Goal: Task Accomplishment & Management: Use online tool/utility

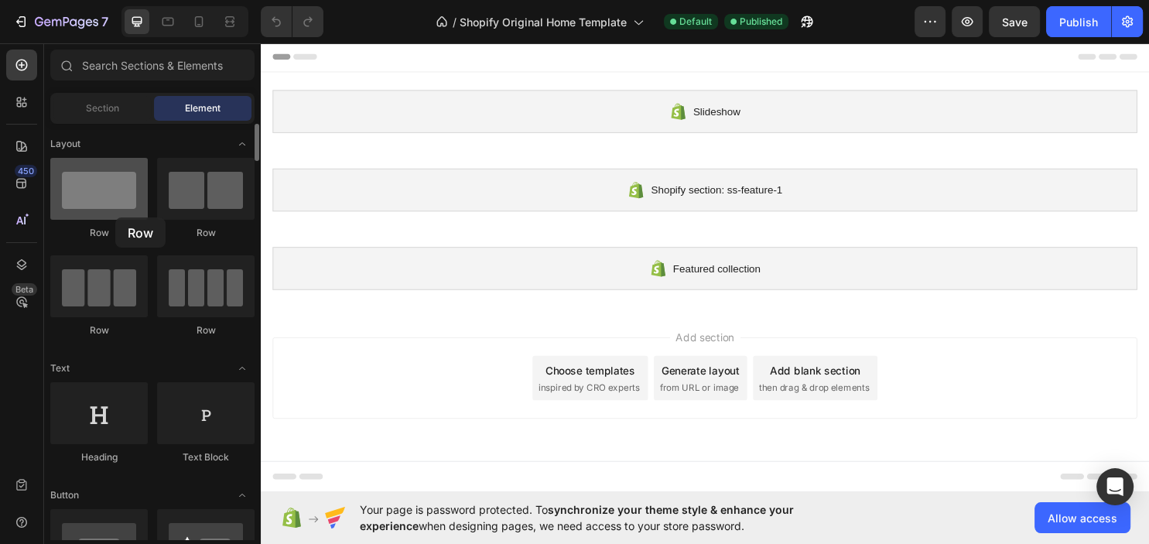
drag, startPoint x: 98, startPoint y: 214, endPoint x: 115, endPoint y: 218, distance: 16.7
click at [115, 218] on div at bounding box center [98, 189] width 97 height 62
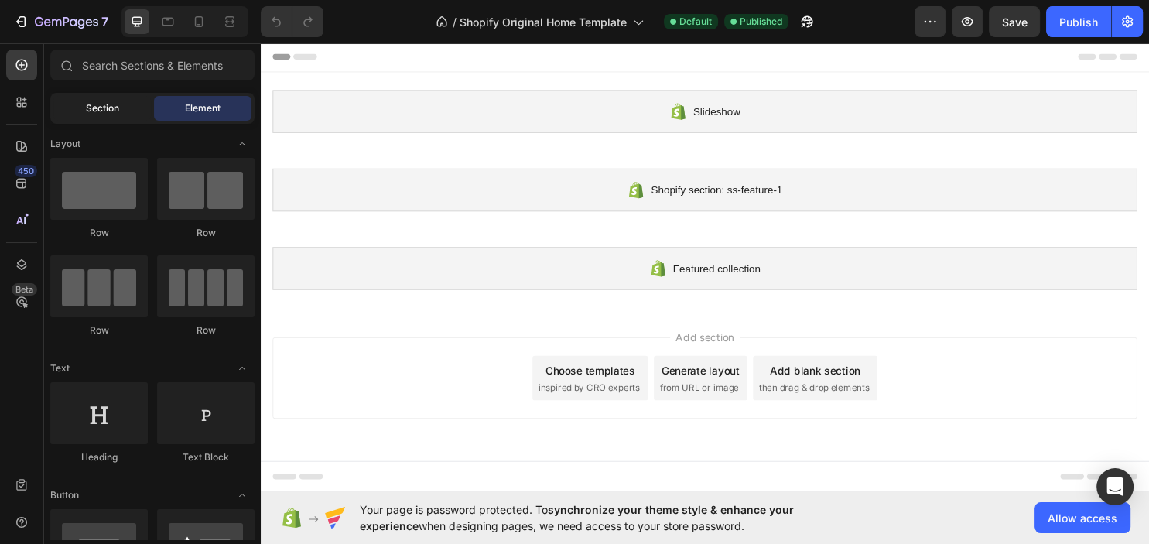
click at [122, 116] on div "Section" at bounding box center [101, 108] width 97 height 25
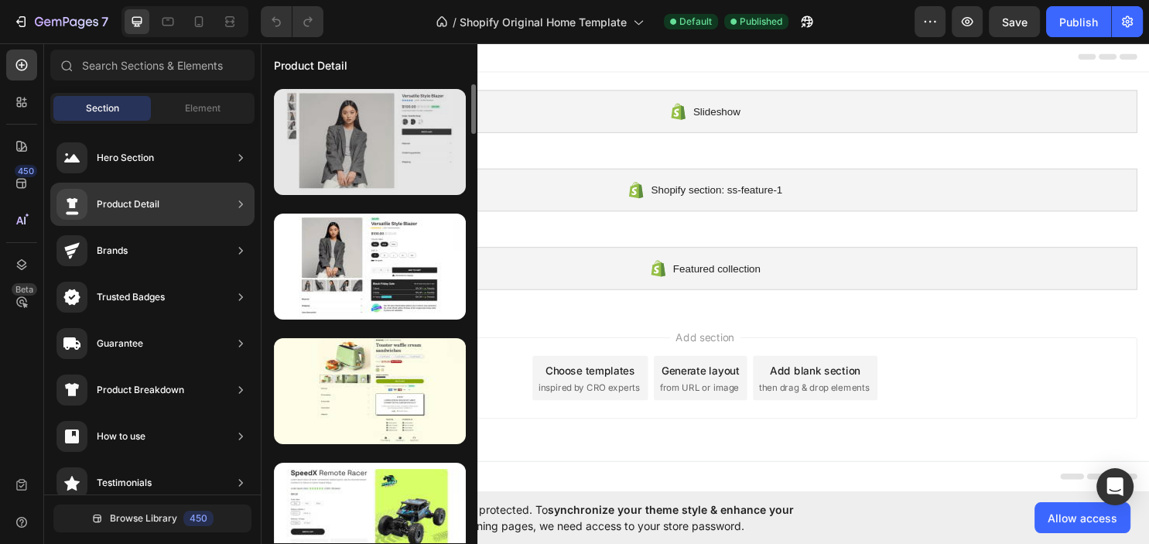
click at [345, 153] on div at bounding box center [370, 142] width 192 height 106
click at [346, 153] on div at bounding box center [370, 142] width 192 height 106
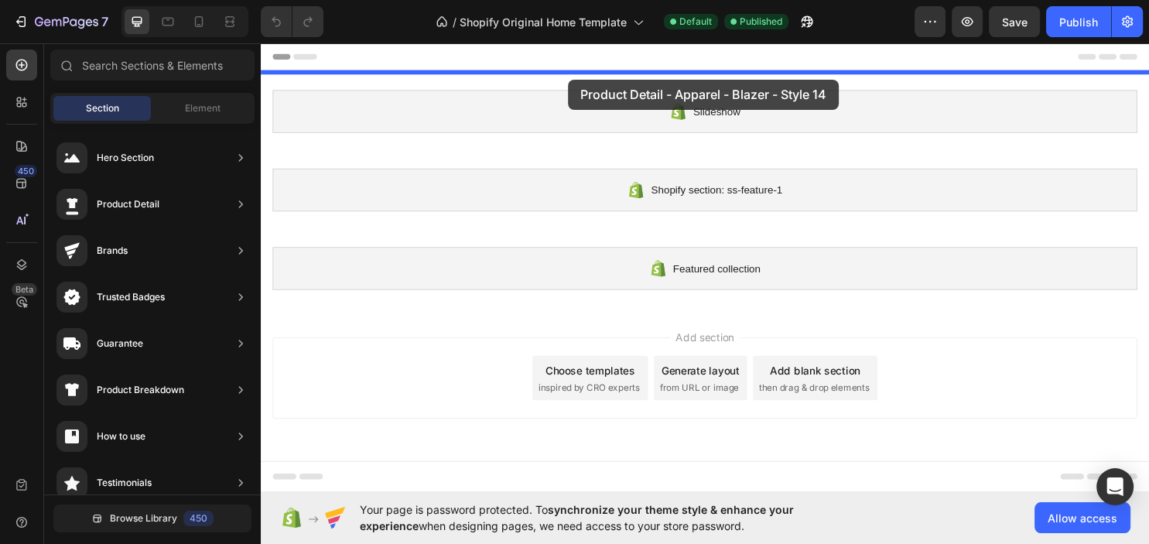
drag, startPoint x: 620, startPoint y: 197, endPoint x: 567, endPoint y: 78, distance: 130.3
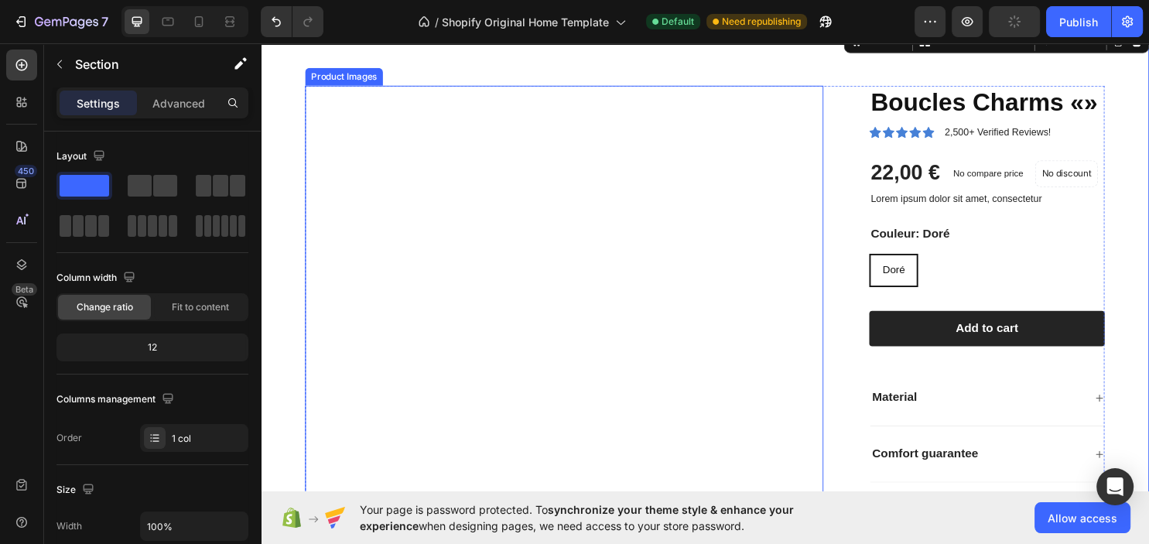
scroll to position [81, 0]
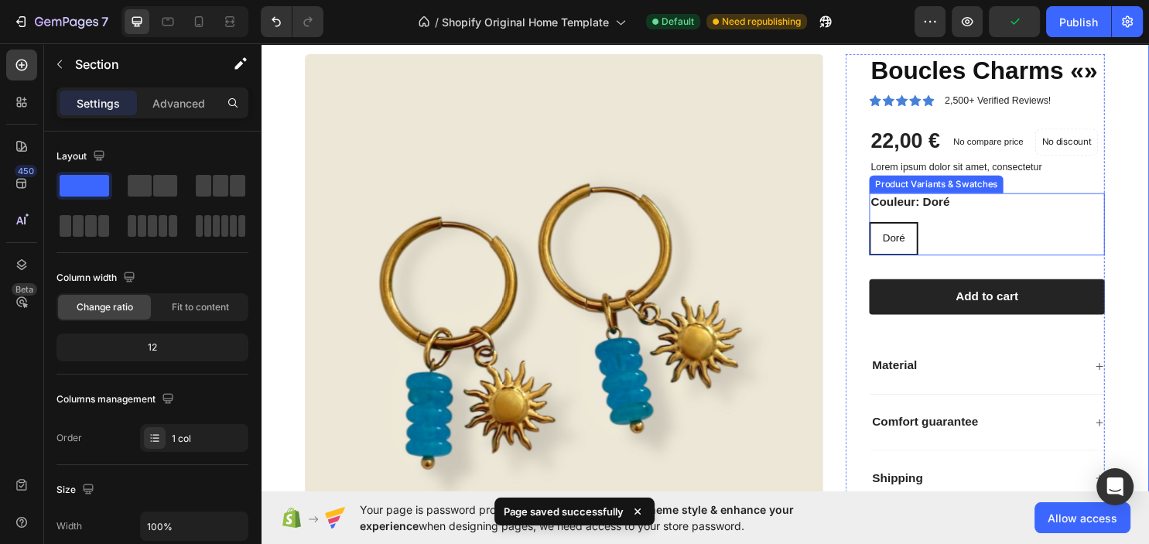
click at [973, 227] on div "Couleur: [PERSON_NAME] [PERSON_NAME]" at bounding box center [1020, 232] width 246 height 65
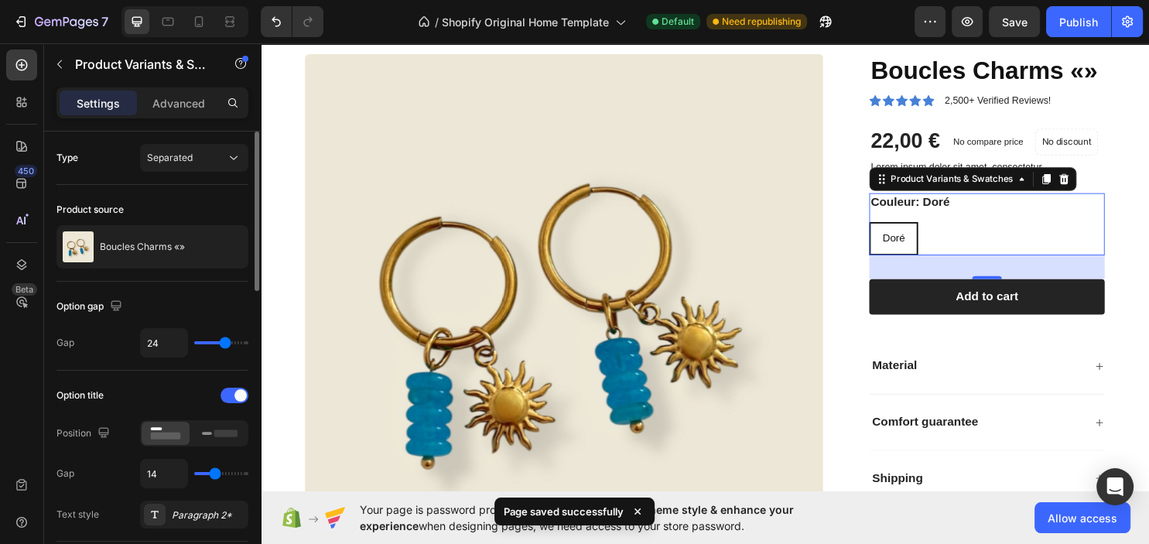
scroll to position [84, 0]
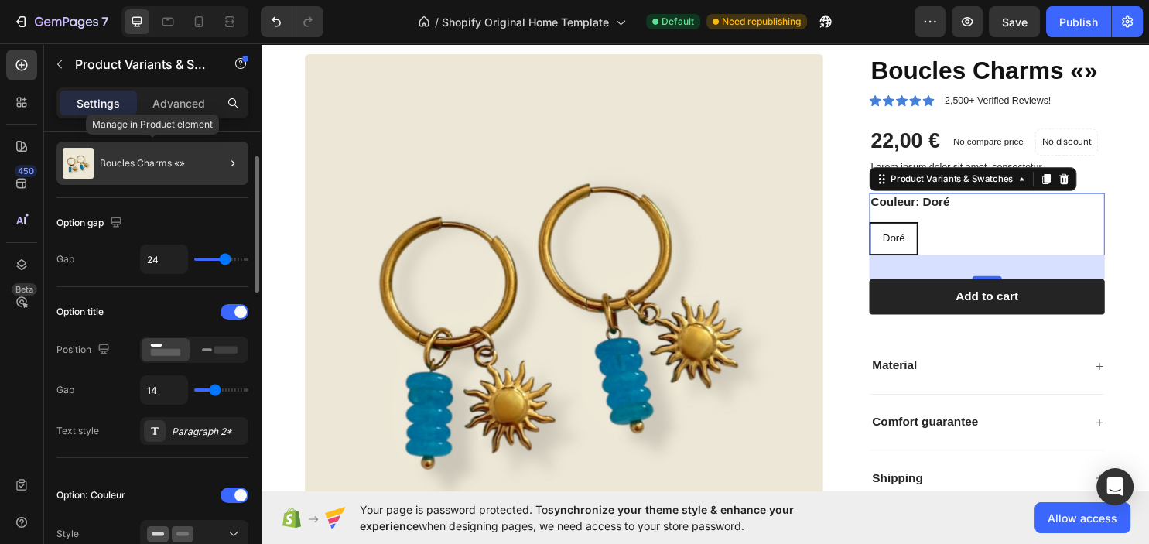
click at [160, 168] on p "Boucles Charms «»" at bounding box center [142, 163] width 85 height 11
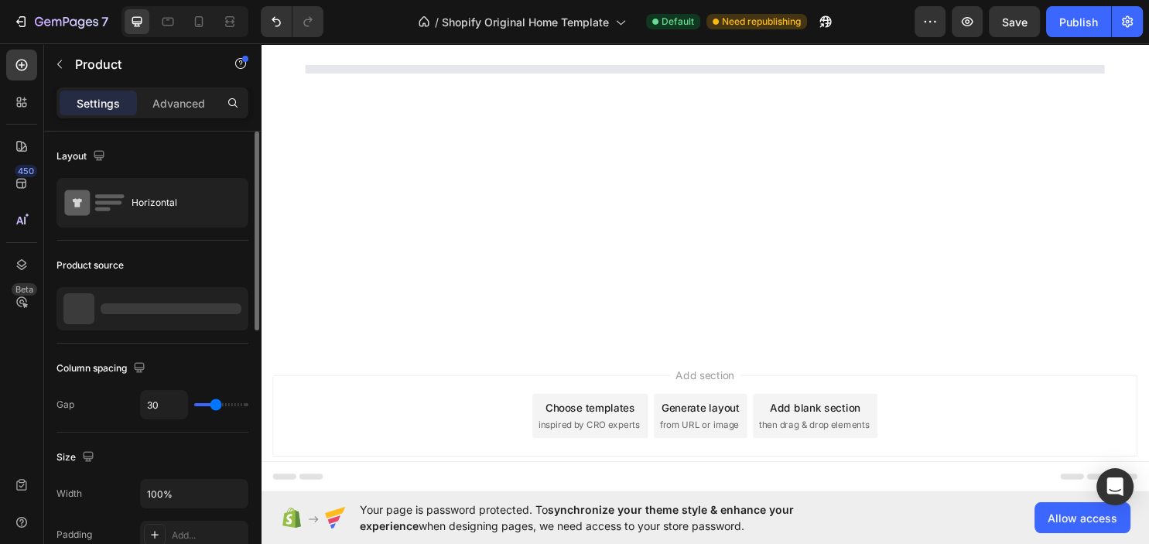
scroll to position [70, 0]
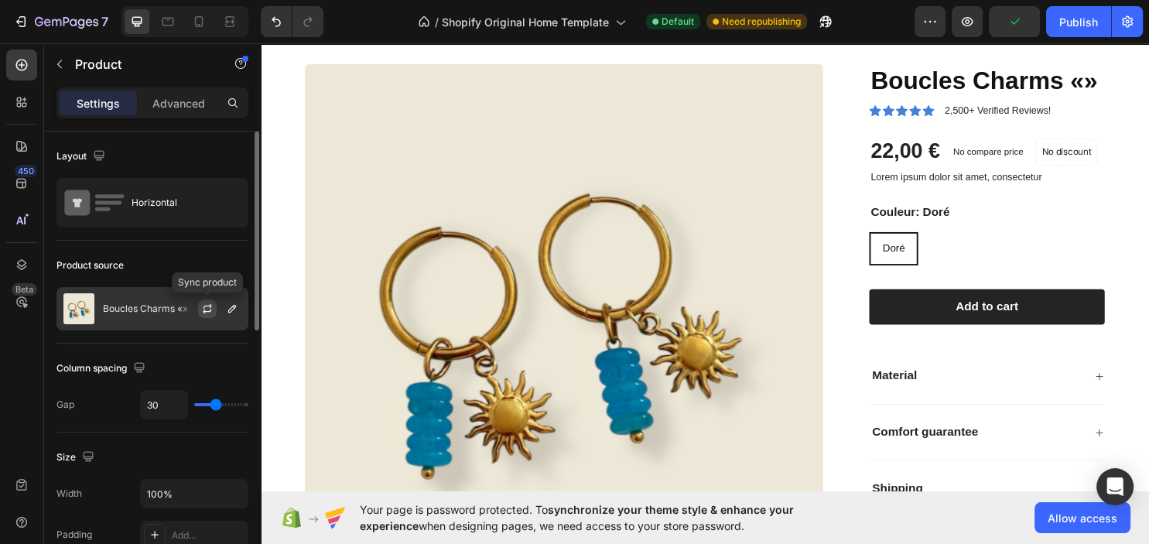
click at [206, 315] on button "button" at bounding box center [207, 308] width 19 height 19
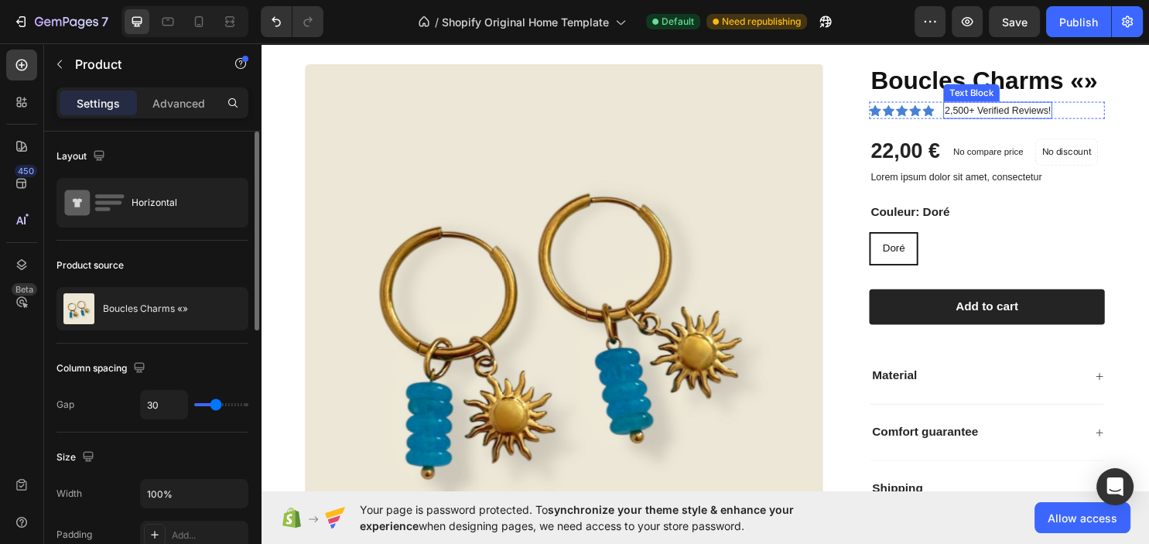
click at [1049, 110] on p "2,500+ Verified Reviews!" at bounding box center [1031, 113] width 111 height 15
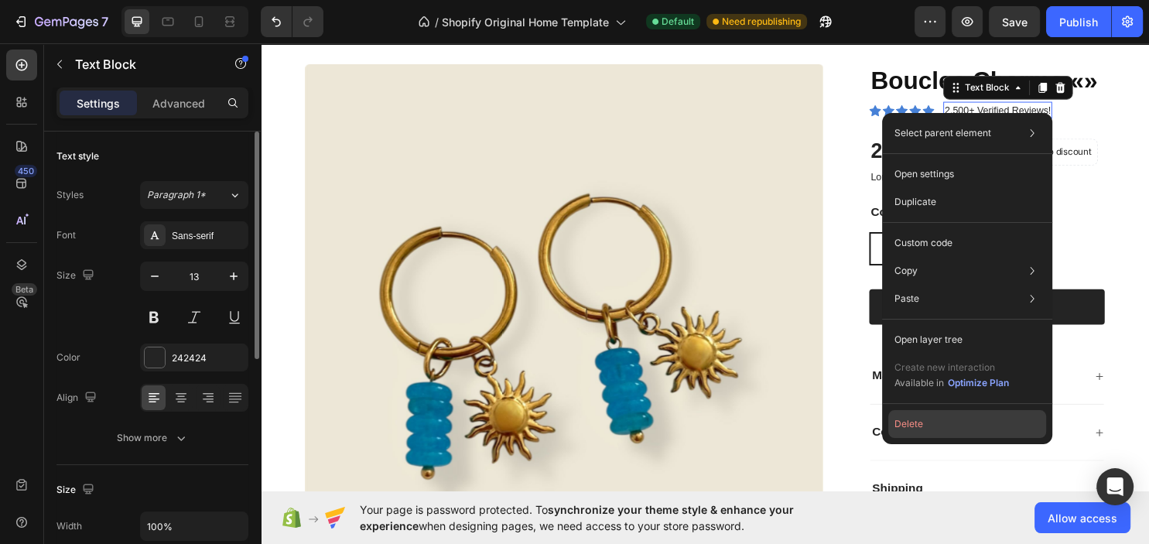
click at [909, 419] on button "Delete" at bounding box center [967, 424] width 158 height 28
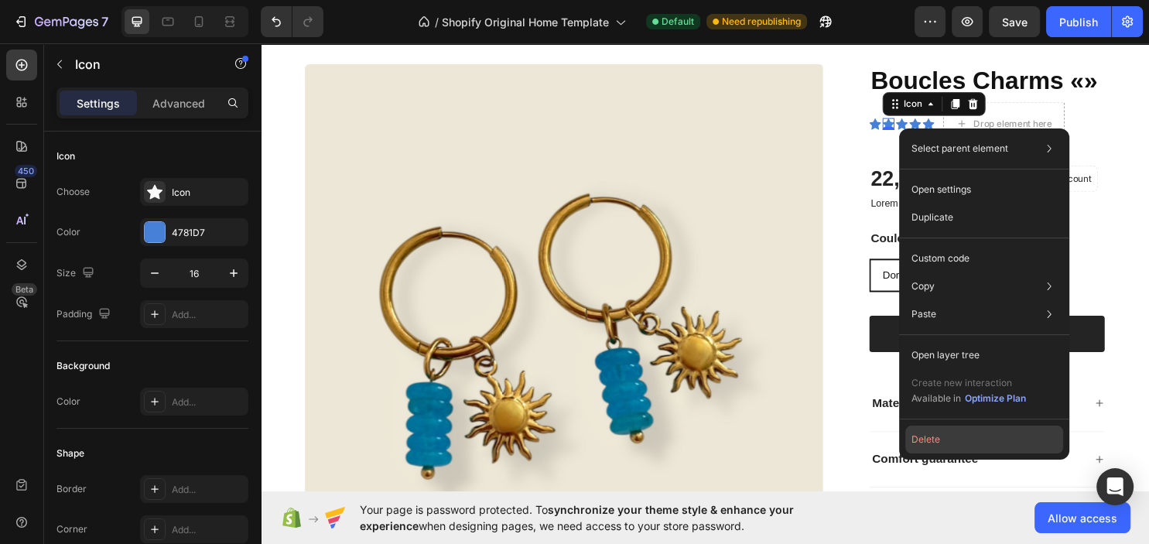
drag, startPoint x: 958, startPoint y: 438, endPoint x: 689, endPoint y: 242, distance: 332.3
click at [958, 438] on button "Delete" at bounding box center [984, 440] width 158 height 28
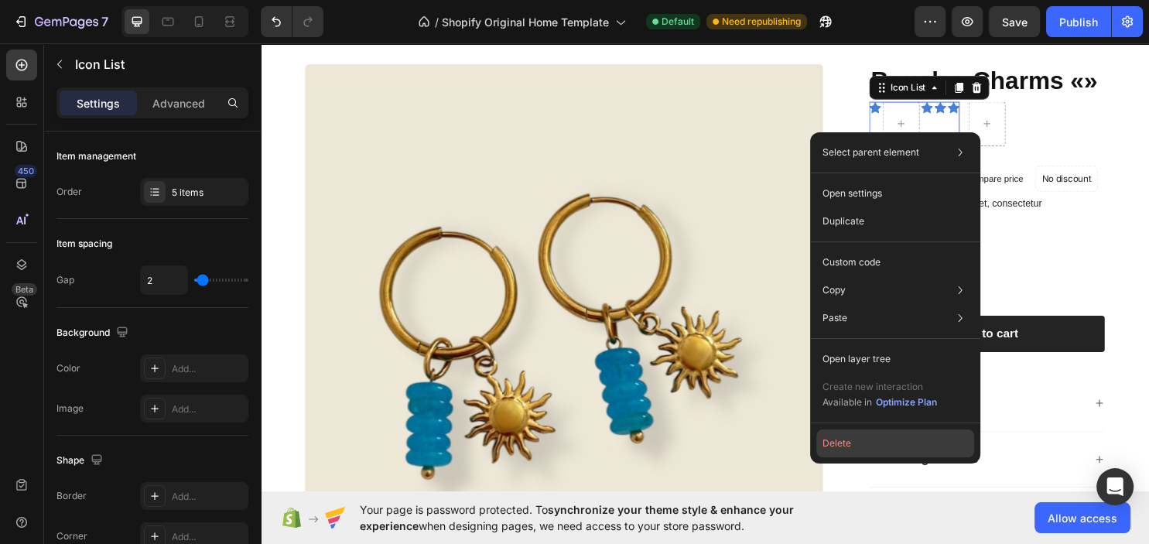
click at [876, 438] on button "Delete" at bounding box center [895, 443] width 158 height 28
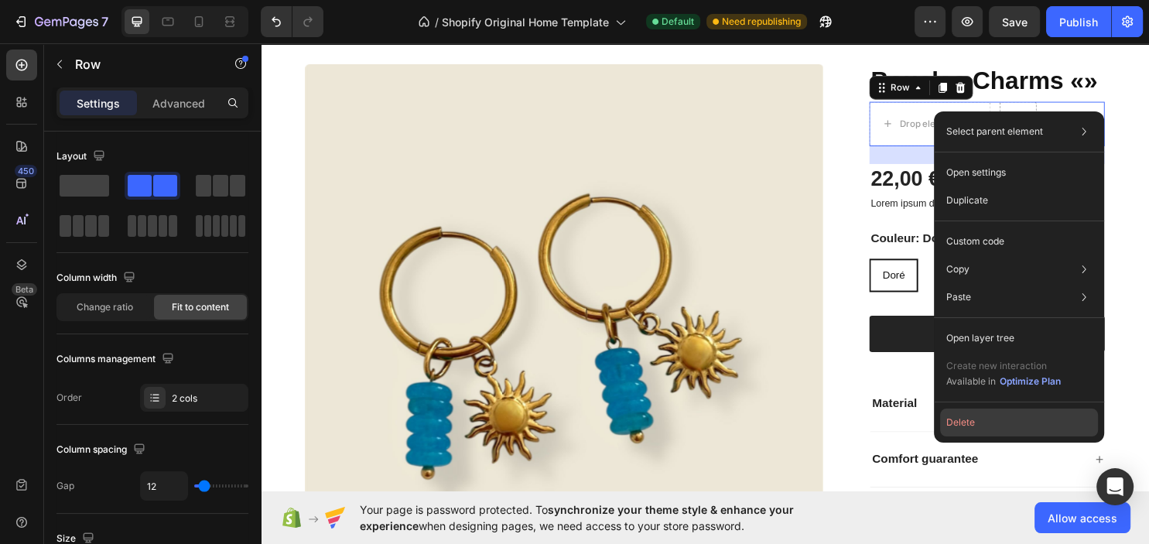
click at [974, 419] on button "Delete" at bounding box center [1019, 423] width 158 height 28
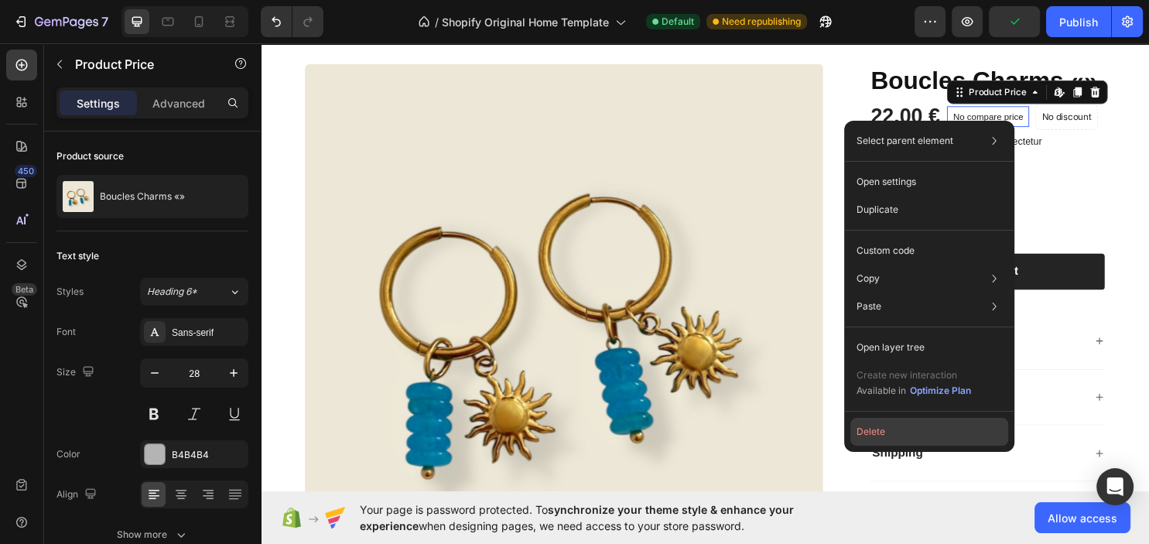
click at [901, 424] on button "Delete" at bounding box center [929, 432] width 158 height 28
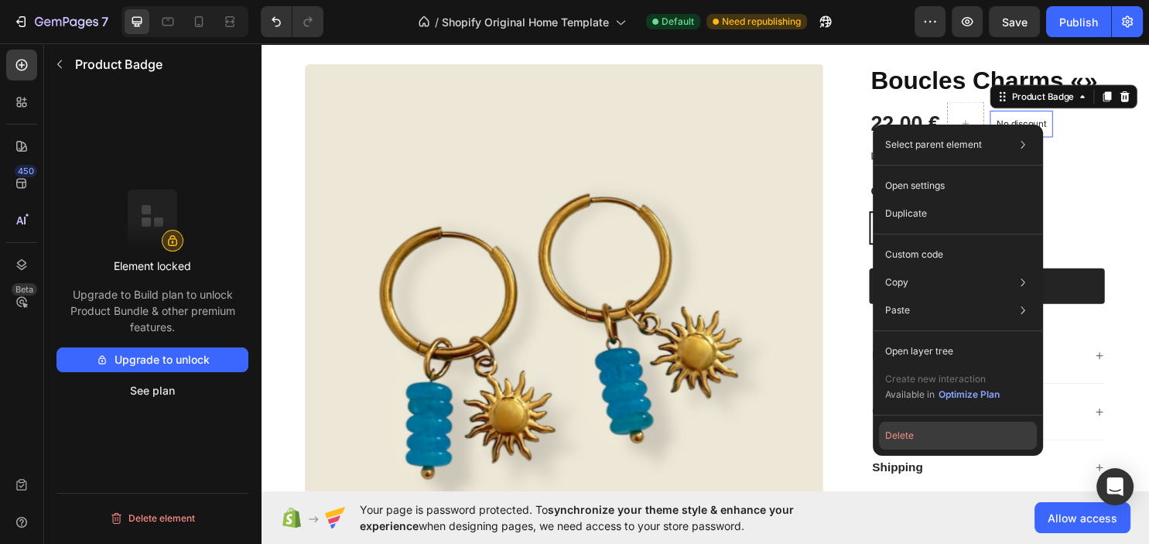
drag, startPoint x: 906, startPoint y: 429, endPoint x: 675, endPoint y: 404, distance: 231.9
click at [906, 429] on button "Delete" at bounding box center [958, 436] width 158 height 28
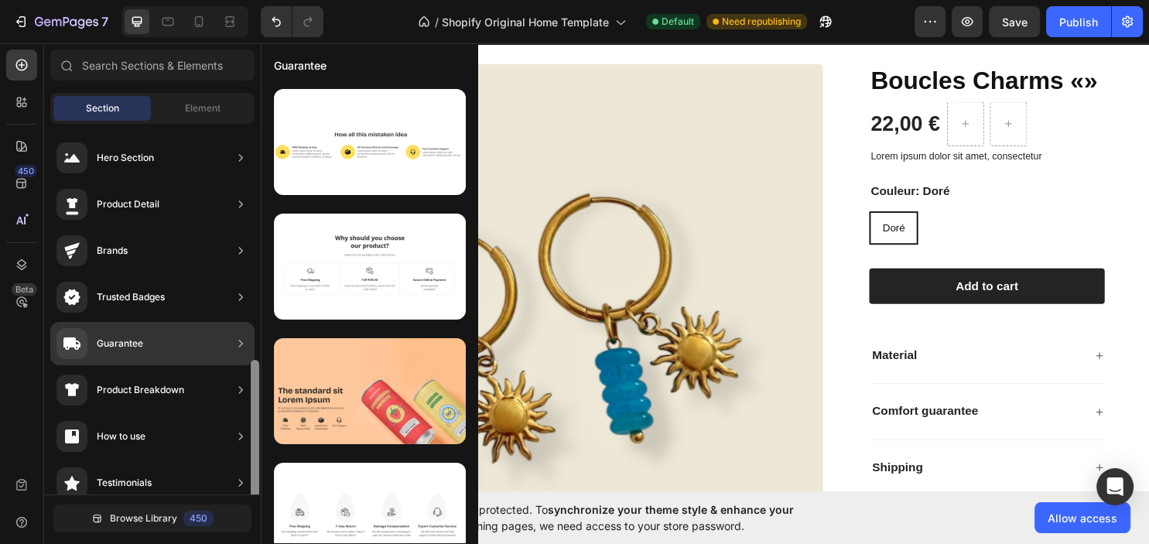
scroll to position [251, 0]
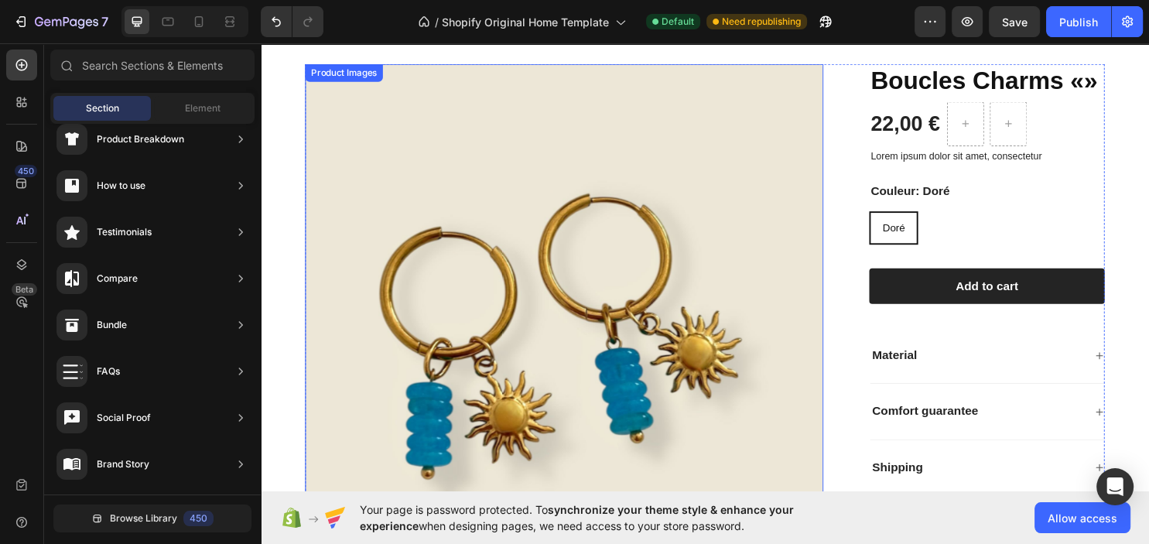
click at [583, 118] on img at bounding box center [578, 336] width 542 height 542
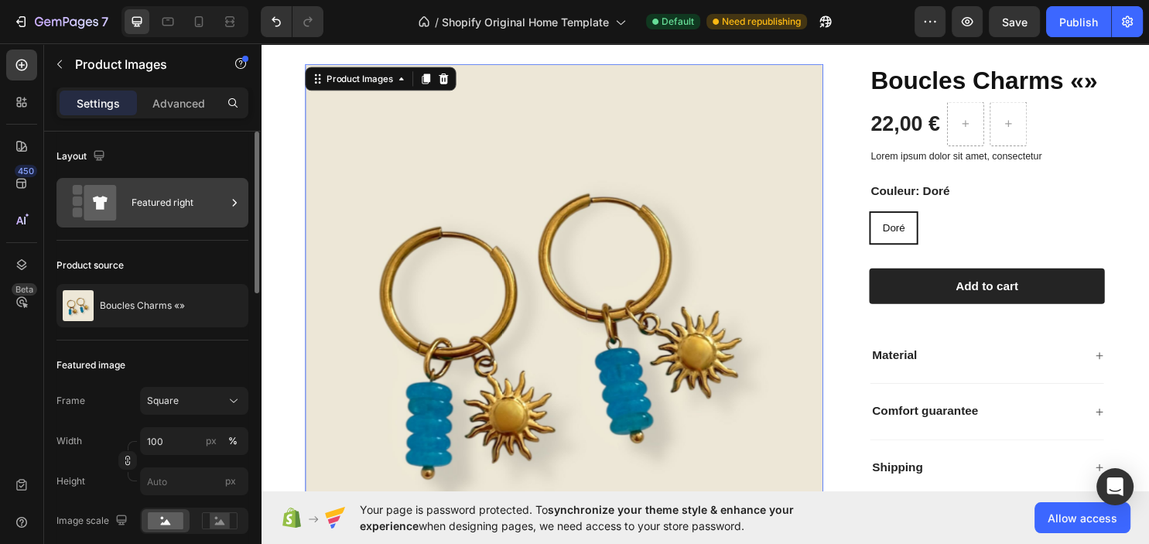
click at [177, 205] on div "Featured right" at bounding box center [179, 203] width 94 height 36
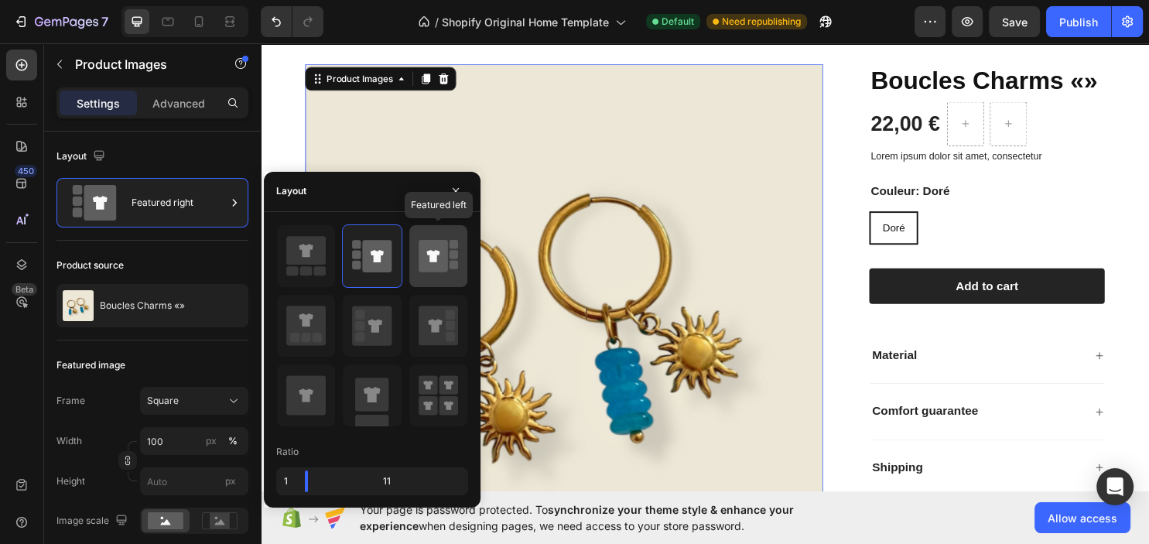
click at [433, 252] on icon at bounding box center [432, 256] width 13 height 12
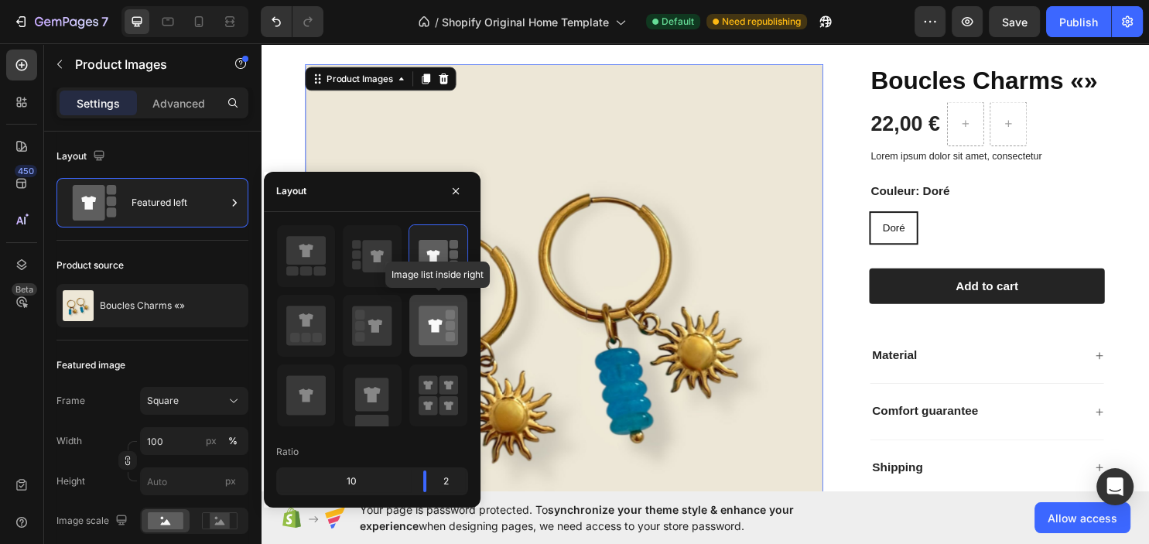
click at [435, 322] on icon at bounding box center [435, 325] width 14 height 13
type input "20"
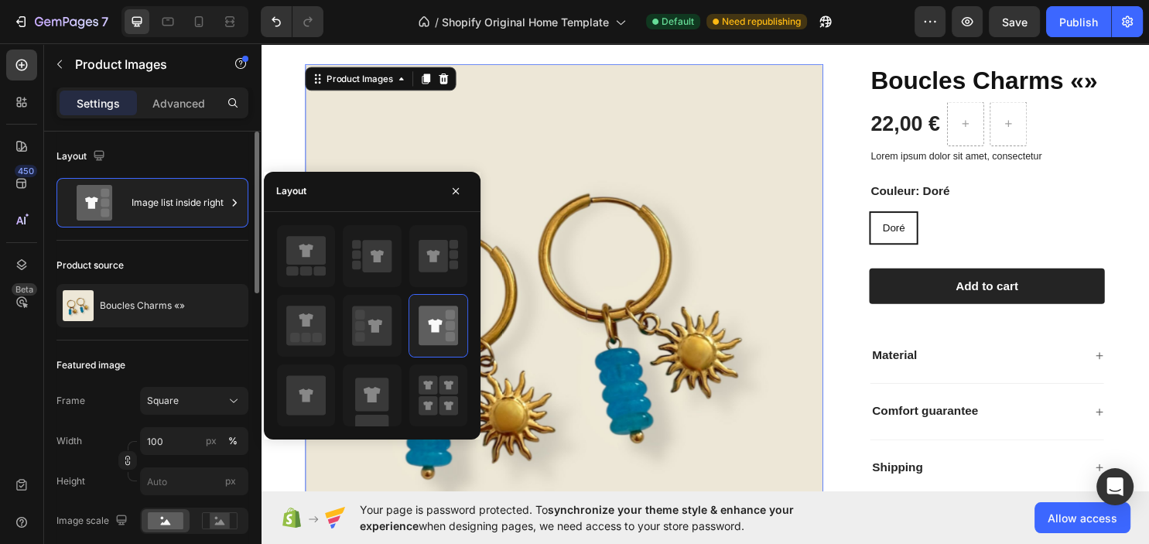
click at [201, 258] on div "Product source" at bounding box center [152, 265] width 192 height 25
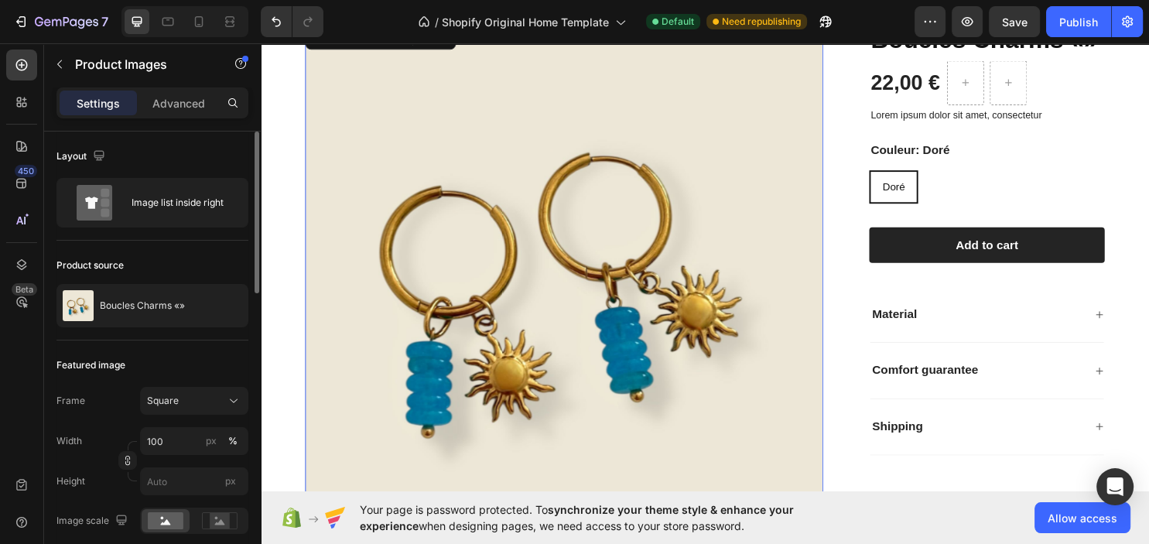
scroll to position [152, 0]
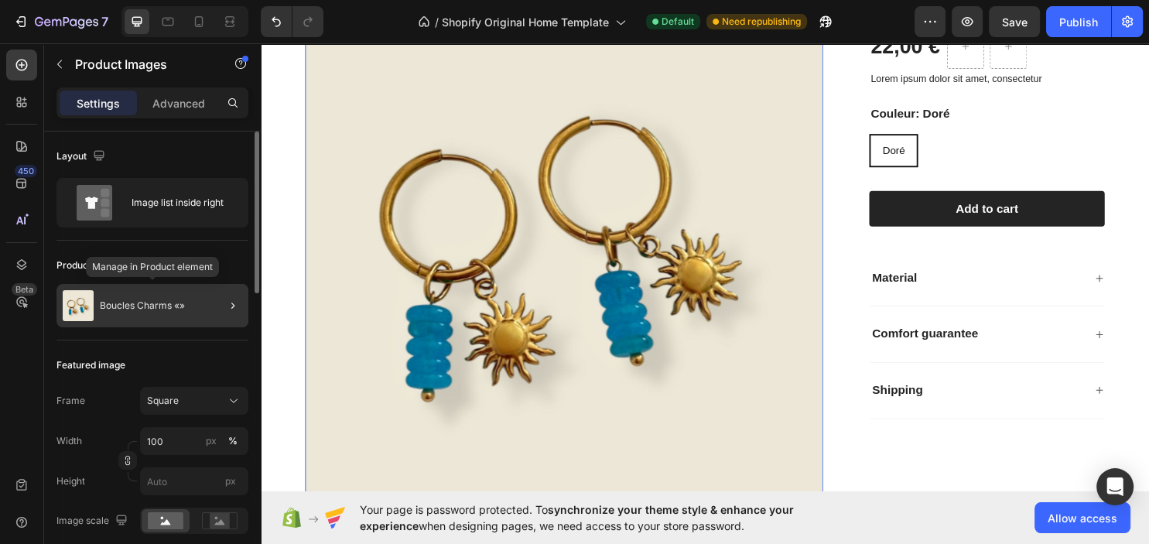
click at [162, 310] on div "Boucles Charms «»" at bounding box center [152, 305] width 192 height 43
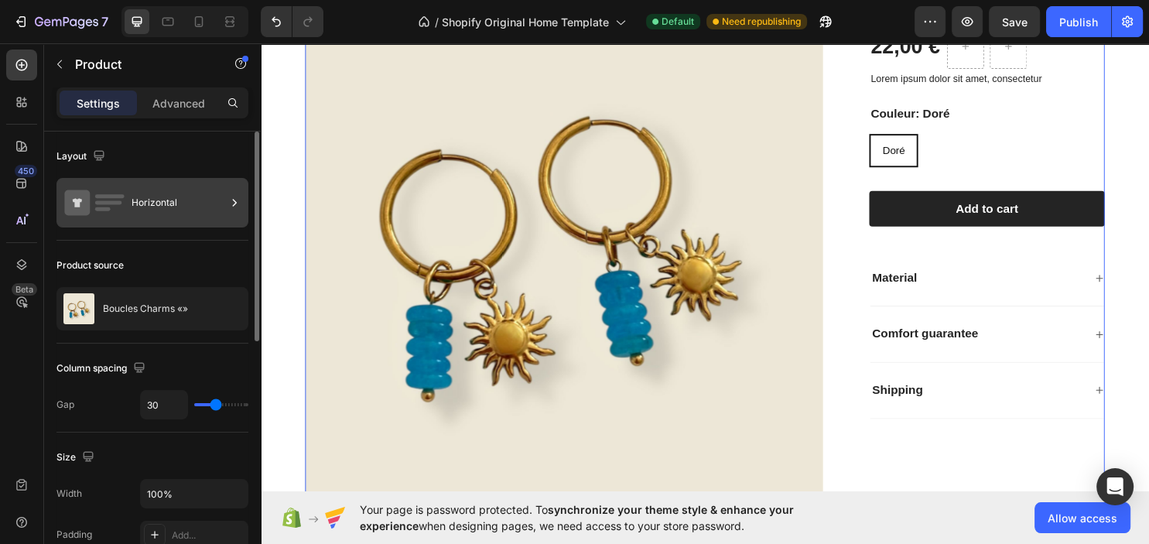
click at [164, 203] on div "Horizontal" at bounding box center [179, 203] width 94 height 36
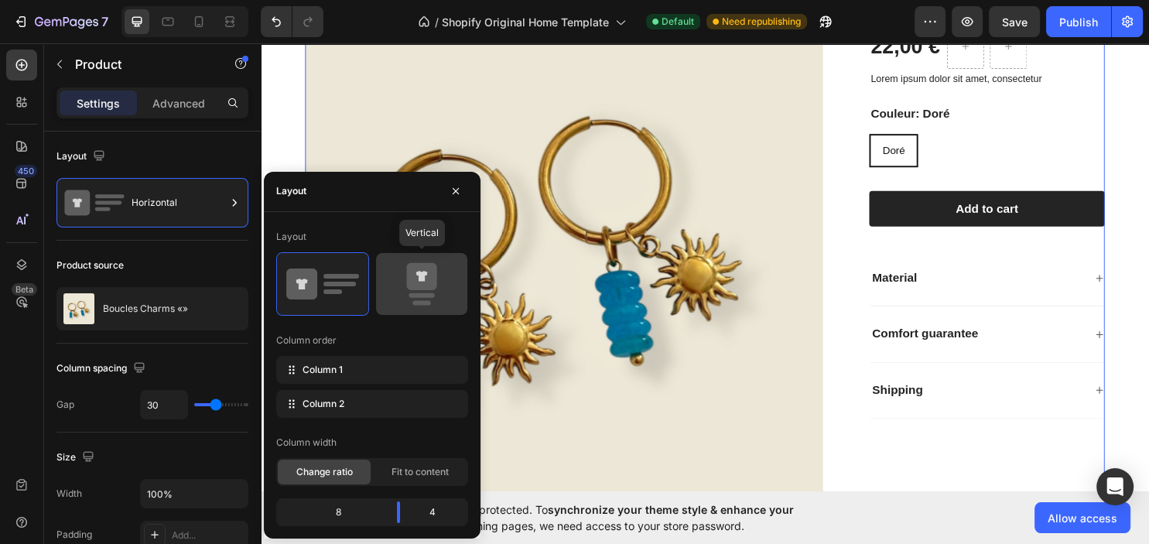
click at [395, 285] on icon at bounding box center [421, 283] width 73 height 43
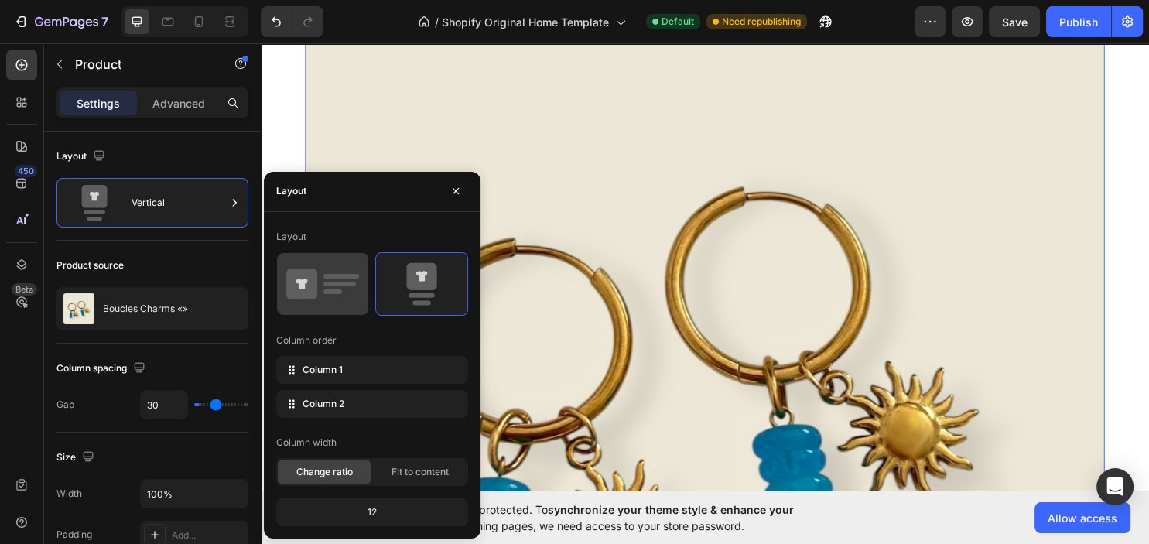
type input "0"
click at [323, 275] on rect at bounding box center [341, 276] width 36 height 5
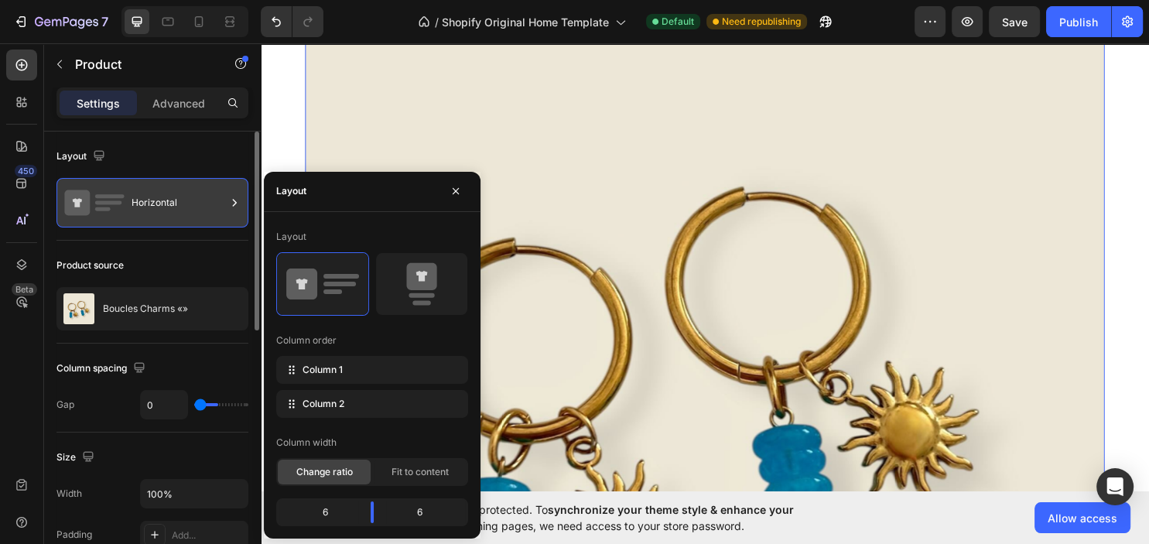
type input "30"
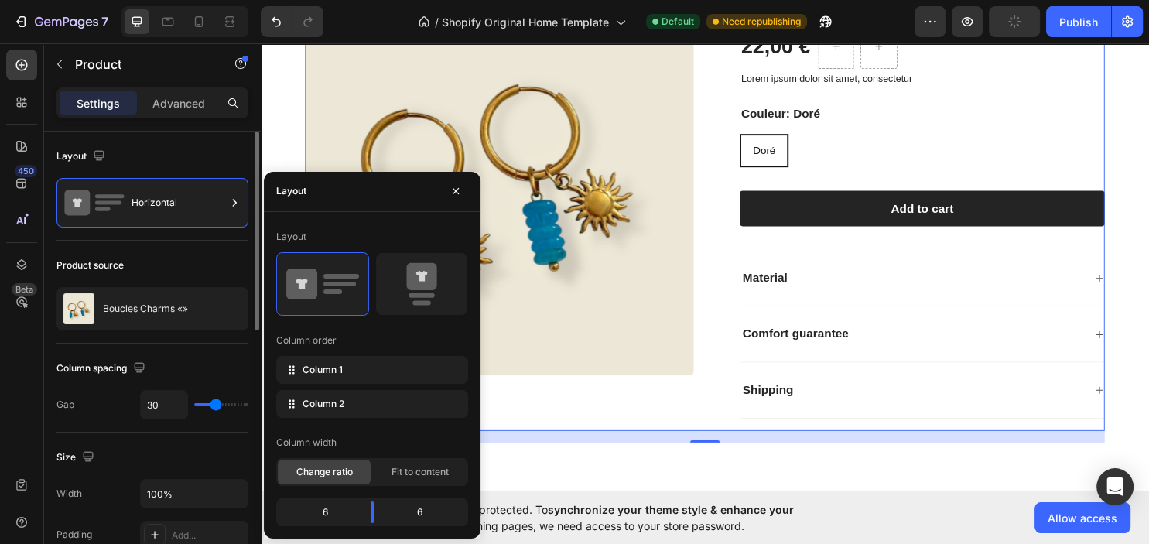
click at [156, 256] on div "Product source" at bounding box center [152, 265] width 192 height 25
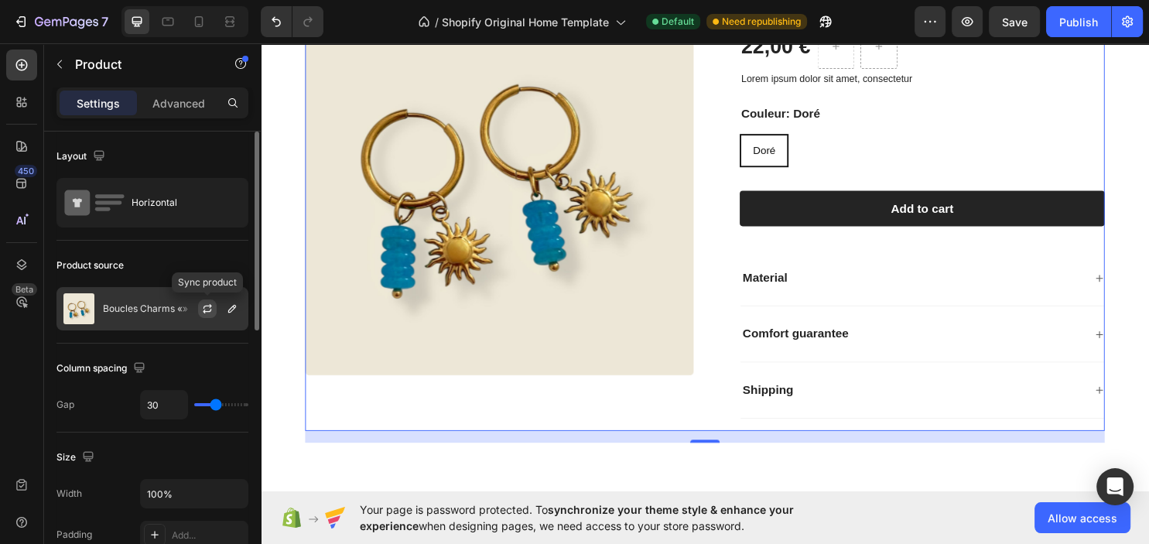
click at [209, 305] on icon "button" at bounding box center [207, 306] width 9 height 5
click at [233, 307] on icon "button" at bounding box center [232, 309] width 12 height 12
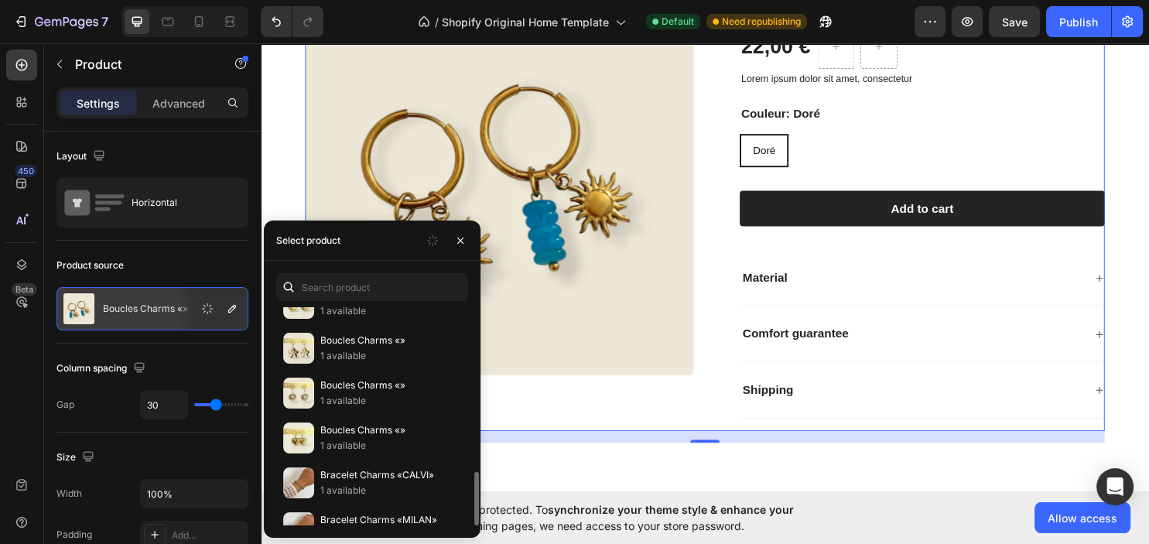
scroll to position [418, 0]
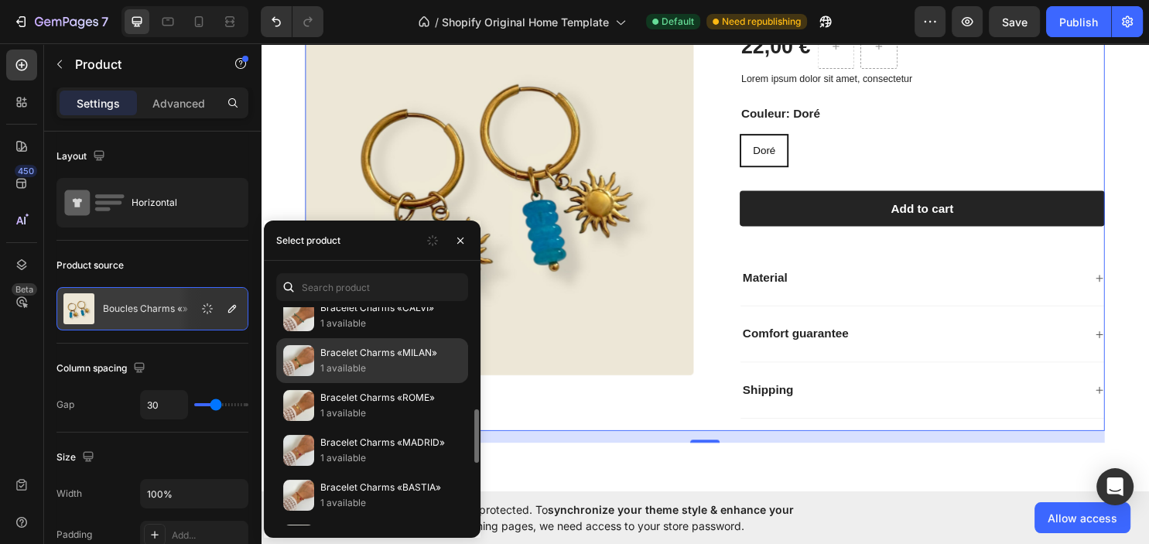
click at [376, 348] on p "Bracelet Charms «MILAN»" at bounding box center [390, 352] width 141 height 15
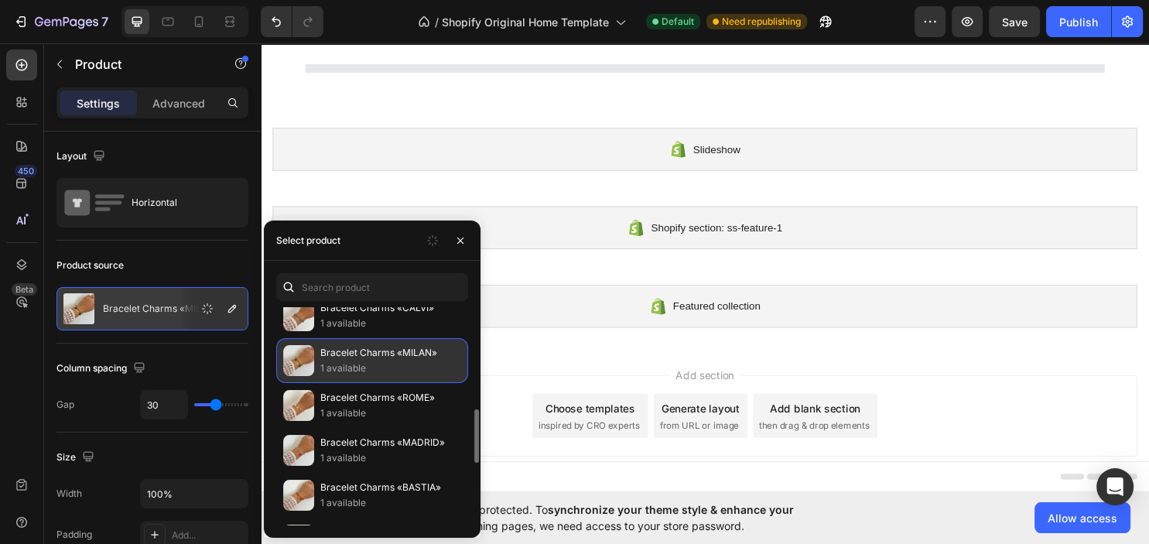
scroll to position [70, 0]
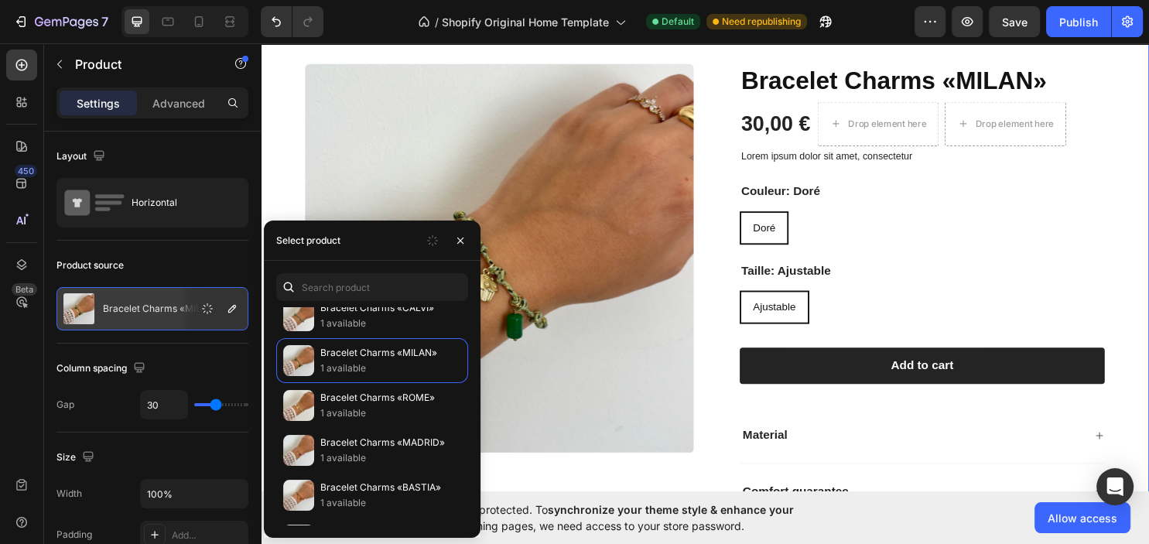
click at [1148, 130] on div "Product Images Bracelet Charms «MILAN» Product Title 30,00 € Product Price Prod…" at bounding box center [725, 332] width 928 height 659
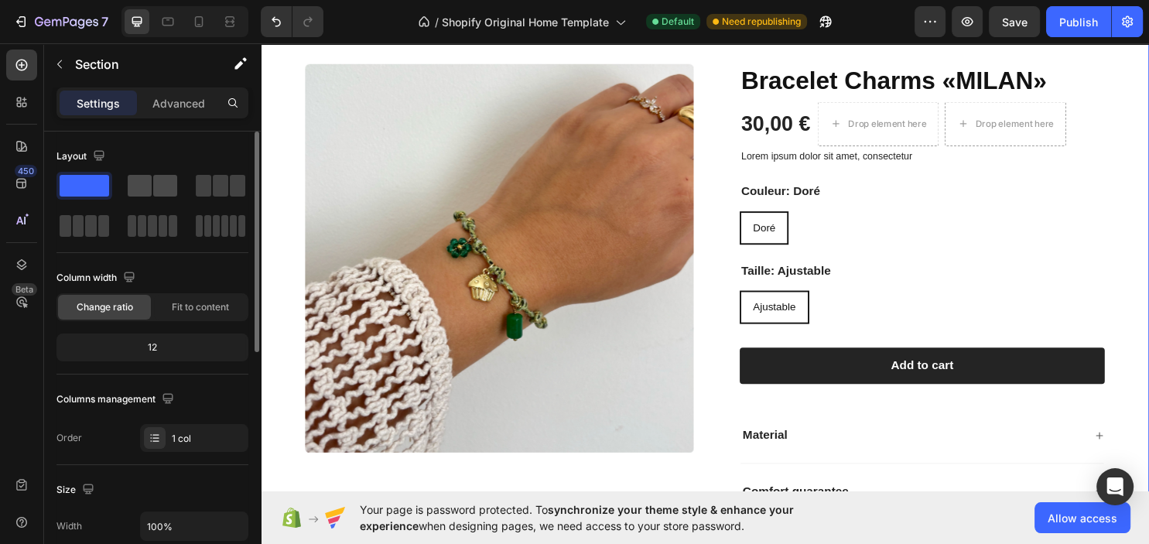
click at [153, 186] on span at bounding box center [165, 186] width 24 height 22
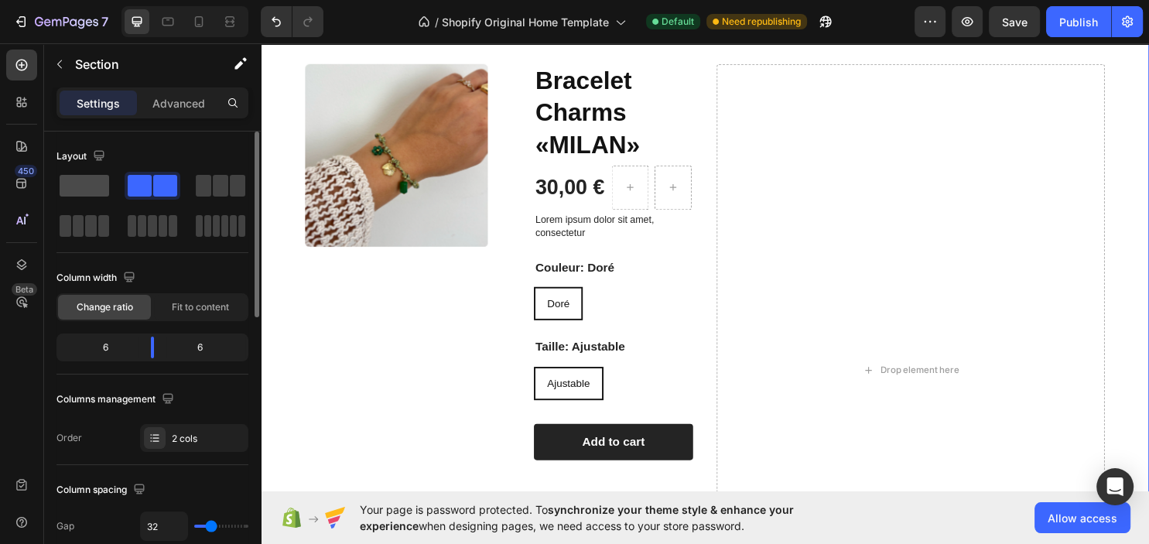
click at [125, 189] on div at bounding box center [153, 186] width 56 height 28
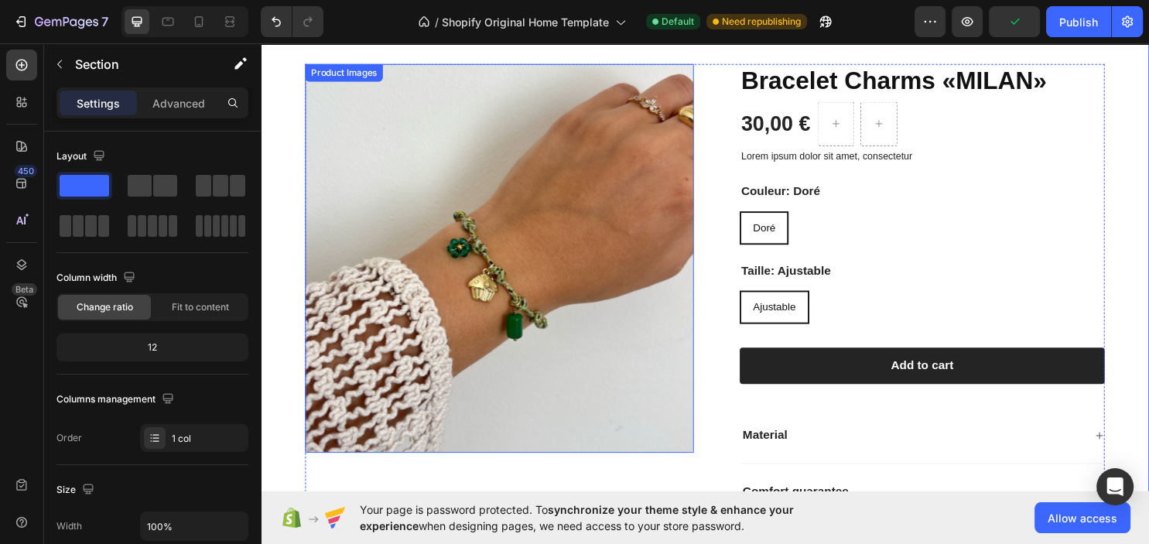
click at [454, 177] on img at bounding box center [510, 268] width 406 height 406
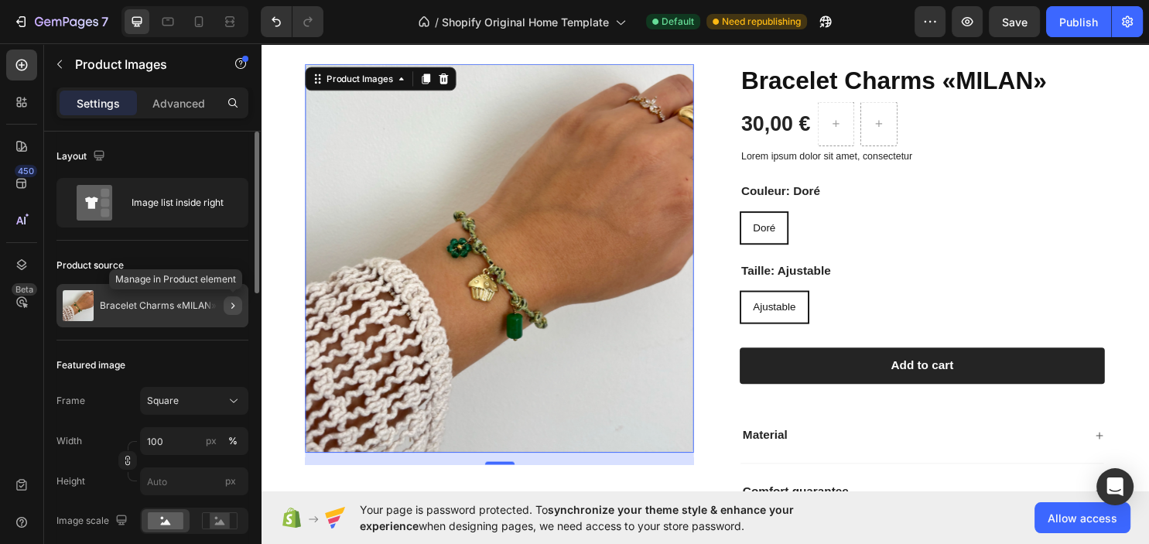
click at [231, 302] on icon "button" at bounding box center [233, 305] width 12 height 12
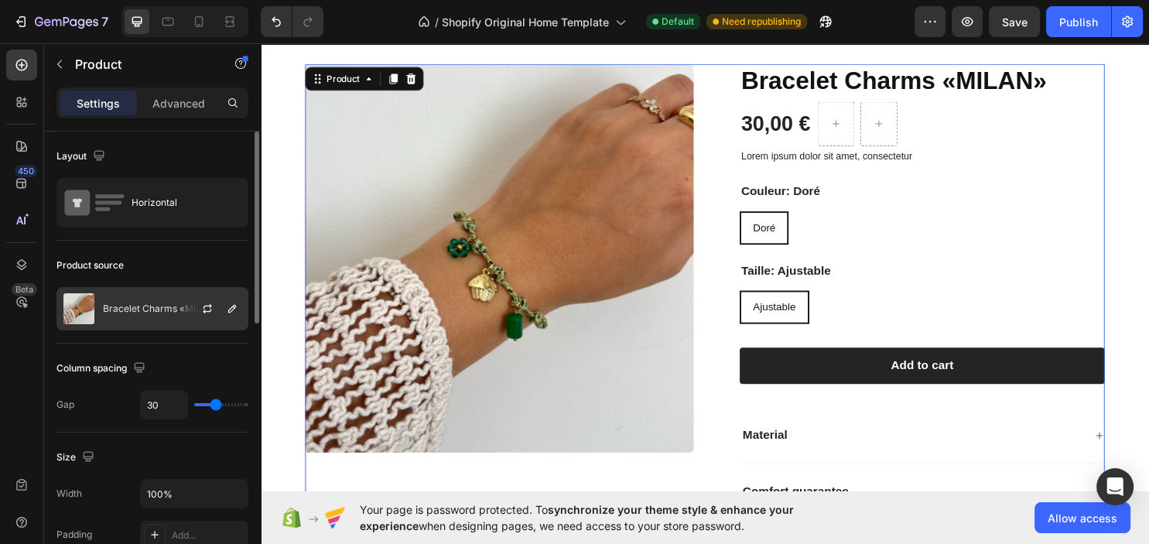
drag, startPoint x: 206, startPoint y: 310, endPoint x: 222, endPoint y: 310, distance: 16.2
click at [222, 309] on div at bounding box center [214, 309] width 68 height 42
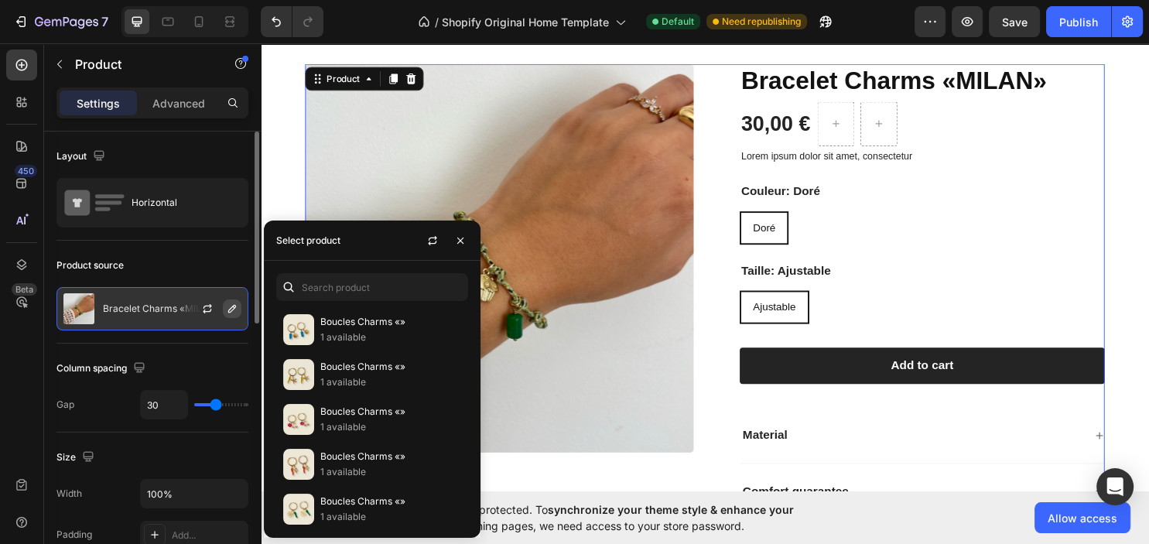
click at [229, 313] on icon "button" at bounding box center [232, 309] width 12 height 12
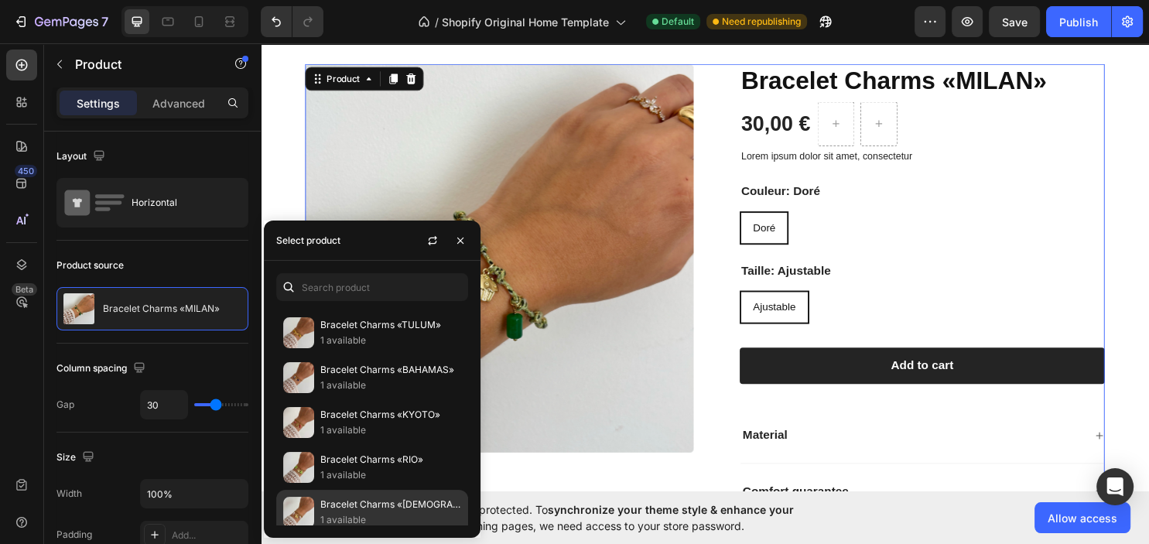
scroll to position [2038, 0]
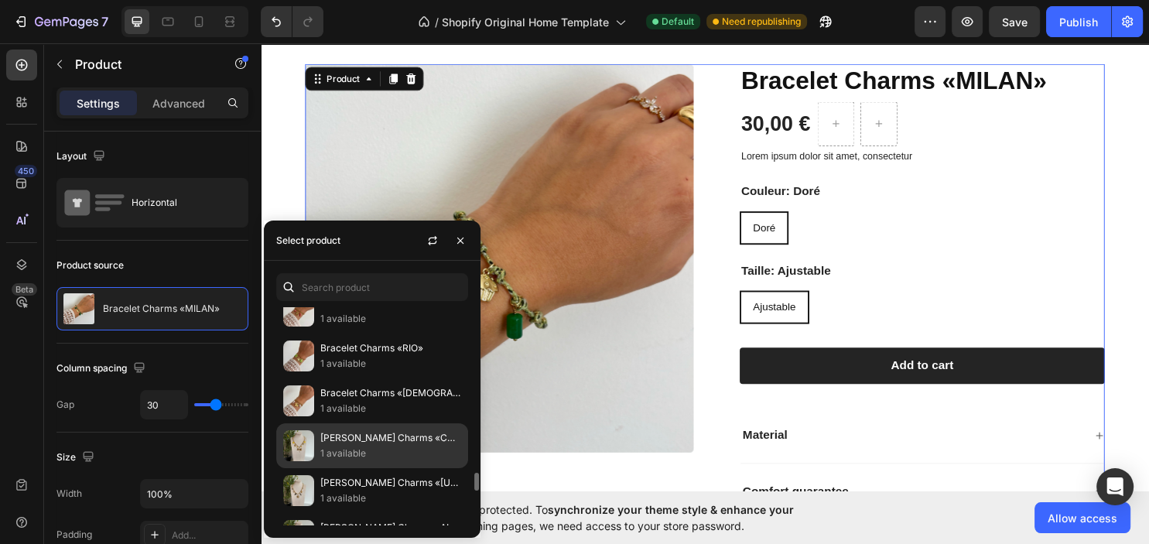
click at [368, 446] on p "1 available" at bounding box center [390, 453] width 141 height 15
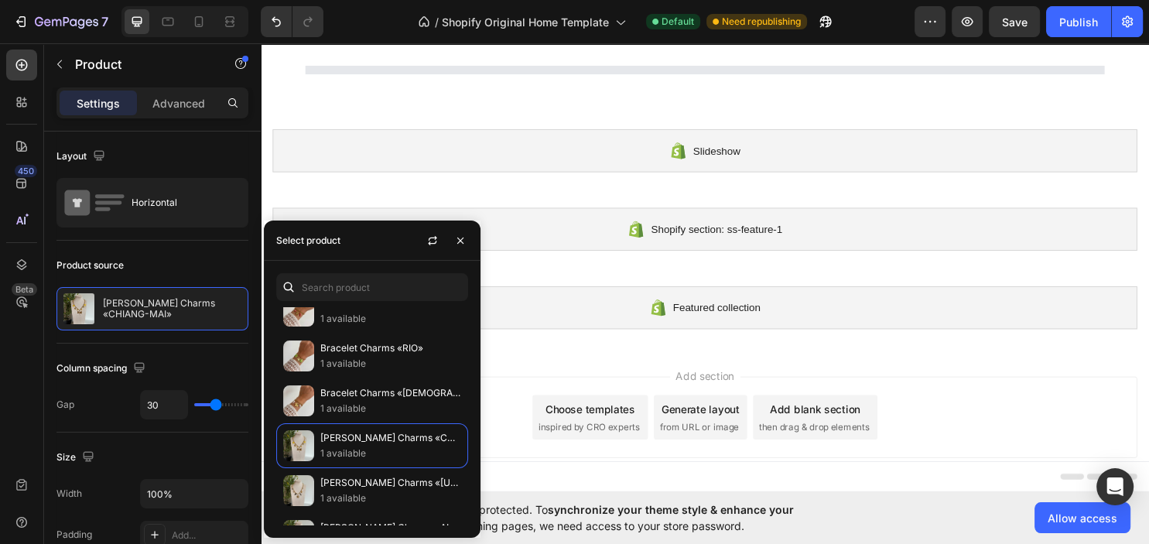
scroll to position [70, 0]
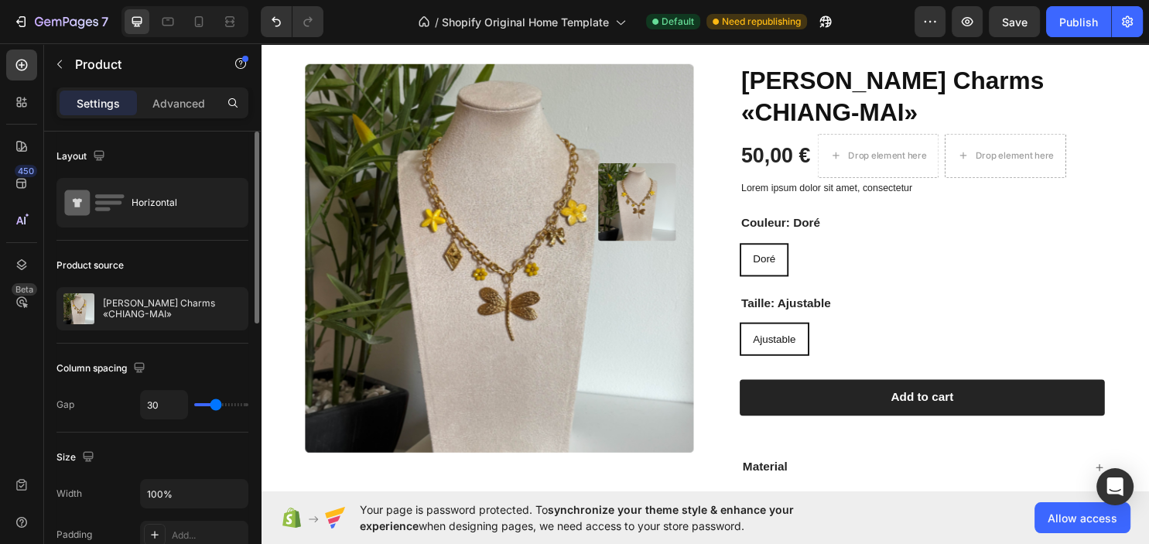
click at [195, 255] on div "Product source" at bounding box center [152, 265] width 192 height 25
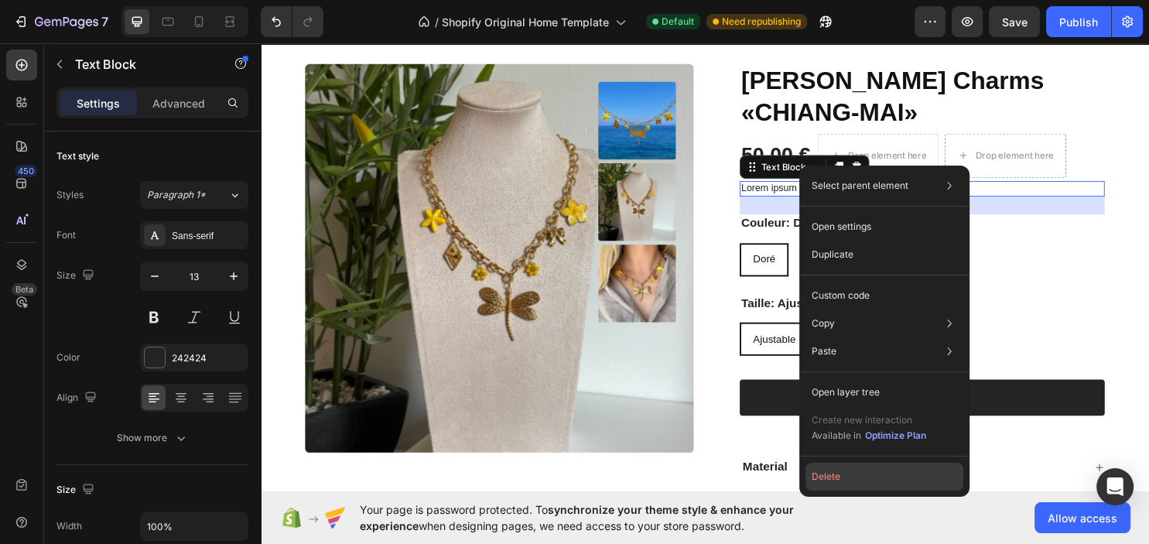
click at [832, 468] on button "Delete" at bounding box center [884, 477] width 158 height 28
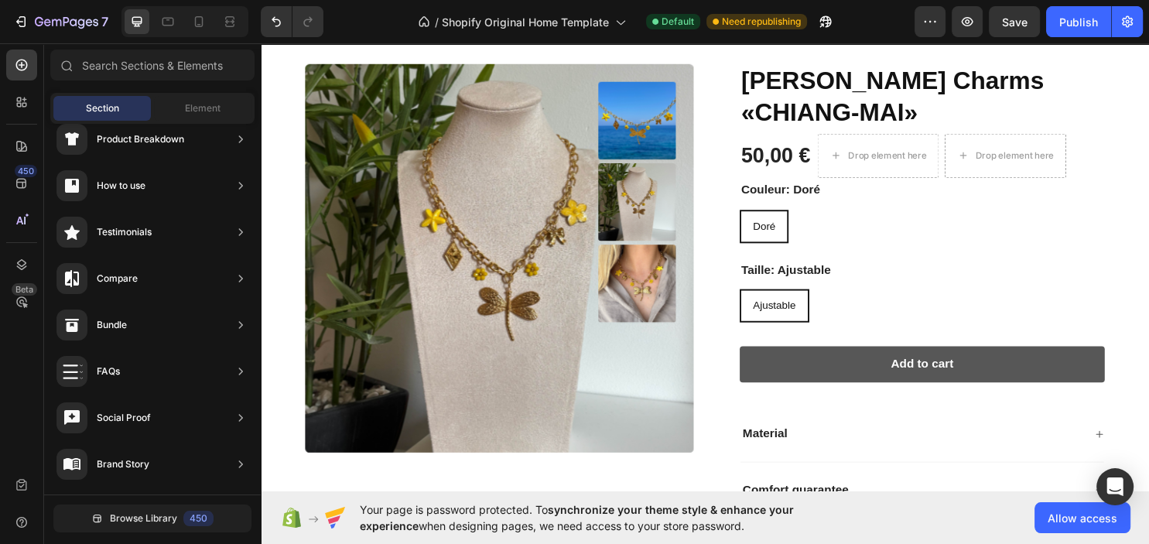
scroll to position [251, 0]
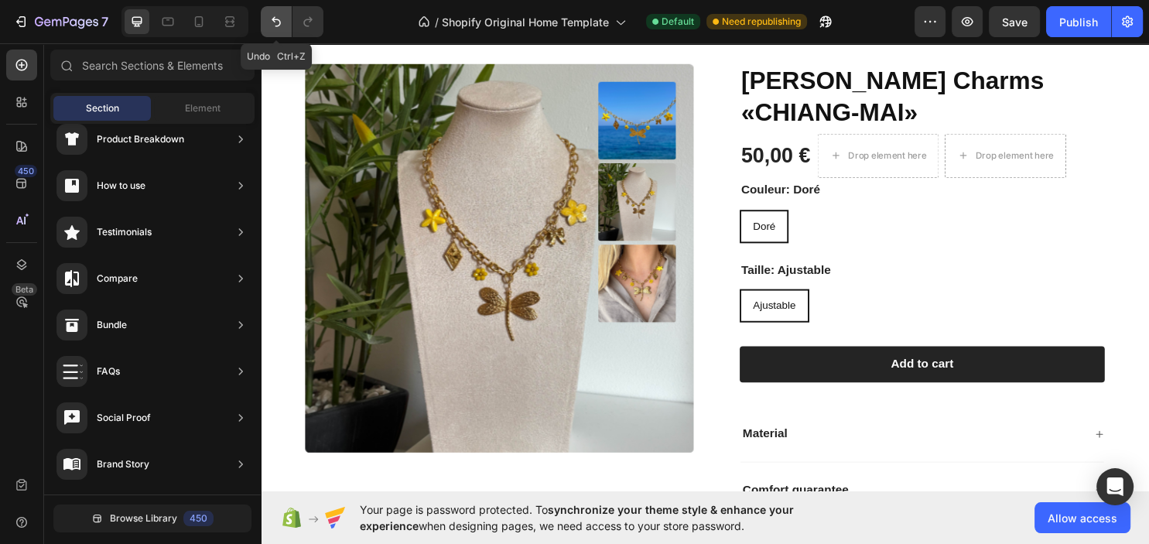
click at [276, 26] on icon "Undo/Redo" at bounding box center [276, 22] width 9 height 10
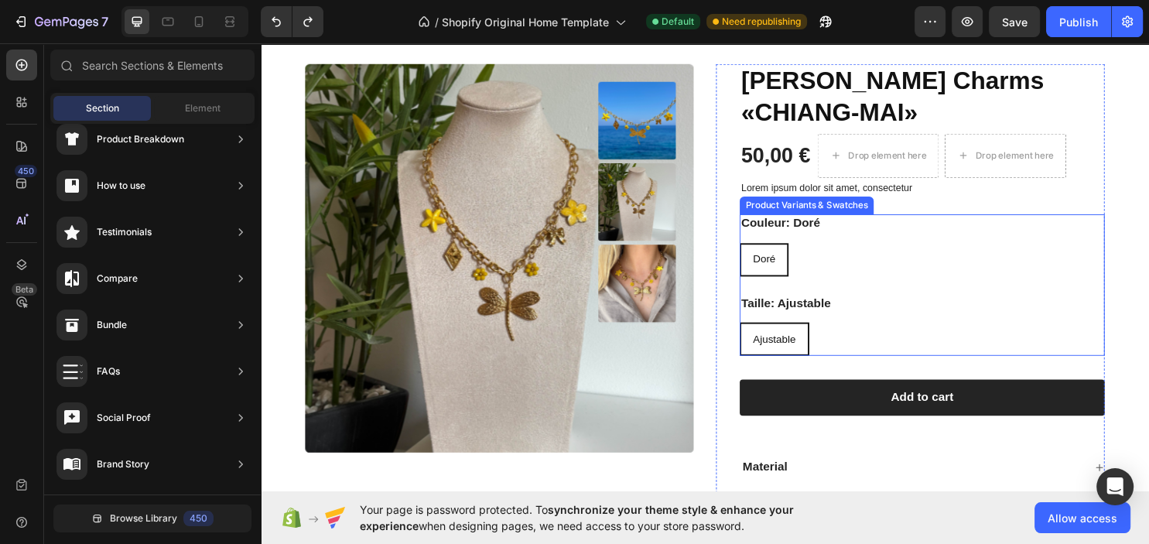
click at [804, 253] on div "Doré" at bounding box center [787, 269] width 48 height 32
click at [761, 251] on input "[PERSON_NAME] [PERSON_NAME]" at bounding box center [761, 251] width 1 height 1
click at [804, 253] on div "Doré" at bounding box center [787, 269] width 48 height 32
click at [761, 251] on input "[PERSON_NAME] [PERSON_NAME]" at bounding box center [761, 251] width 1 height 1
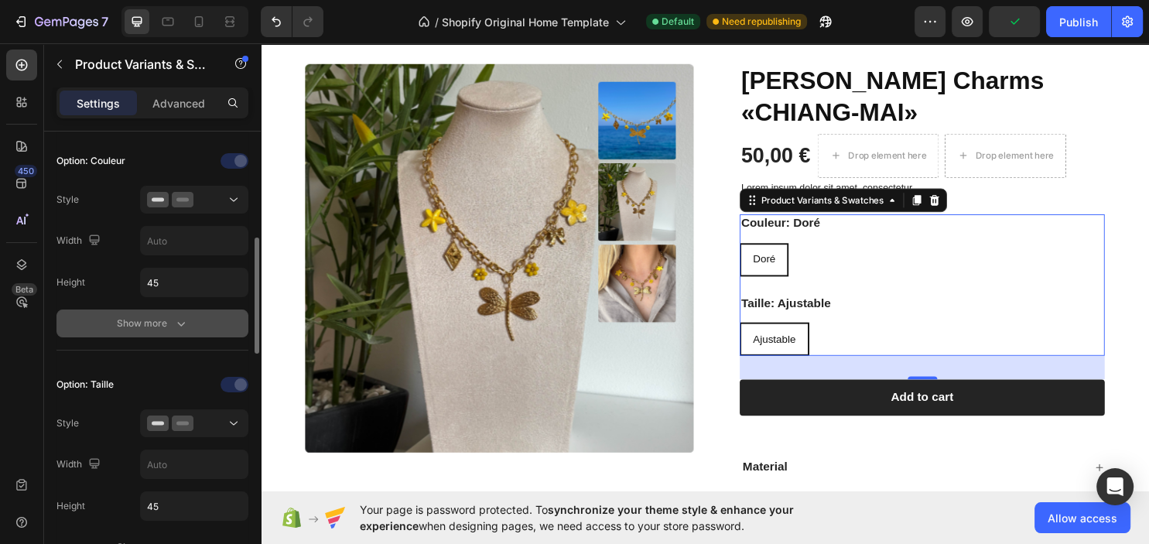
scroll to position [0, 0]
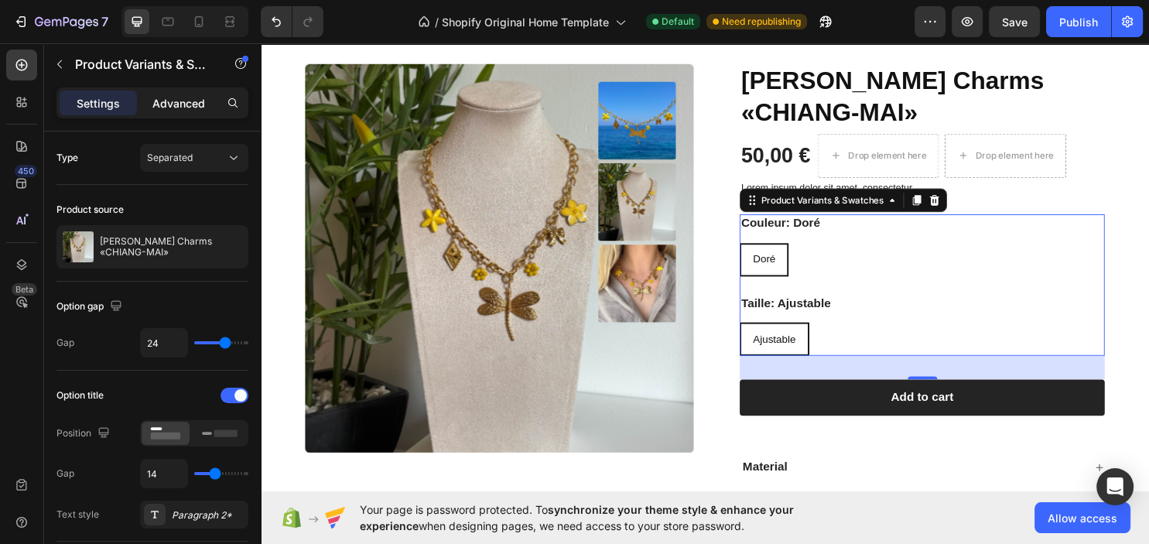
click at [171, 104] on p "Advanced" at bounding box center [178, 103] width 53 height 16
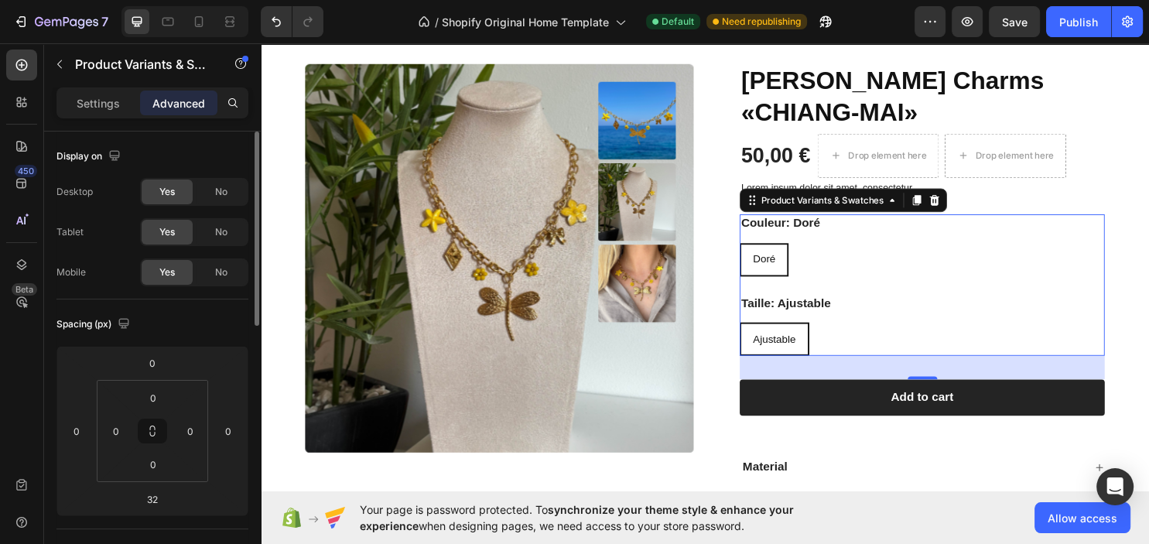
drag, startPoint x: 101, startPoint y: 88, endPoint x: 142, endPoint y: 136, distance: 63.6
click at [101, 88] on div "Settings Advanced" at bounding box center [152, 102] width 192 height 31
click at [110, 90] on div "Settings Advanced" at bounding box center [152, 102] width 192 height 31
click at [109, 98] on p "Settings" at bounding box center [98, 103] width 43 height 16
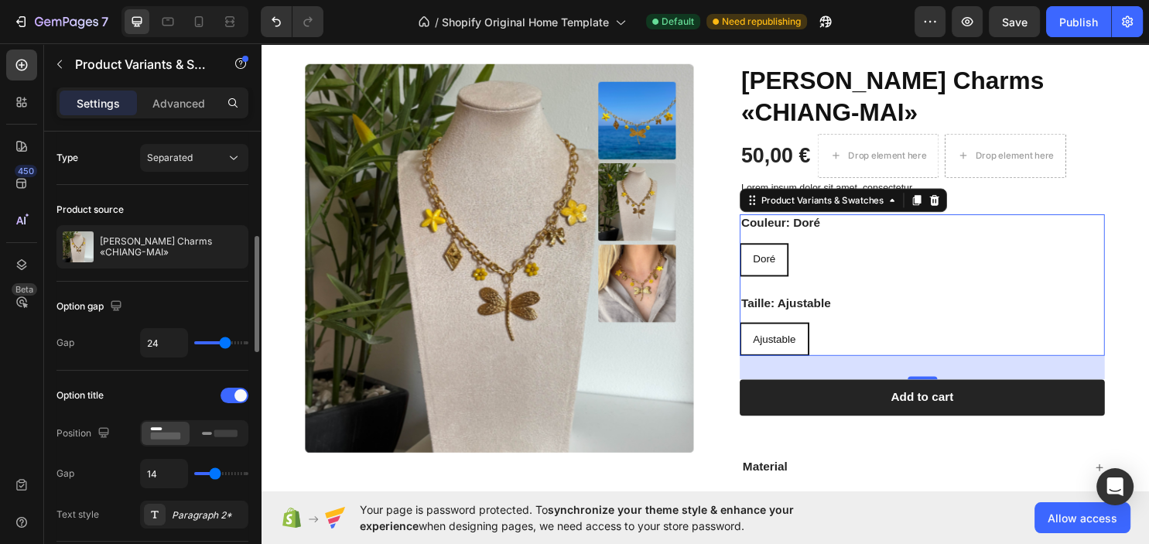
scroll to position [167, 0]
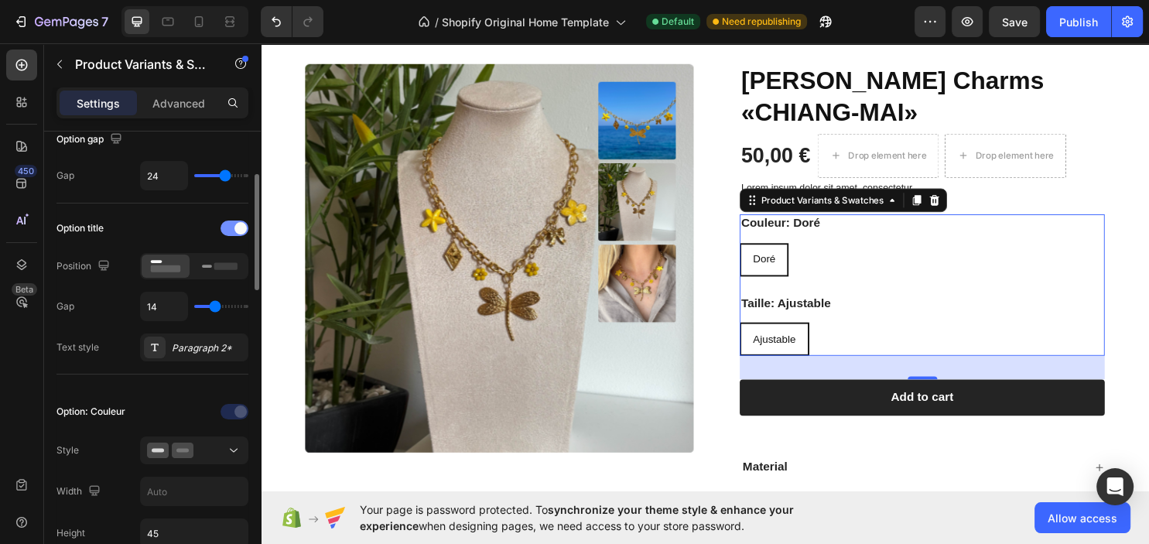
click at [228, 229] on div at bounding box center [235, 228] width 28 height 15
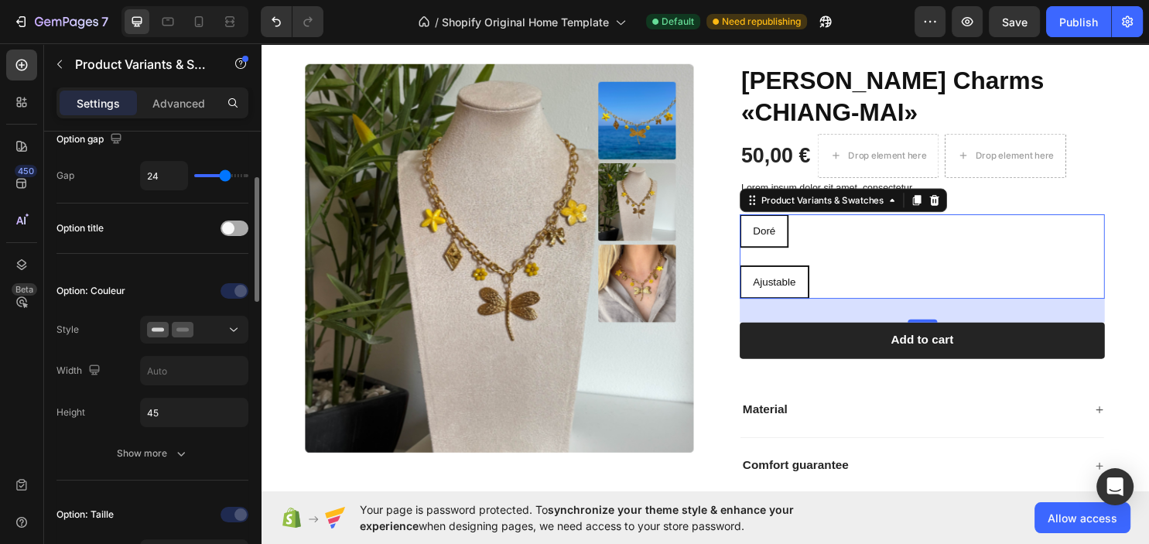
click at [229, 229] on span at bounding box center [228, 228] width 12 height 12
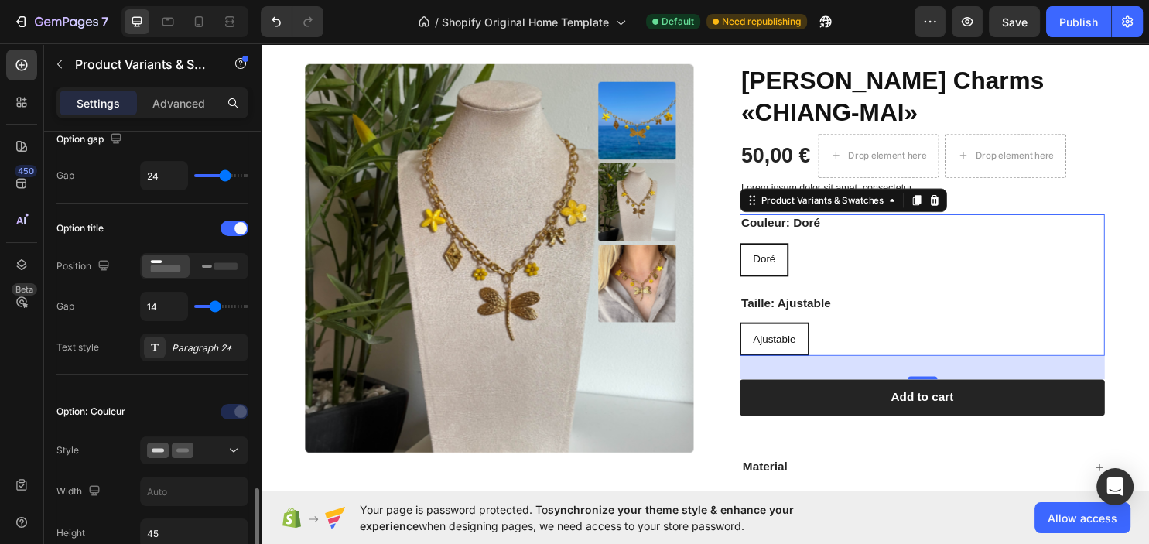
scroll to position [418, 0]
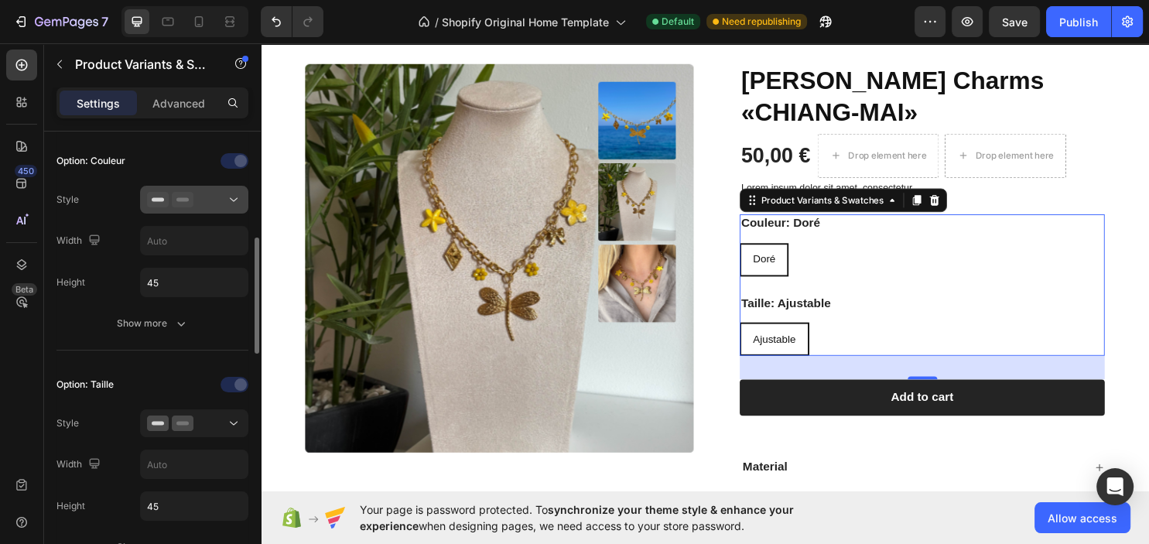
click at [204, 201] on div at bounding box center [194, 199] width 94 height 15
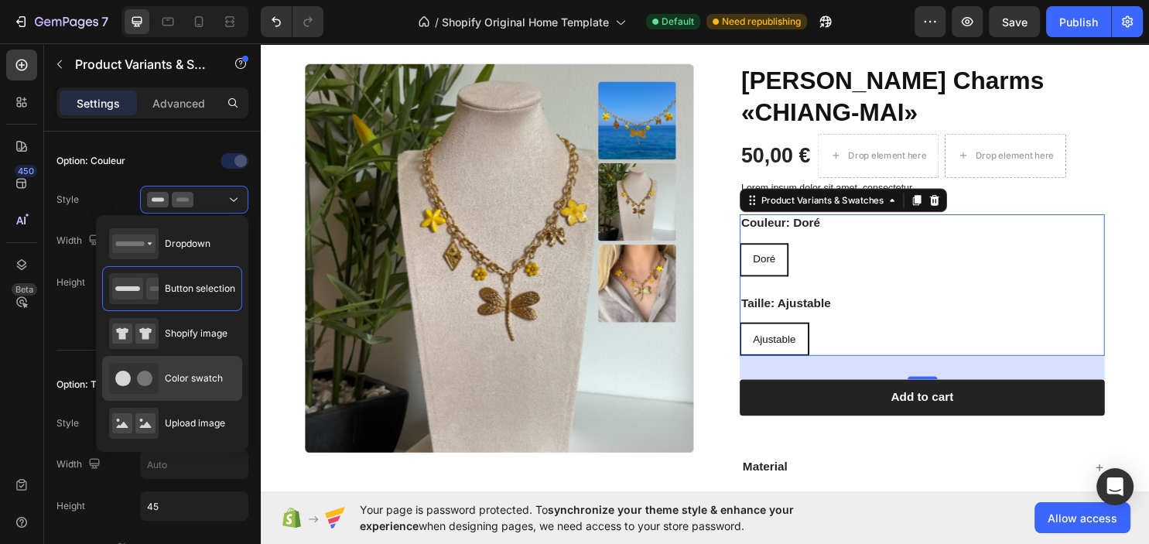
click at [187, 367] on div "Color swatch" at bounding box center [166, 378] width 114 height 31
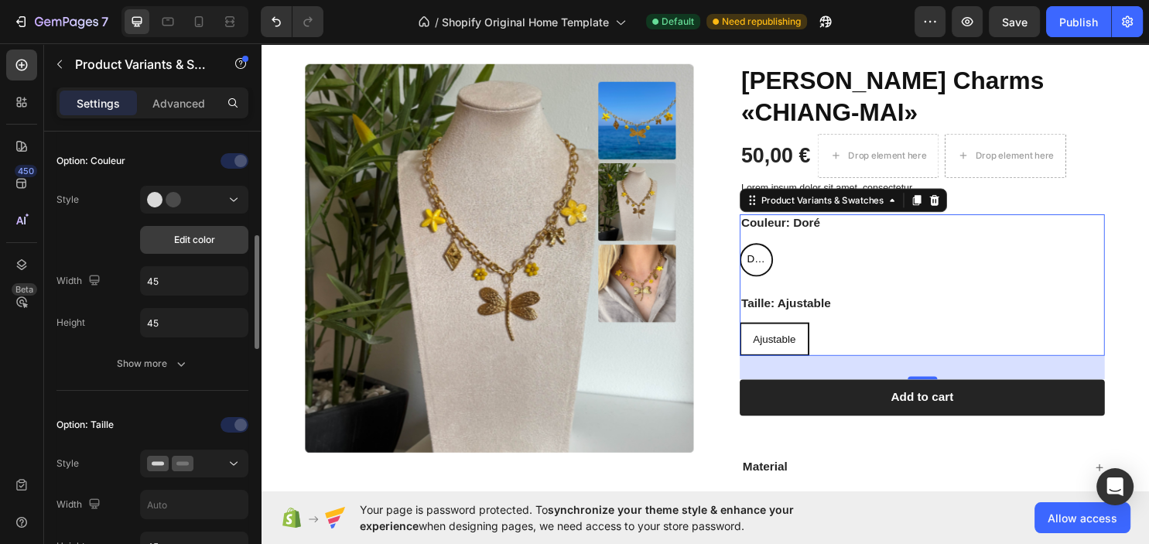
click at [174, 243] on span "Edit color" at bounding box center [194, 240] width 41 height 14
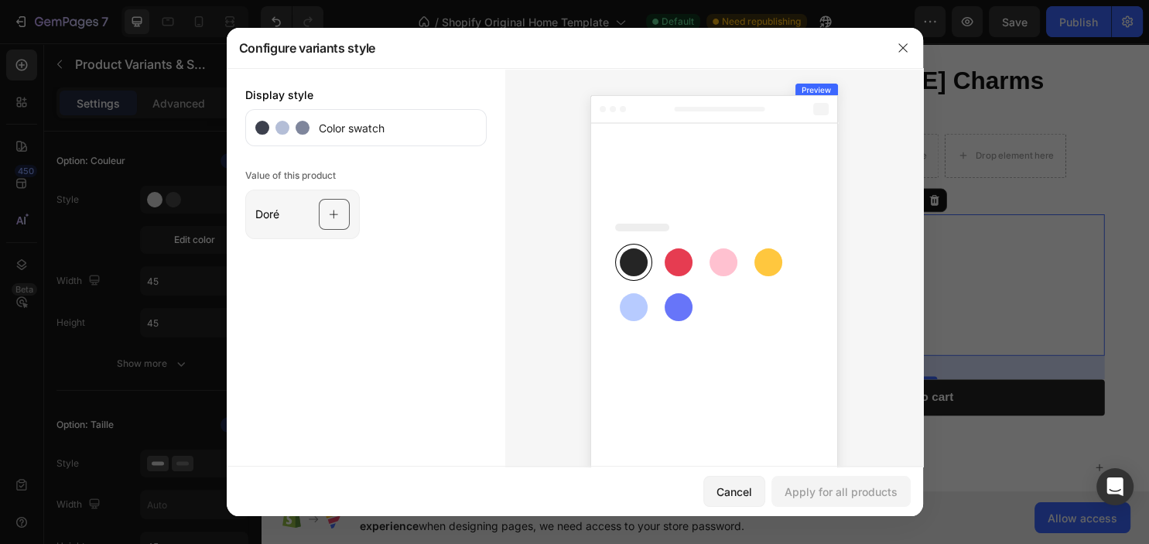
click at [328, 216] on div at bounding box center [334, 214] width 31 height 31
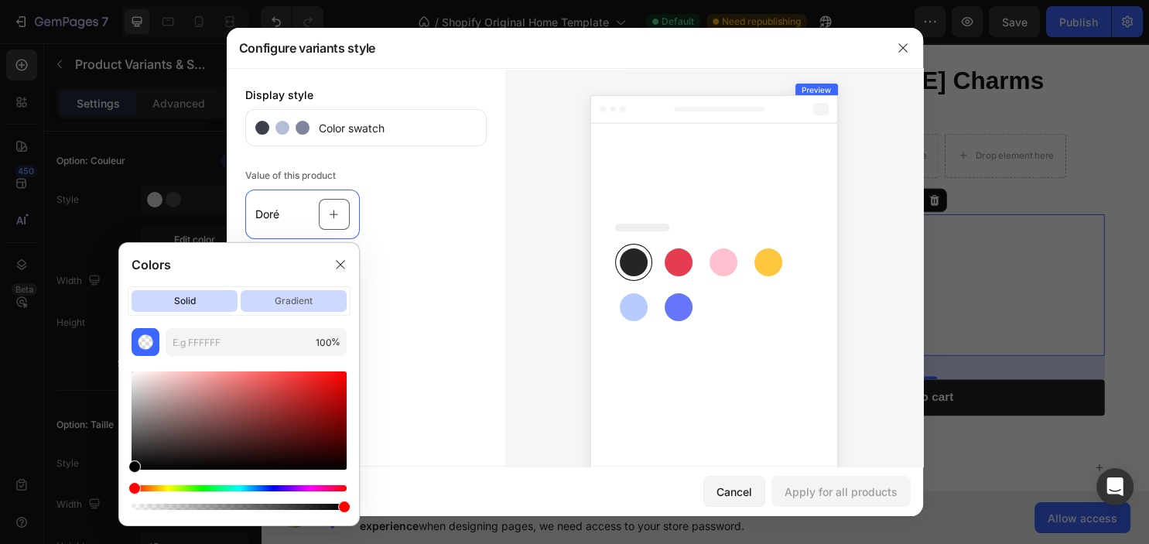
click at [299, 296] on p "gradient" at bounding box center [294, 301] width 106 height 22
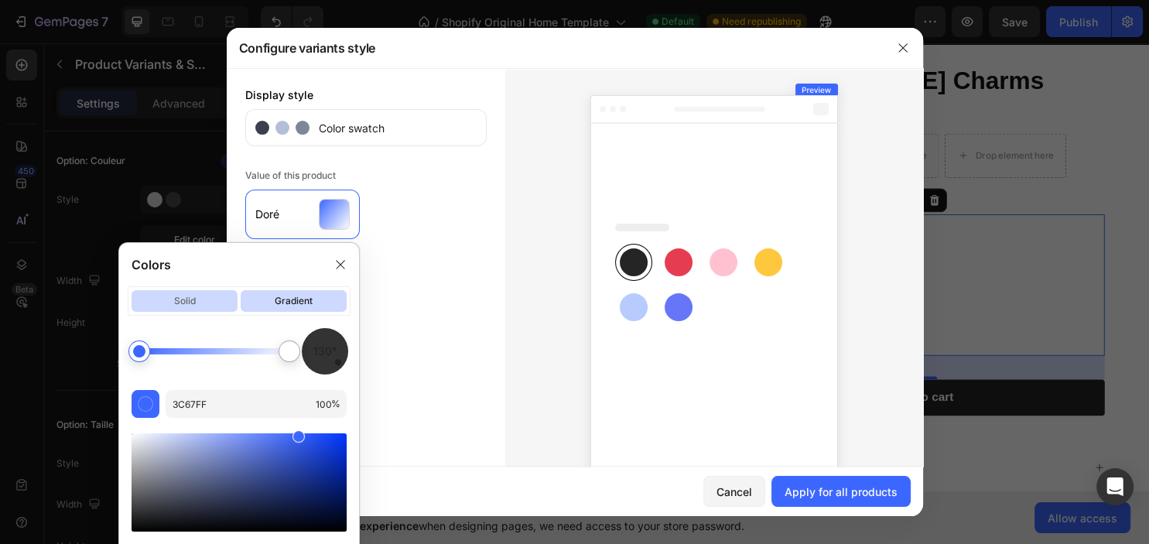
click at [191, 297] on p "solid" at bounding box center [185, 301] width 106 height 22
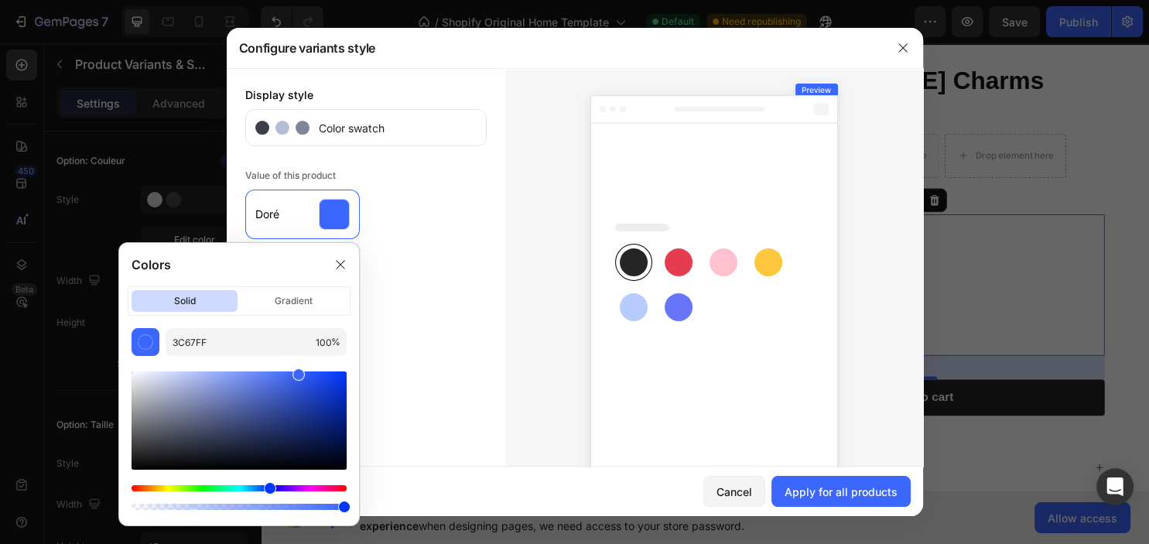
drag, startPoint x: 531, startPoint y: 209, endPoint x: 447, endPoint y: 187, distance: 86.3
click at [519, 203] on div at bounding box center [714, 282] width 418 height 429
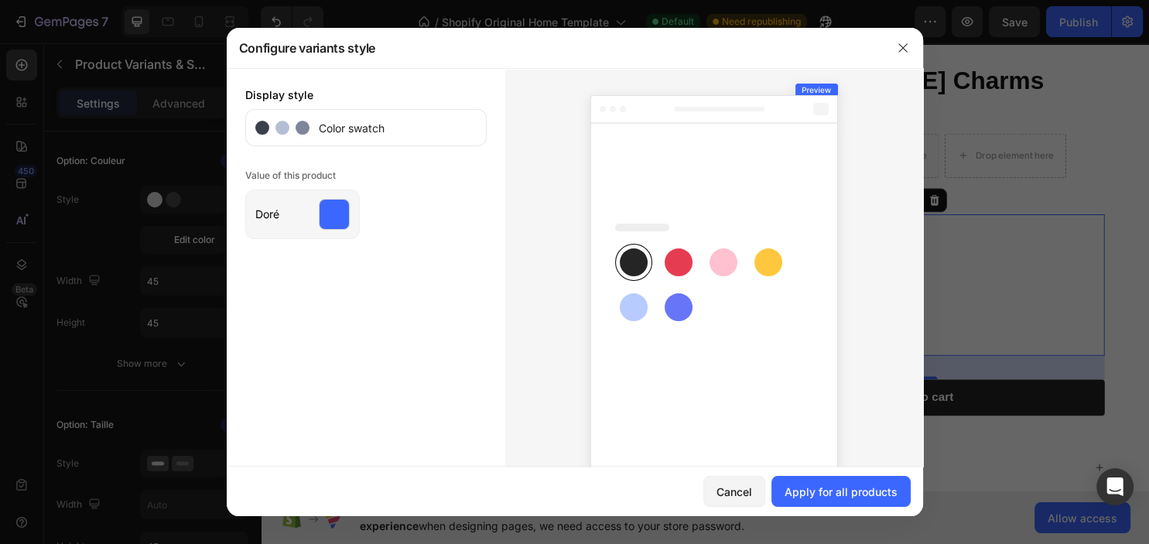
click at [274, 217] on span "Doré" at bounding box center [267, 214] width 24 height 15
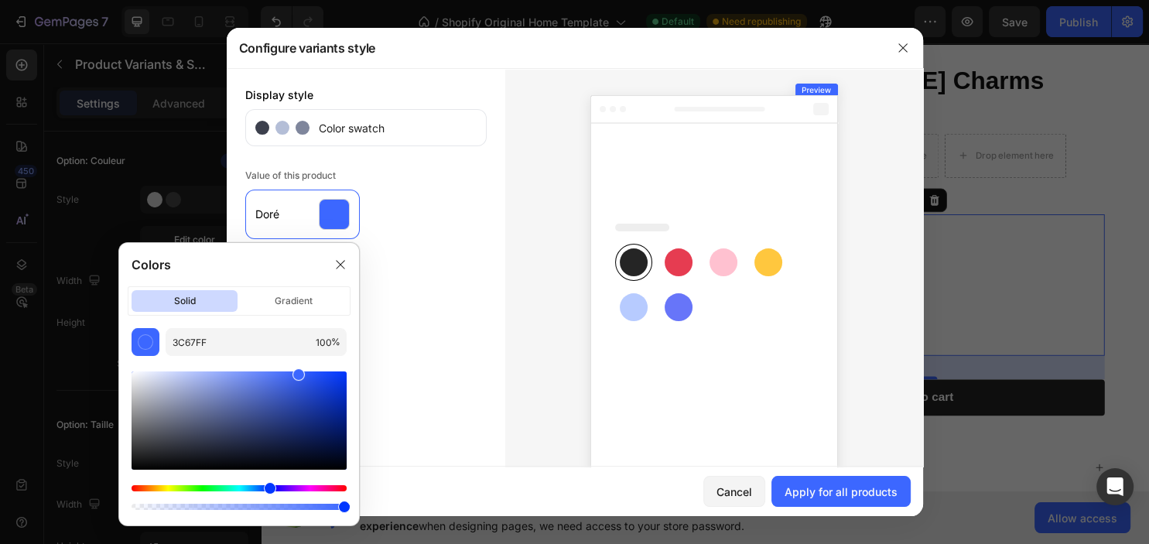
click at [557, 131] on div at bounding box center [714, 282] width 418 height 429
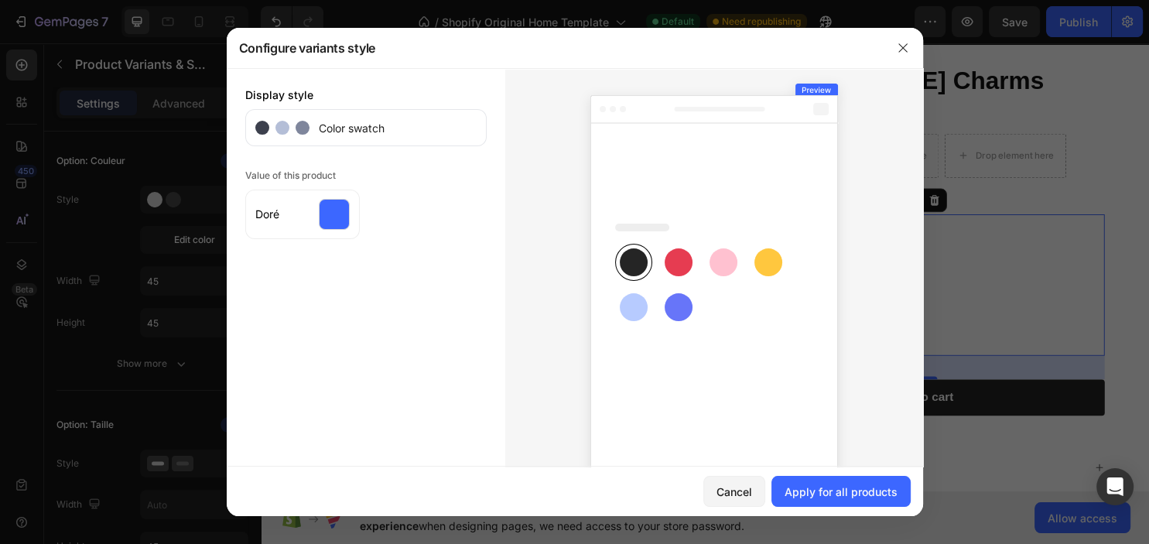
click at [382, 122] on span "Color swatch" at bounding box center [346, 128] width 75 height 16
drag, startPoint x: 316, startPoint y: 127, endPoint x: 880, endPoint y: 49, distance: 569.4
click at [374, 105] on div "Display style Color swatch" at bounding box center [365, 117] width 241 height 60
click at [893, 53] on button "button" at bounding box center [903, 48] width 25 height 25
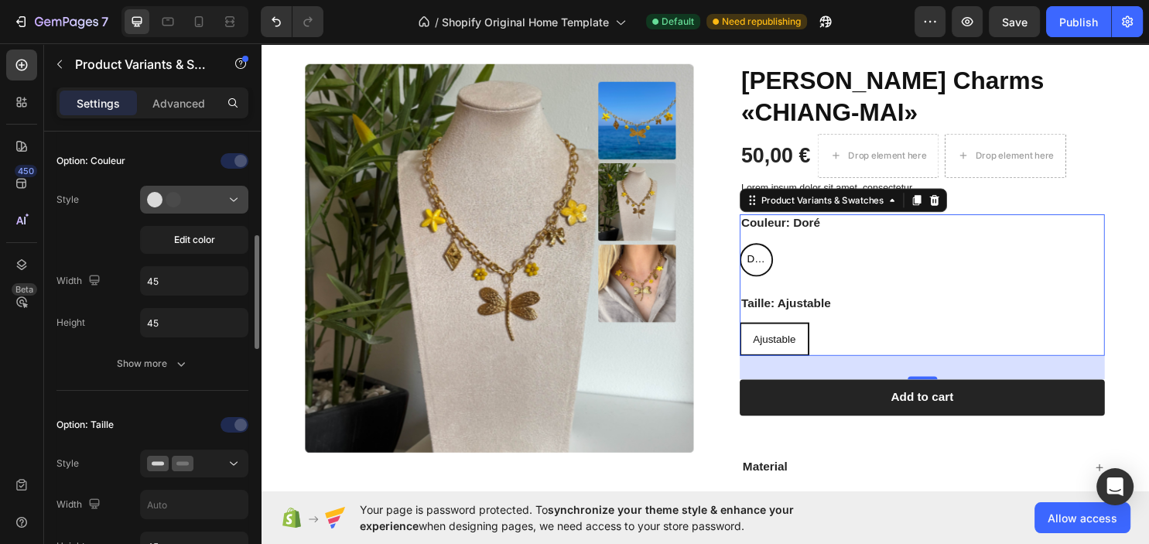
click at [238, 193] on icon at bounding box center [233, 199] width 15 height 15
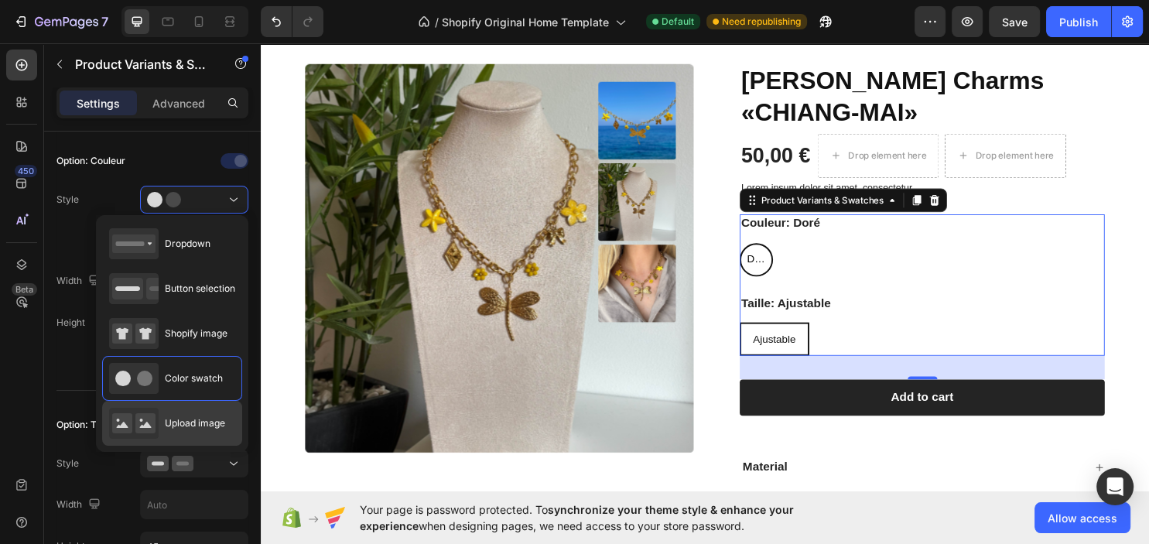
click at [203, 422] on span "Upload image" at bounding box center [195, 423] width 60 height 14
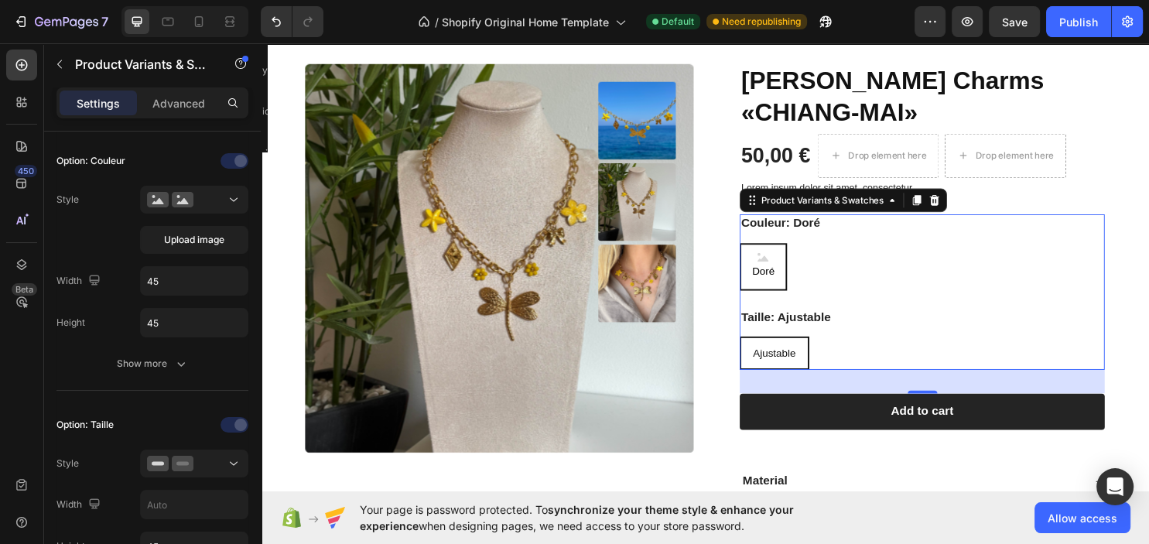
type input "64"
click at [217, 203] on div at bounding box center [194, 199] width 94 height 15
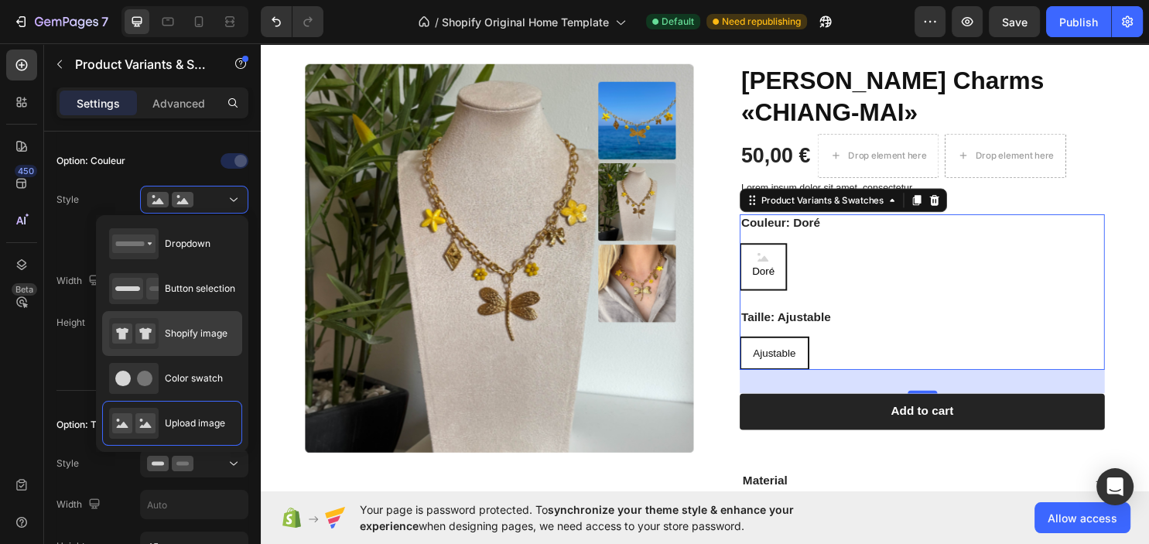
click at [209, 330] on span "Shopify image" at bounding box center [196, 334] width 63 height 14
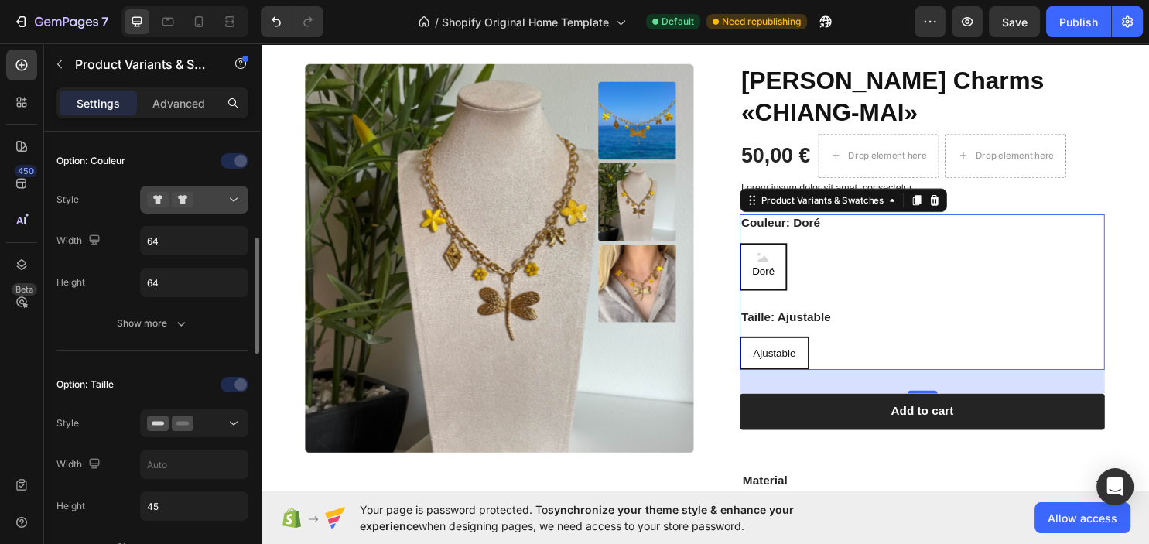
click at [207, 193] on div at bounding box center [194, 199] width 94 height 15
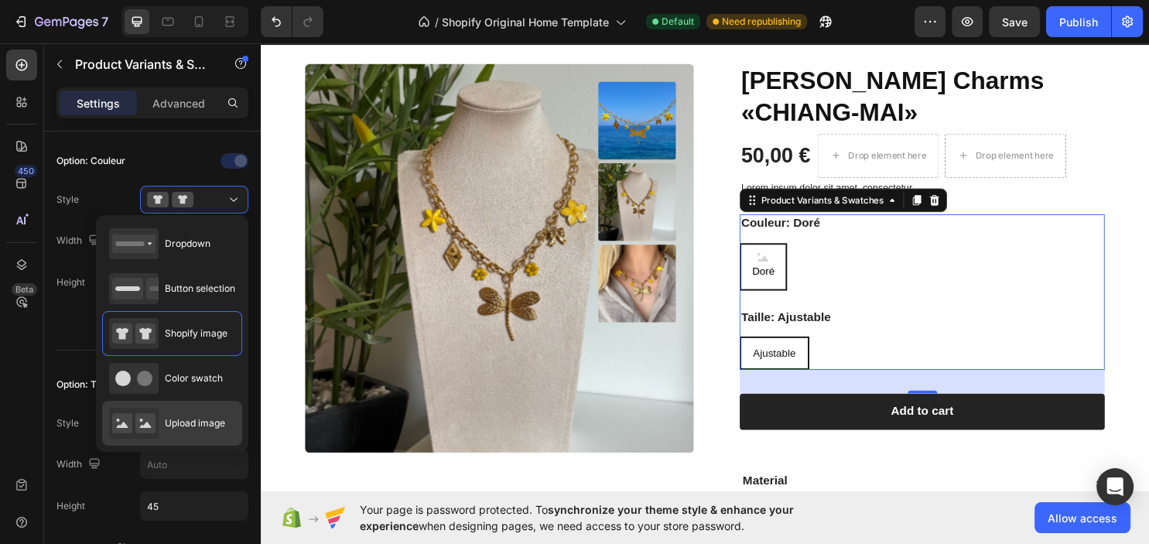
click at [191, 425] on span "Upload image" at bounding box center [195, 423] width 60 height 14
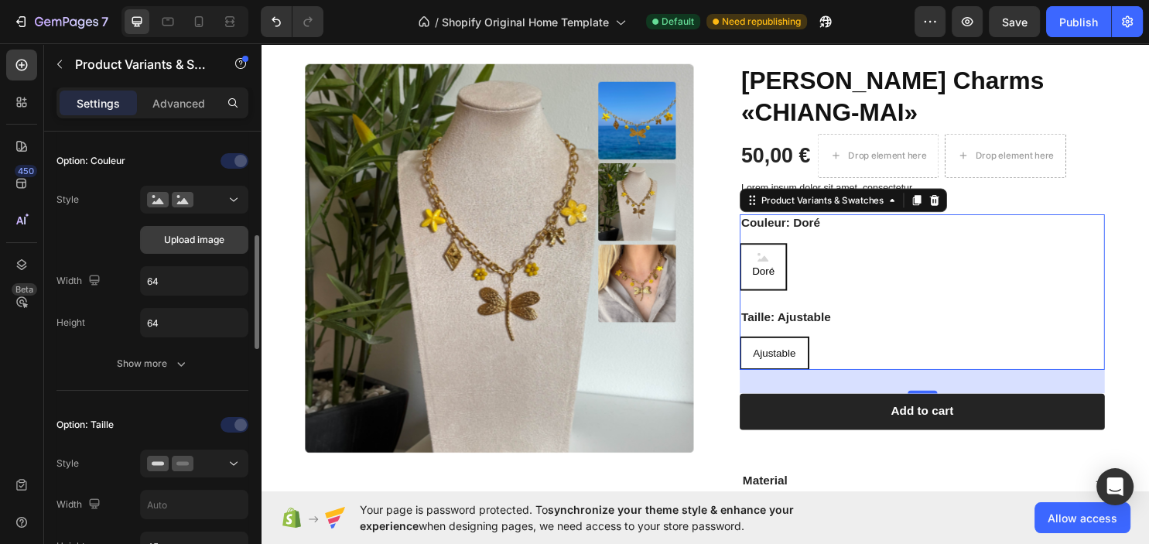
click at [185, 239] on span "Upload image" at bounding box center [194, 240] width 60 height 14
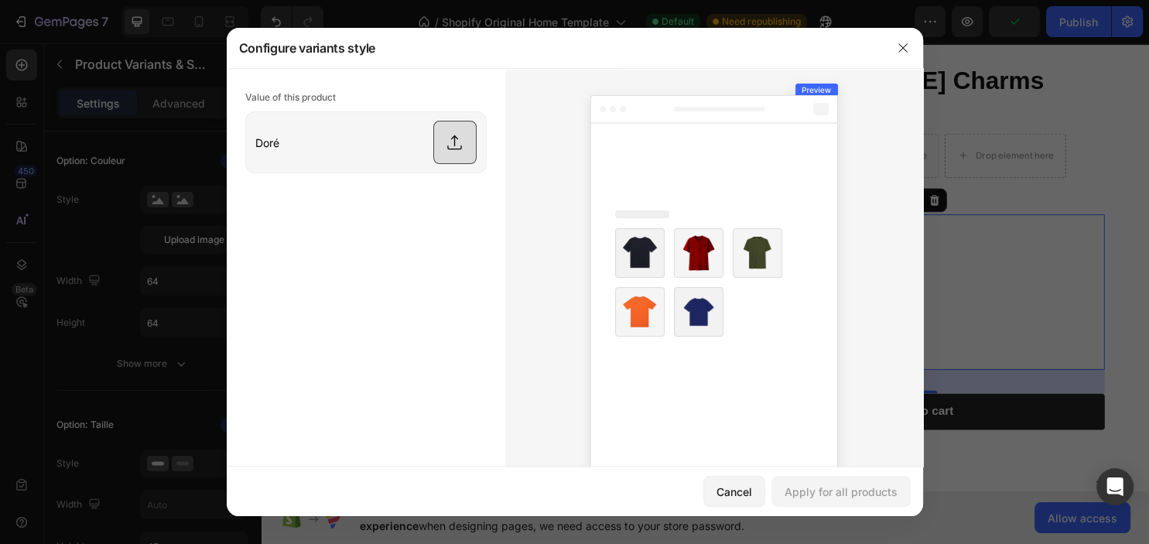
click at [453, 139] on input "file" at bounding box center [366, 142] width 240 height 60
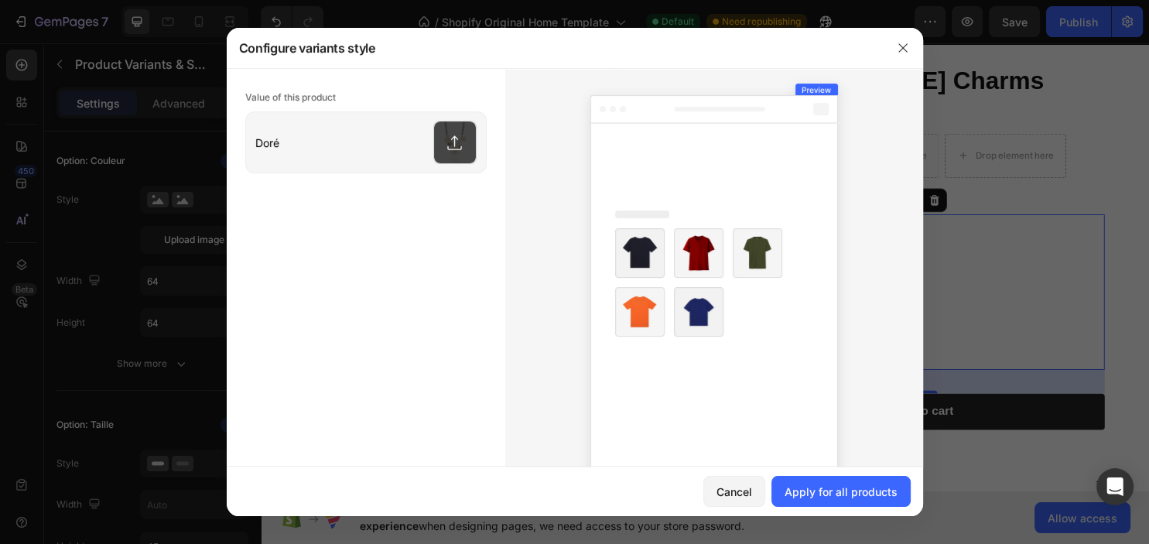
click at [463, 152] on input "file" at bounding box center [366, 142] width 240 height 60
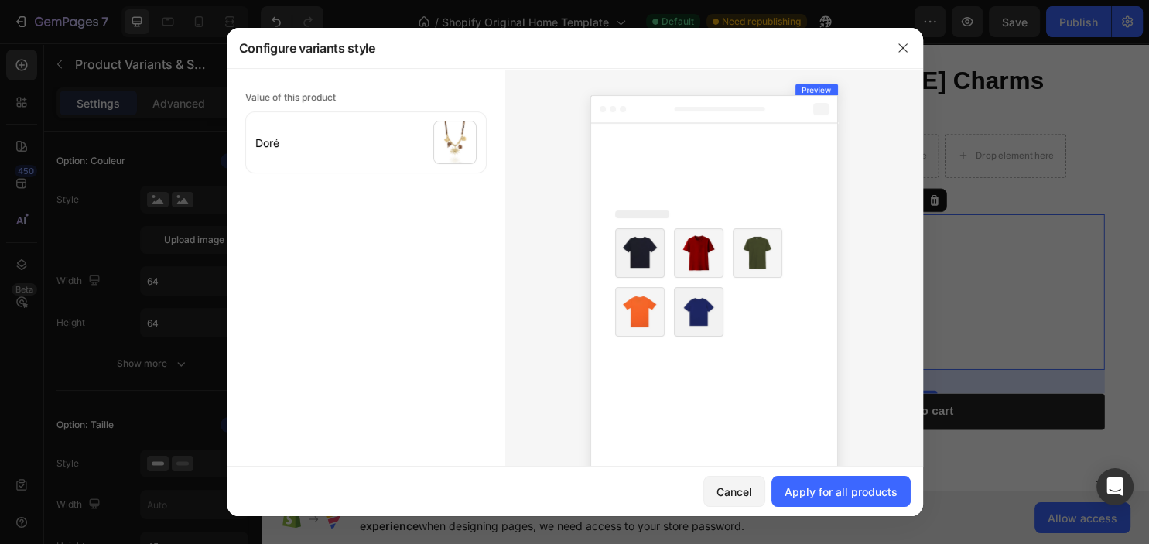
type input "C:\fakepath\Screenshot [DATE] at 11-49-04 FlykisCharms · Fichiers · Shopify.png"
click at [804, 489] on div "Apply for all products" at bounding box center [841, 492] width 113 height 16
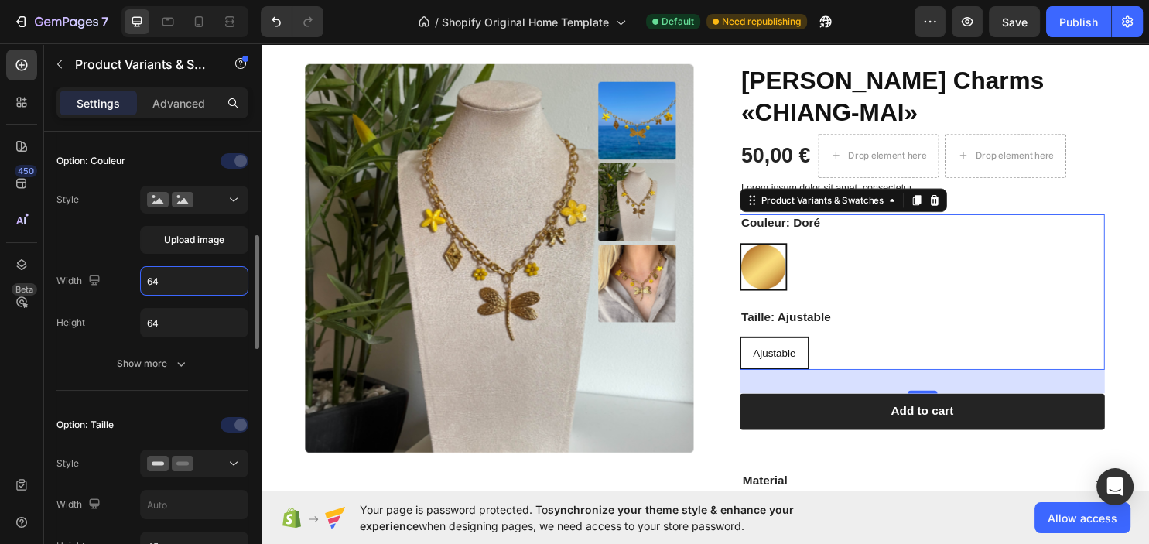
click at [197, 287] on input "64" at bounding box center [194, 281] width 107 height 28
type input "50"
click at [184, 321] on input "64" at bounding box center [194, 323] width 107 height 28
click at [184, 320] on input "64" at bounding box center [194, 323] width 107 height 28
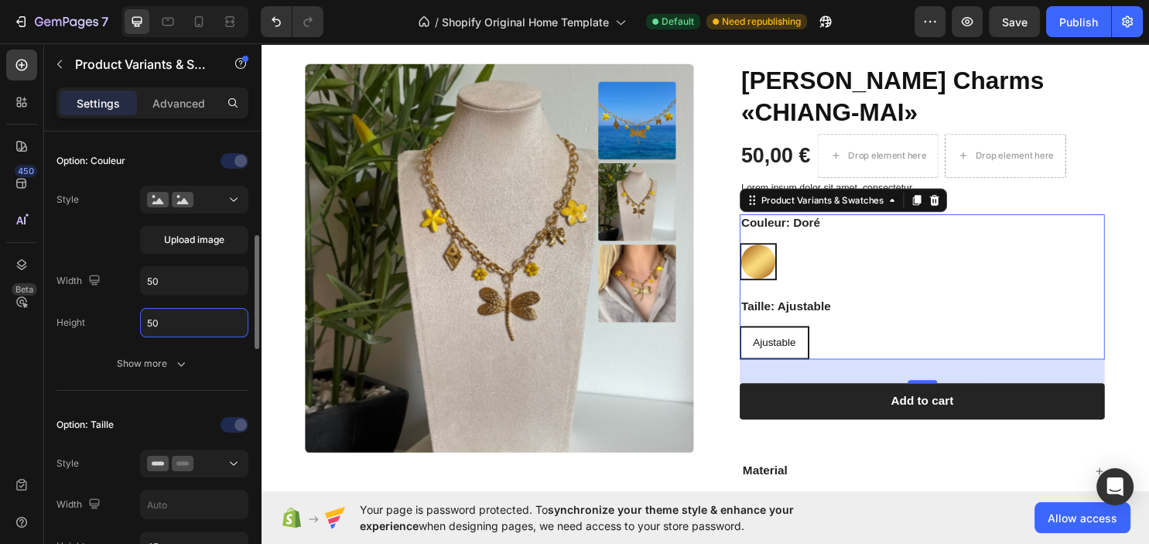
type input "50"
click at [162, 276] on input "50" at bounding box center [194, 281] width 107 height 28
type input "30"
click at [213, 311] on input "50" at bounding box center [194, 323] width 107 height 28
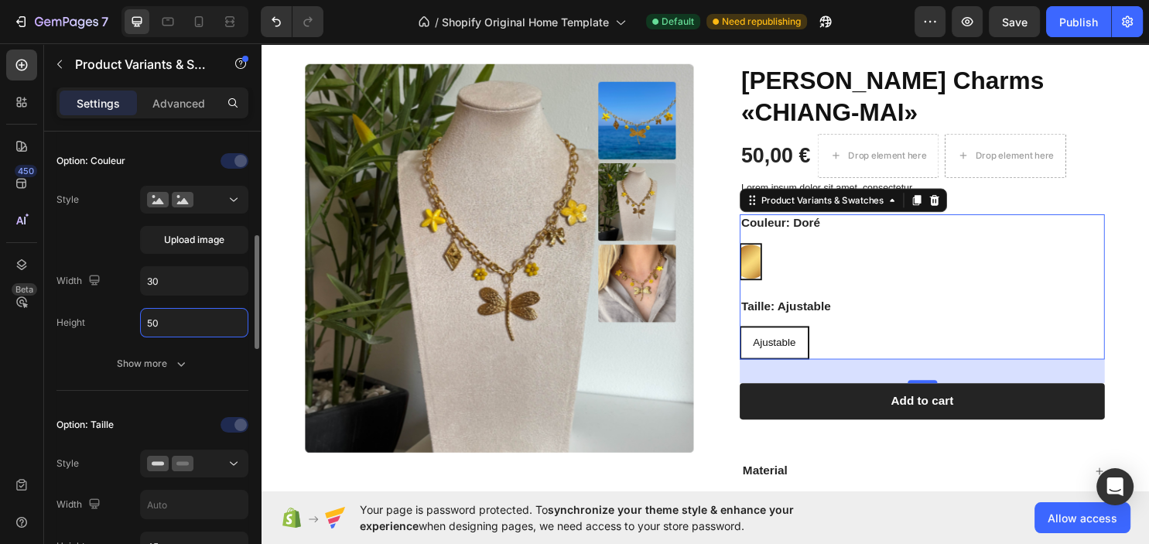
click at [213, 311] on input "50" at bounding box center [194, 323] width 107 height 28
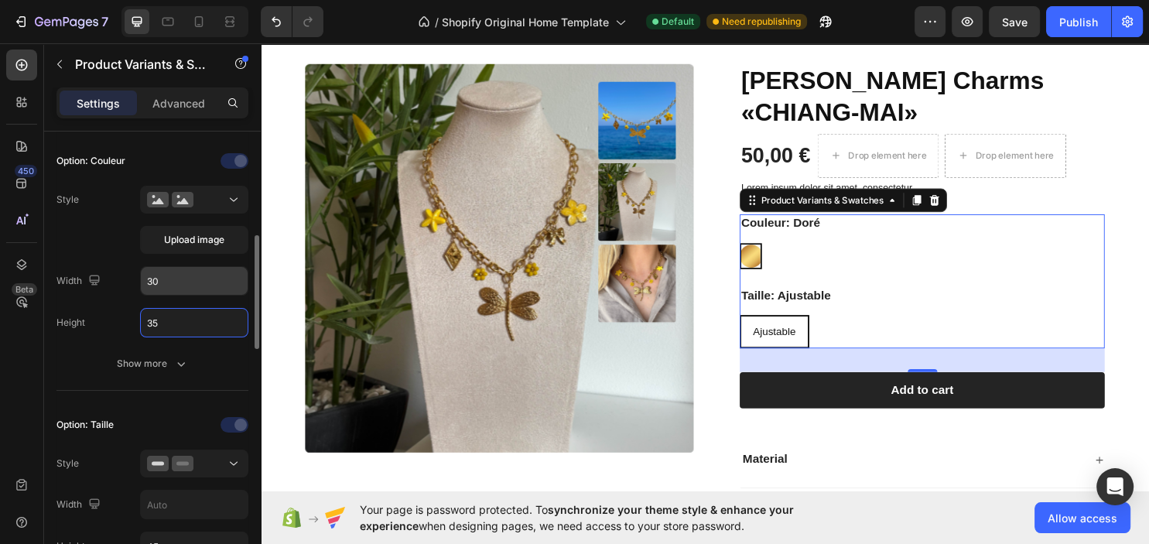
type input "35"
click at [204, 271] on input "30" at bounding box center [194, 281] width 107 height 28
type input "35"
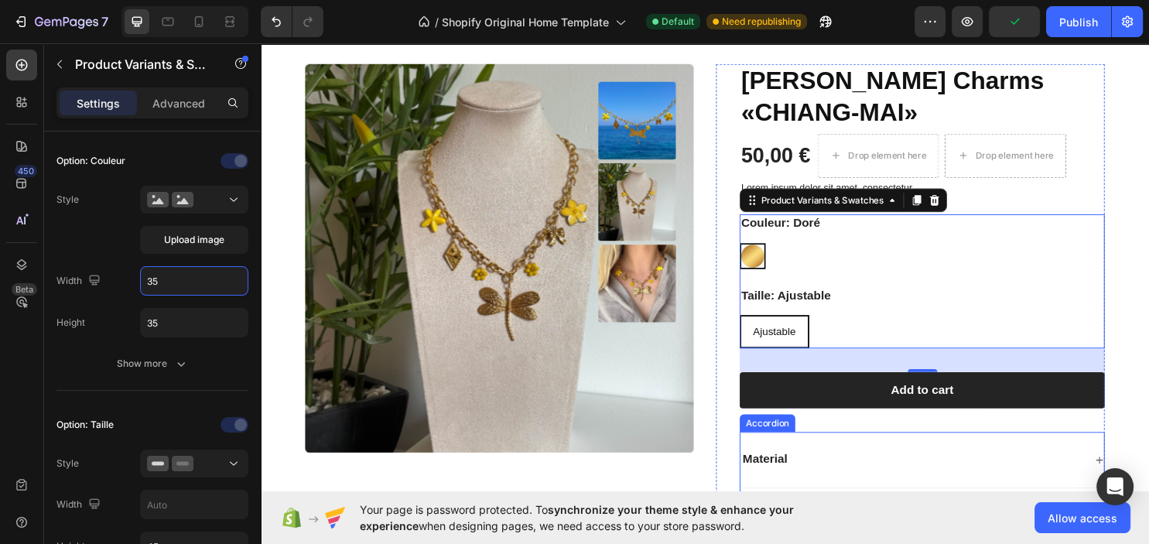
click at [938, 468] on div "Material" at bounding box center [941, 478] width 358 height 21
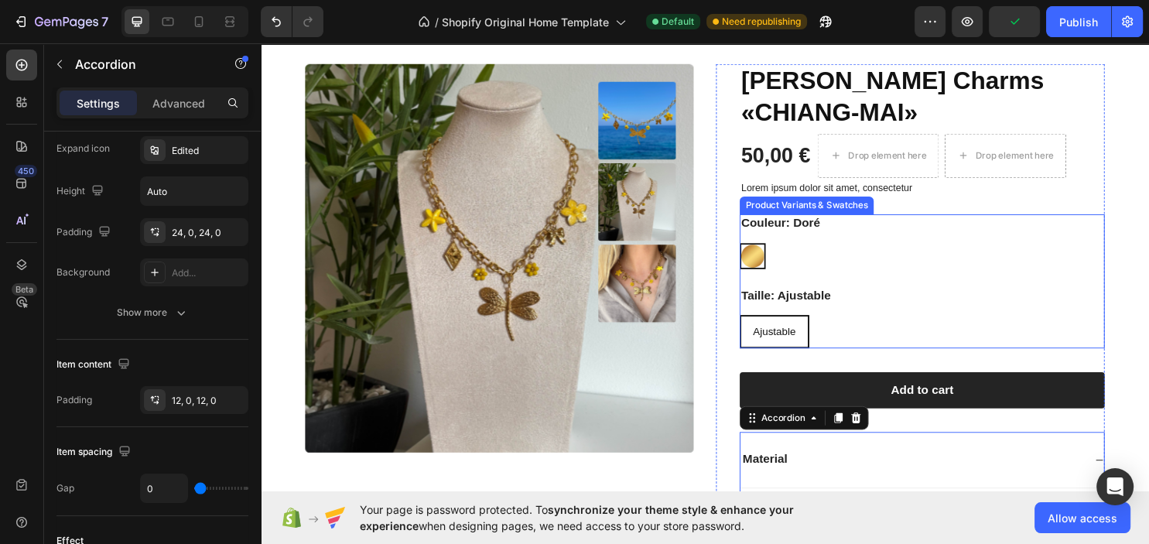
scroll to position [0, 0]
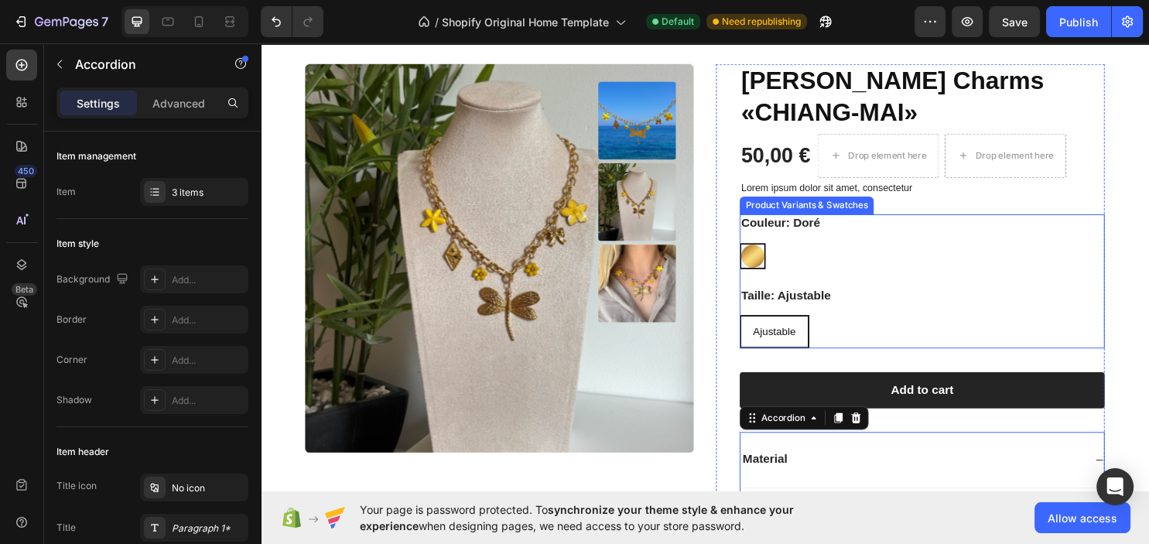
click at [778, 254] on img at bounding box center [775, 266] width 24 height 24
click at [761, 251] on input "[PERSON_NAME]" at bounding box center [761, 251] width 1 height 1
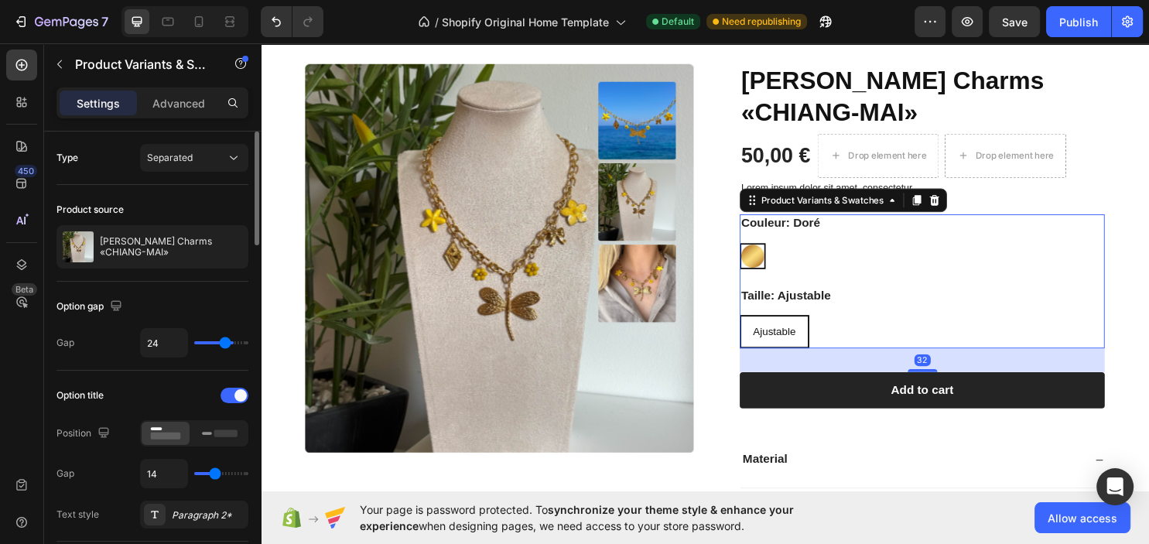
type input "28"
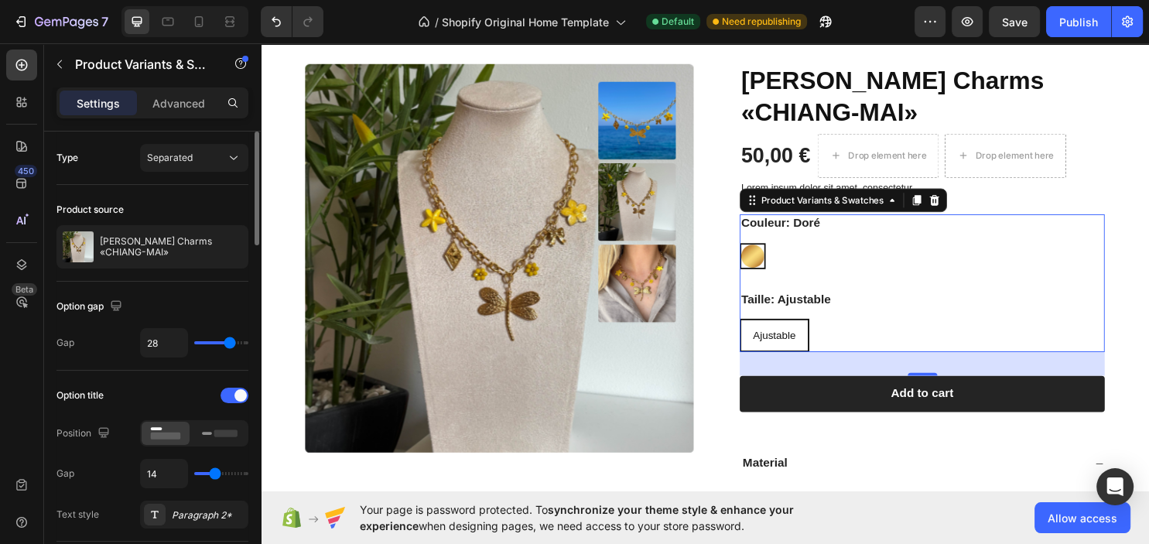
type input "29"
type input "36"
type input "40"
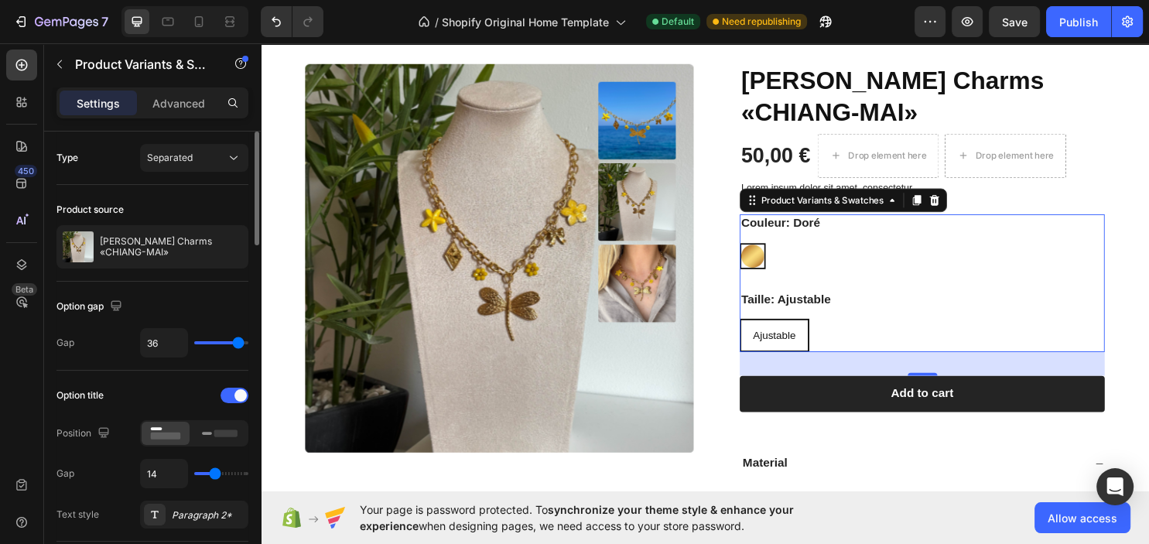
type input "40"
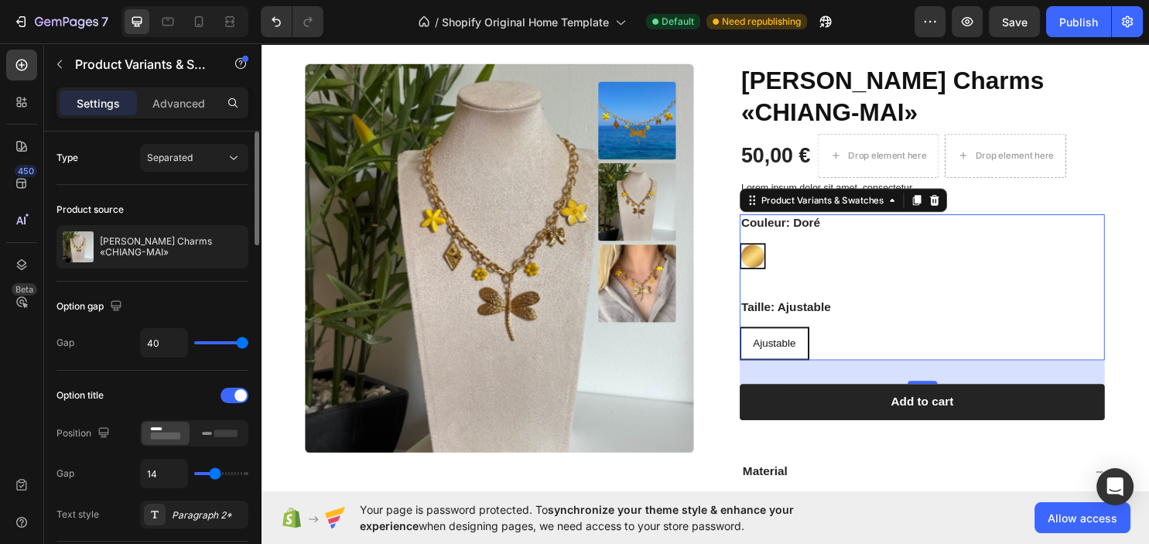
type input "39"
type input "36"
type input "34"
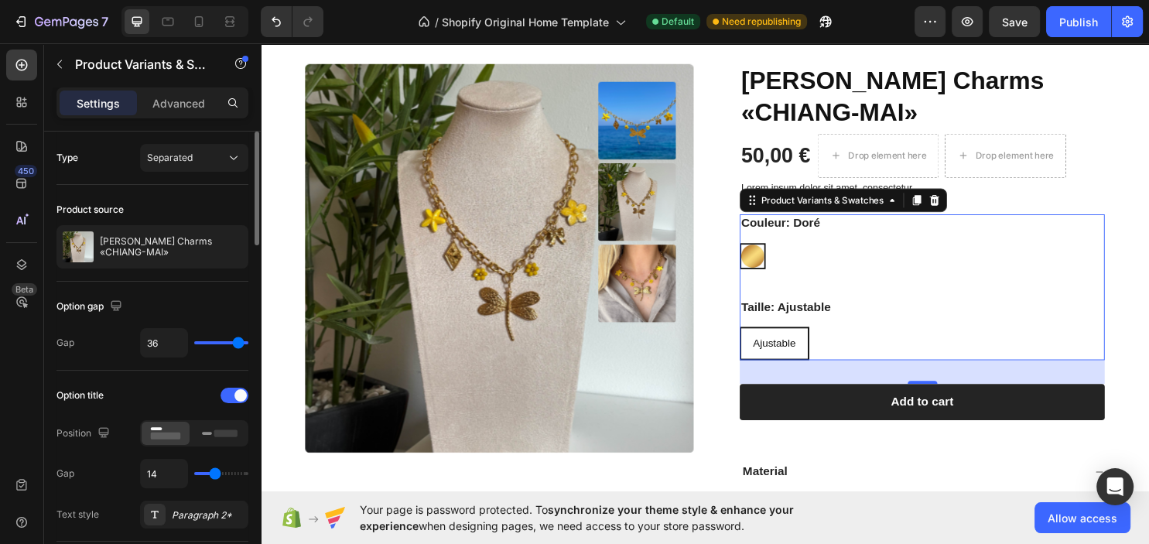
type input "34"
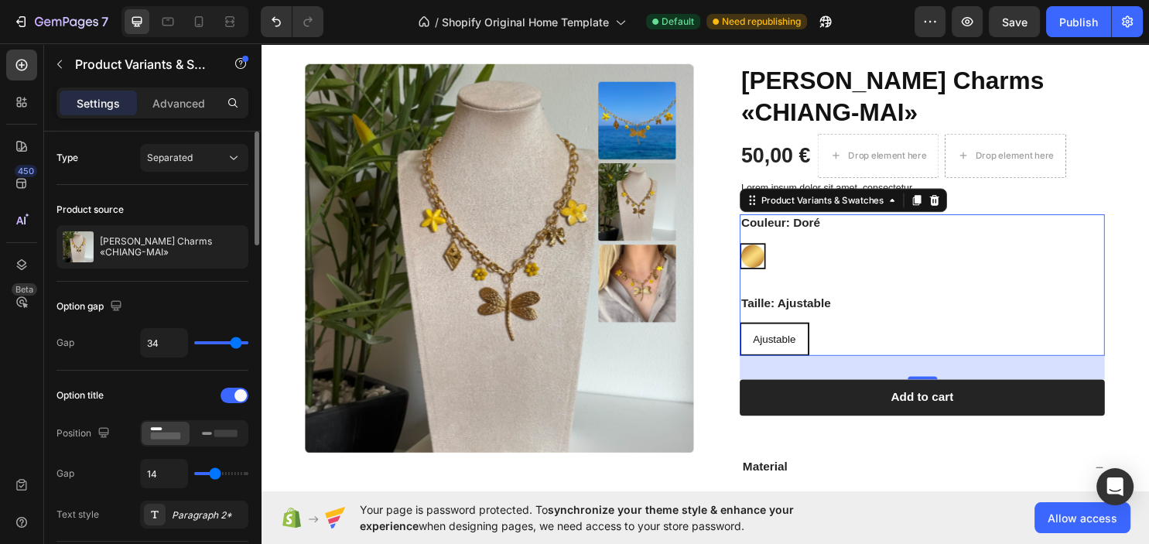
type input "33"
type input "31"
type input "28"
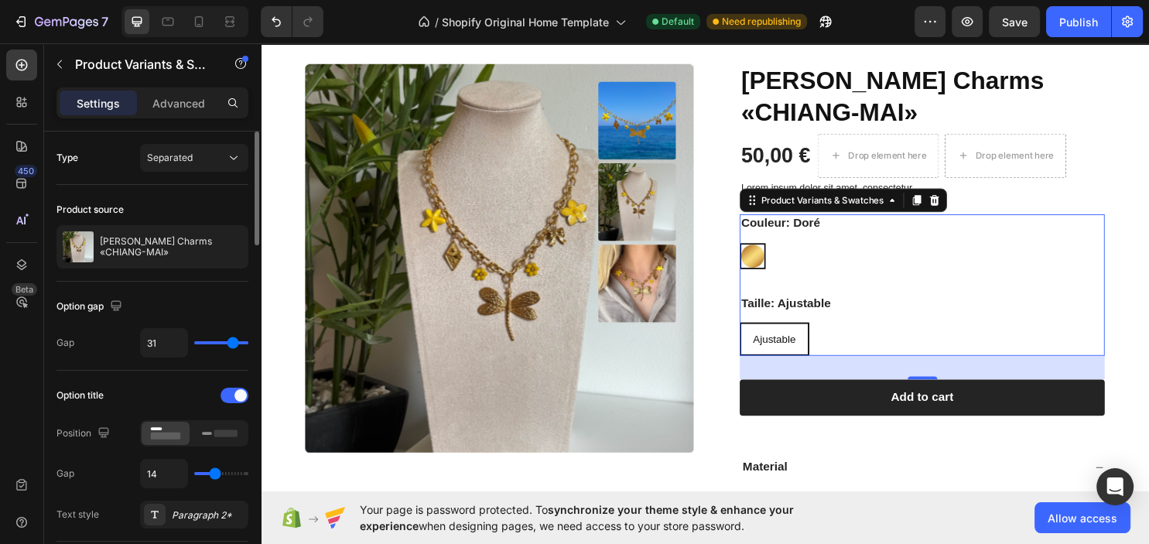
type input "28"
type input "26"
type input "24"
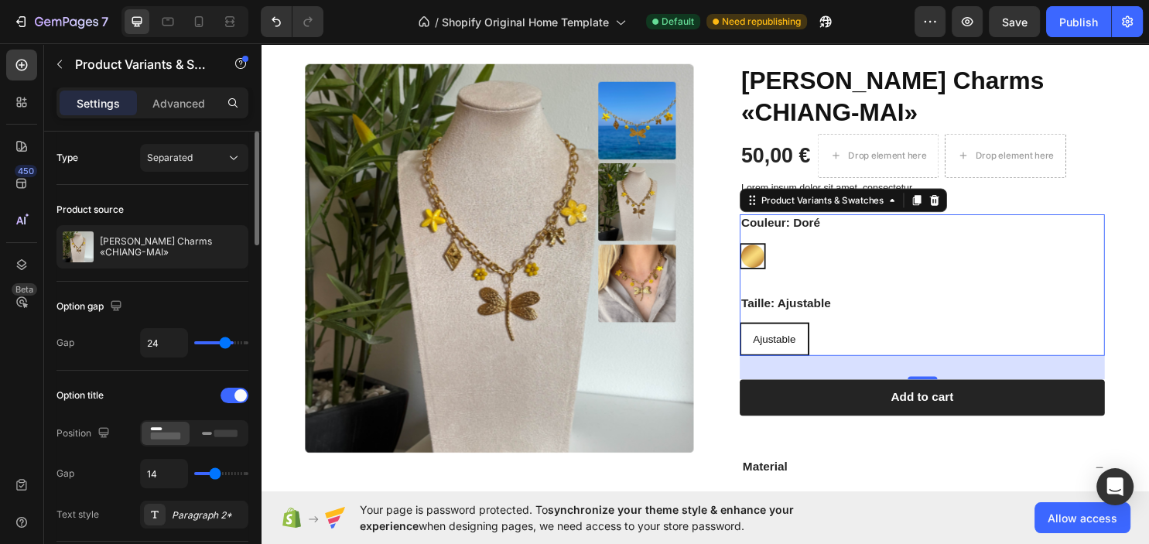
type input "22"
type input "20"
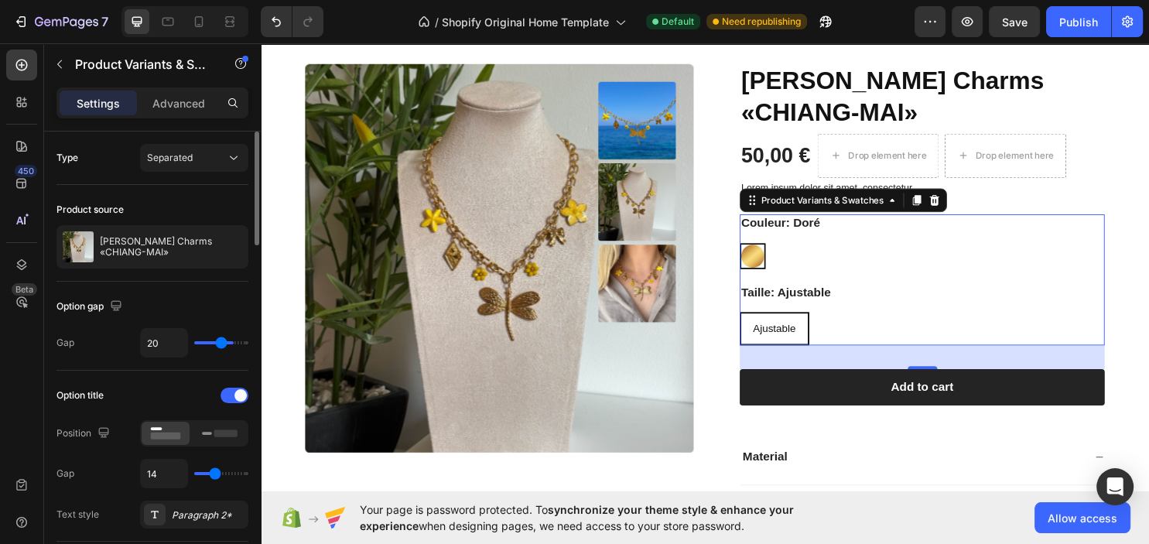
type input "18"
type input "17"
type input "15"
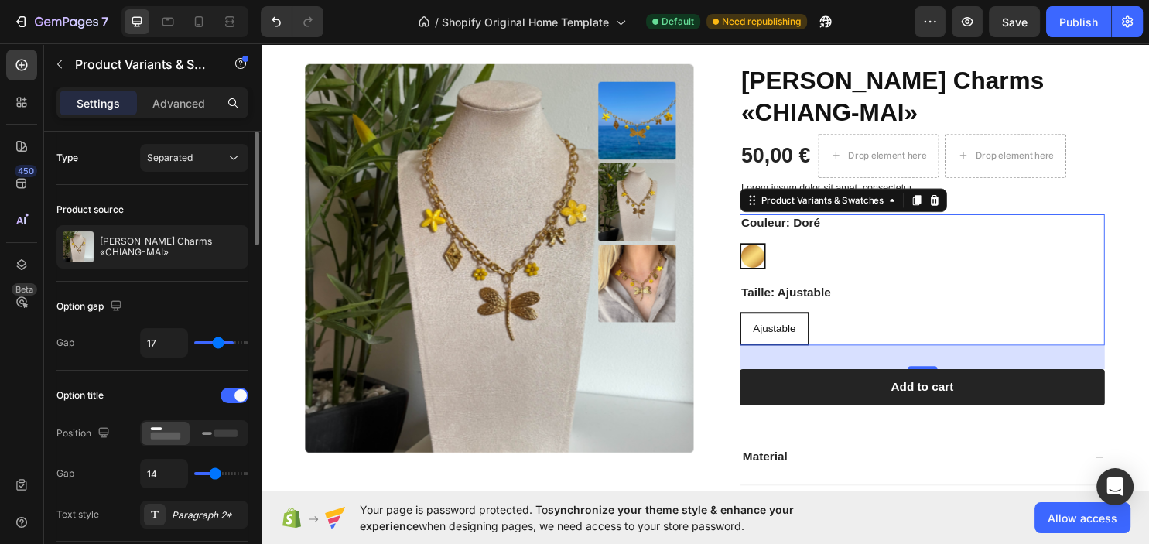
type input "15"
type input "14"
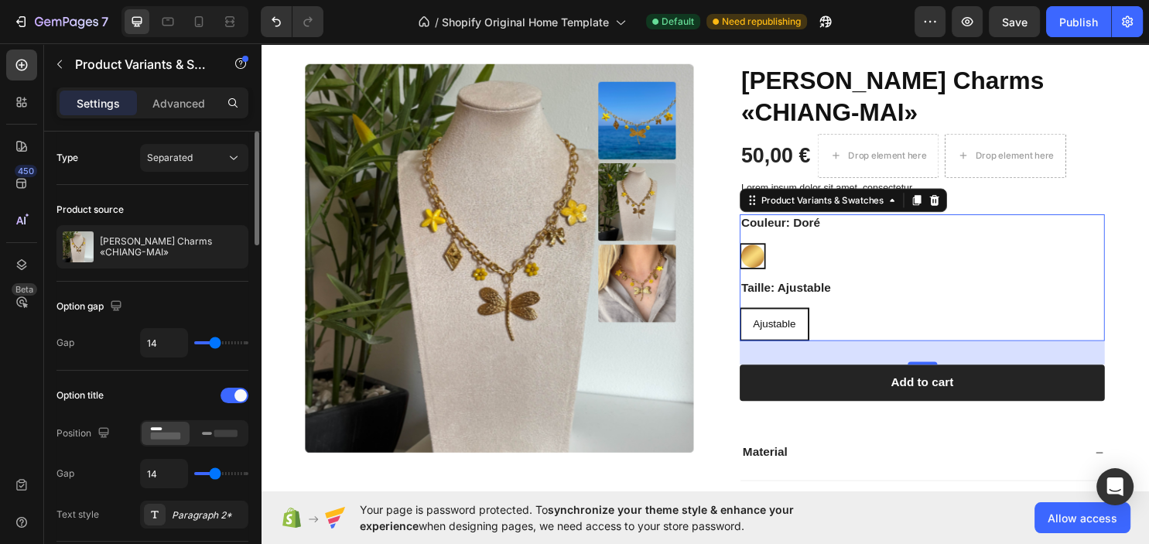
drag, startPoint x: 229, startPoint y: 340, endPoint x: 215, endPoint y: 333, distance: 15.6
click at [215, 341] on input "range" at bounding box center [221, 342] width 54 height 3
type input "24"
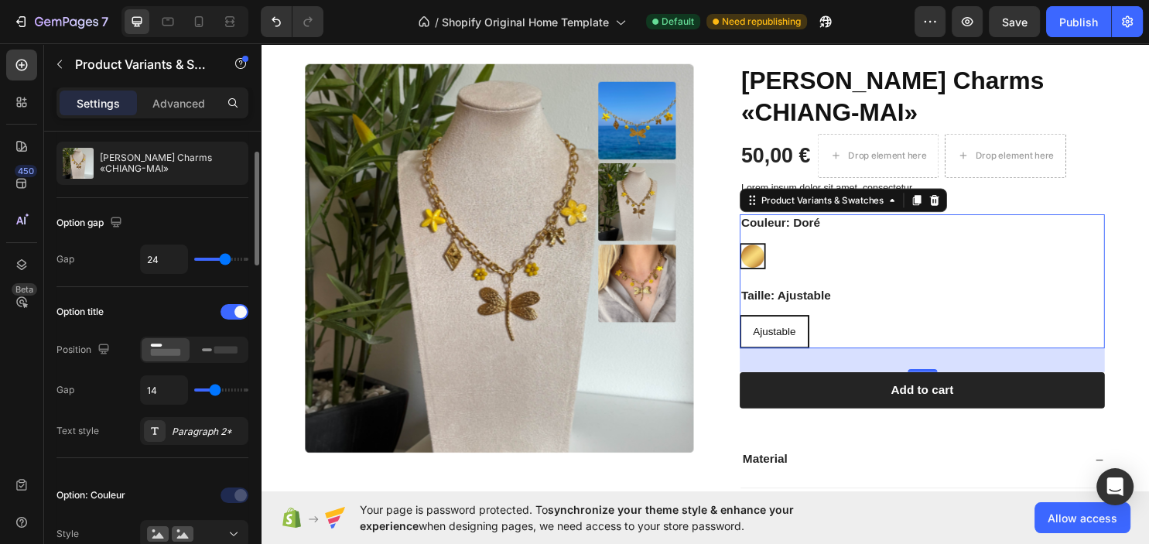
scroll to position [167, 0]
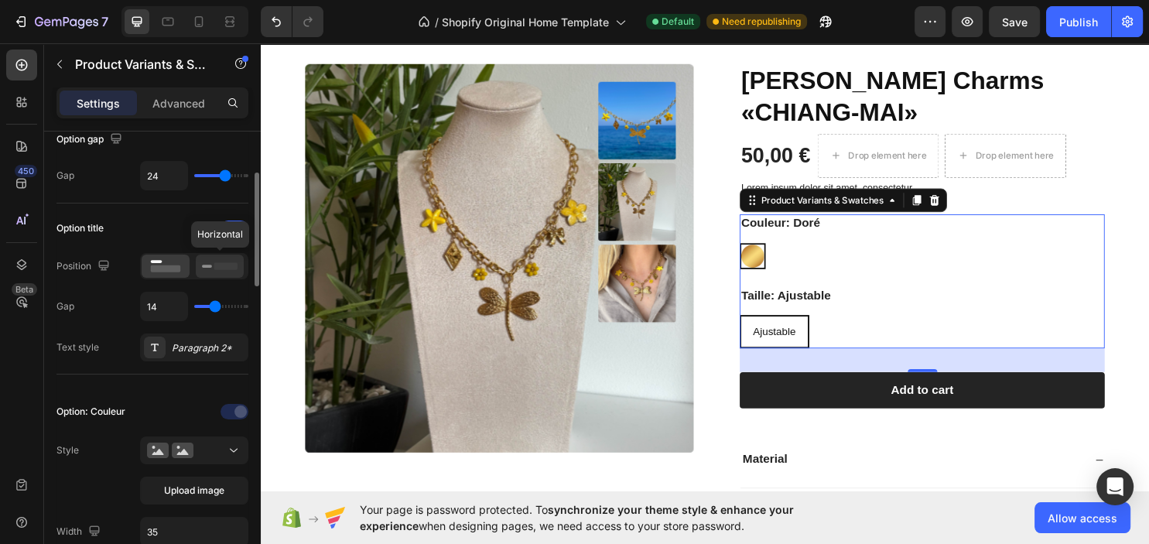
click at [215, 266] on rect at bounding box center [225, 265] width 23 height 7
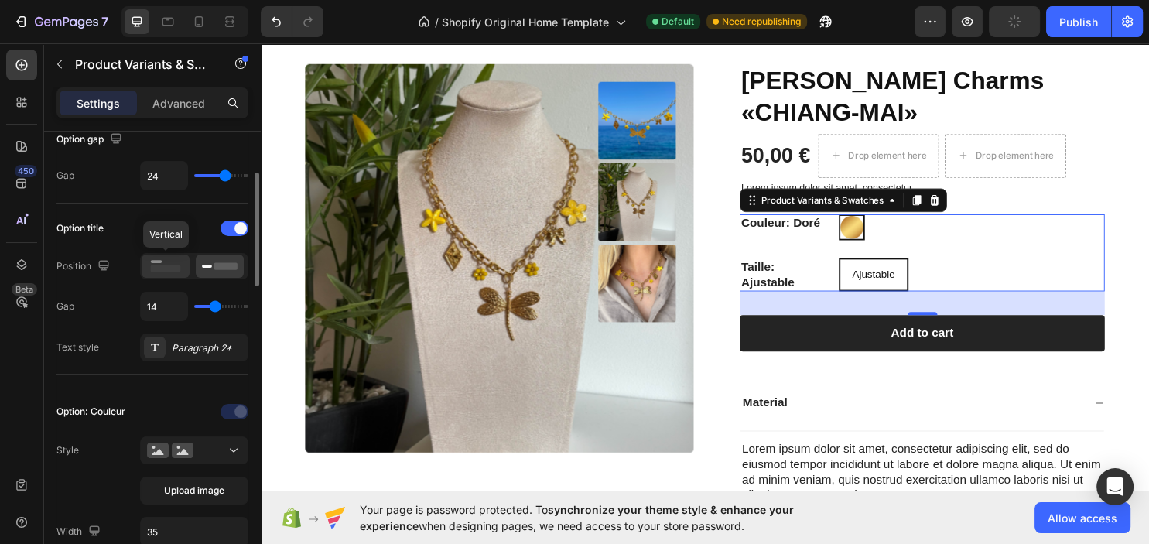
click at [157, 262] on rect at bounding box center [157, 261] width 12 height 3
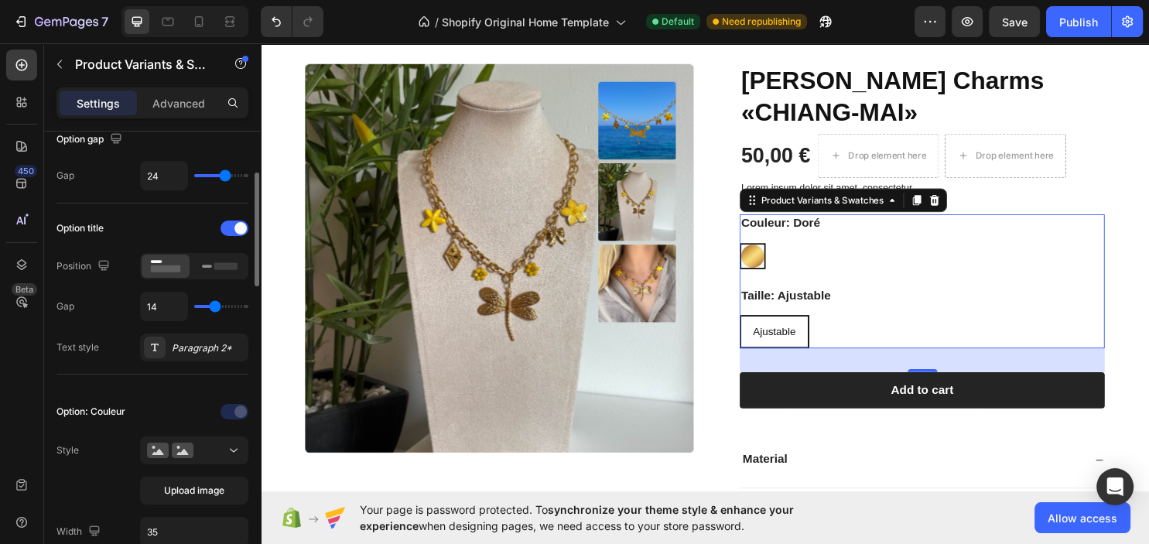
type input "10"
type input "7"
type input "6"
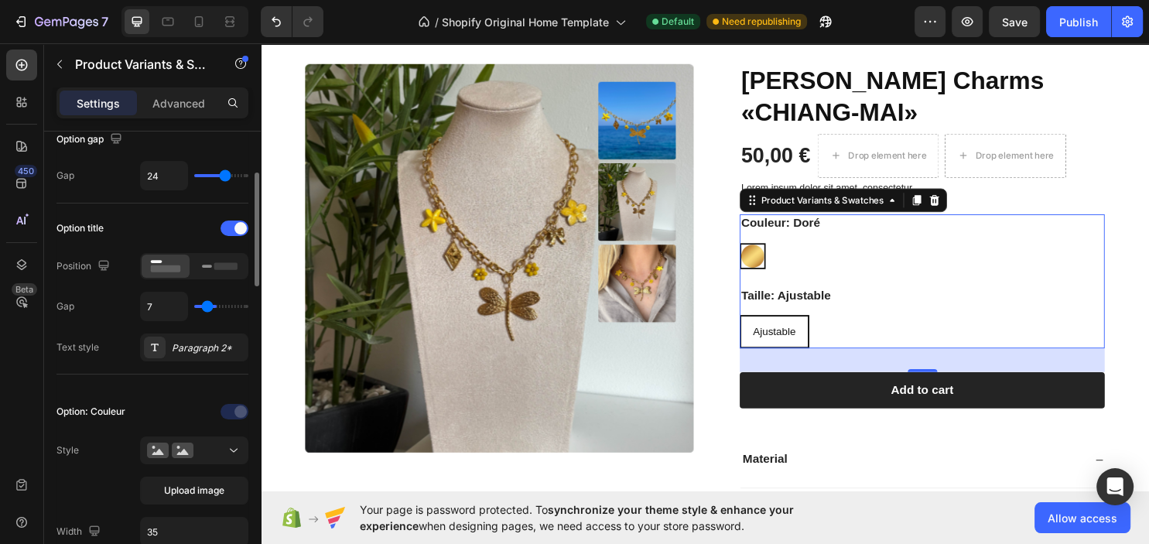
type input "6"
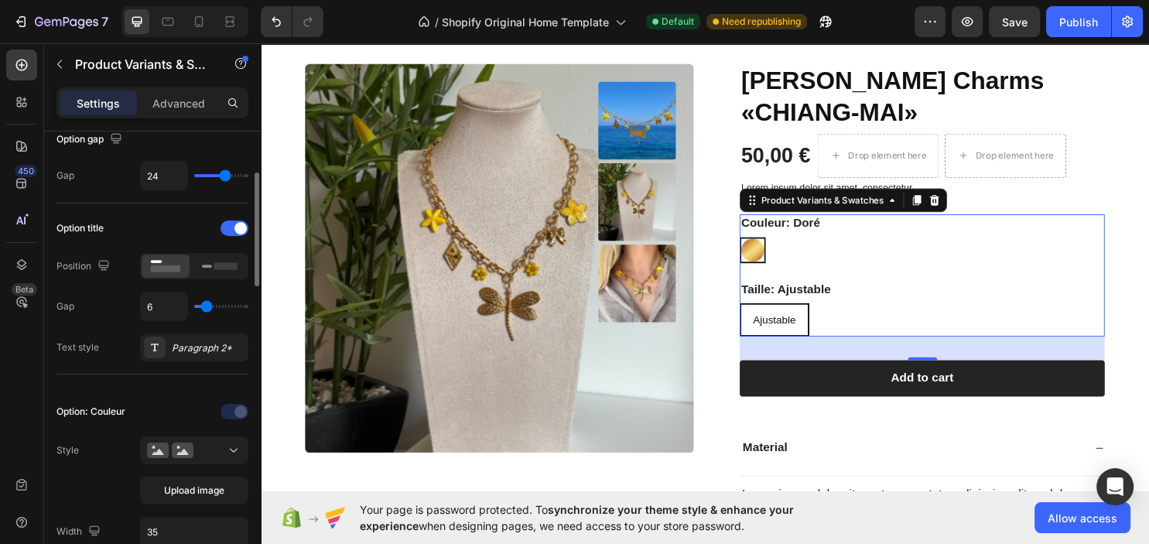
click at [207, 305] on input "range" at bounding box center [221, 306] width 54 height 3
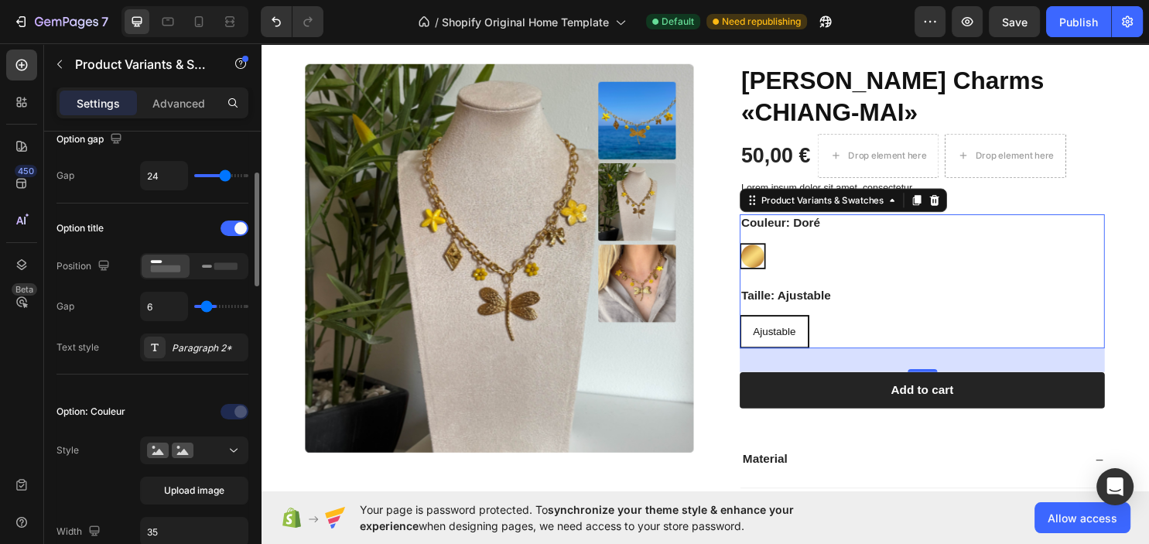
type input "14"
click at [212, 305] on div "14" at bounding box center [194, 306] width 108 height 29
type input "0"
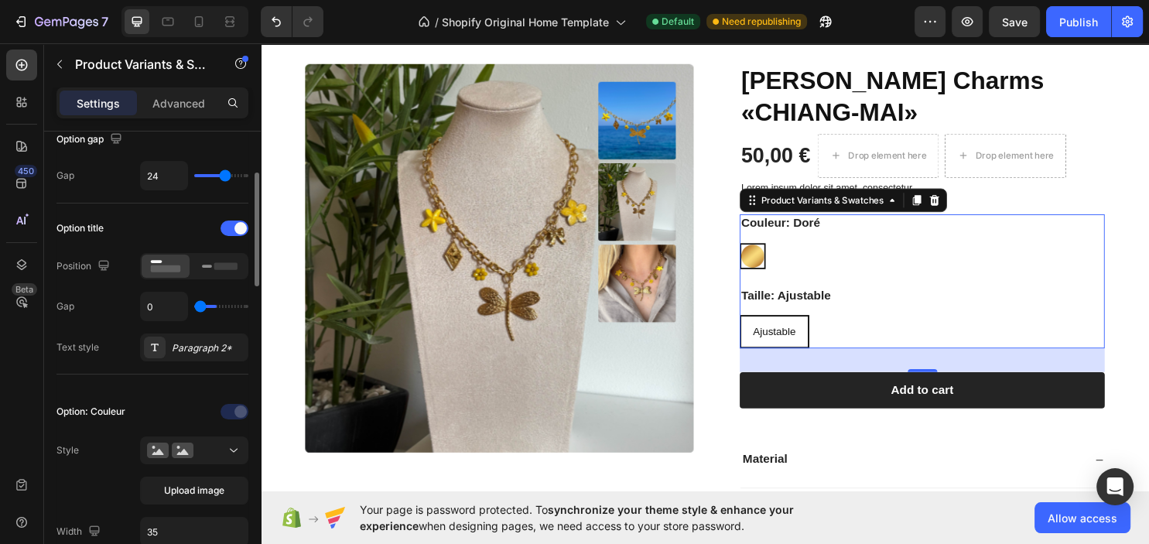
click at [201, 305] on input "range" at bounding box center [221, 306] width 54 height 3
type input "14"
type input "2"
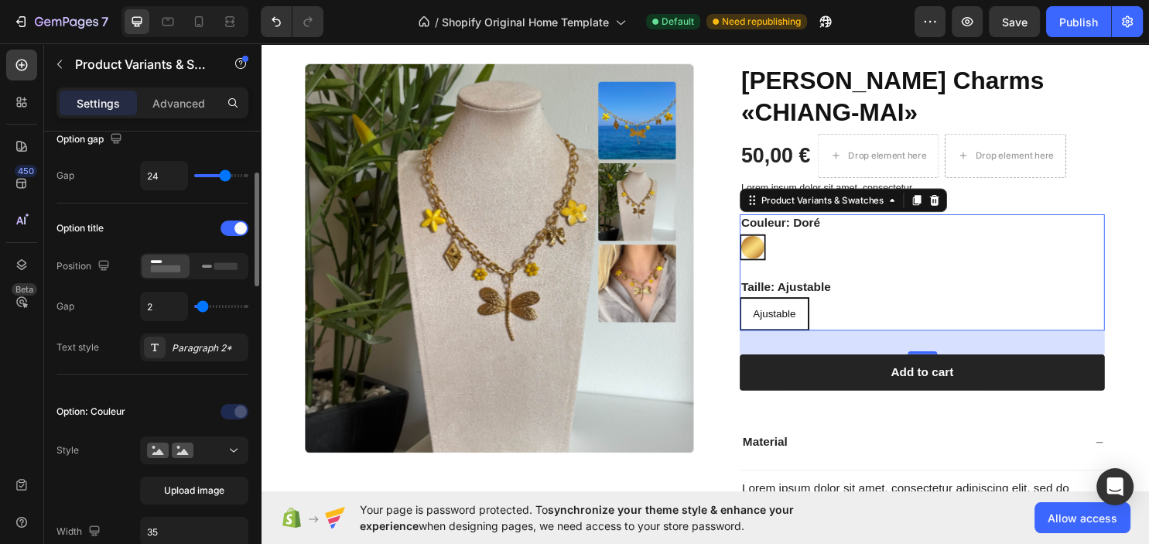
click at [203, 306] on input "range" at bounding box center [221, 306] width 54 height 3
type input "14"
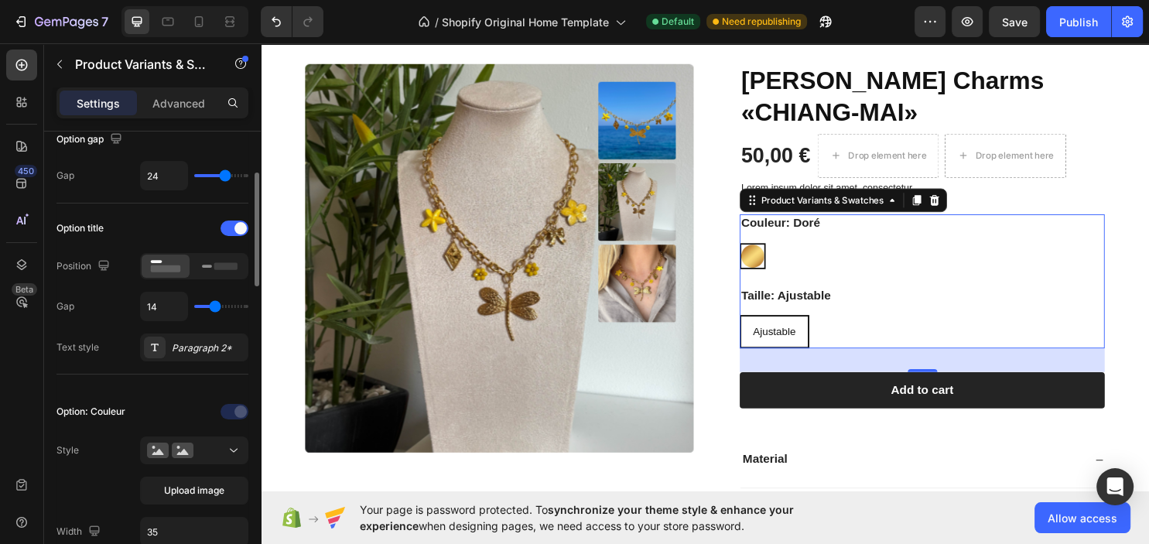
type input "9"
click at [210, 305] on input "range" at bounding box center [221, 306] width 54 height 3
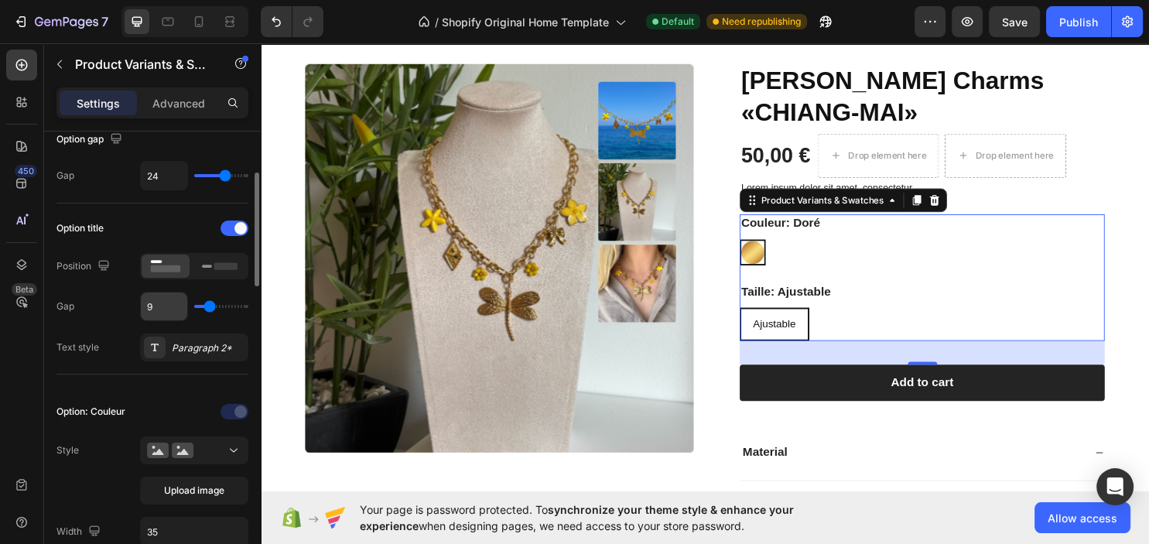
type input "14"
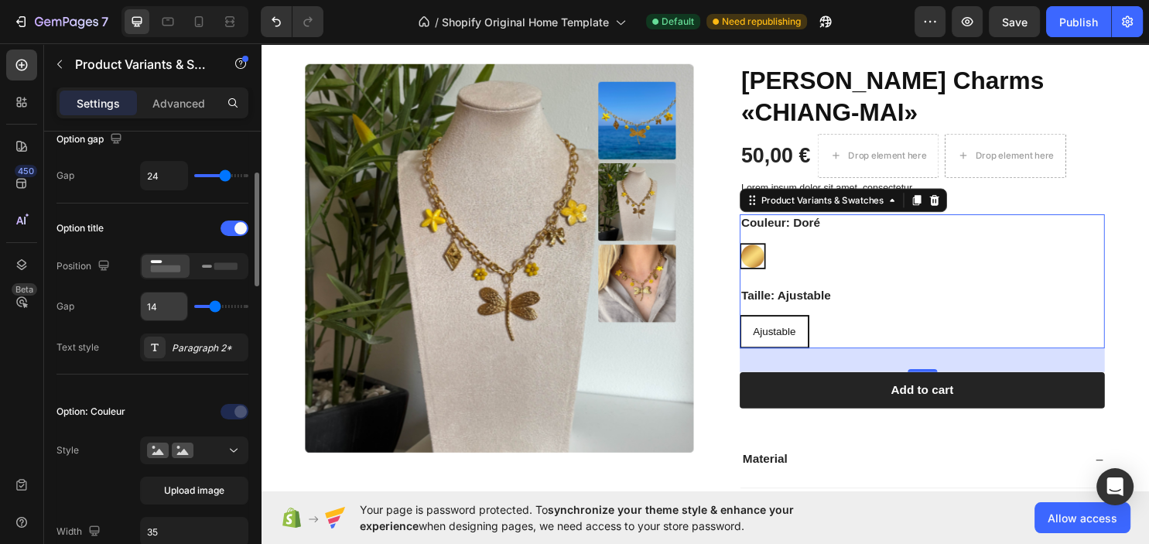
click at [154, 301] on input "14" at bounding box center [164, 306] width 46 height 28
click at [195, 346] on div "Paragraph 2*" at bounding box center [208, 348] width 73 height 14
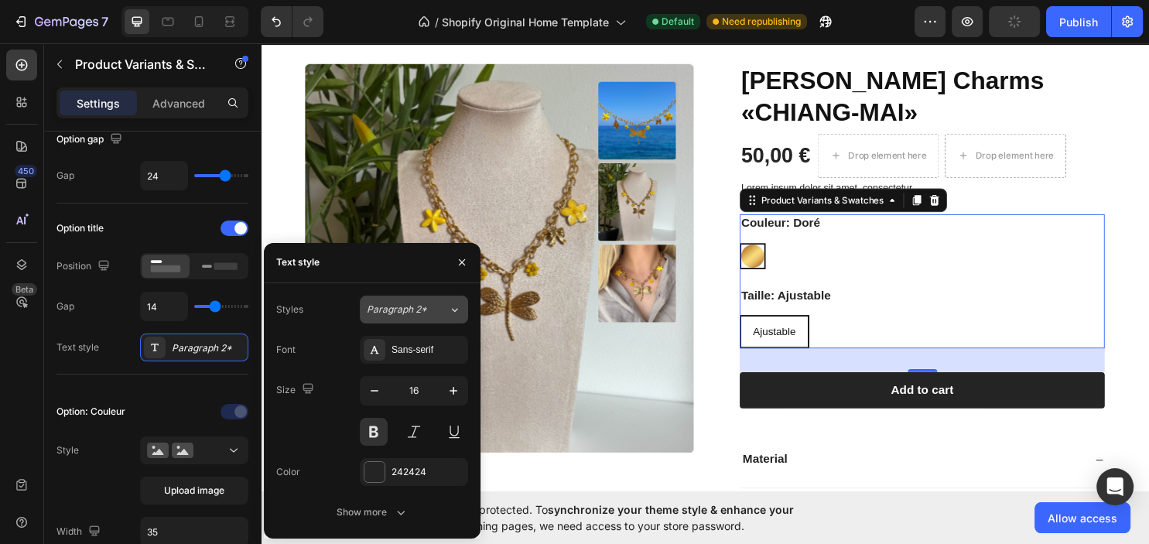
click at [439, 313] on div "Paragraph 2*" at bounding box center [407, 310] width 81 height 14
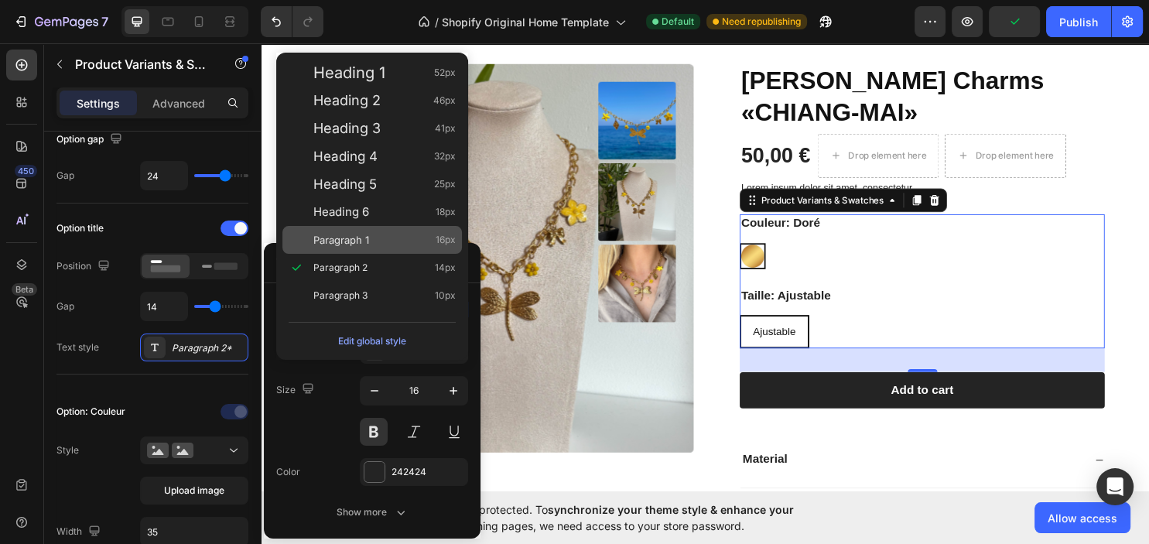
click at [357, 242] on span "Paragraph 1" at bounding box center [341, 239] width 56 height 15
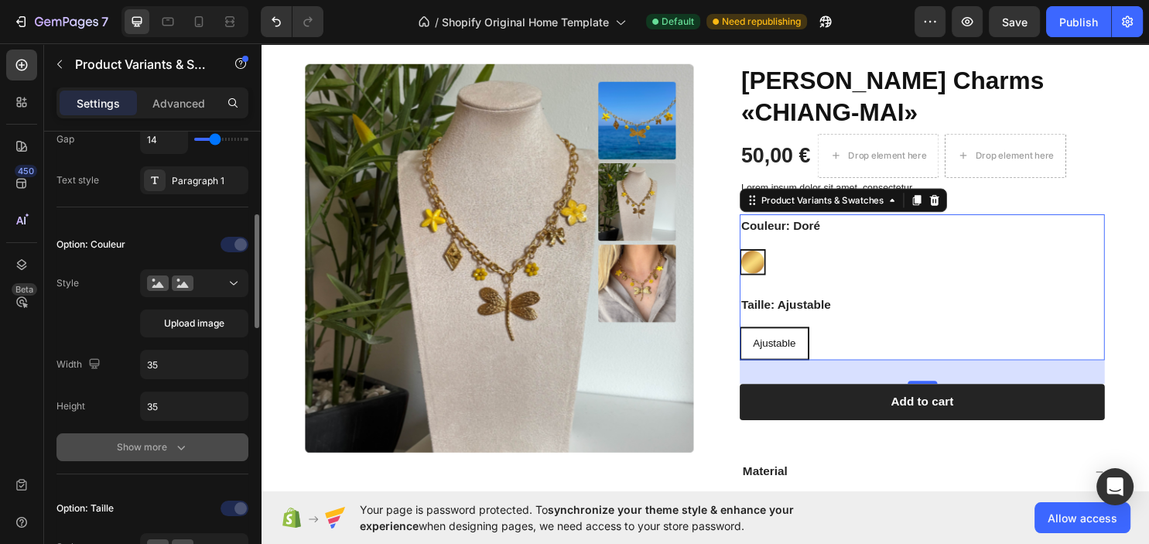
click at [154, 446] on div "Show more" at bounding box center [153, 446] width 72 height 15
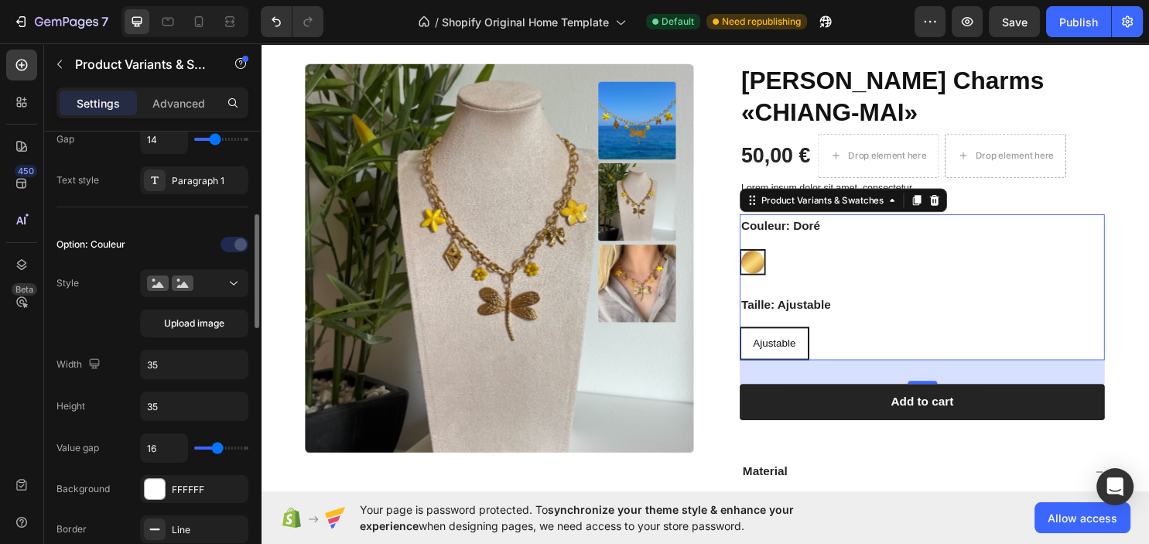
scroll to position [418, 0]
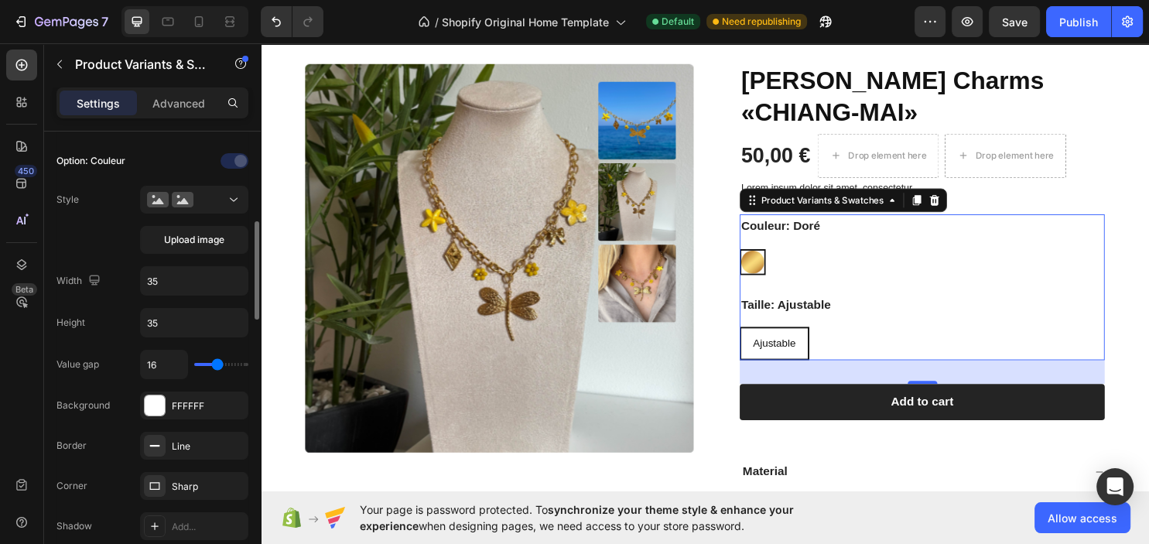
type input "8"
type input "7"
type input "6"
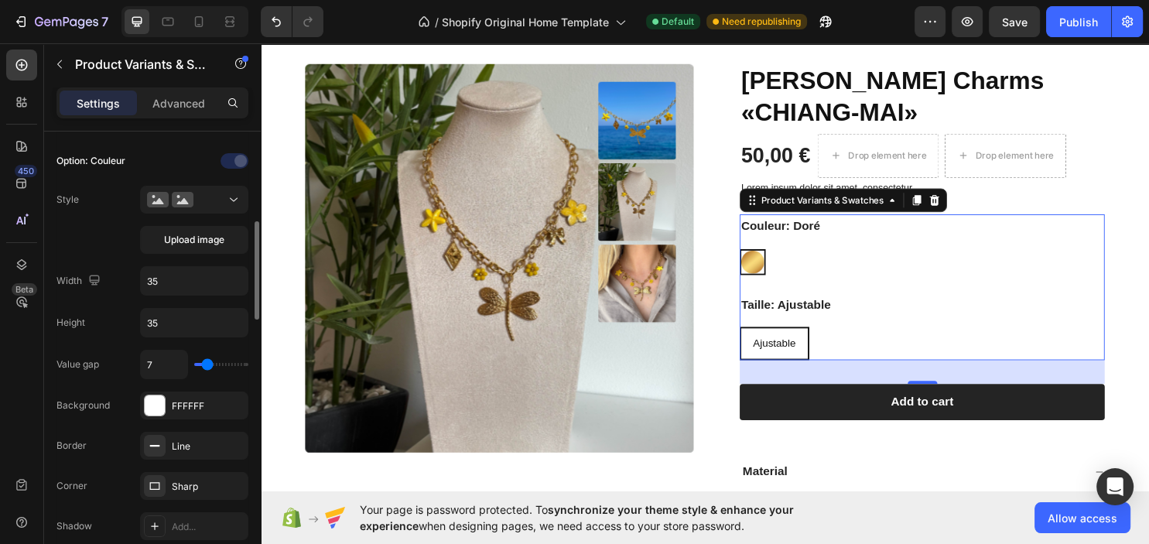
type input "6"
type input "5"
type input "4"
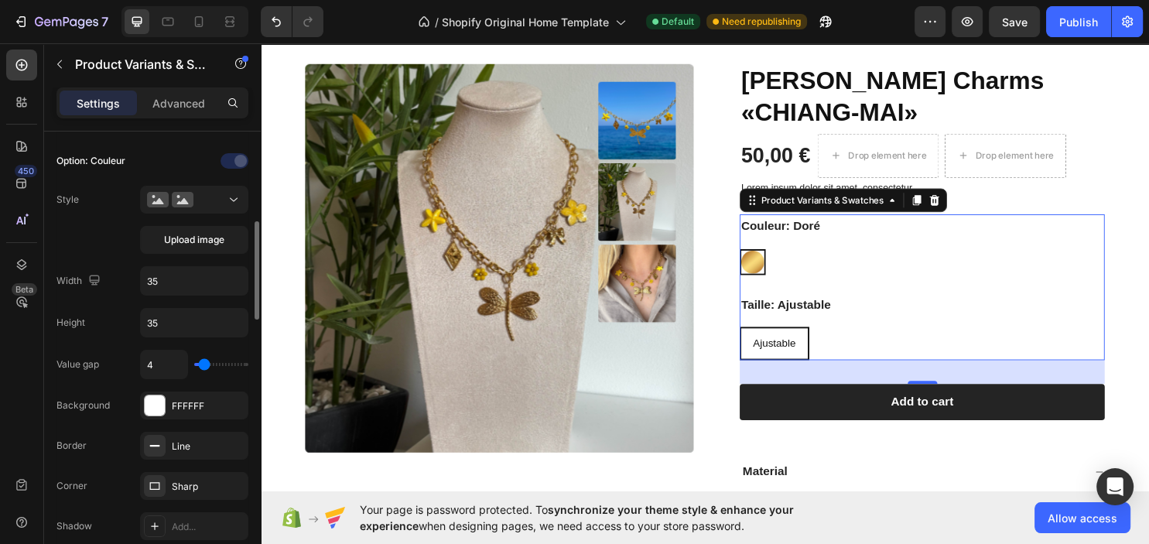
click at [205, 363] on input "range" at bounding box center [221, 364] width 54 height 3
type input "16"
drag, startPoint x: 207, startPoint y: 361, endPoint x: 198, endPoint y: 357, distance: 10.1
click at [198, 357] on div "16" at bounding box center [194, 364] width 108 height 29
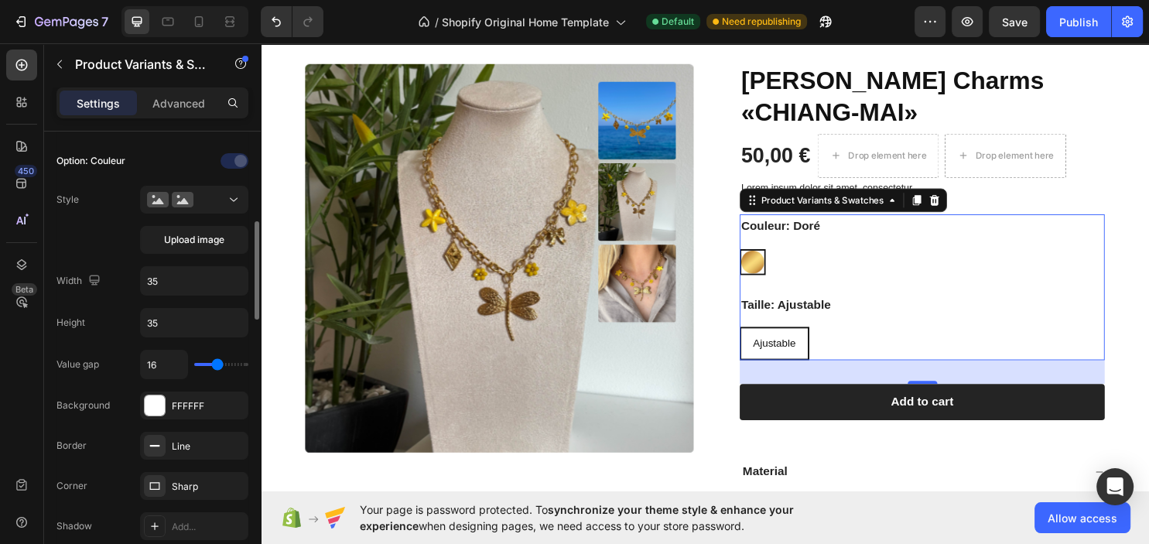
click at [203, 359] on div "16" at bounding box center [194, 364] width 108 height 29
type input "18"
type input "16"
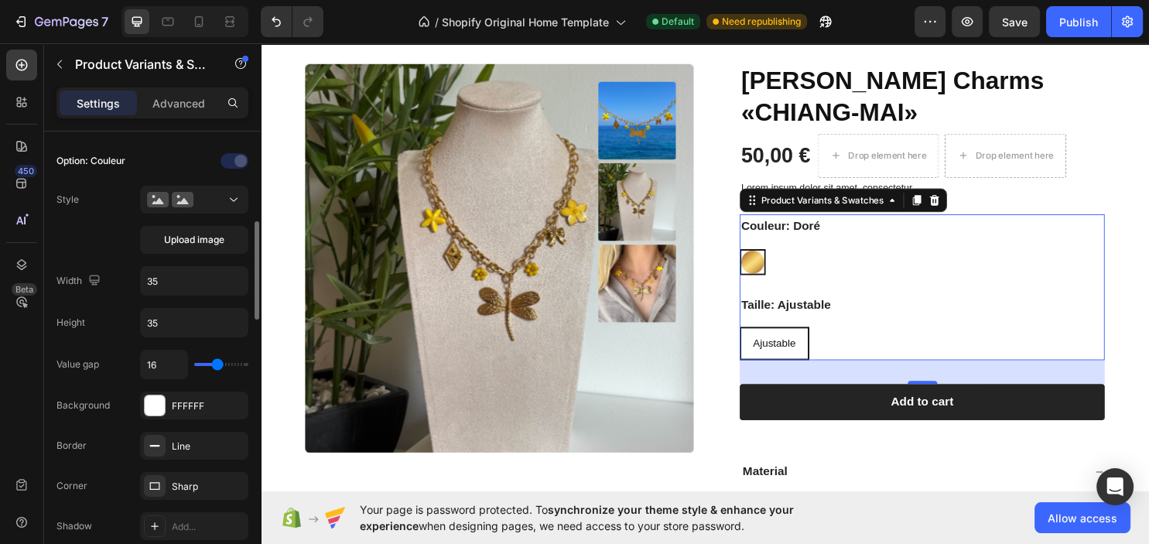
type input "11"
type input "5"
type input "0"
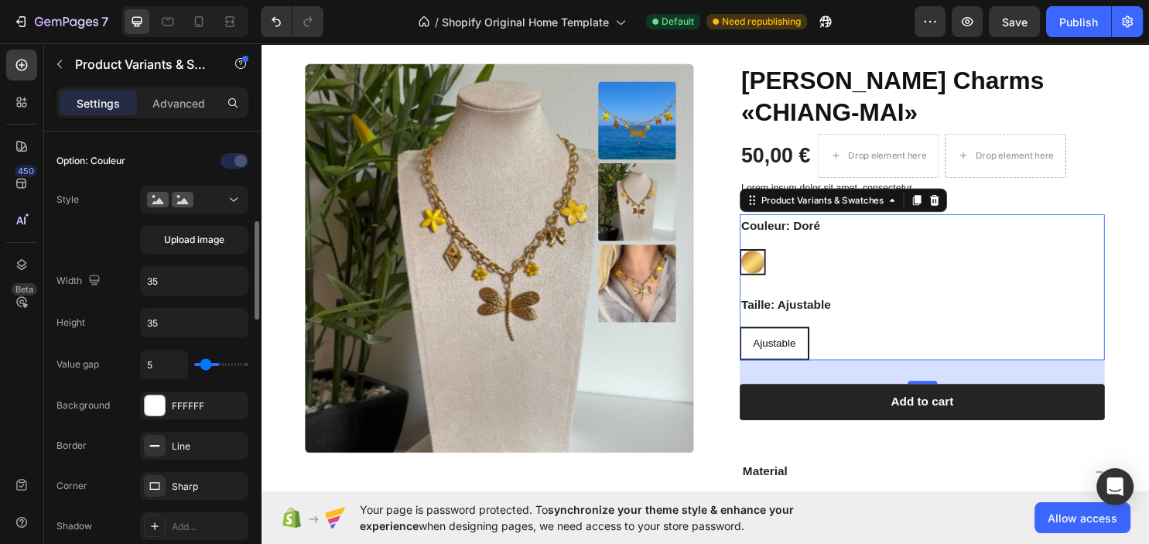
type input "0"
drag, startPoint x: 219, startPoint y: 361, endPoint x: 197, endPoint y: 355, distance: 23.1
click at [197, 363] on input "range" at bounding box center [221, 364] width 54 height 3
type input "16"
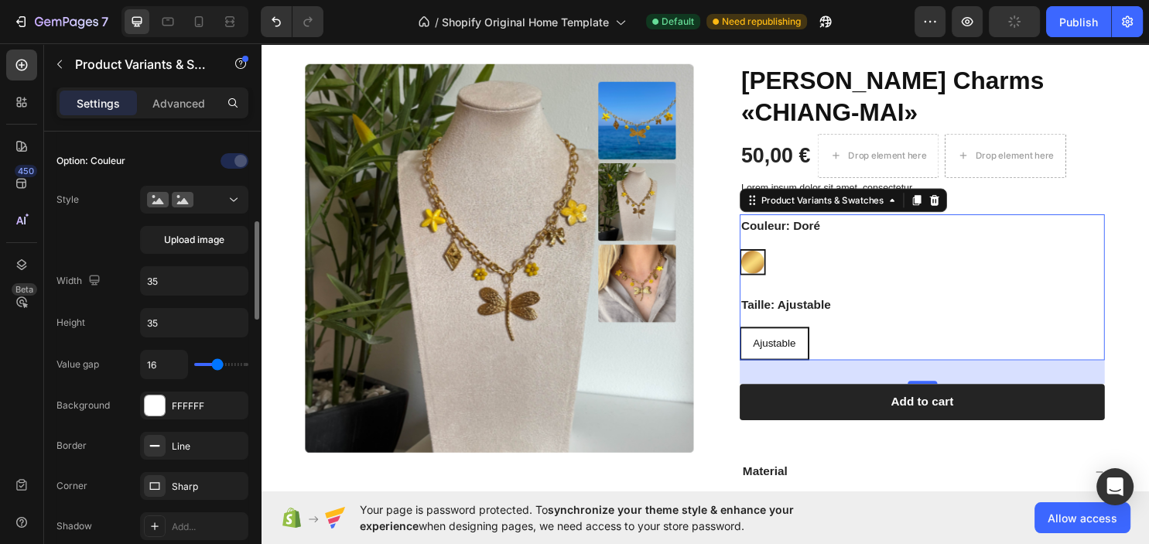
type input "17"
type input "18"
type input "22"
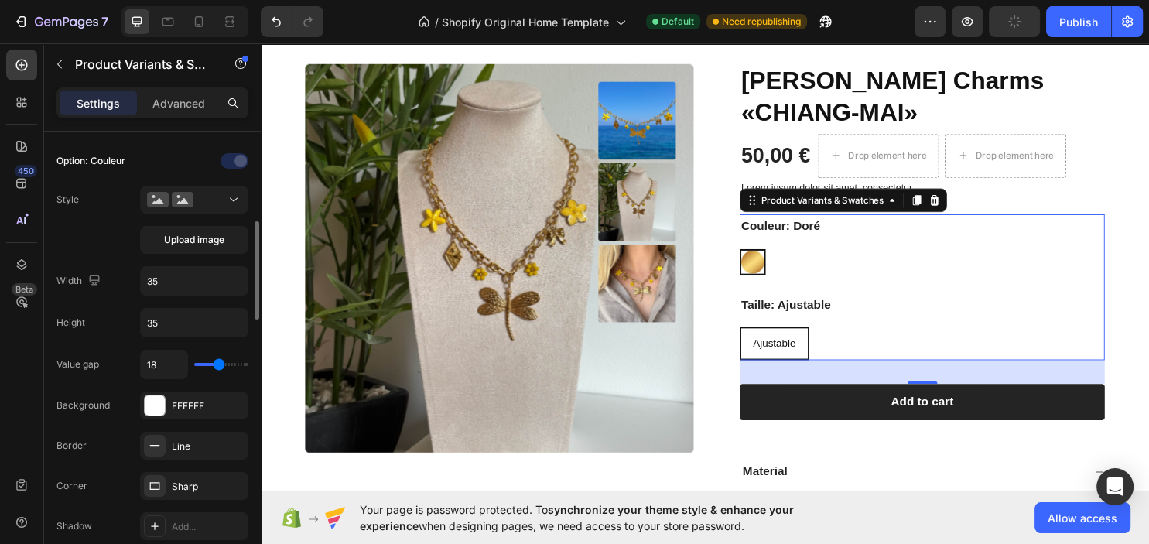
type input "22"
type input "32"
type input "39"
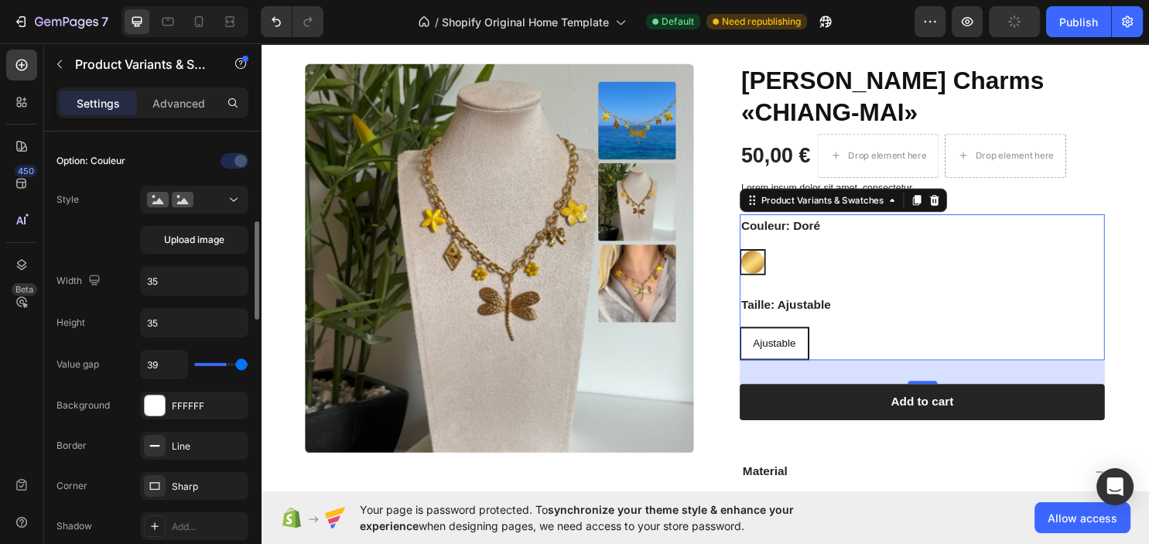
type input "40"
drag, startPoint x: 218, startPoint y: 364, endPoint x: 243, endPoint y: 367, distance: 25.0
click at [243, 366] on input "range" at bounding box center [221, 364] width 54 height 3
type input "16"
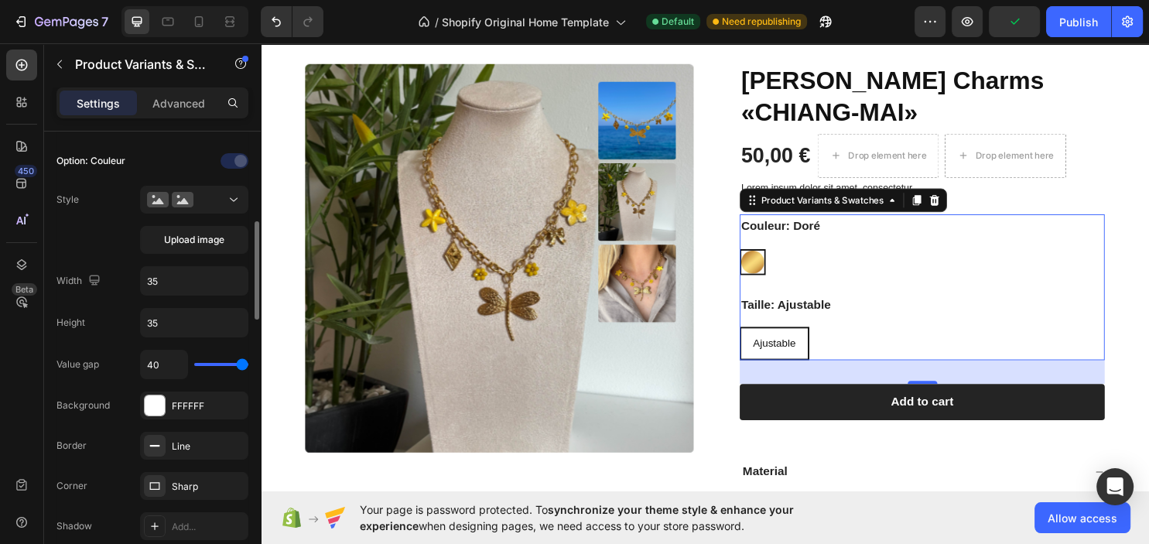
type input "16"
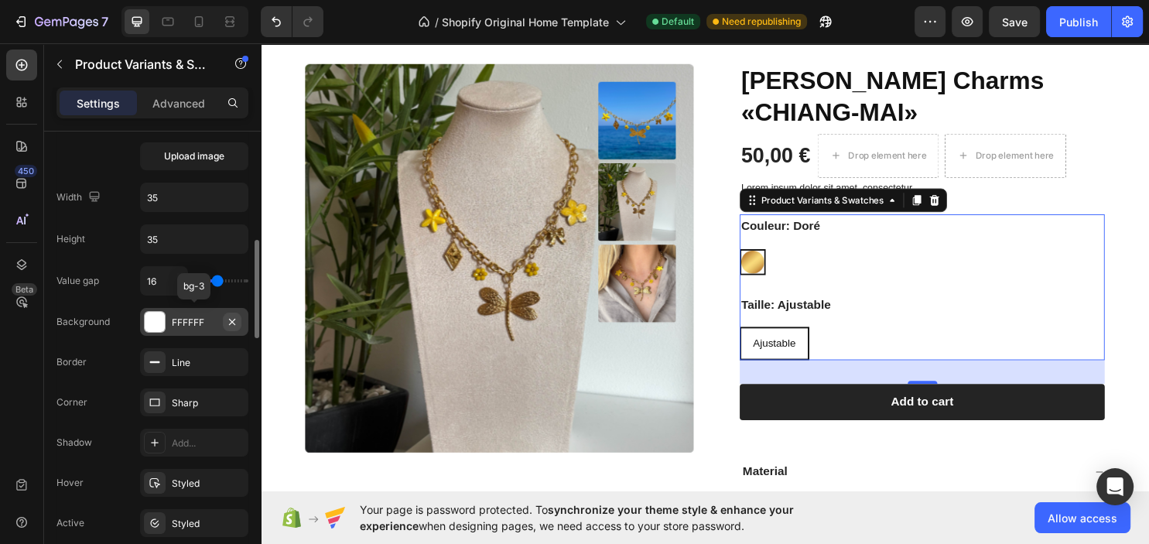
click at [233, 317] on icon "button" at bounding box center [232, 322] width 12 height 12
click at [973, 19] on icon "button" at bounding box center [966, 21] width 15 height 15
click at [198, 369] on div "Line" at bounding box center [194, 362] width 108 height 28
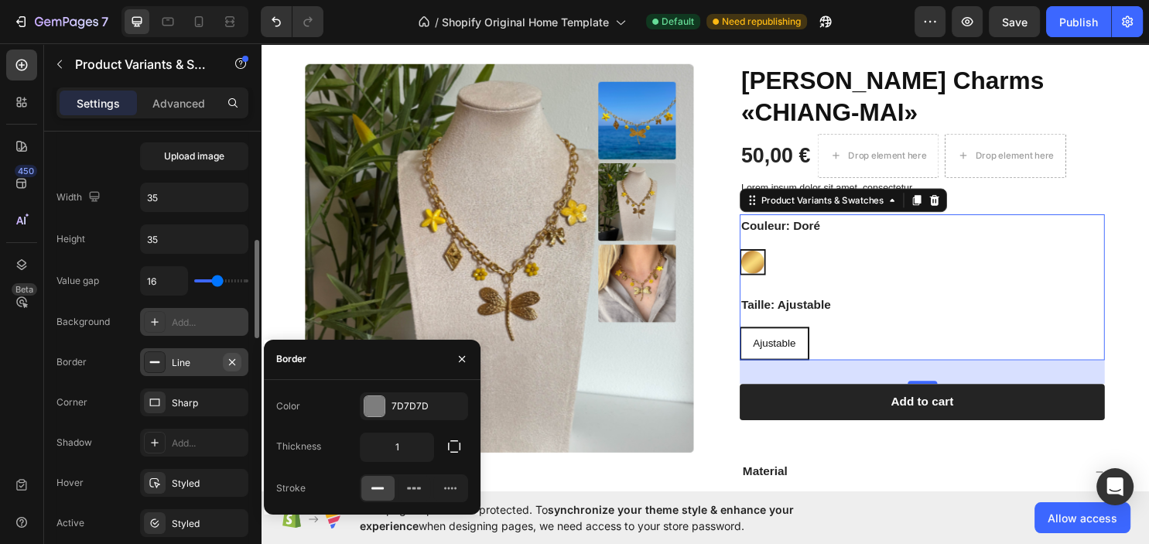
click at [233, 361] on icon "button" at bounding box center [232, 361] width 6 height 6
click at [231, 401] on icon "button" at bounding box center [232, 402] width 12 height 12
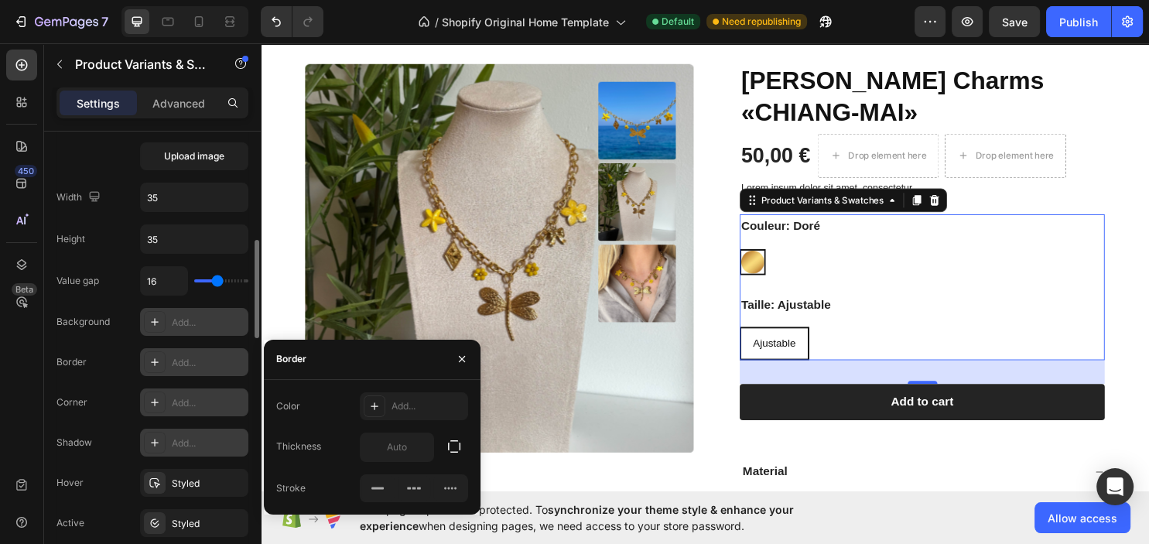
click at [184, 439] on div "Add..." at bounding box center [208, 443] width 73 height 14
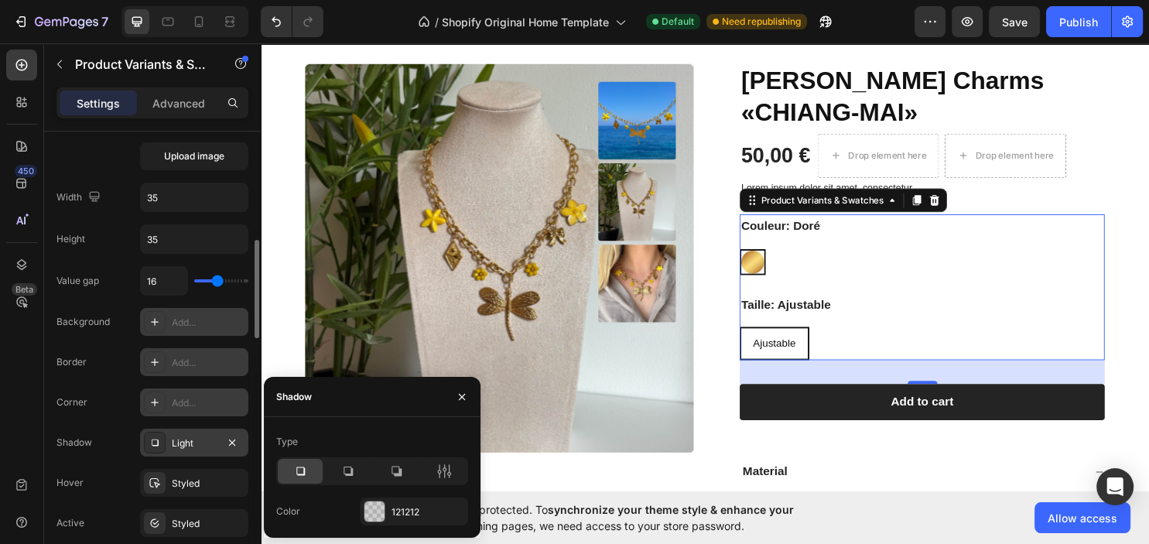
click at [202, 398] on div "Add..." at bounding box center [208, 403] width 73 height 14
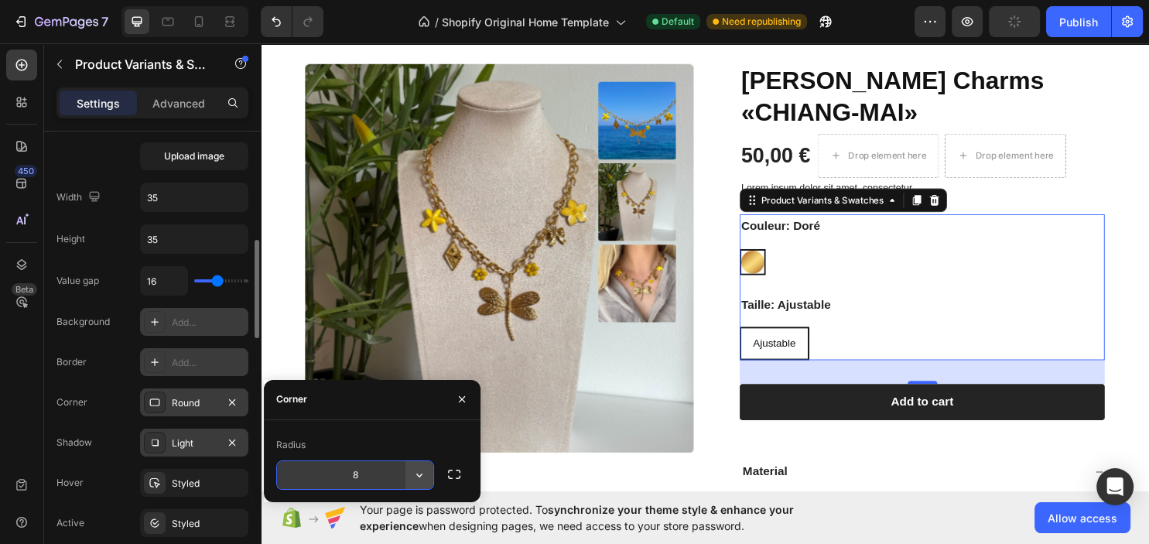
click at [419, 469] on icon "button" at bounding box center [419, 474] width 15 height 15
click at [419, 468] on icon "button" at bounding box center [419, 474] width 15 height 15
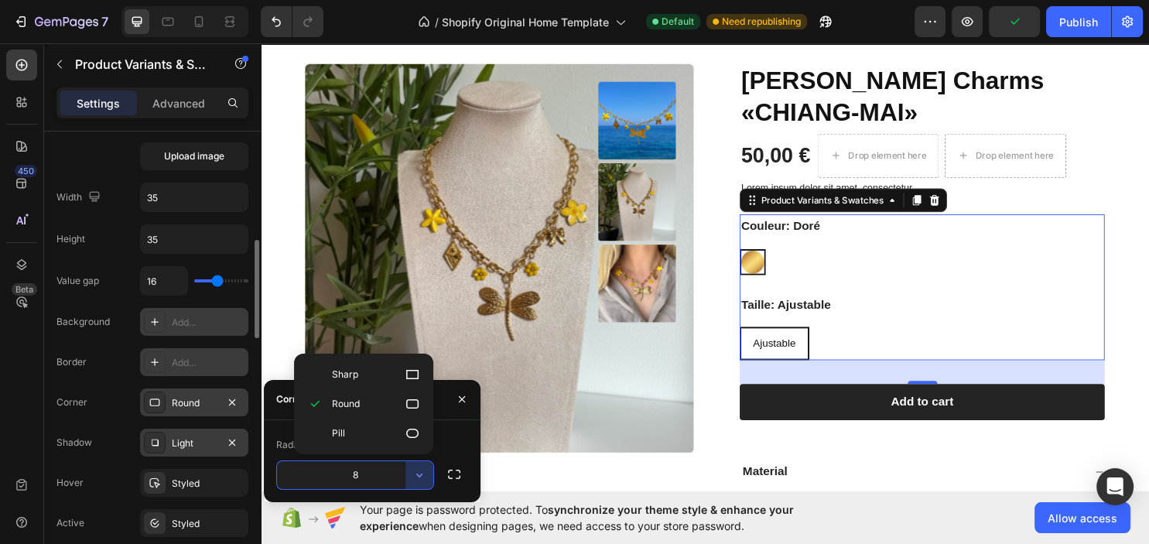
click at [413, 432] on icon at bounding box center [412, 433] width 15 height 15
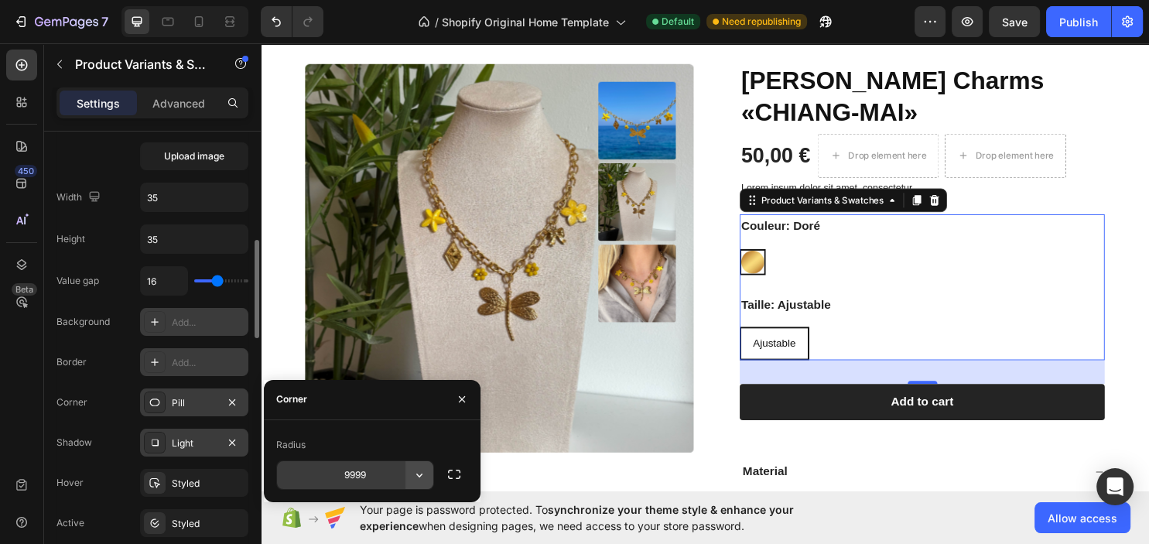
click at [422, 473] on icon "button" at bounding box center [419, 474] width 15 height 15
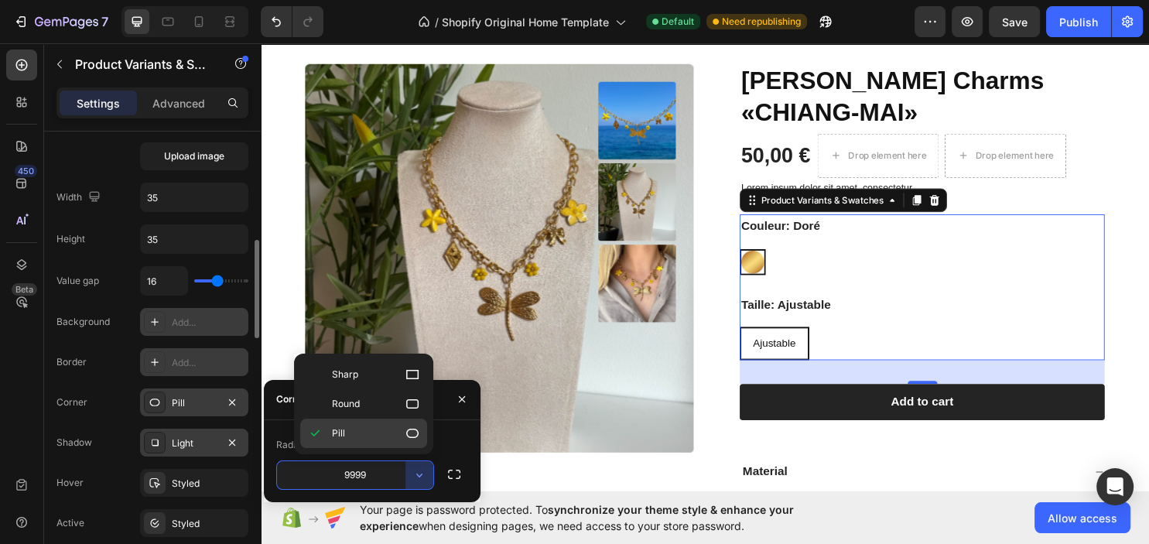
click at [395, 441] on div "Pill" at bounding box center [363, 433] width 127 height 29
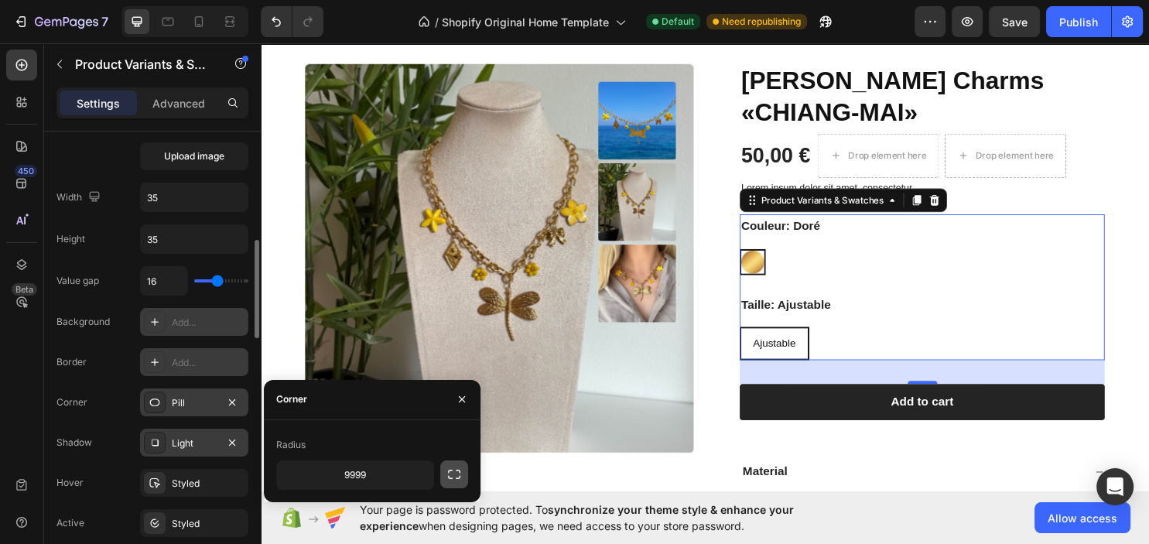
click at [457, 471] on icon "button" at bounding box center [453, 474] width 15 height 15
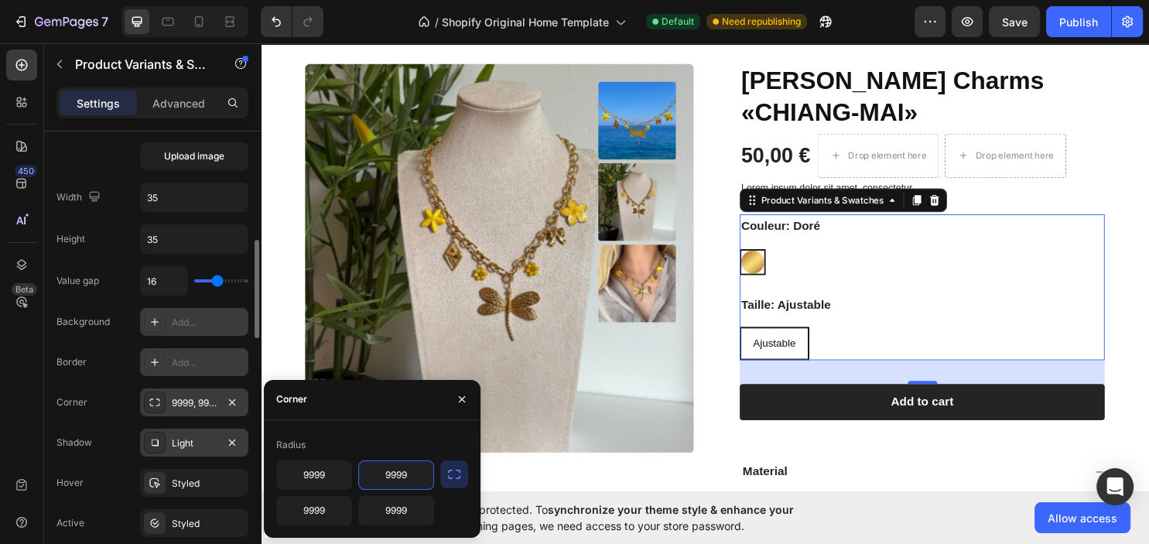
click at [390, 478] on input "9999" at bounding box center [396, 475] width 74 height 28
click at [460, 471] on icon "button" at bounding box center [454, 474] width 12 height 9
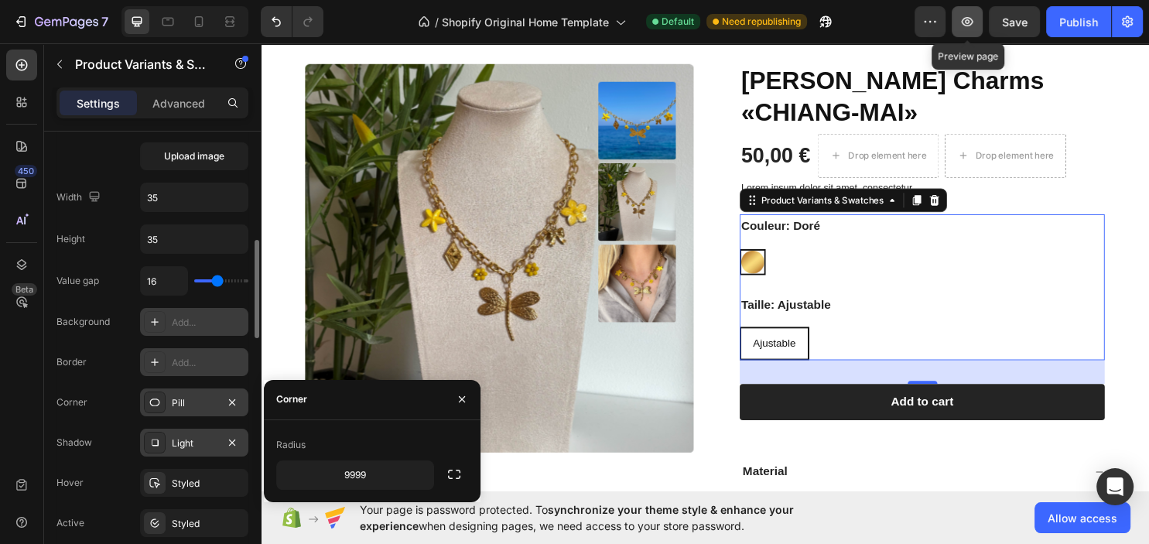
click at [968, 19] on icon "button" at bounding box center [966, 21] width 15 height 15
click at [234, 439] on icon "button" at bounding box center [232, 442] width 6 height 6
click at [237, 398] on icon "button" at bounding box center [232, 402] width 12 height 12
type input "0"
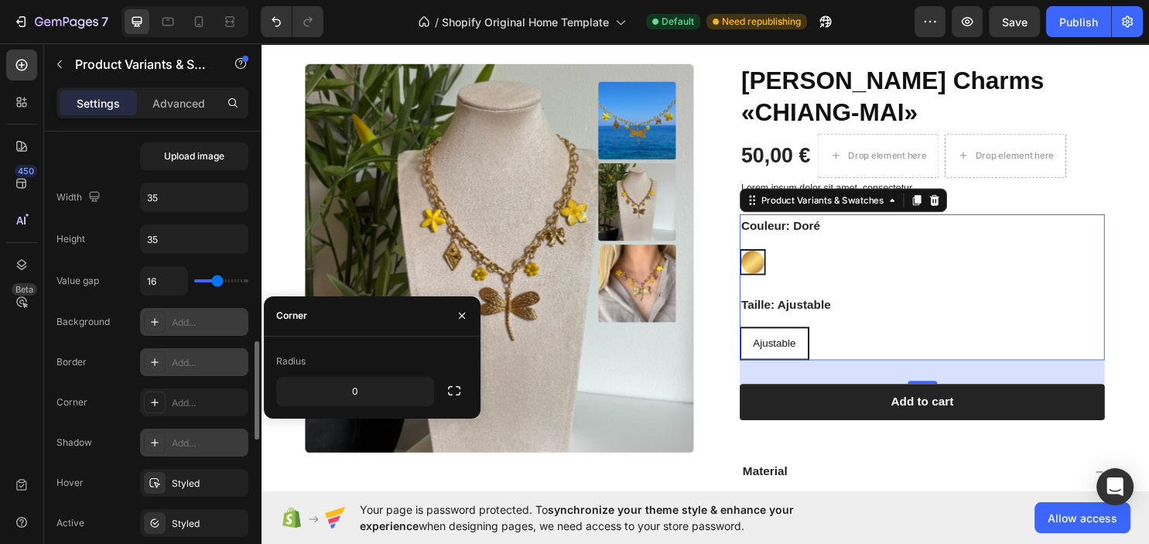
scroll to position [669, 0]
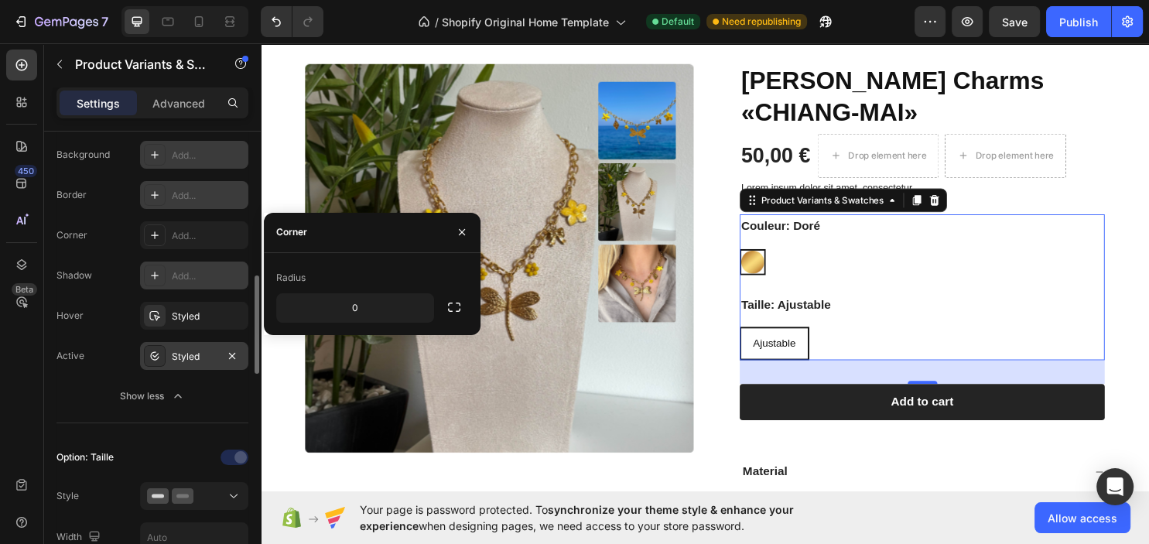
click at [189, 354] on div "Styled" at bounding box center [194, 357] width 45 height 14
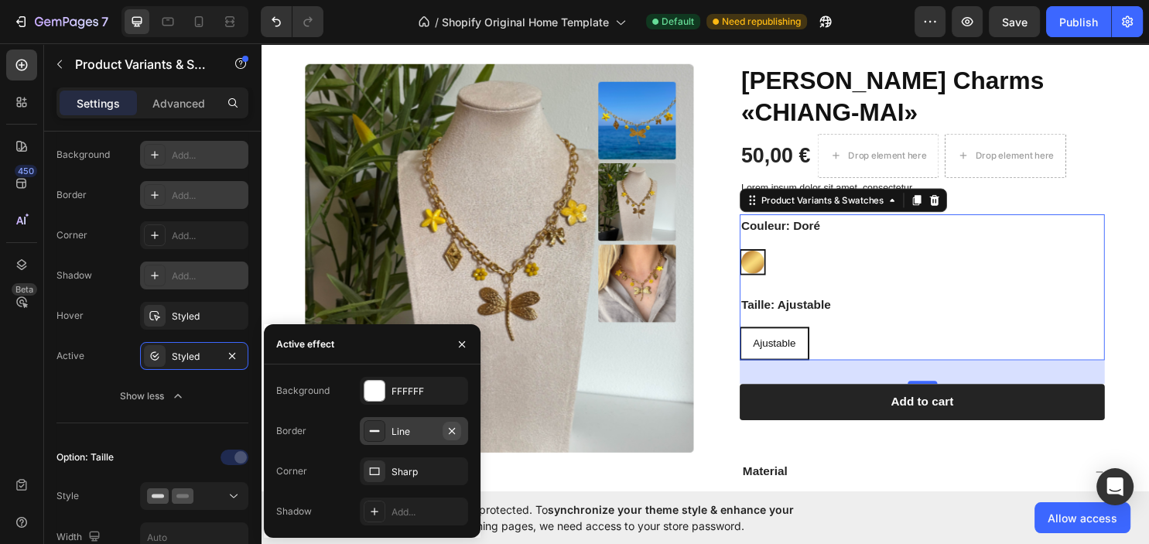
click at [453, 429] on icon "button" at bounding box center [452, 431] width 12 height 12
click at [435, 474] on div "Sharp" at bounding box center [414, 472] width 45 height 14
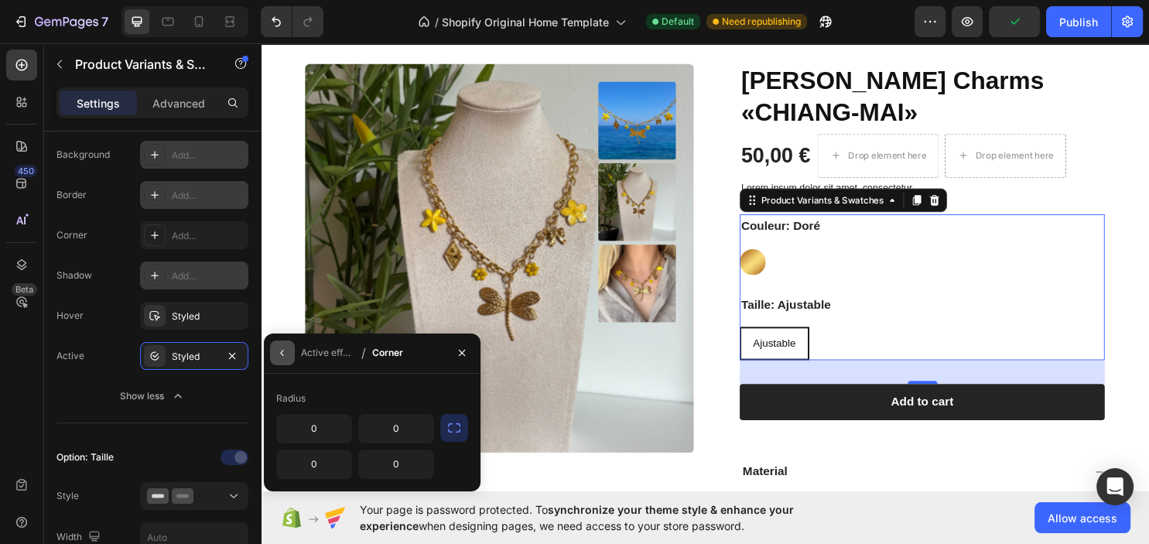
click at [280, 357] on icon "button" at bounding box center [282, 353] width 12 height 12
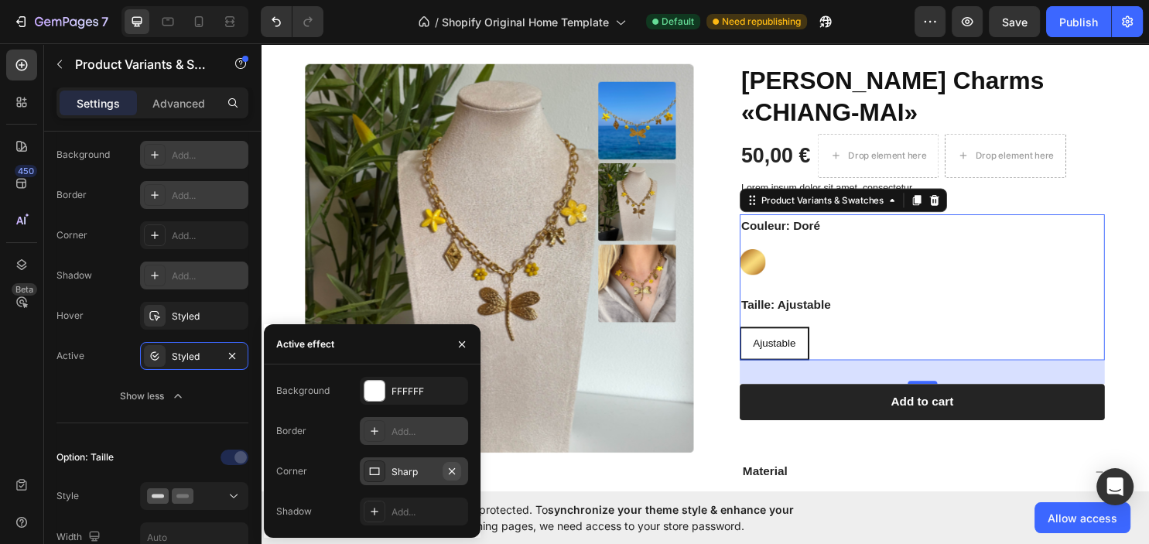
click at [454, 466] on icon "button" at bounding box center [452, 471] width 12 height 12
click at [436, 471] on div "Add..." at bounding box center [428, 472] width 73 height 14
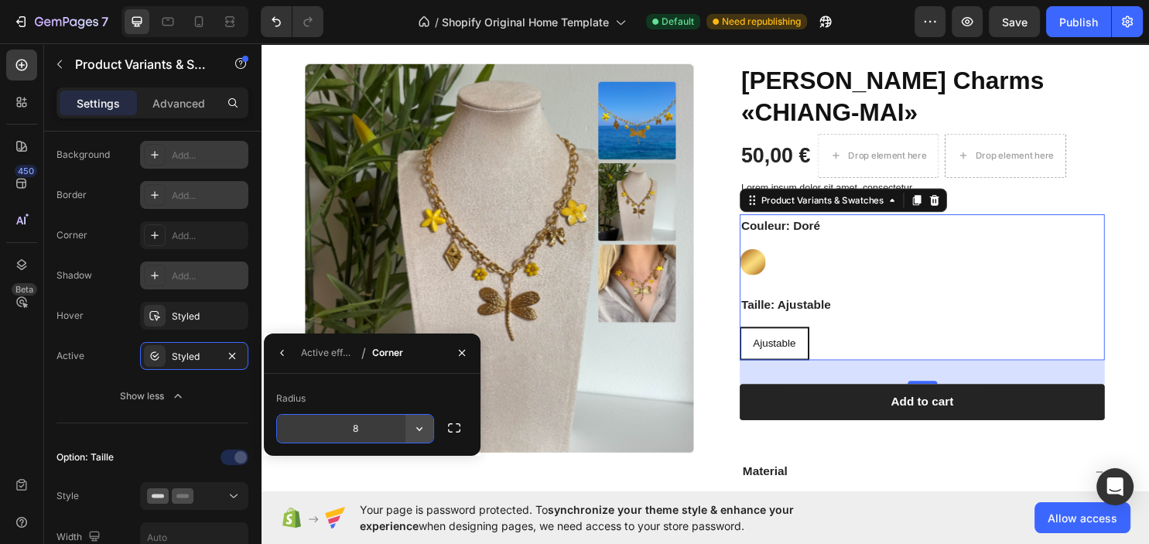
click at [422, 430] on icon "button" at bounding box center [419, 428] width 15 height 15
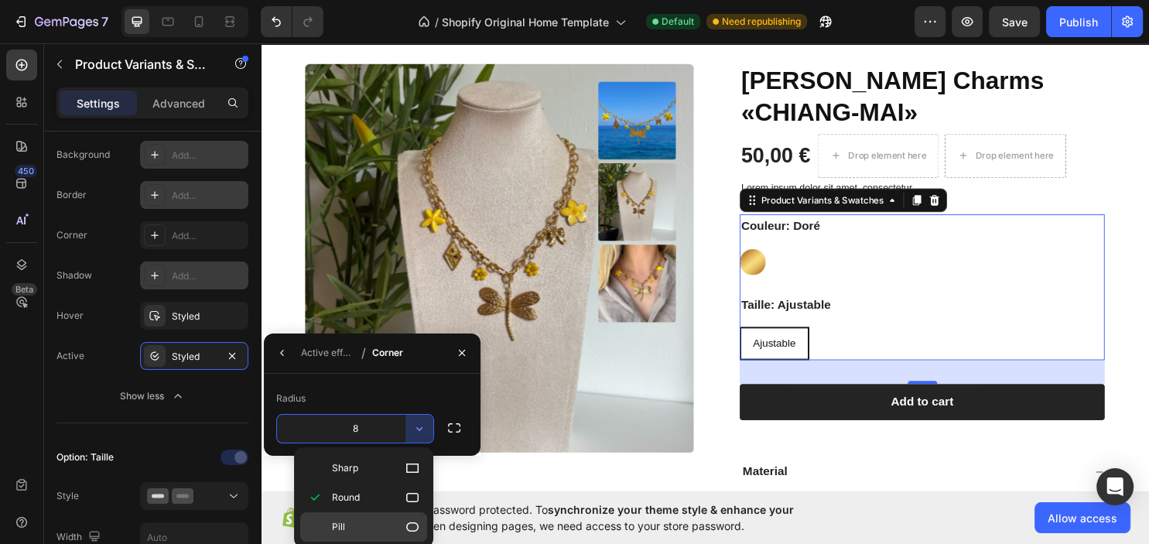
click at [405, 521] on p "Pill" at bounding box center [376, 526] width 88 height 15
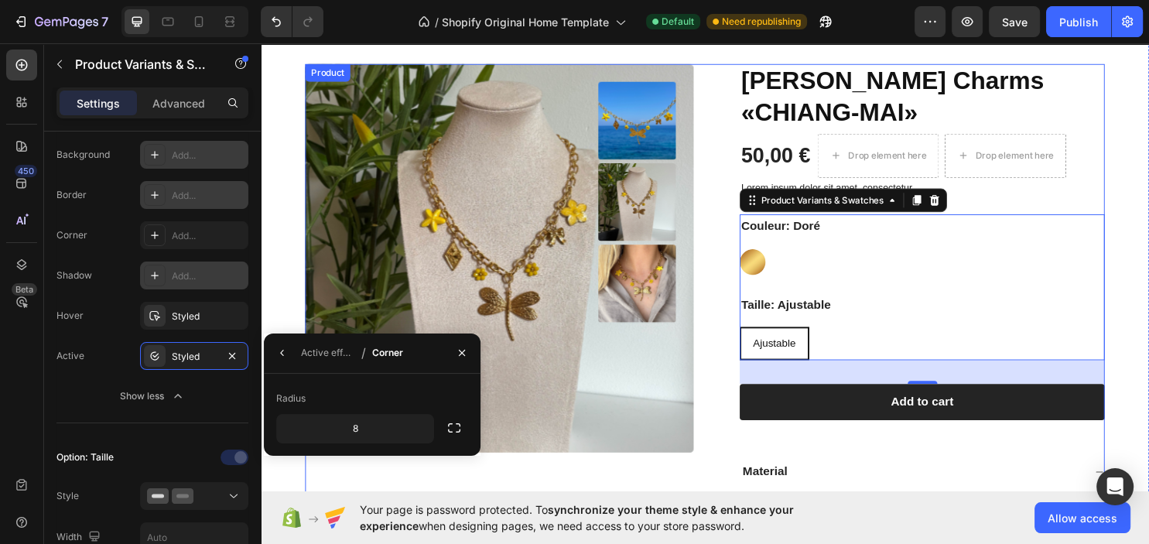
type input "9999"
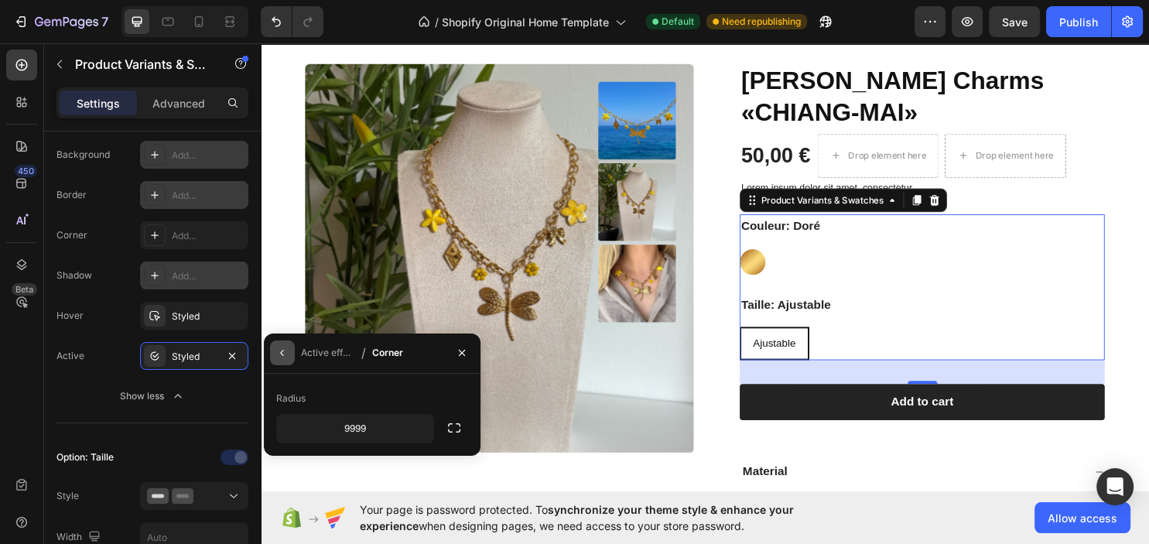
click at [286, 354] on icon "button" at bounding box center [282, 353] width 12 height 12
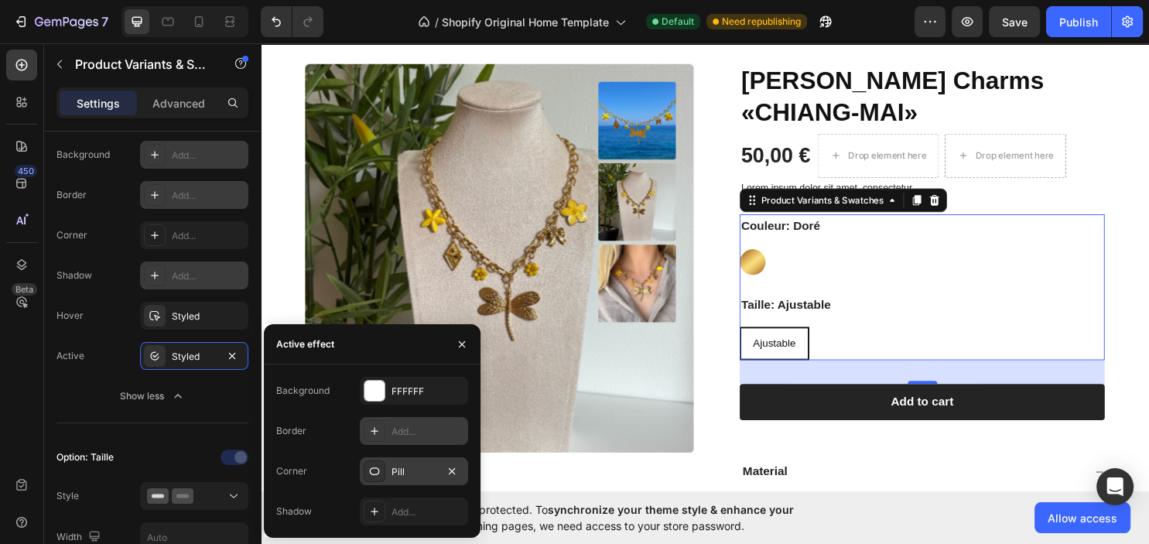
click at [388, 422] on div "Add..." at bounding box center [414, 431] width 108 height 28
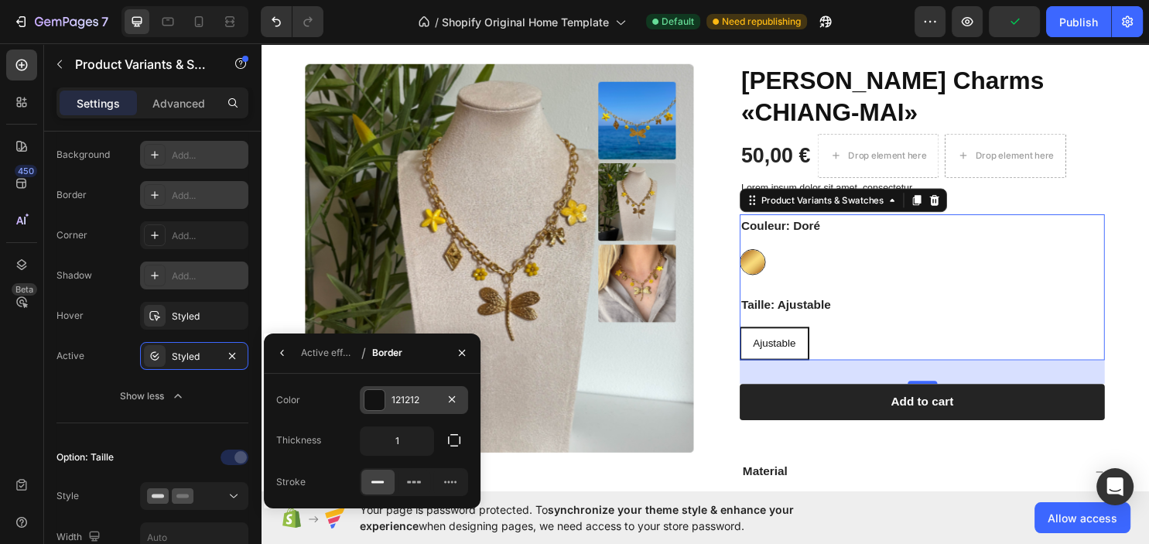
click at [429, 398] on div "121212" at bounding box center [414, 400] width 45 height 14
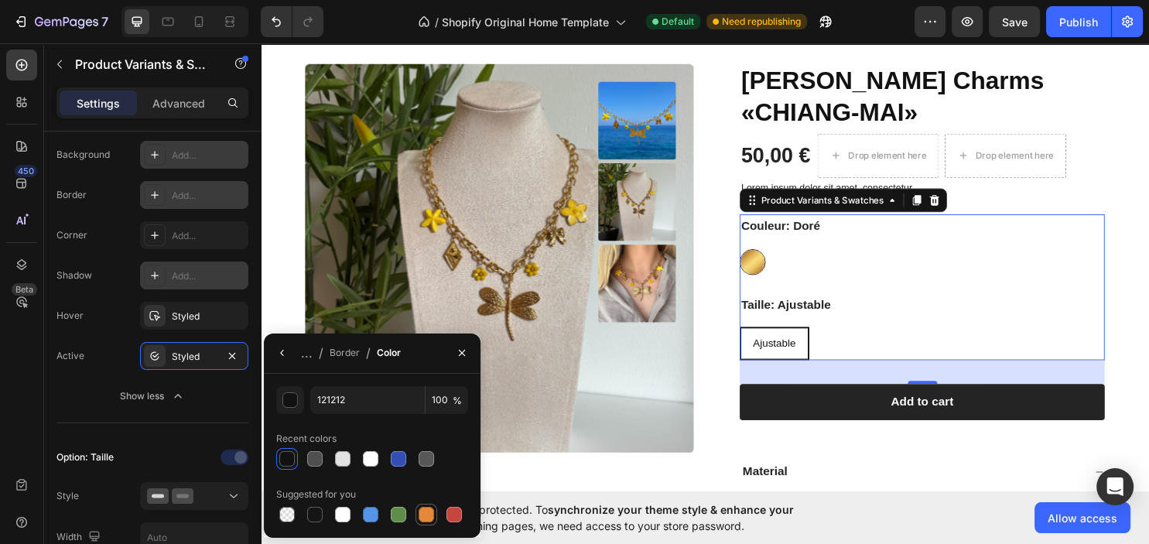
click at [433, 511] on div at bounding box center [426, 514] width 15 height 15
click at [349, 455] on div at bounding box center [342, 458] width 15 height 15
click at [376, 459] on div at bounding box center [370, 458] width 15 height 15
click at [309, 510] on div at bounding box center [314, 514] width 15 height 15
type input "151515"
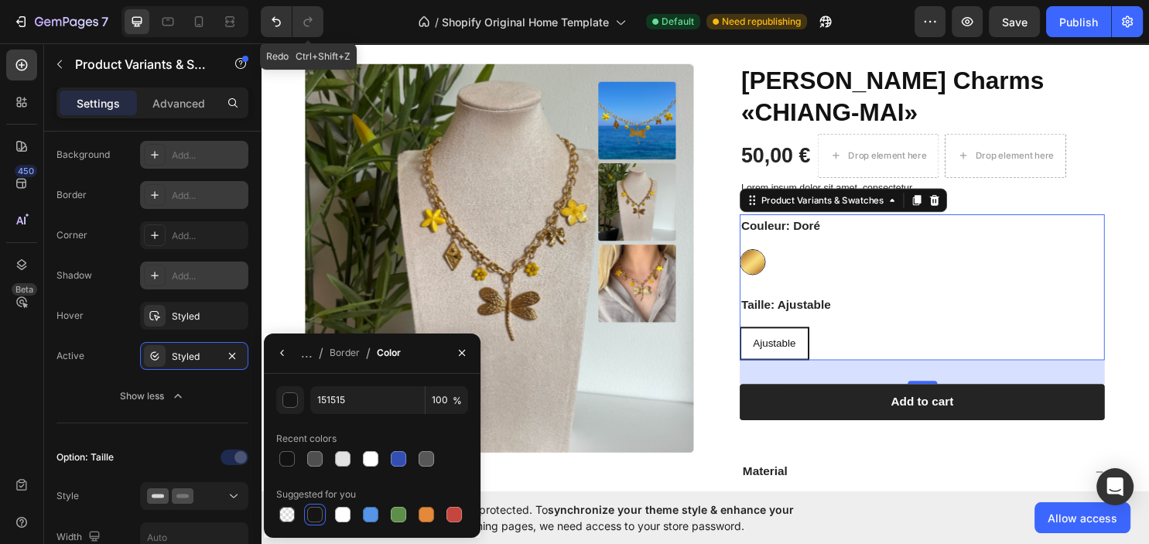
scroll to position [501, 0]
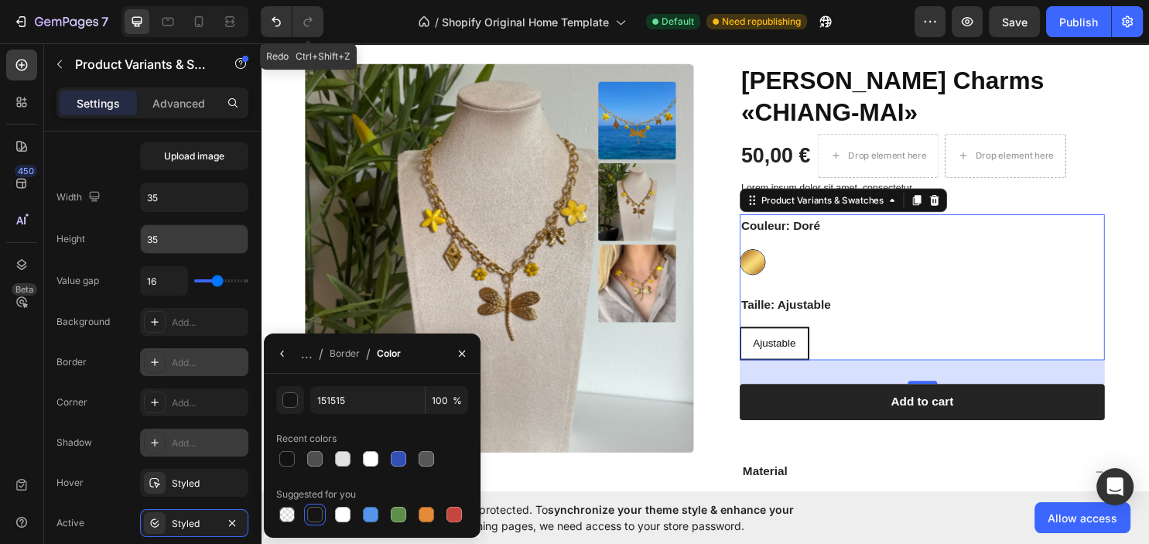
click at [190, 239] on input "35" at bounding box center [194, 239] width 107 height 28
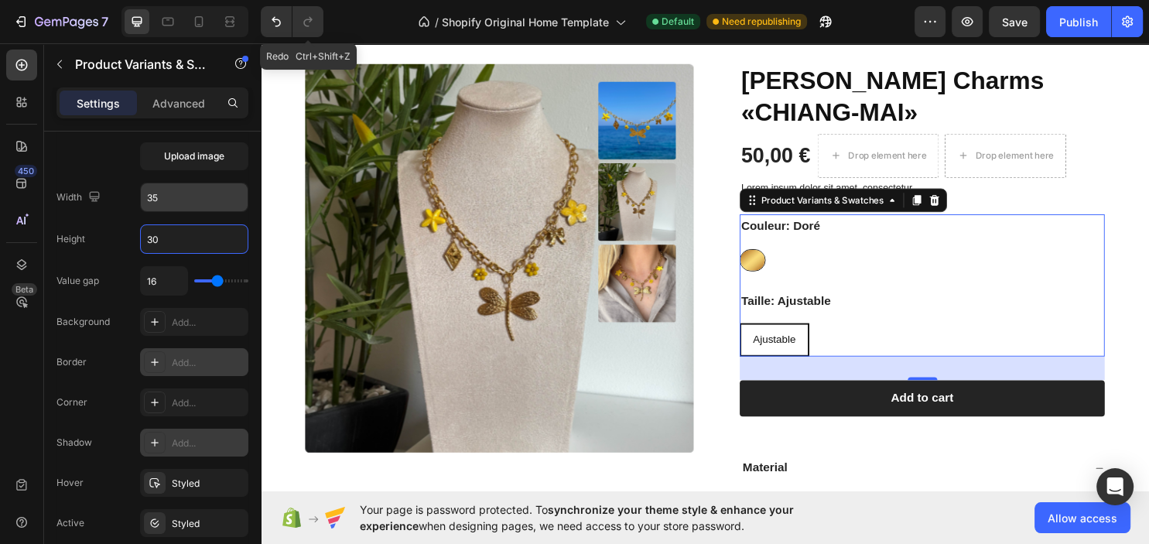
type input "30"
click at [197, 185] on input "35" at bounding box center [194, 197] width 107 height 28
click at [197, 184] on input "35" at bounding box center [194, 197] width 107 height 28
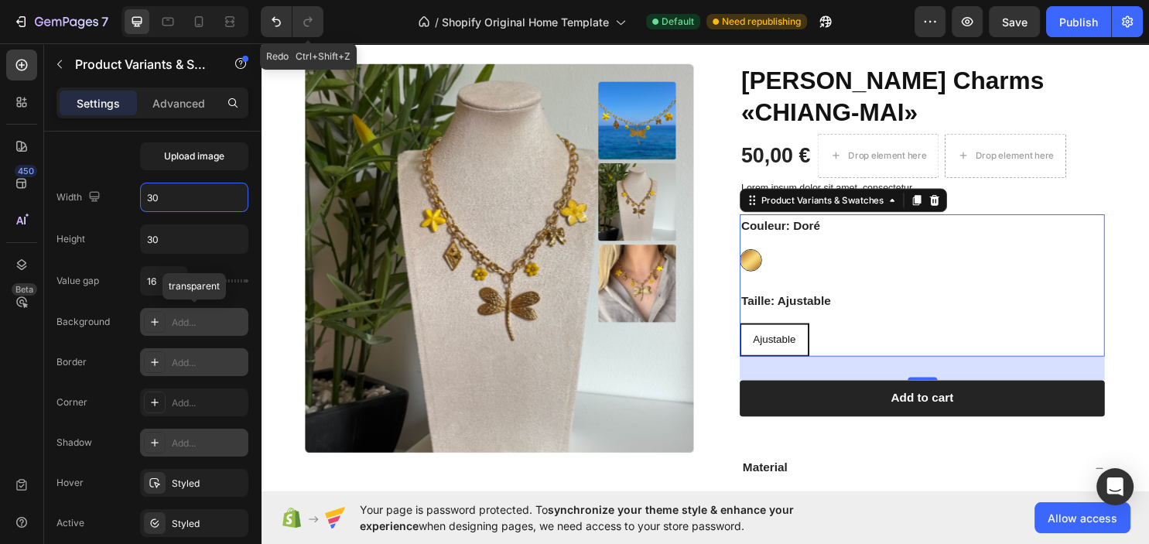
type input "30"
click at [162, 320] on div at bounding box center [155, 322] width 22 height 22
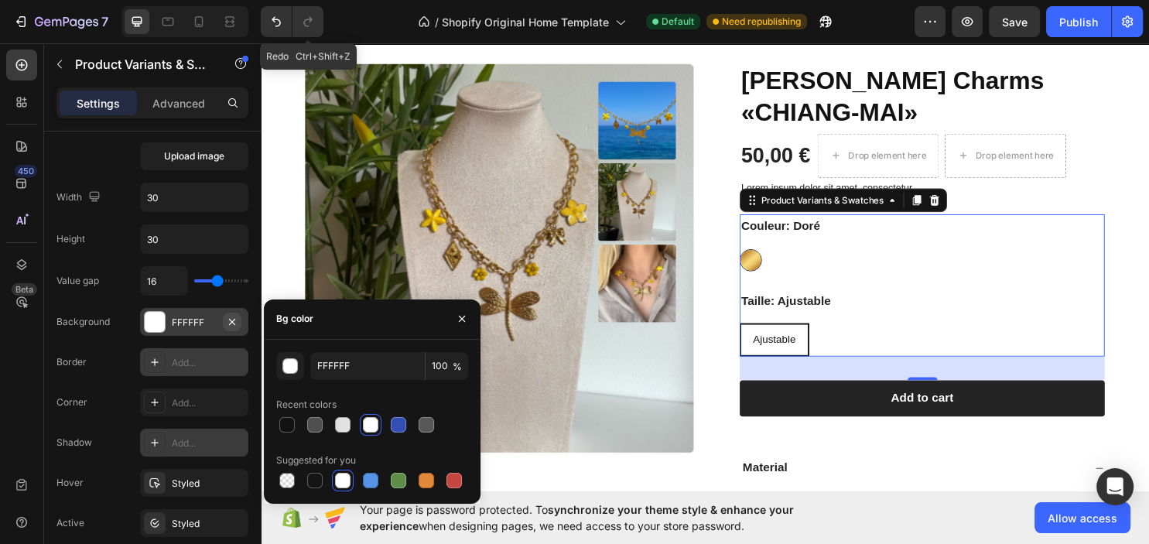
click at [231, 320] on icon "button" at bounding box center [232, 321] width 6 height 6
type input "000000"
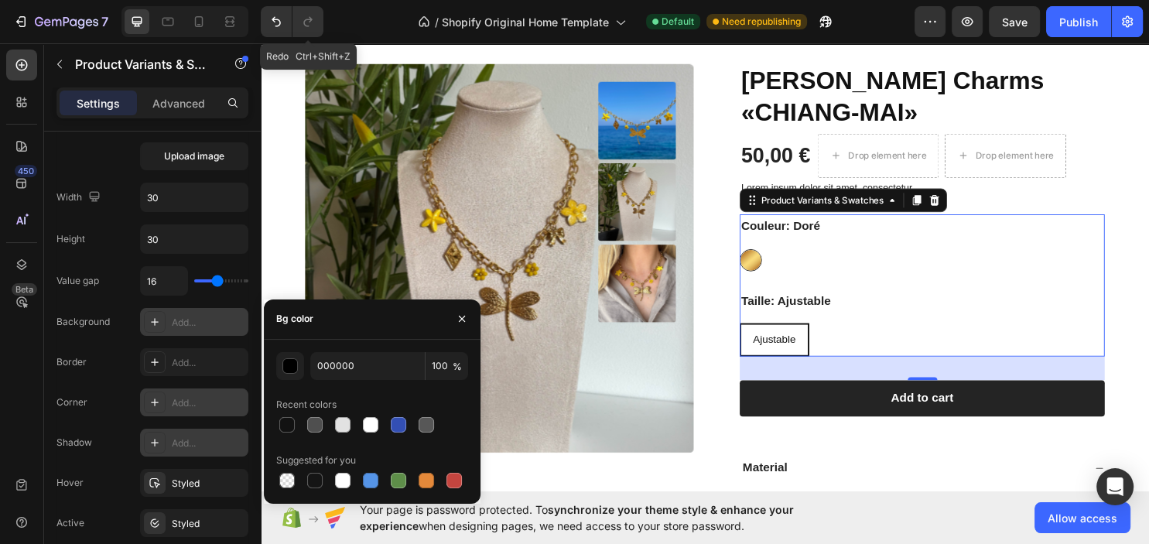
click at [182, 396] on div "Add..." at bounding box center [208, 403] width 73 height 14
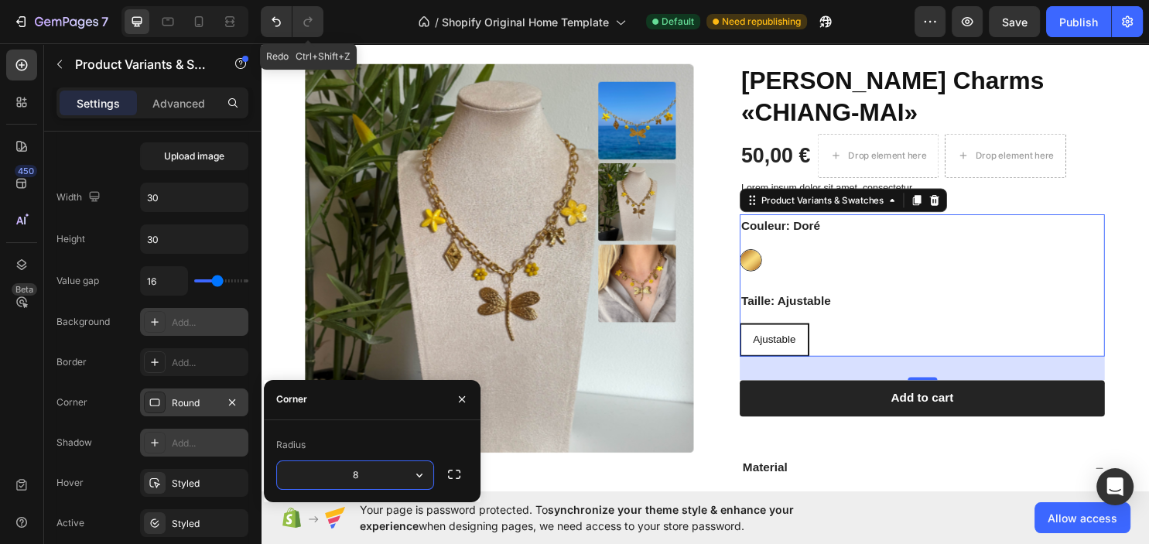
click at [198, 401] on div "Round" at bounding box center [194, 403] width 45 height 14
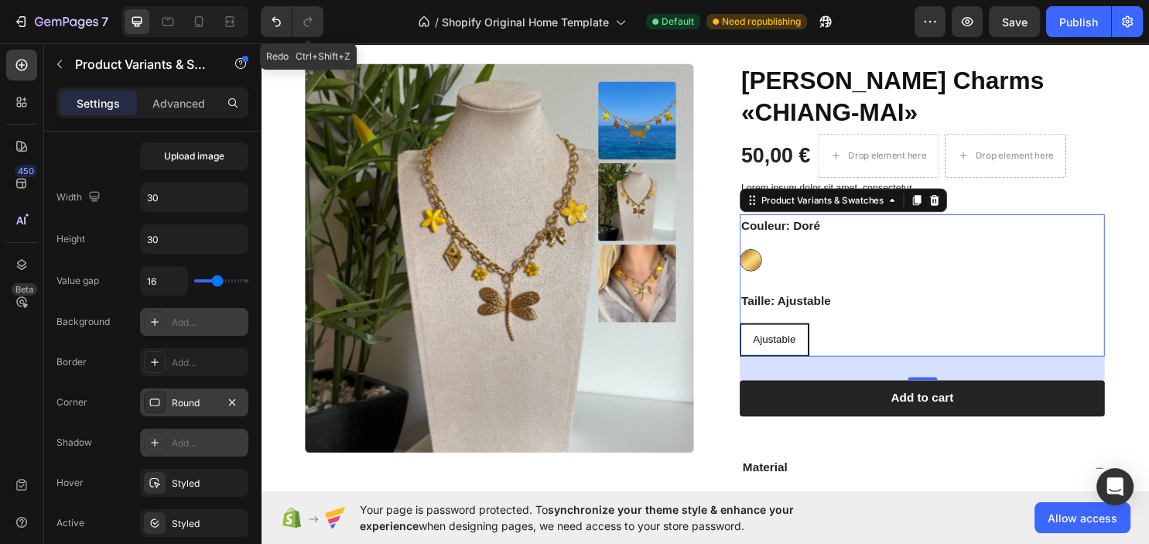
click at [207, 398] on div "Round" at bounding box center [194, 403] width 45 height 14
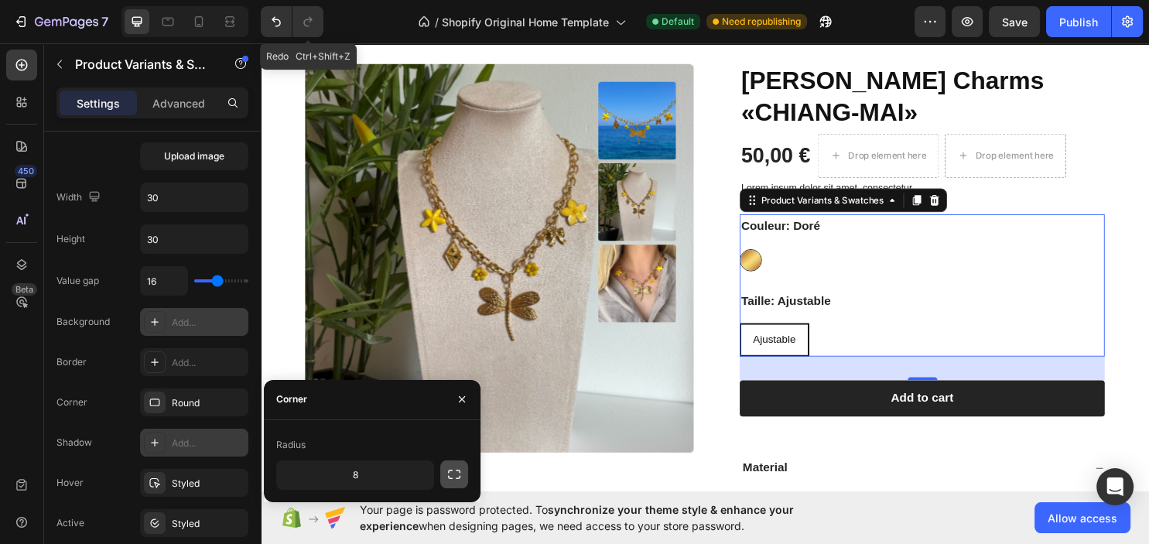
click at [450, 476] on icon "button" at bounding box center [453, 474] width 15 height 15
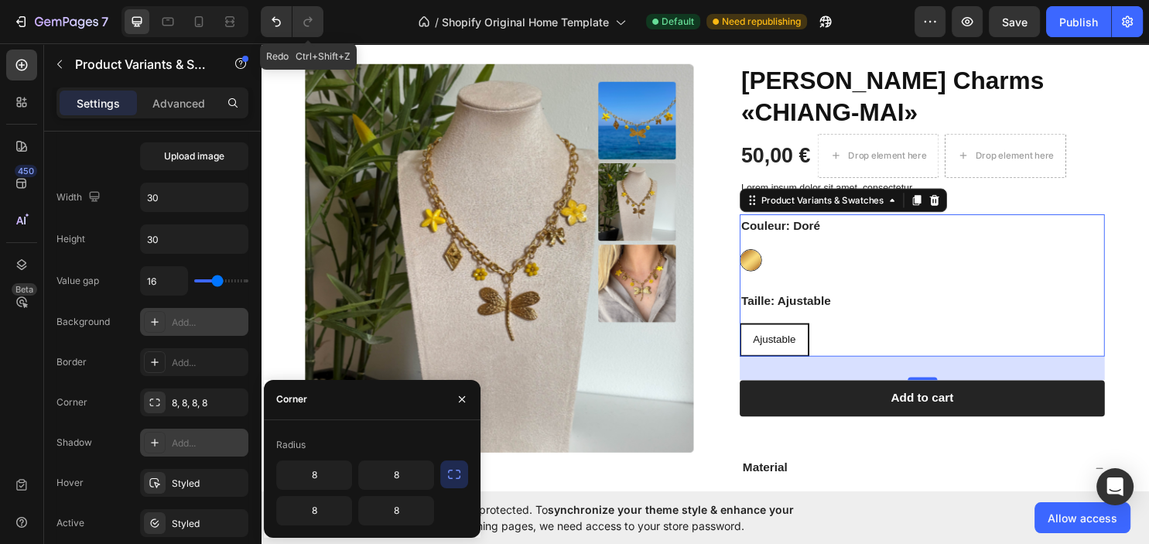
click at [444, 481] on button "button" at bounding box center [454, 474] width 28 height 28
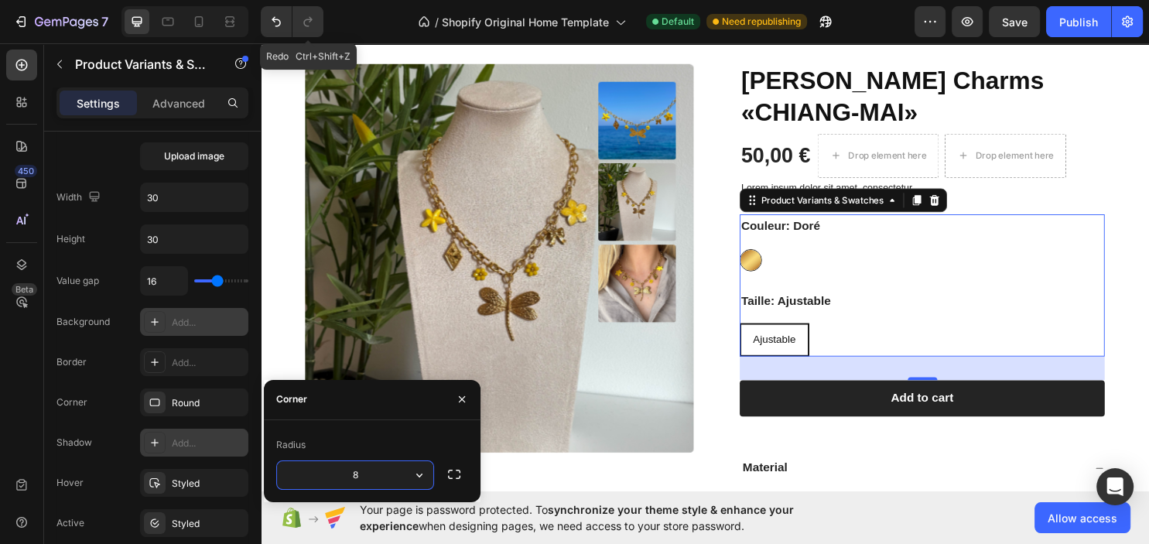
click at [379, 476] on input "8" at bounding box center [355, 475] width 156 height 28
click at [450, 478] on icon "button" at bounding box center [453, 474] width 15 height 15
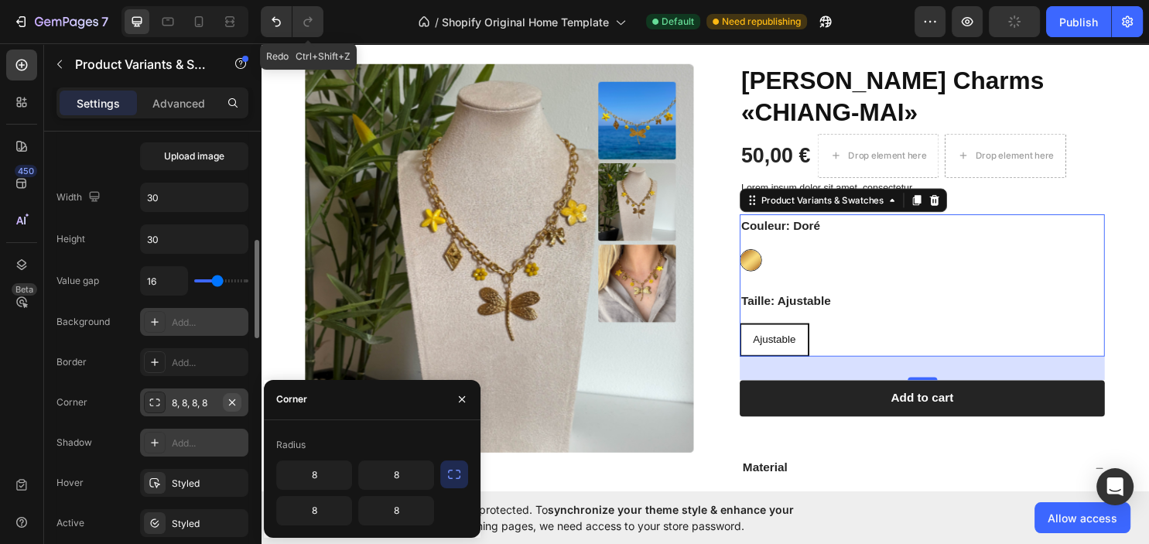
click at [230, 402] on icon "button" at bounding box center [232, 402] width 12 height 12
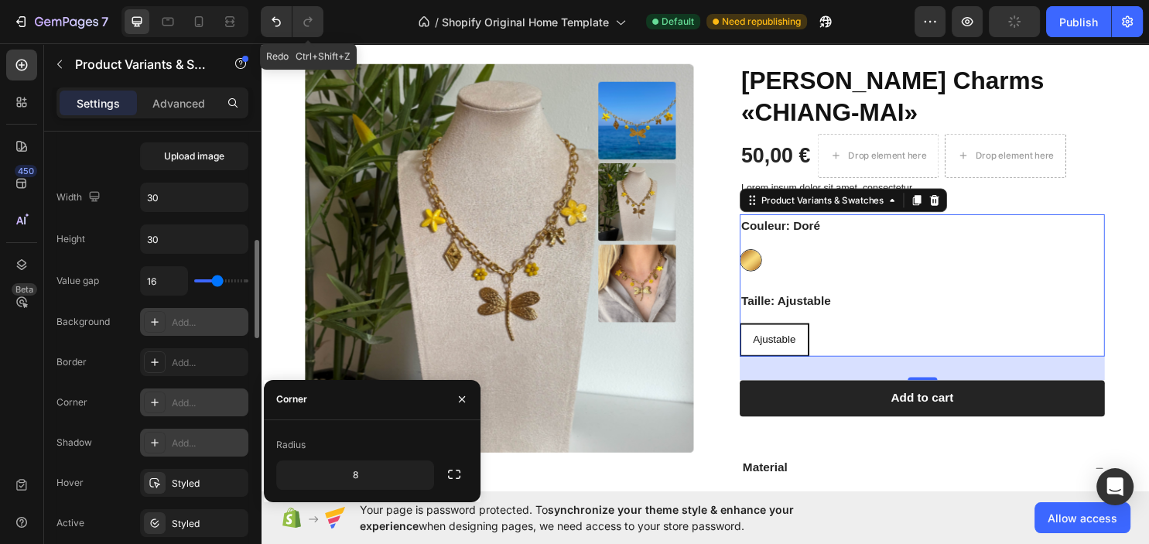
type input "0"
click at [209, 436] on div "Add..." at bounding box center [208, 443] width 73 height 14
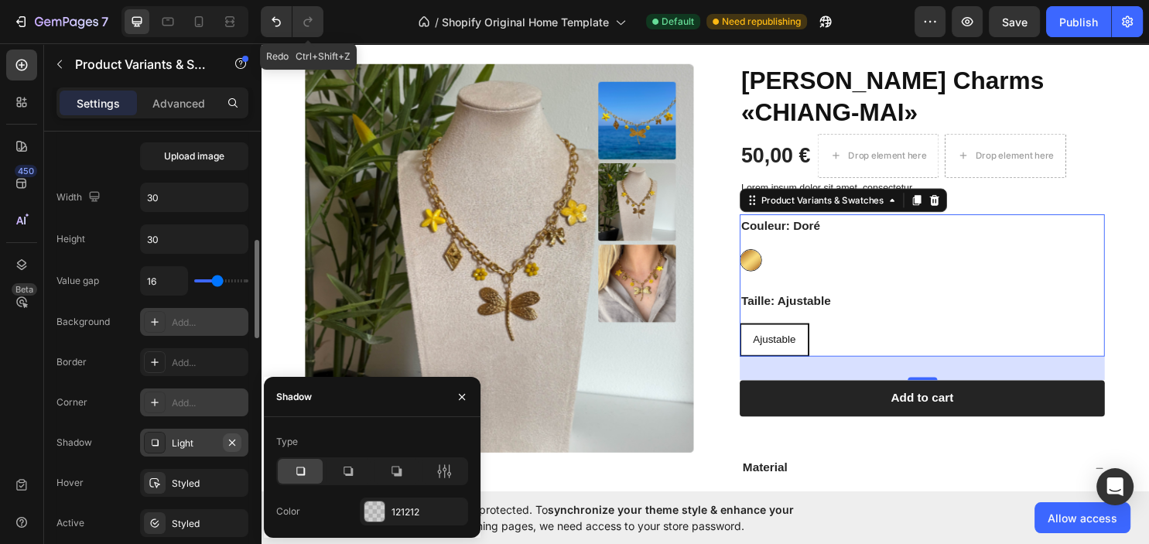
click at [236, 440] on icon "button" at bounding box center [232, 442] width 12 height 12
click at [211, 484] on div "Styled" at bounding box center [194, 484] width 45 height 14
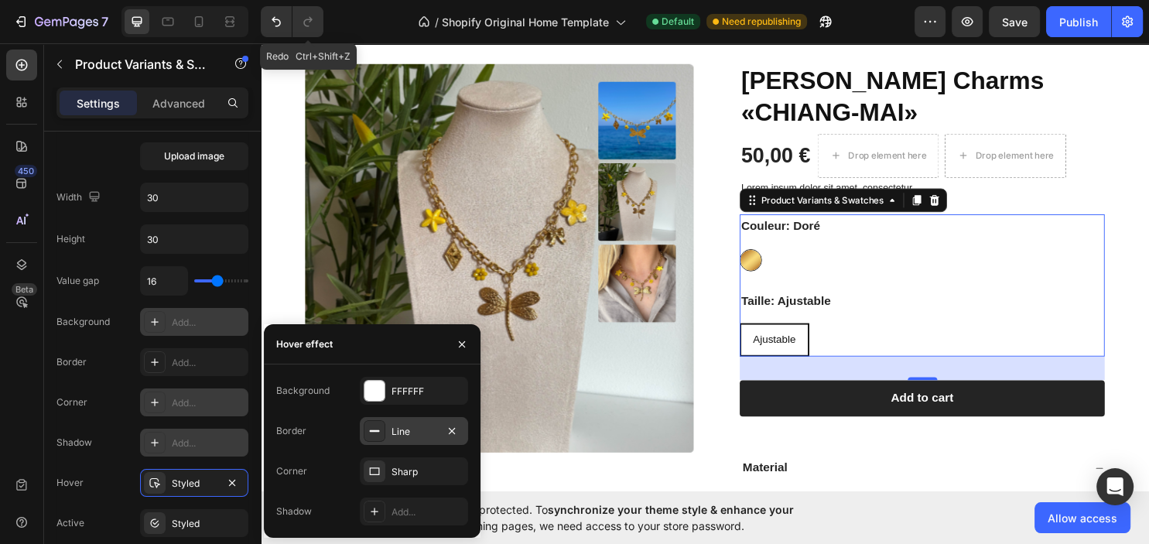
click at [416, 433] on div "Line" at bounding box center [414, 432] width 45 height 14
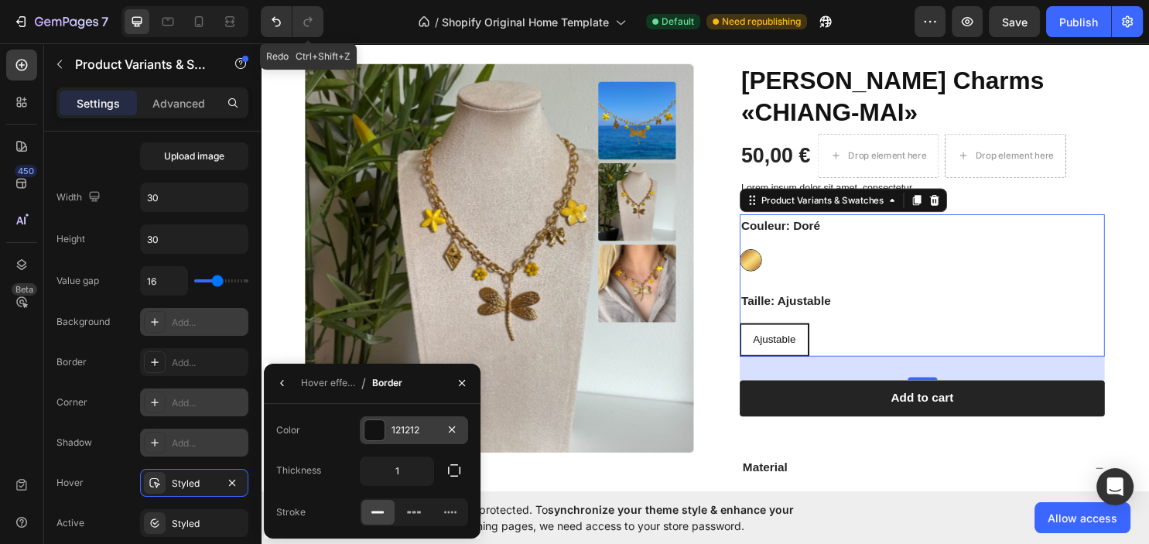
click at [419, 430] on div "121212" at bounding box center [414, 430] width 45 height 14
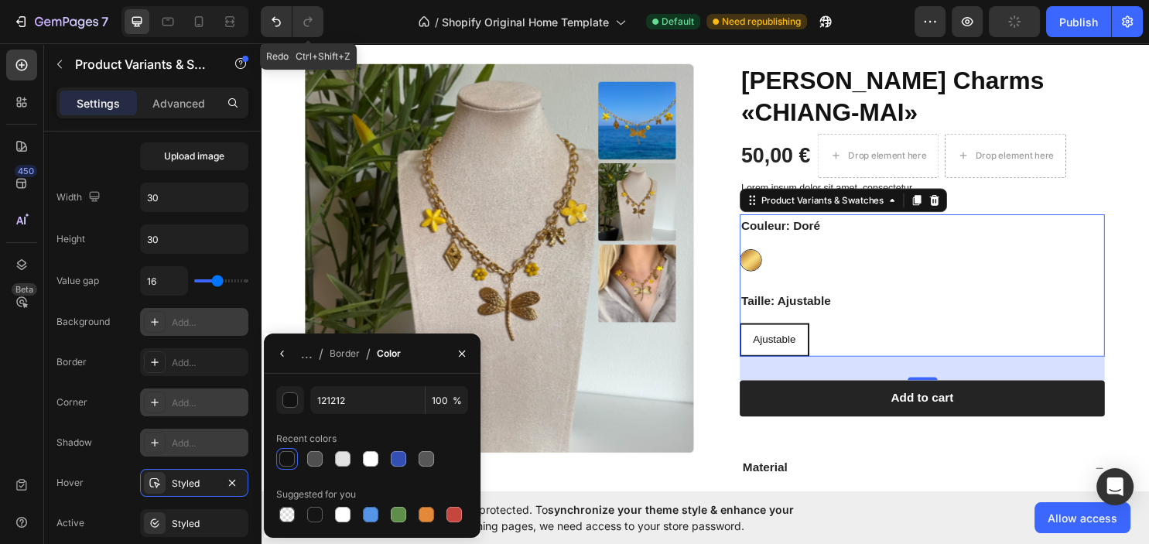
drag, startPoint x: 454, startPoint y: 518, endPoint x: 443, endPoint y: 521, distance: 12.0
click at [453, 518] on div at bounding box center [453, 514] width 15 height 15
click at [426, 515] on div at bounding box center [426, 514] width 15 height 15
click at [348, 463] on div at bounding box center [342, 458] width 15 height 15
click at [363, 460] on div at bounding box center [370, 459] width 19 height 19
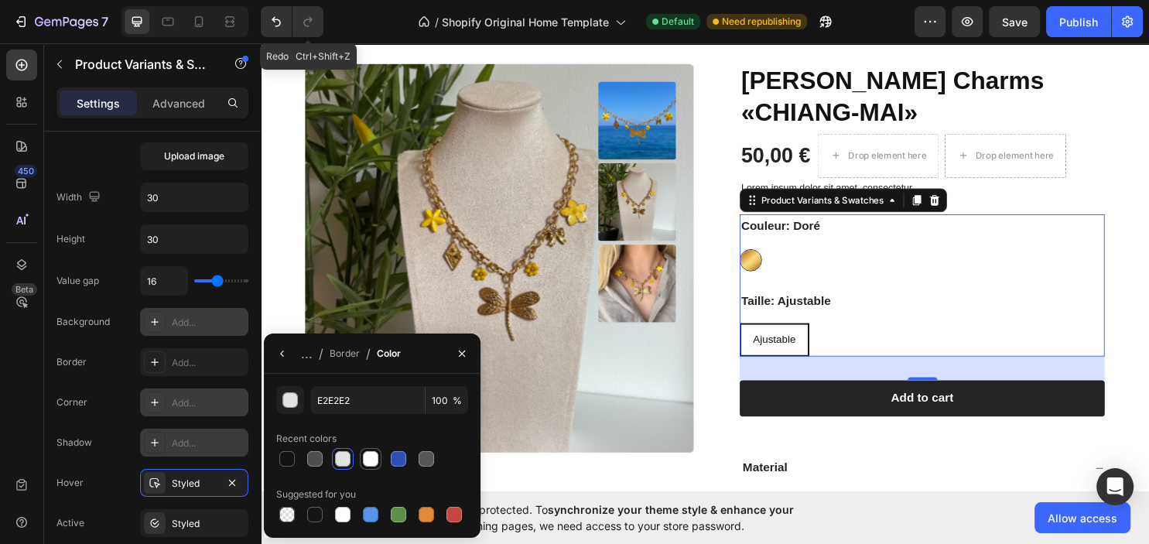
type input "FFFFFF"
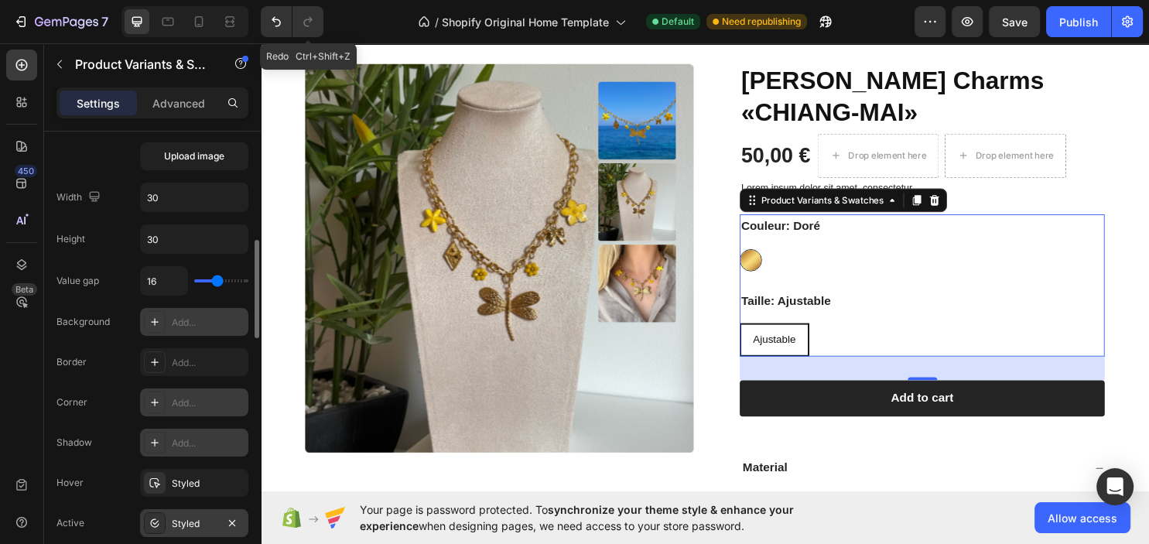
click at [209, 519] on div "Styled" at bounding box center [194, 524] width 45 height 14
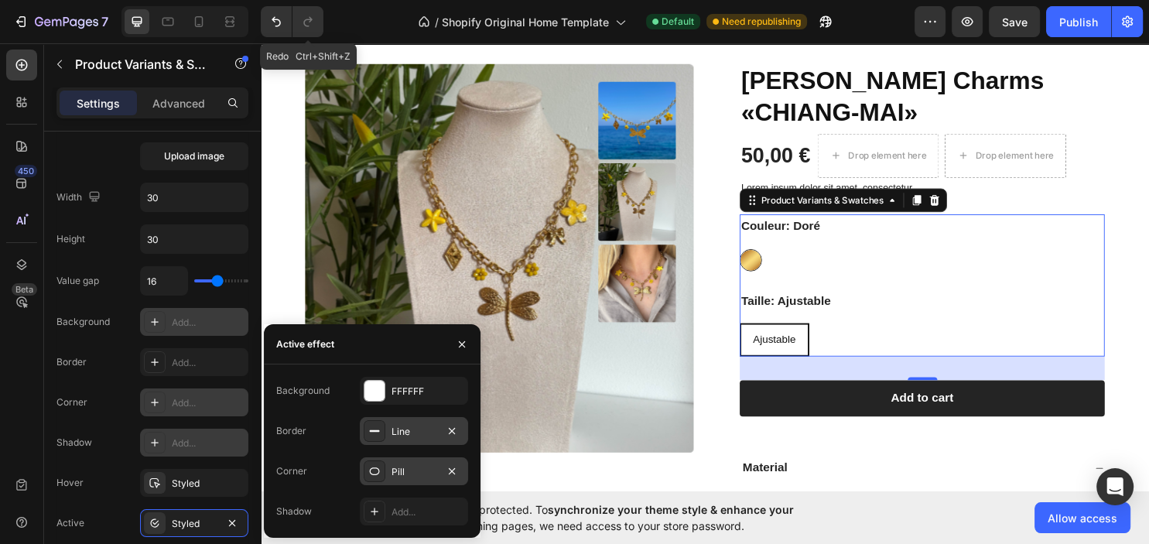
click at [414, 443] on div "Line" at bounding box center [414, 431] width 108 height 28
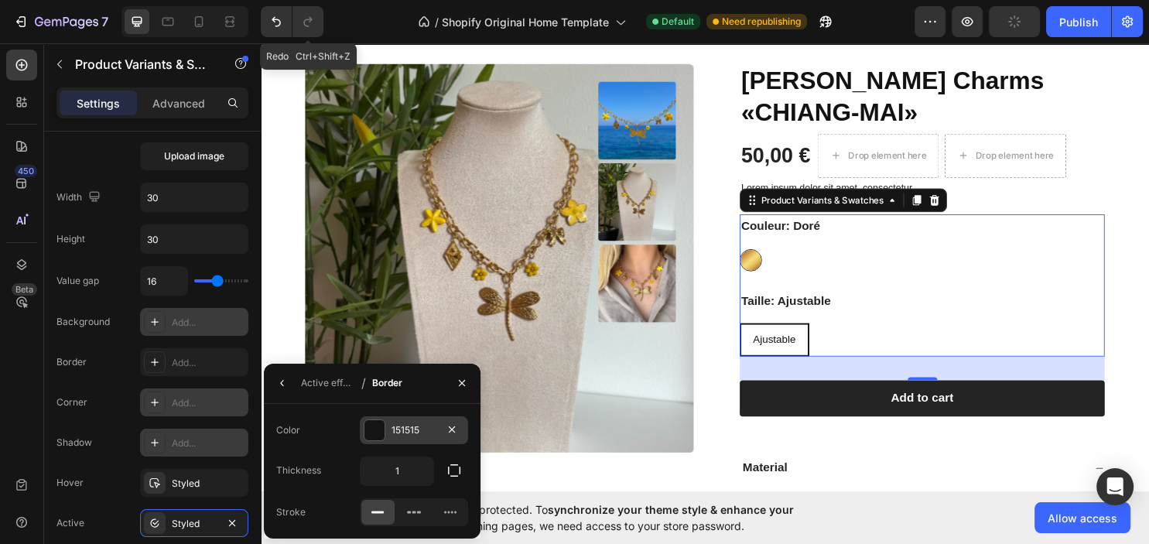
click at [420, 438] on div "151515" at bounding box center [414, 430] width 108 height 28
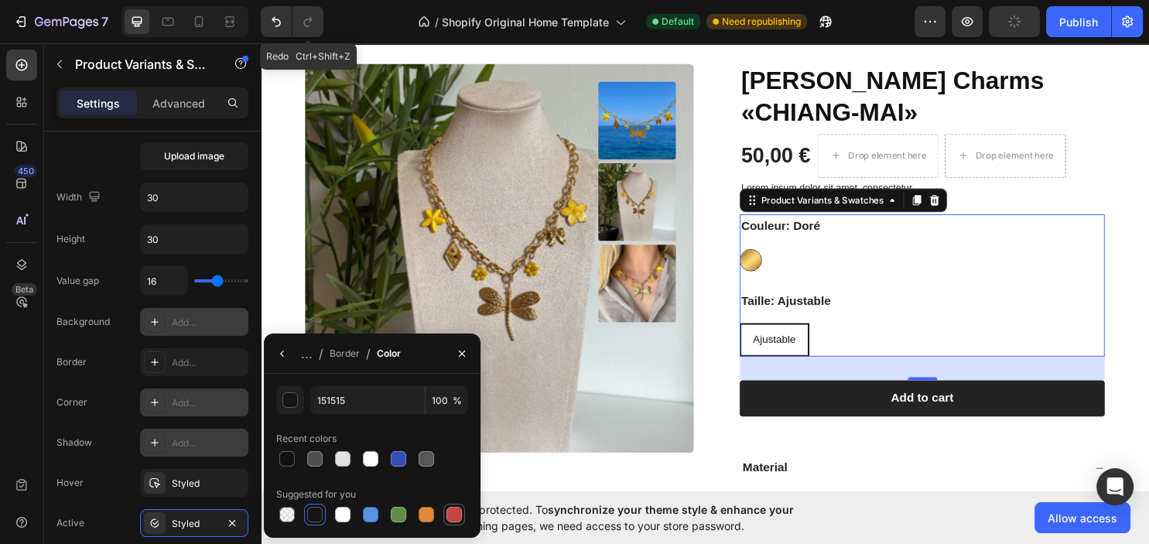
click at [446, 512] on div at bounding box center [454, 514] width 19 height 19
click at [431, 510] on div at bounding box center [426, 514] width 15 height 15
click at [354, 514] on div at bounding box center [372, 515] width 192 height 22
click at [348, 512] on div at bounding box center [342, 514] width 15 height 15
click at [289, 514] on div at bounding box center [286, 514] width 15 height 15
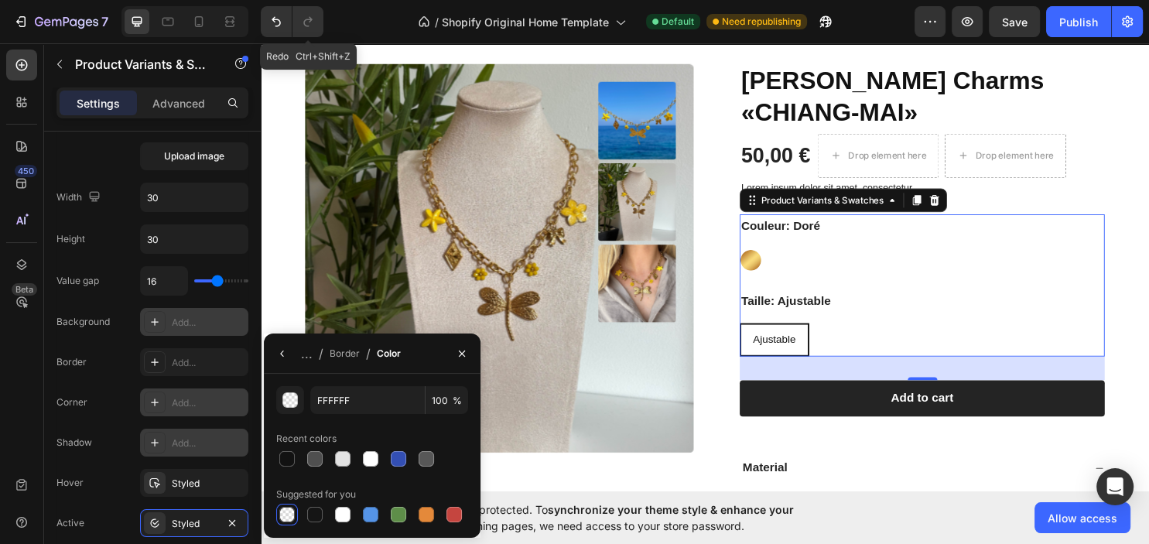
type input "000000"
type input "0"
click at [122, 484] on div "Hover Styled" at bounding box center [152, 483] width 192 height 28
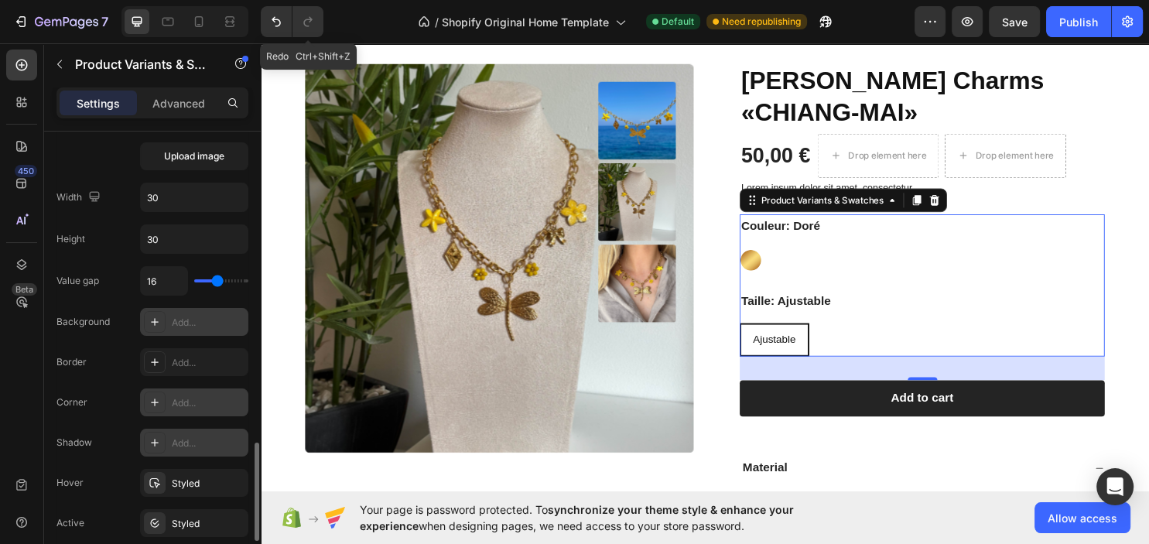
scroll to position [669, 0]
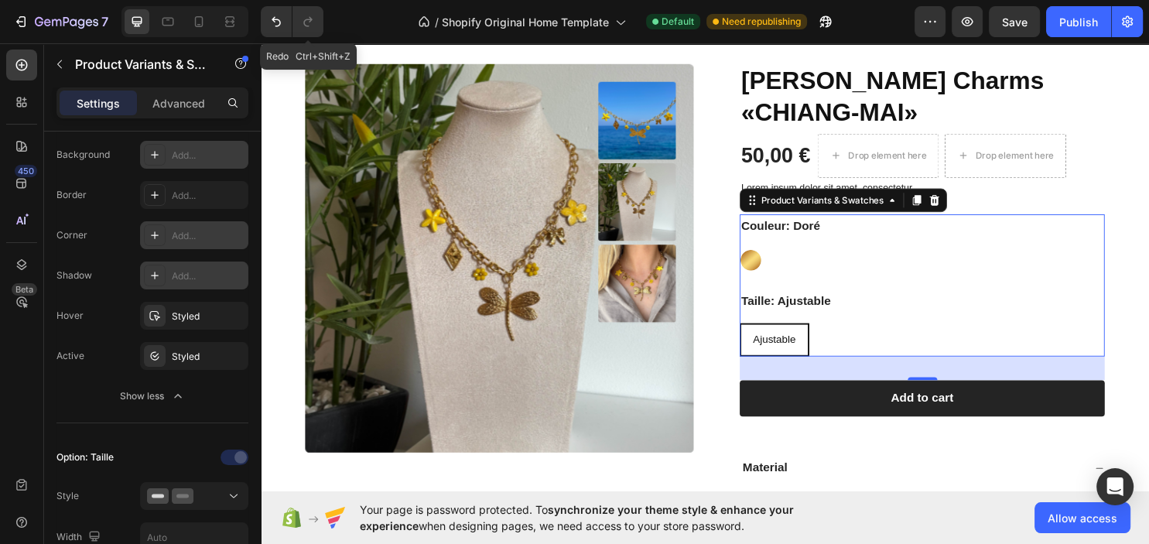
click at [804, 347] on span "Ajustable" at bounding box center [797, 353] width 45 height 12
click at [761, 335] on input "Ajustable Ajustable Ajustable" at bounding box center [761, 335] width 1 height 1
click at [802, 337] on div "Ajustable" at bounding box center [798, 353] width 70 height 32
click at [761, 335] on input "Ajustable Ajustable Ajustable" at bounding box center [761, 335] width 1 height 1
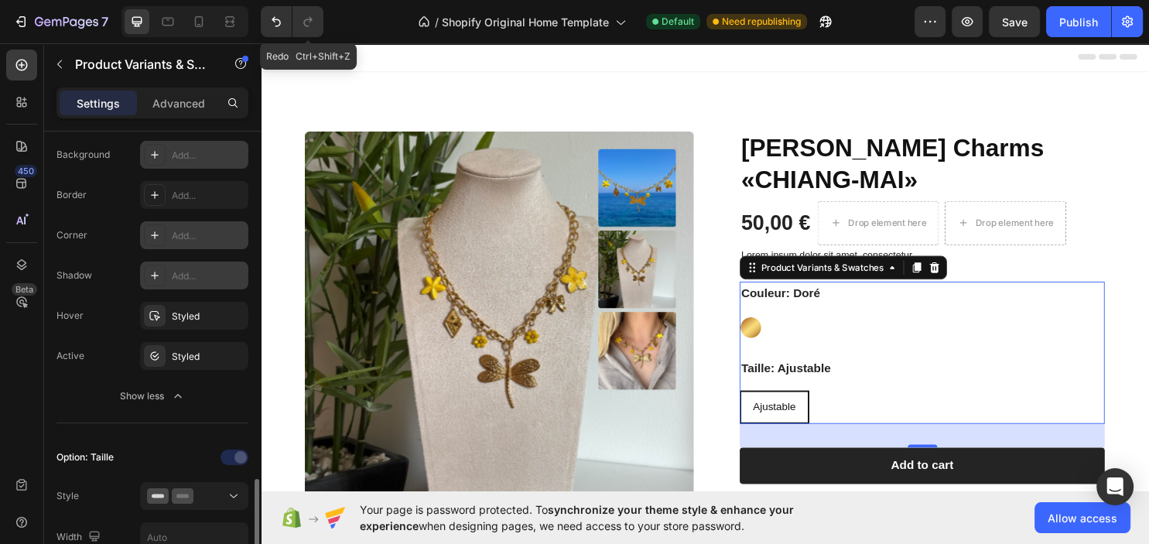
scroll to position [836, 0]
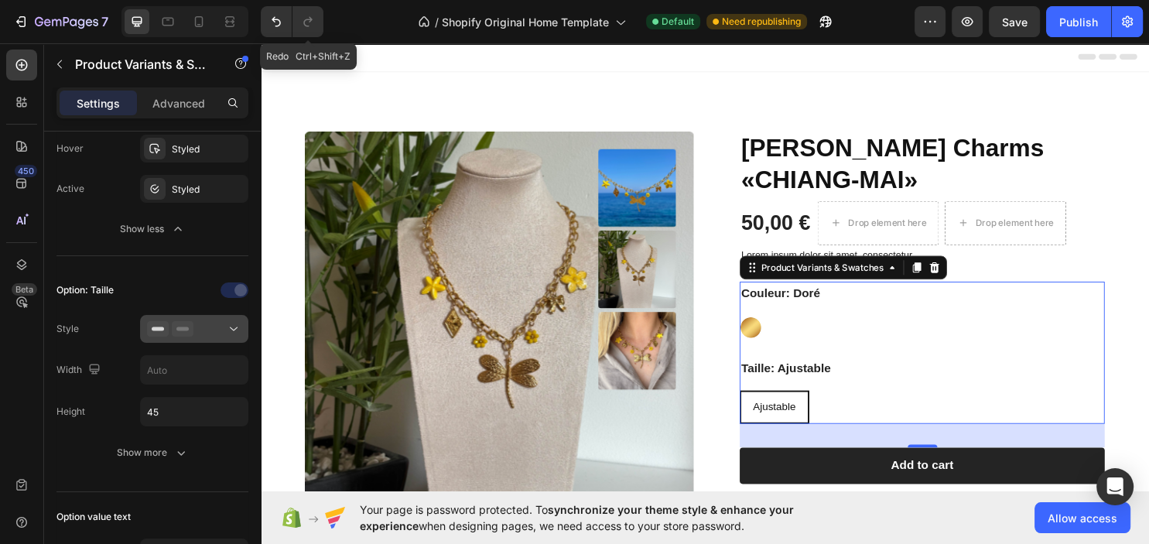
click at [190, 323] on icon at bounding box center [183, 328] width 22 height 15
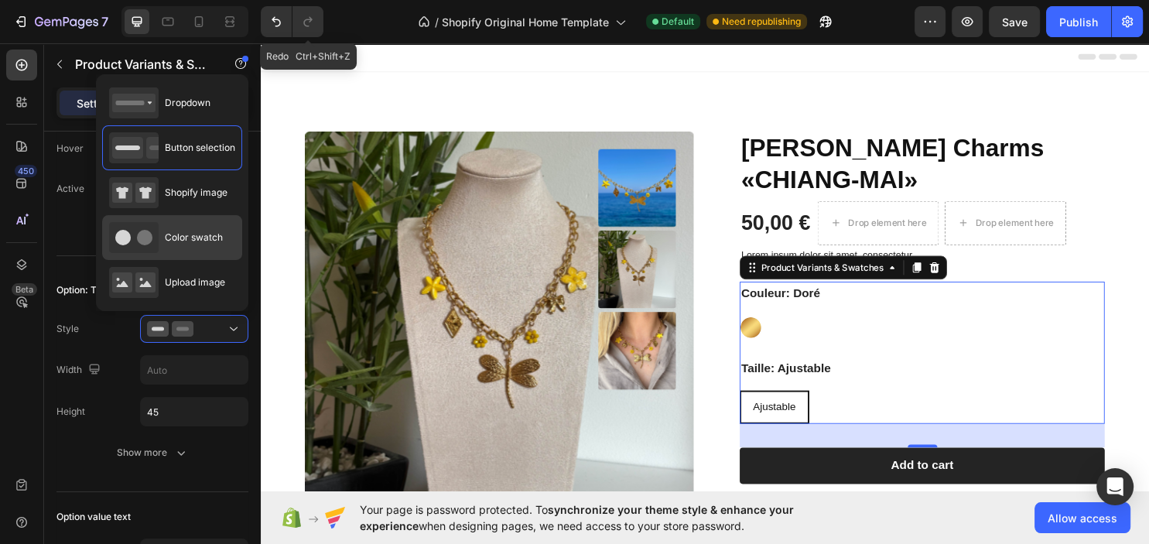
click at [186, 231] on span "Color swatch" at bounding box center [194, 238] width 58 height 14
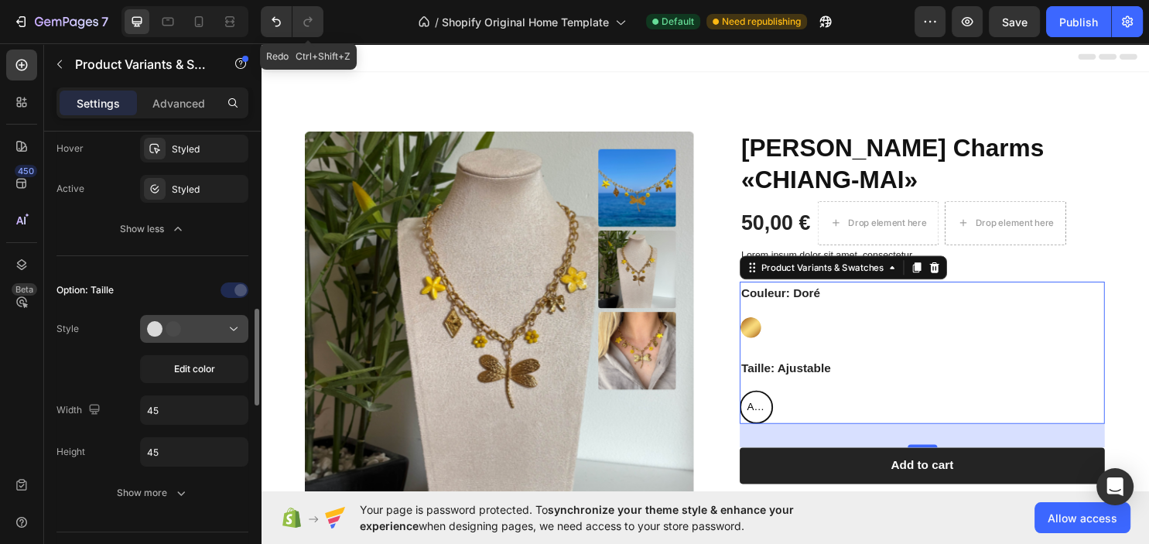
click at [193, 327] on icon at bounding box center [170, 328] width 46 height 15
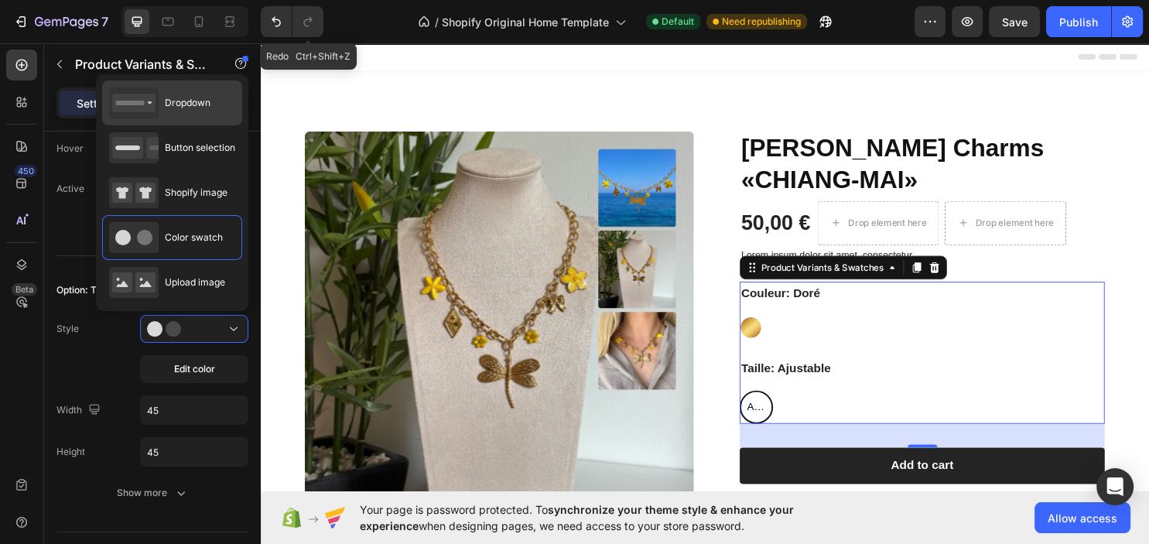
click at [208, 105] on span "Dropdown" at bounding box center [188, 103] width 46 height 14
type input "100%"
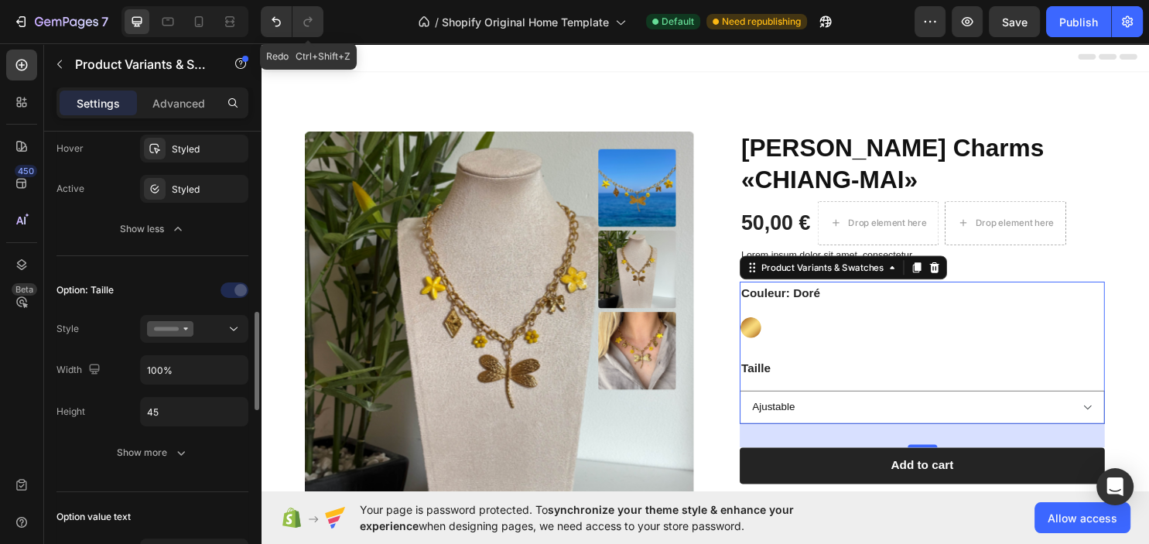
click at [186, 341] on div "Option: Taille Style Width 100% Height 45 Show more" at bounding box center [152, 372] width 192 height 189
click at [187, 333] on button at bounding box center [194, 329] width 108 height 28
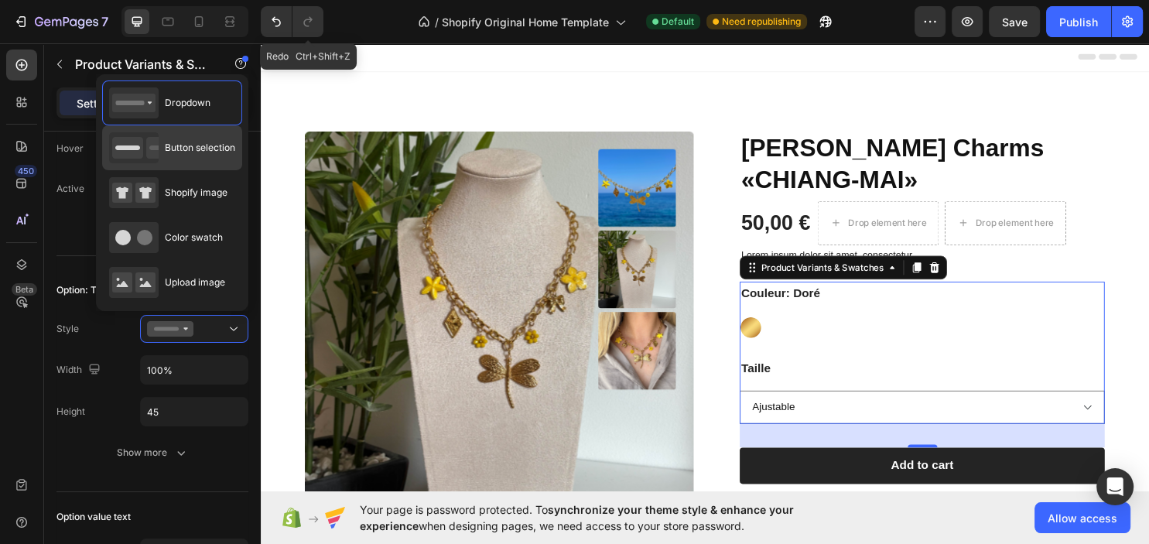
click at [198, 156] on div "Button selection" at bounding box center [172, 147] width 126 height 31
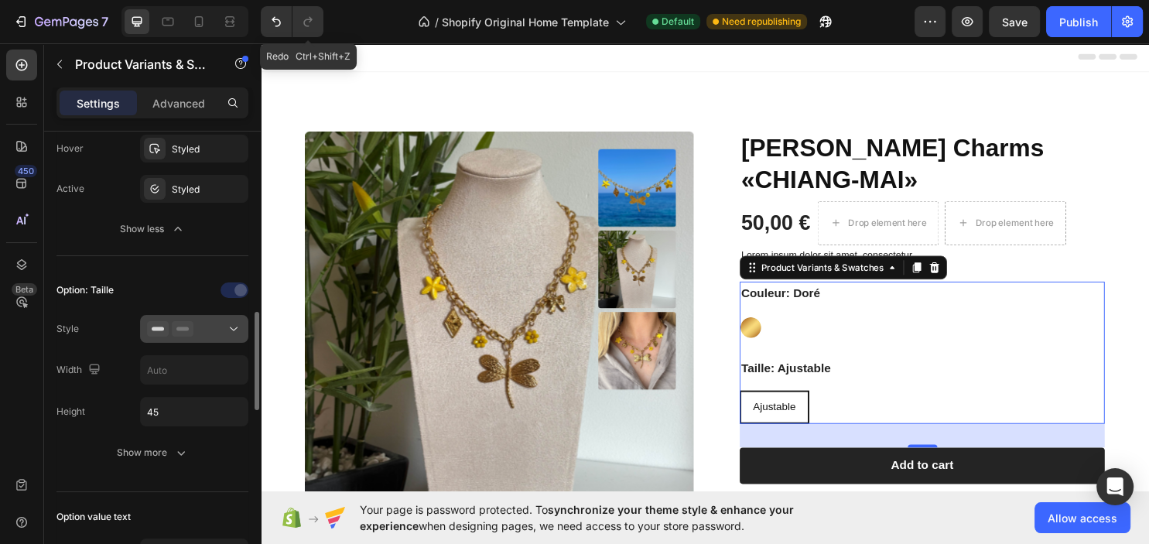
click at [183, 332] on icon at bounding box center [183, 328] width 22 height 15
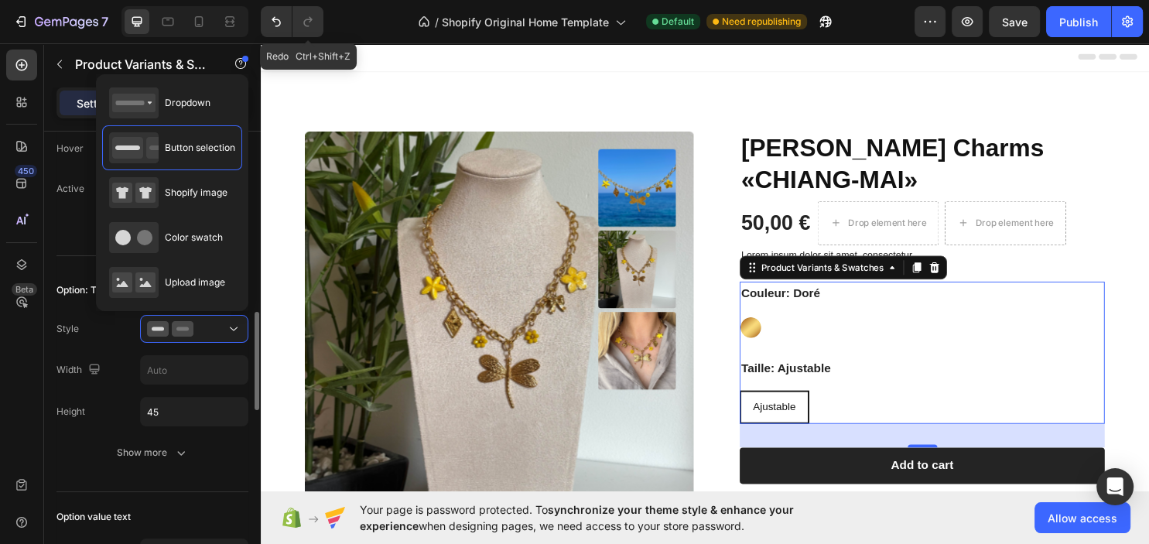
click at [104, 335] on div "Style" at bounding box center [152, 329] width 192 height 28
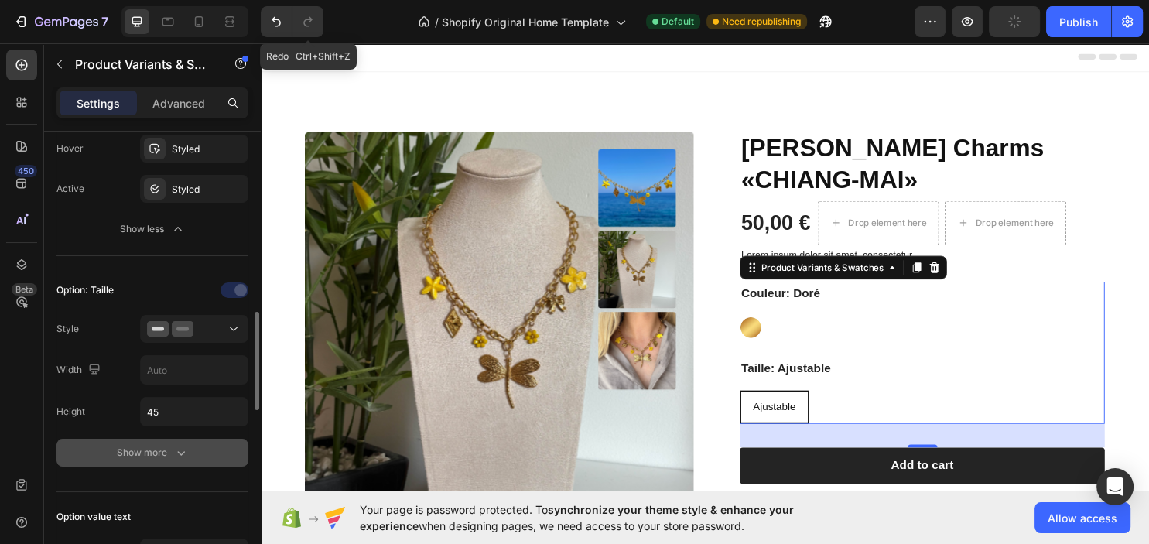
click at [176, 455] on icon "button" at bounding box center [180, 452] width 15 height 15
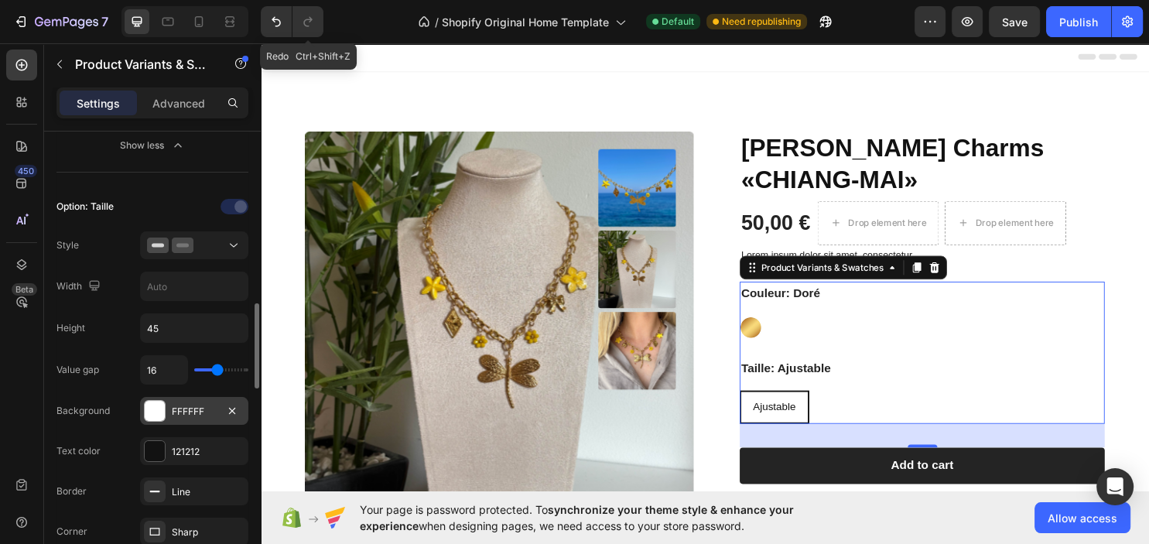
scroll to position [1086, 0]
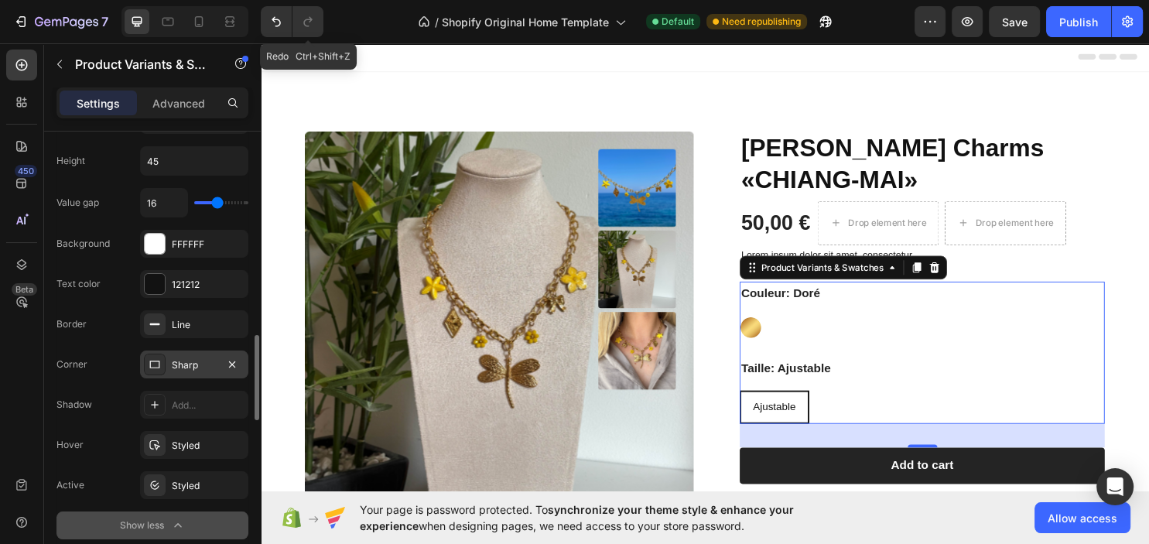
click at [188, 358] on div "Sharp" at bounding box center [194, 365] width 45 height 14
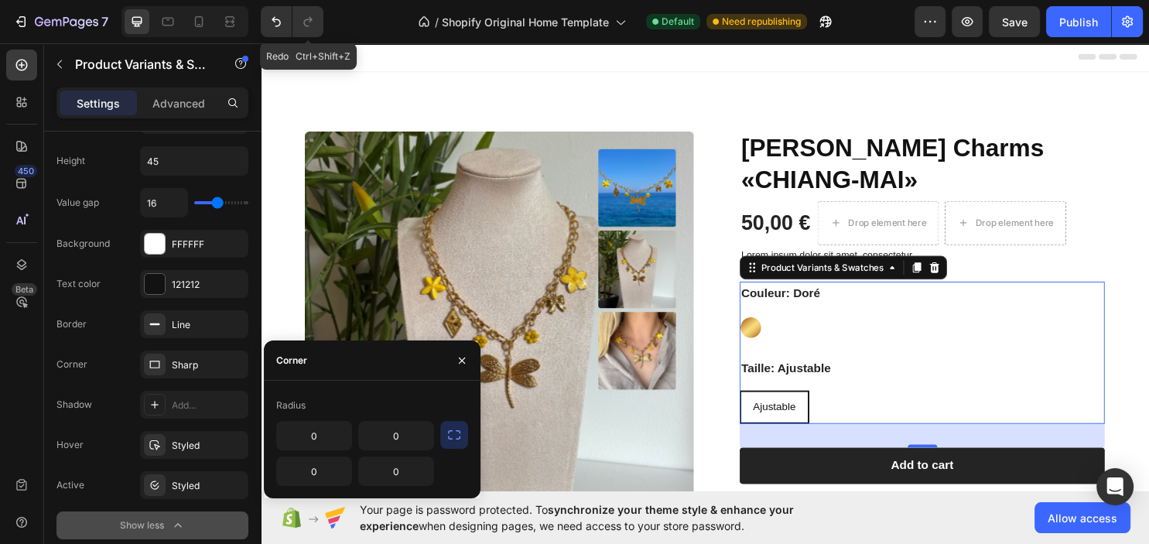
click at [456, 443] on icon "button" at bounding box center [453, 434] width 15 height 15
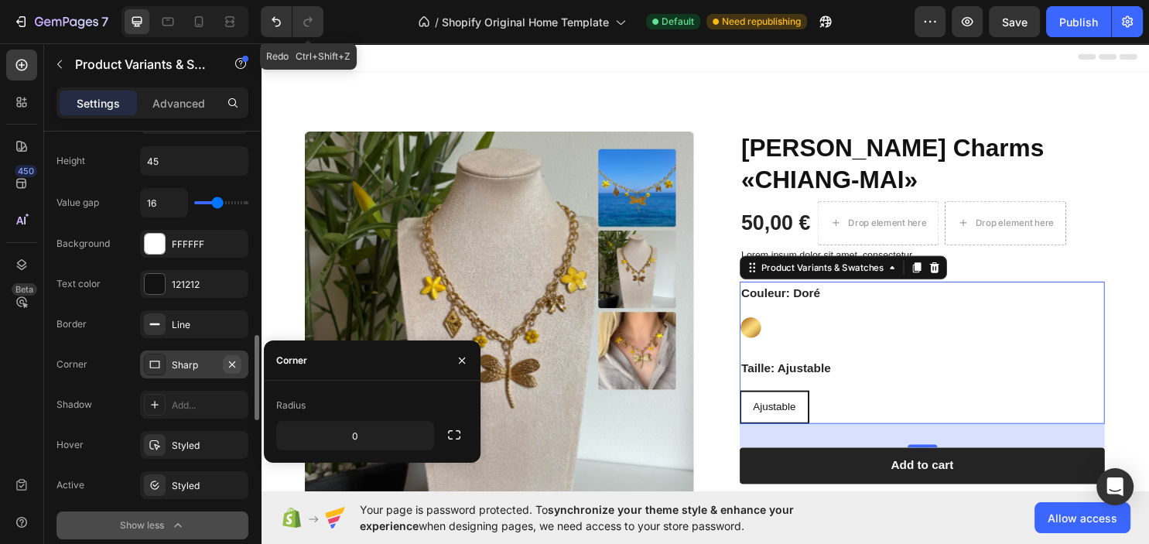
click at [233, 361] on icon "button" at bounding box center [232, 364] width 6 height 6
click at [183, 402] on div "Add..." at bounding box center [208, 405] width 73 height 14
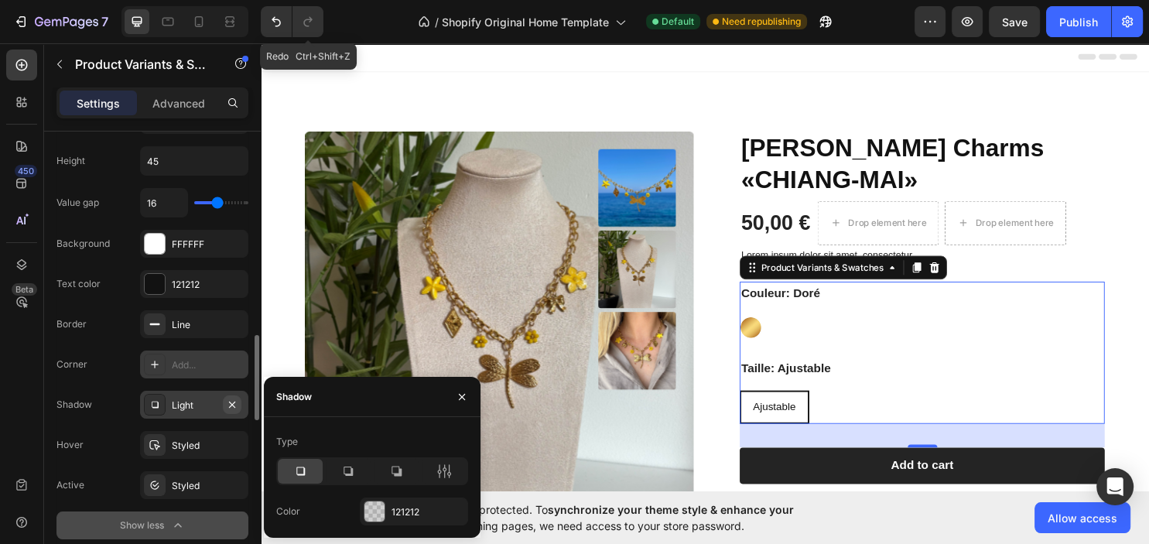
click at [236, 402] on icon "button" at bounding box center [232, 404] width 12 height 12
click at [203, 323] on div "Line" at bounding box center [194, 325] width 45 height 14
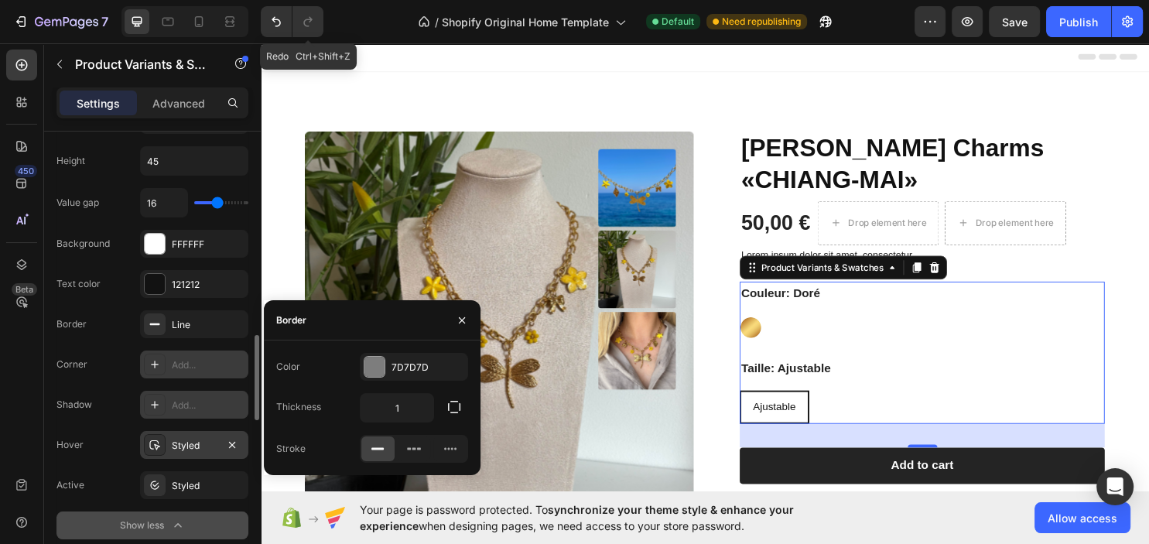
click at [189, 453] on div "Styled" at bounding box center [194, 445] width 108 height 28
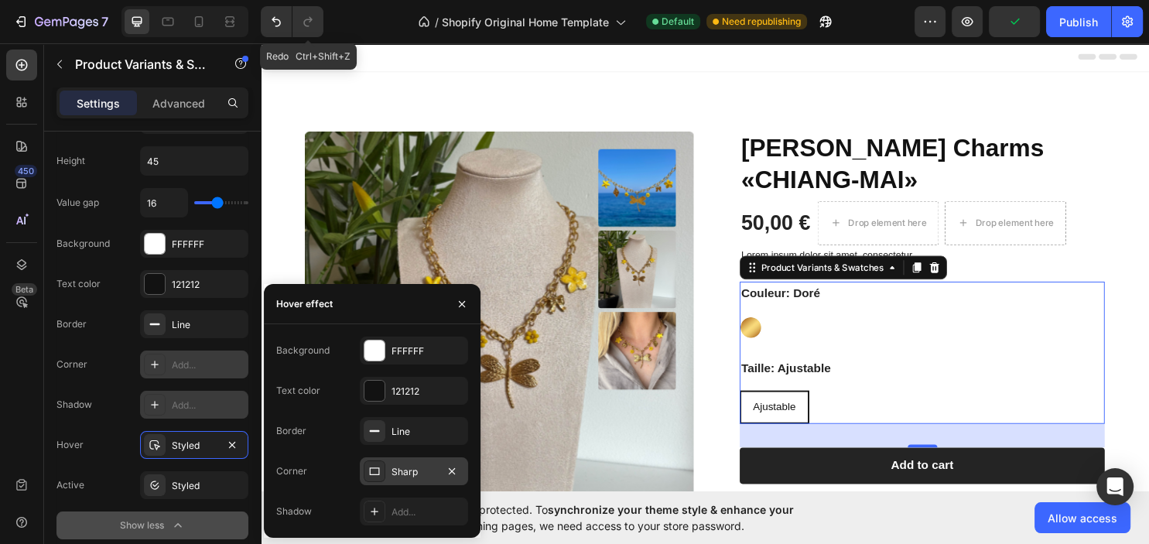
click at [409, 467] on div "Sharp" at bounding box center [414, 472] width 45 height 14
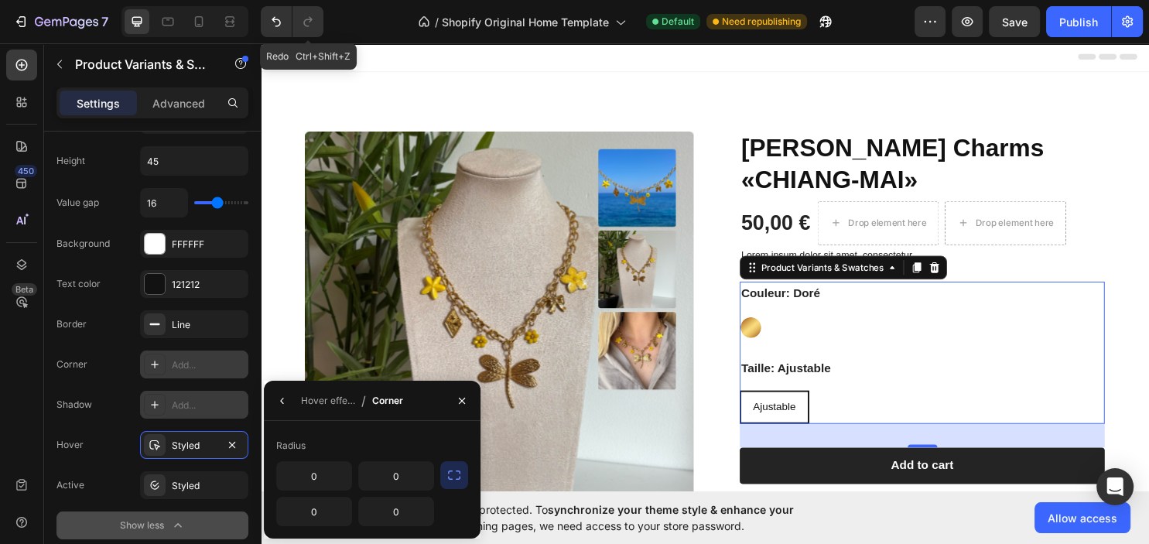
click at [454, 475] on icon "button" at bounding box center [453, 474] width 15 height 15
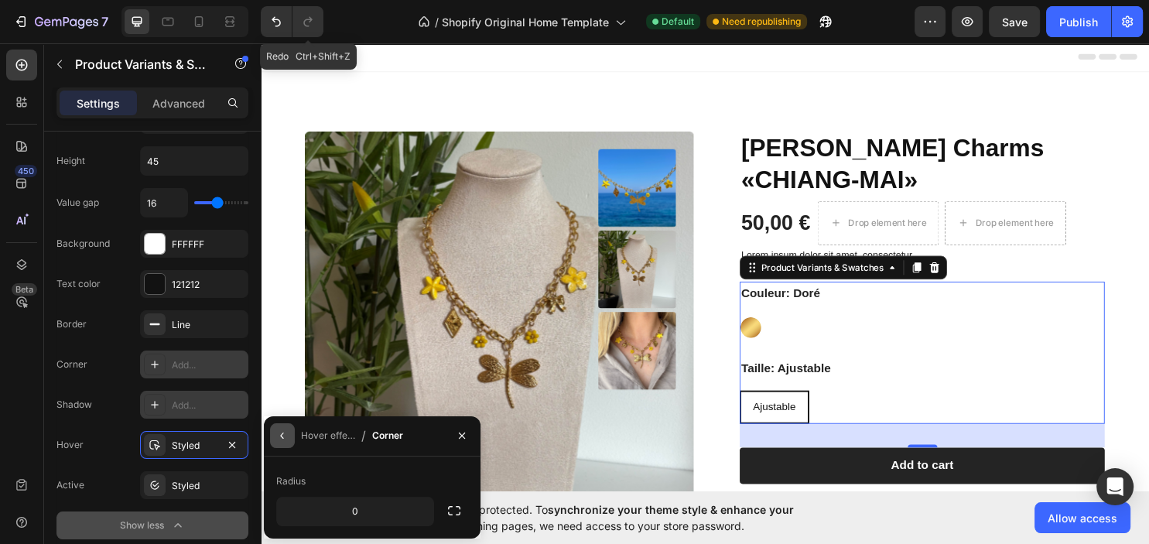
click at [281, 433] on icon "button" at bounding box center [282, 435] width 12 height 12
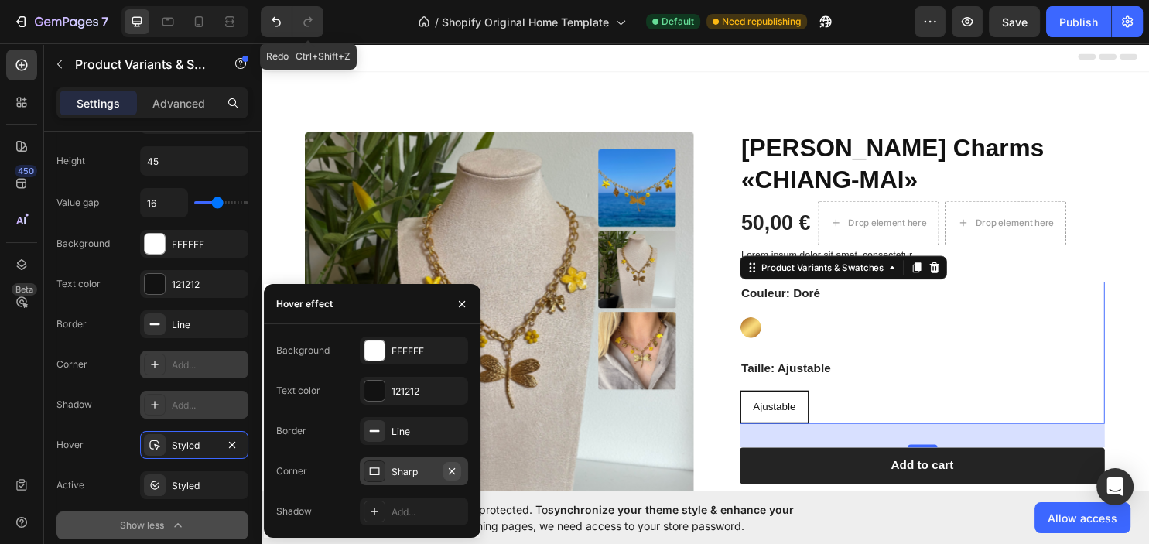
click at [457, 471] on icon "button" at bounding box center [452, 471] width 12 height 12
click at [385, 468] on div "Add..." at bounding box center [414, 471] width 108 height 28
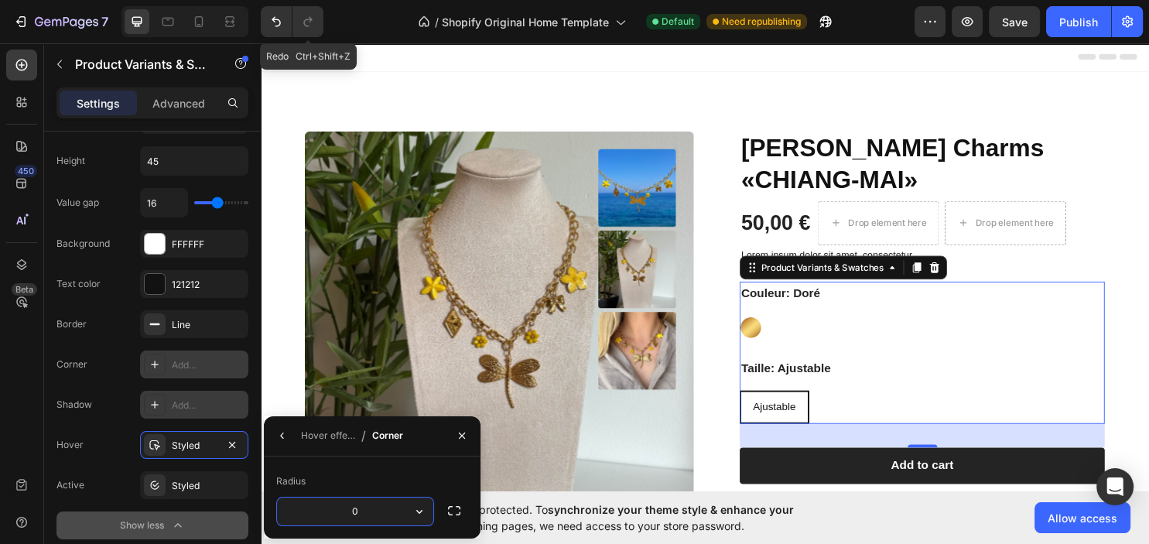
type input "8"
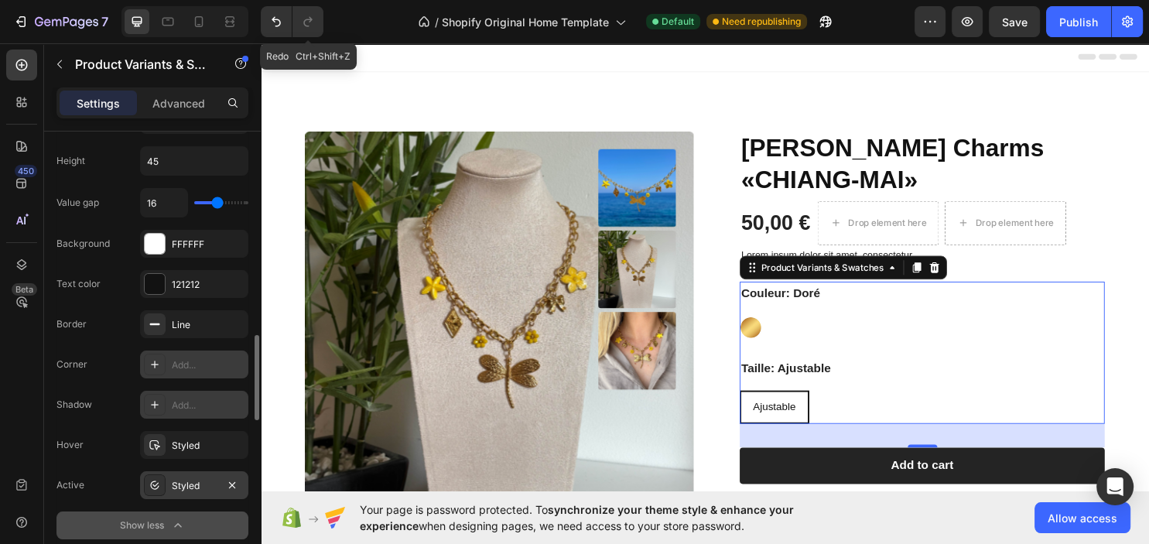
click at [217, 477] on div "Styled" at bounding box center [194, 485] width 108 height 28
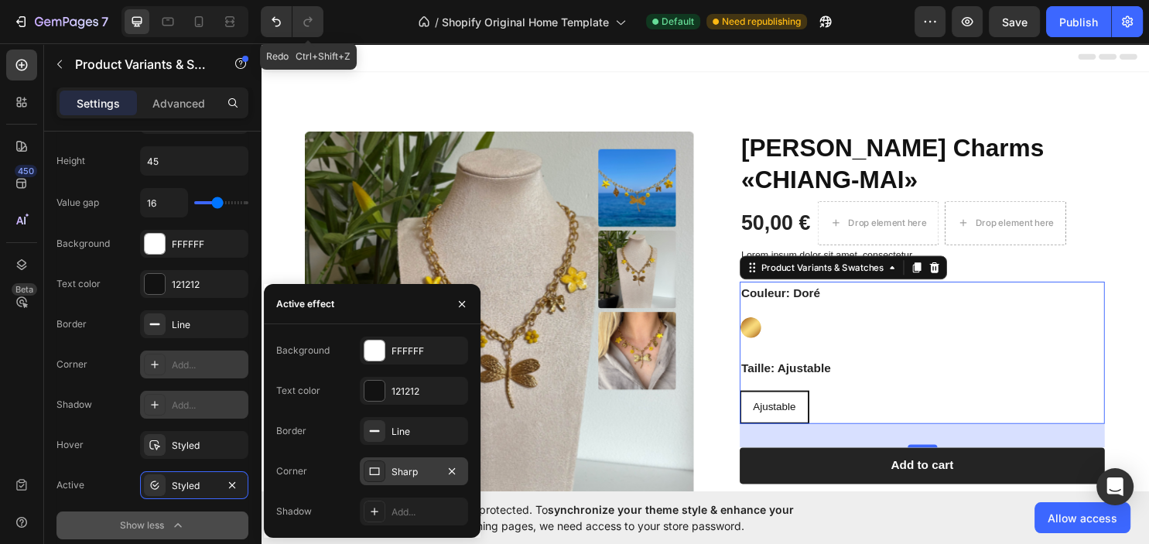
click at [416, 468] on div "Sharp" at bounding box center [414, 472] width 45 height 14
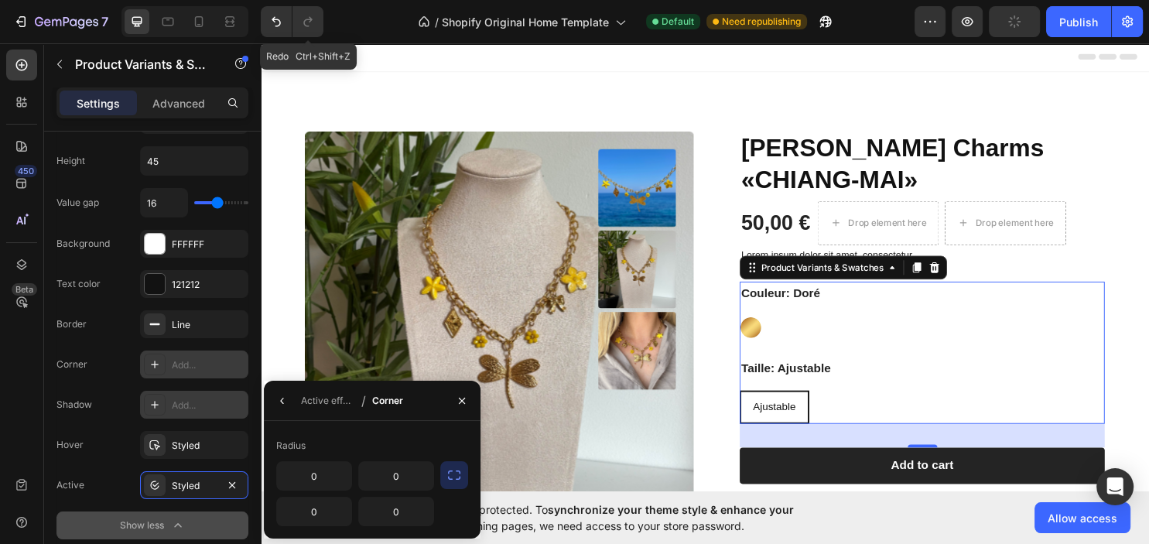
click at [462, 468] on icon "button" at bounding box center [453, 474] width 15 height 15
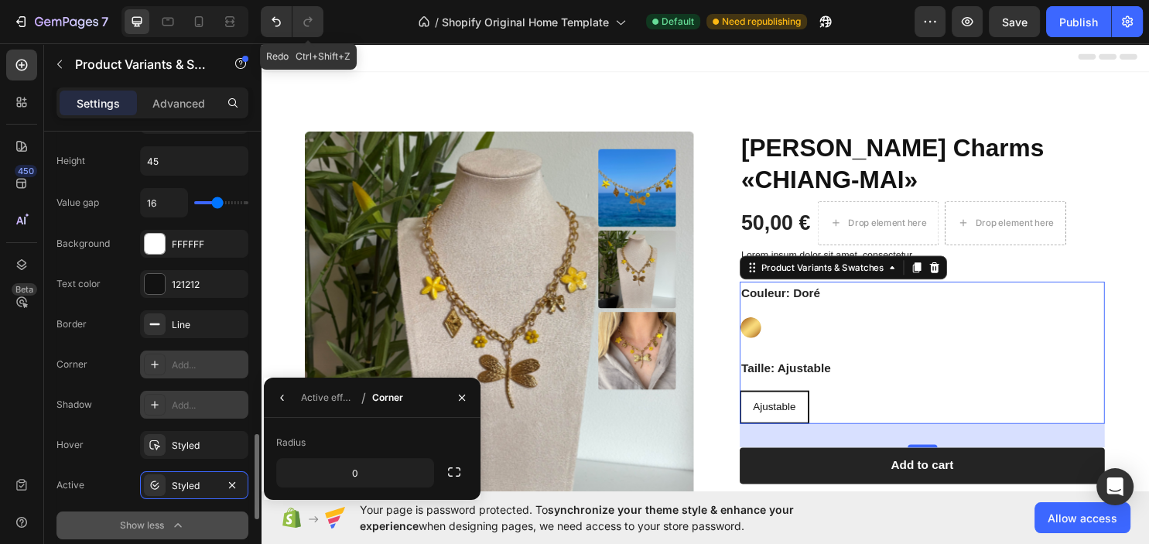
scroll to position [1170, 0]
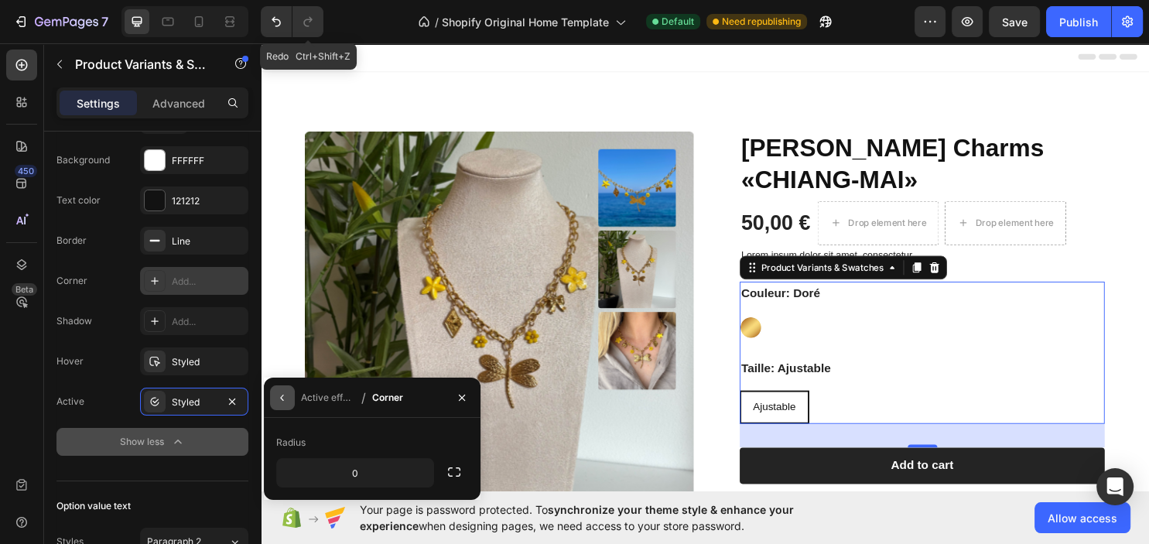
click at [283, 398] on icon "button" at bounding box center [282, 398] width 12 height 12
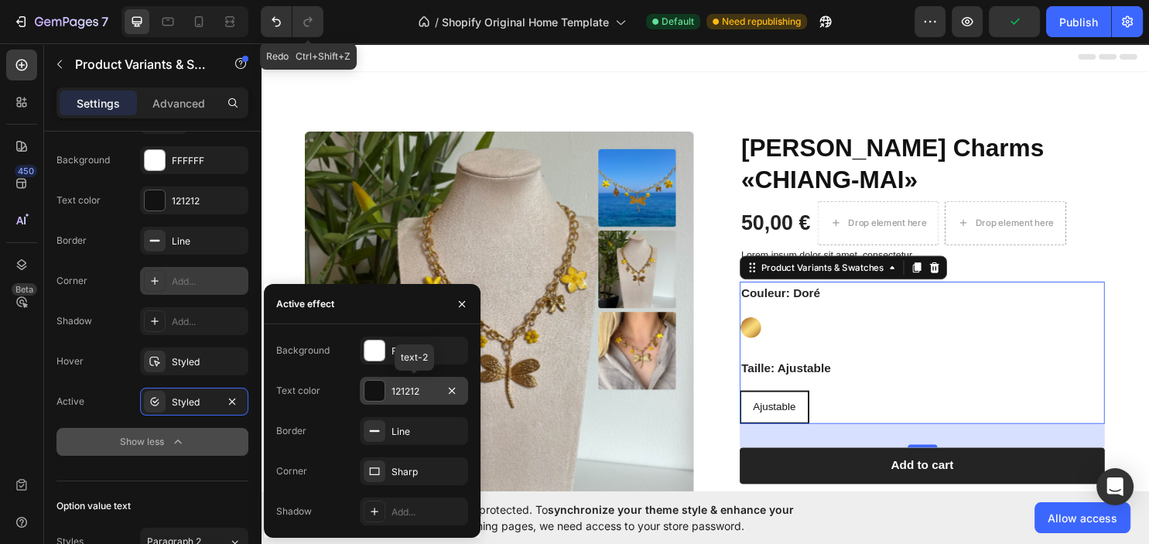
click at [419, 384] on div "121212" at bounding box center [414, 391] width 108 height 28
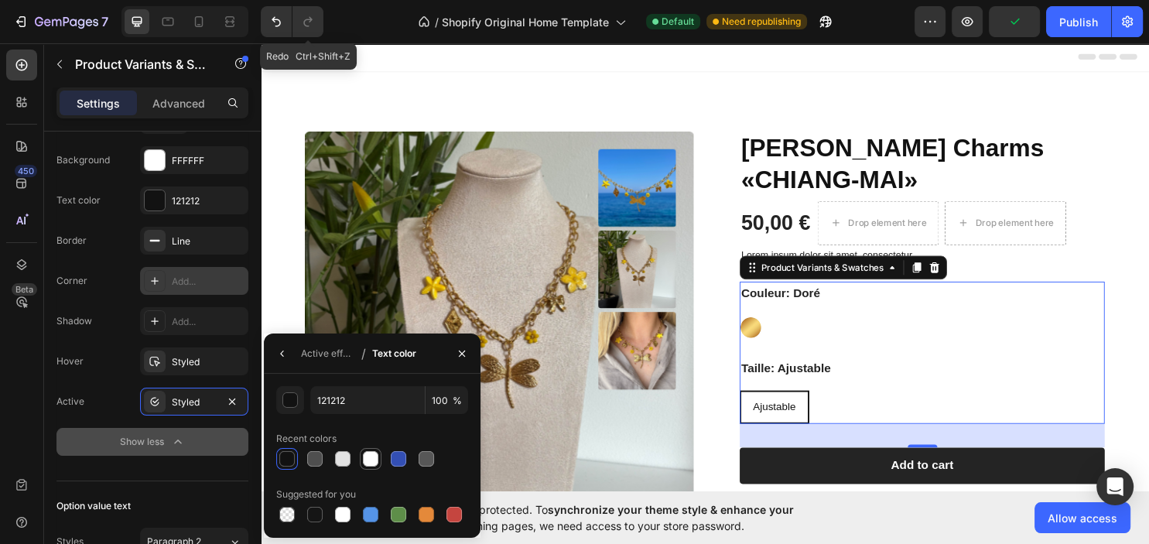
click at [367, 463] on div at bounding box center [370, 458] width 15 height 15
type input "FFFFFF"
click at [283, 355] on icon "button" at bounding box center [282, 353] width 12 height 12
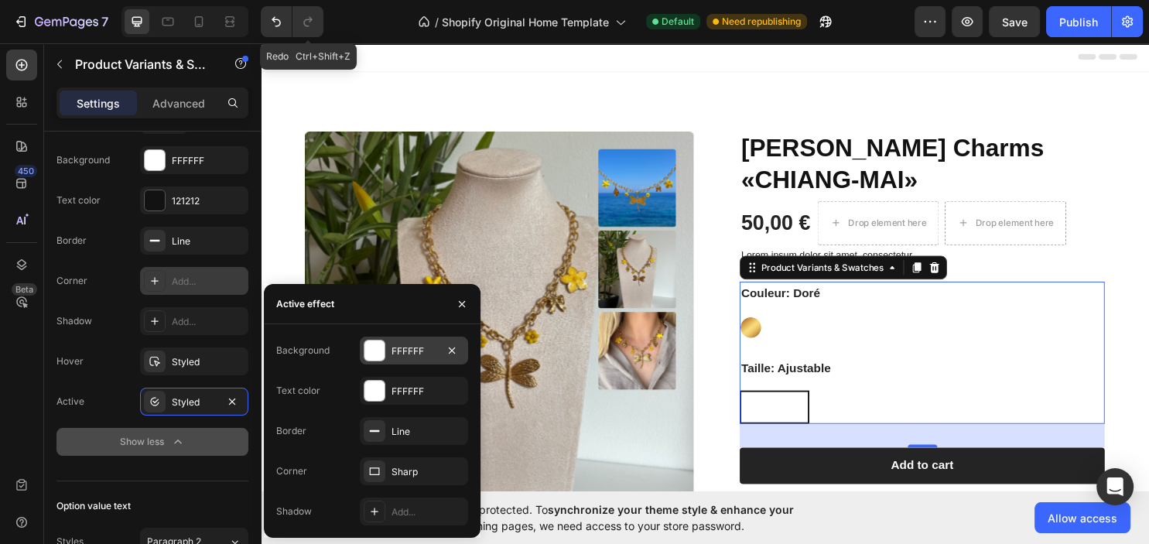
click at [400, 357] on div "FFFFFF" at bounding box center [414, 351] width 45 height 14
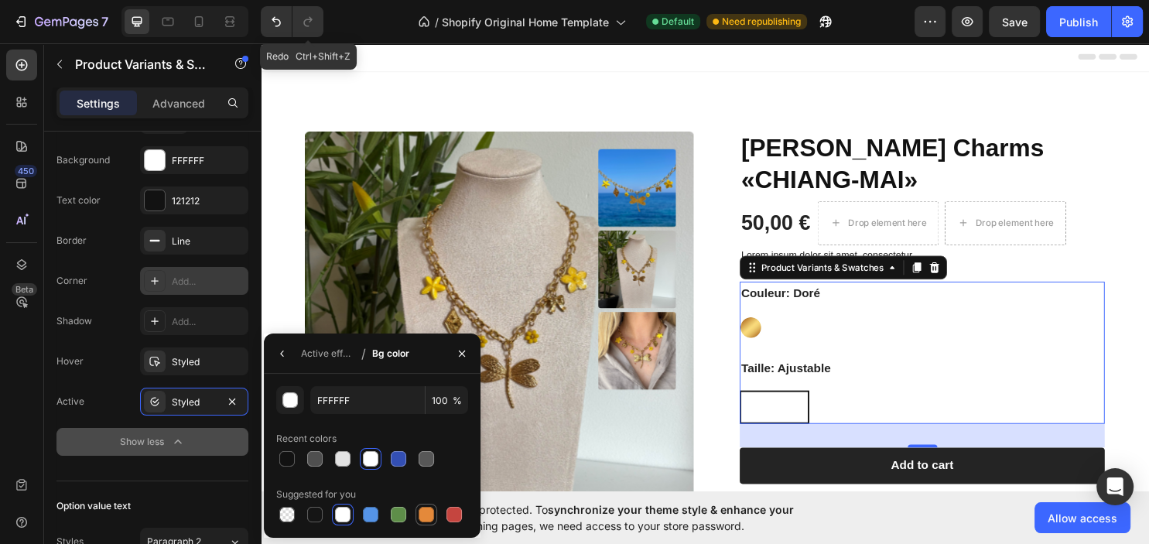
click at [431, 524] on div "FFFFFF 100 % Recent colors Suggested for you" at bounding box center [372, 456] width 217 height 164
click at [431, 520] on div at bounding box center [426, 514] width 15 height 15
click at [452, 514] on div at bounding box center [453, 514] width 15 height 15
type input "C5453F"
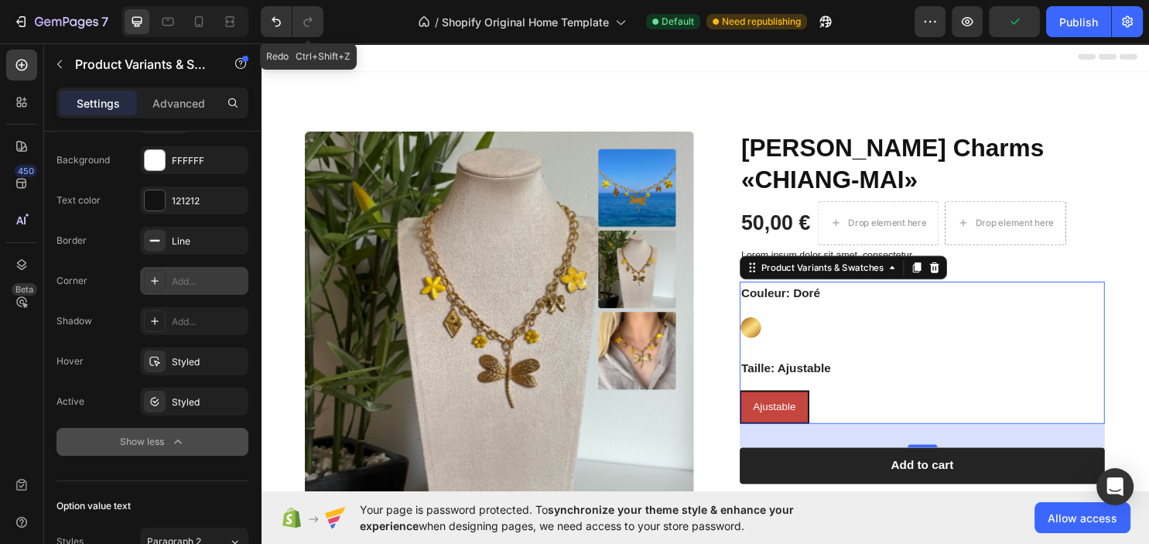
click at [220, 275] on div "Add..." at bounding box center [208, 282] width 73 height 14
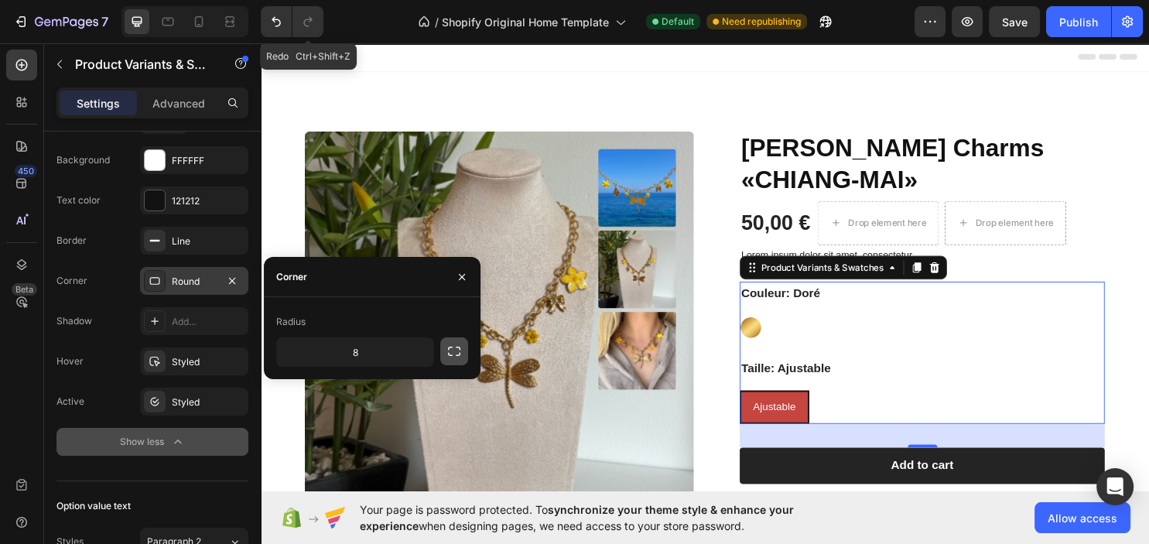
click at [441, 354] on button "button" at bounding box center [454, 351] width 28 height 28
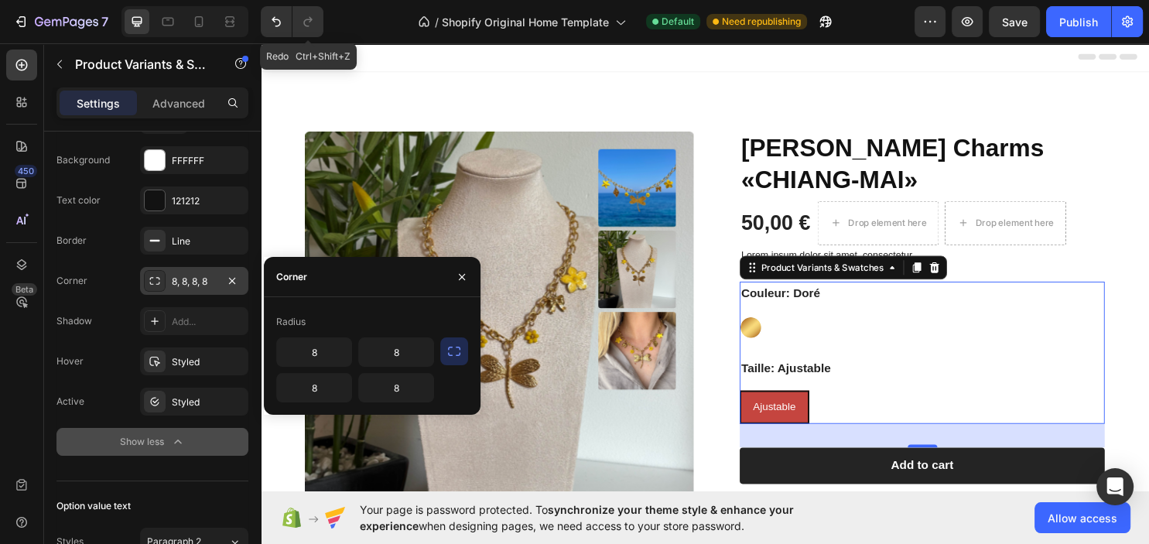
click at [447, 356] on icon "button" at bounding box center [453, 351] width 15 height 15
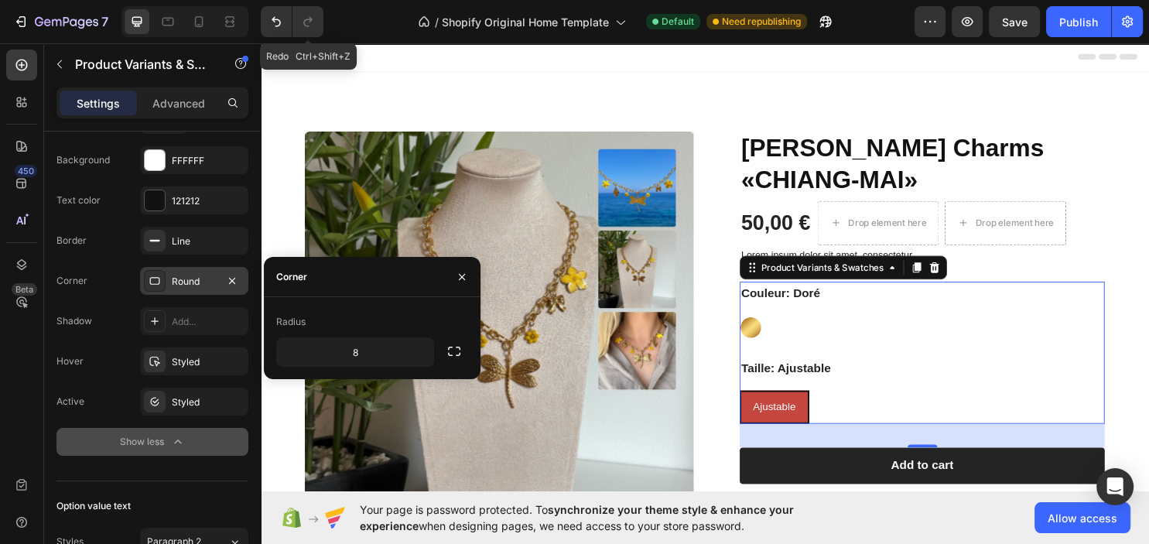
click at [184, 275] on div "Round" at bounding box center [194, 282] width 45 height 14
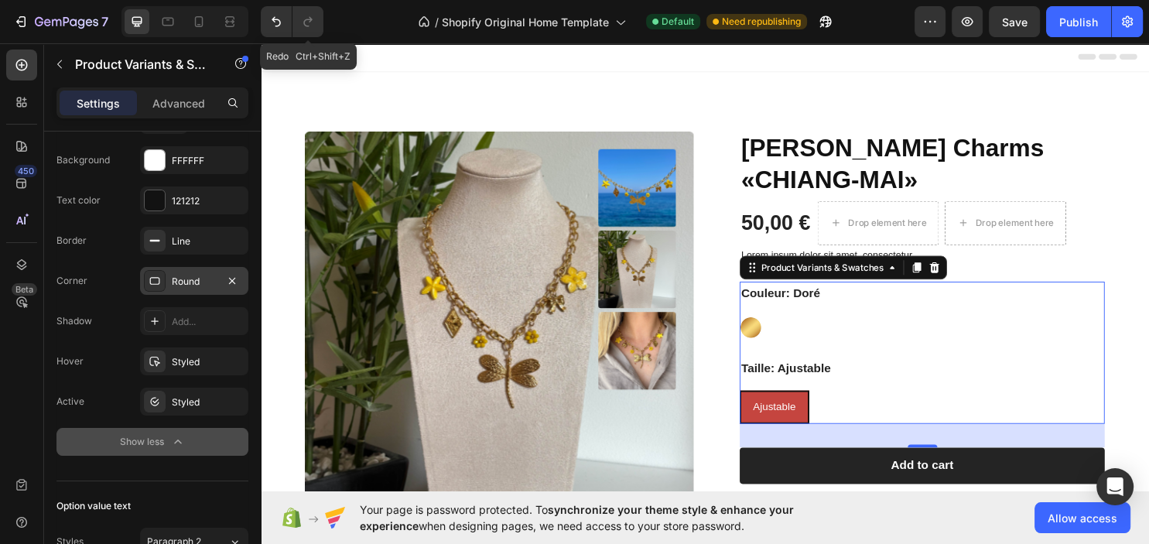
click at [183, 279] on div "Round" at bounding box center [194, 282] width 45 height 14
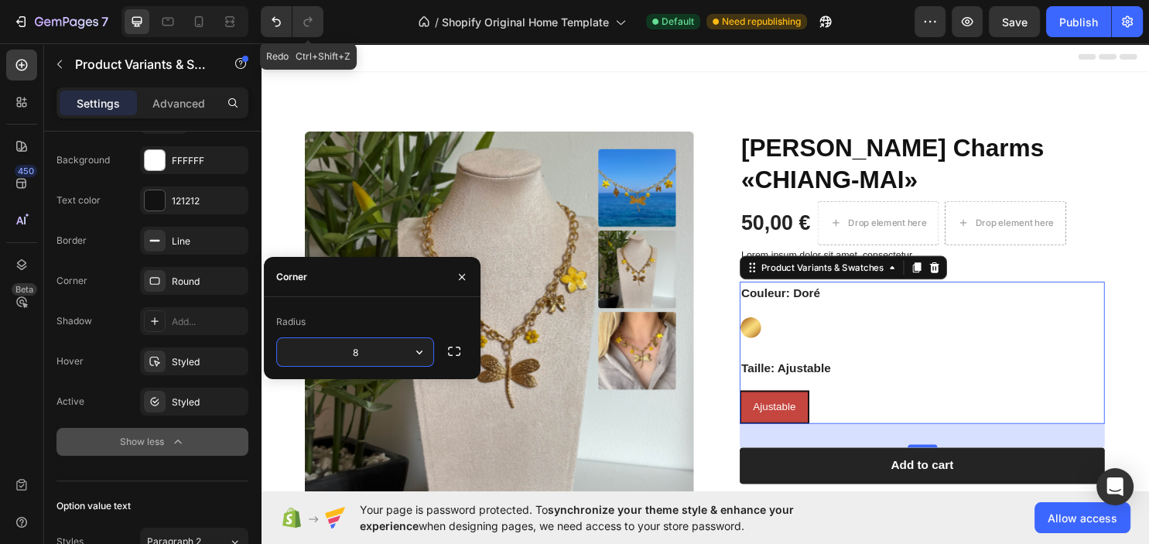
click at [333, 352] on input "8" at bounding box center [355, 352] width 156 height 28
click at [367, 350] on input "8" at bounding box center [355, 352] width 156 height 28
click at [424, 356] on icon "button" at bounding box center [419, 351] width 15 height 15
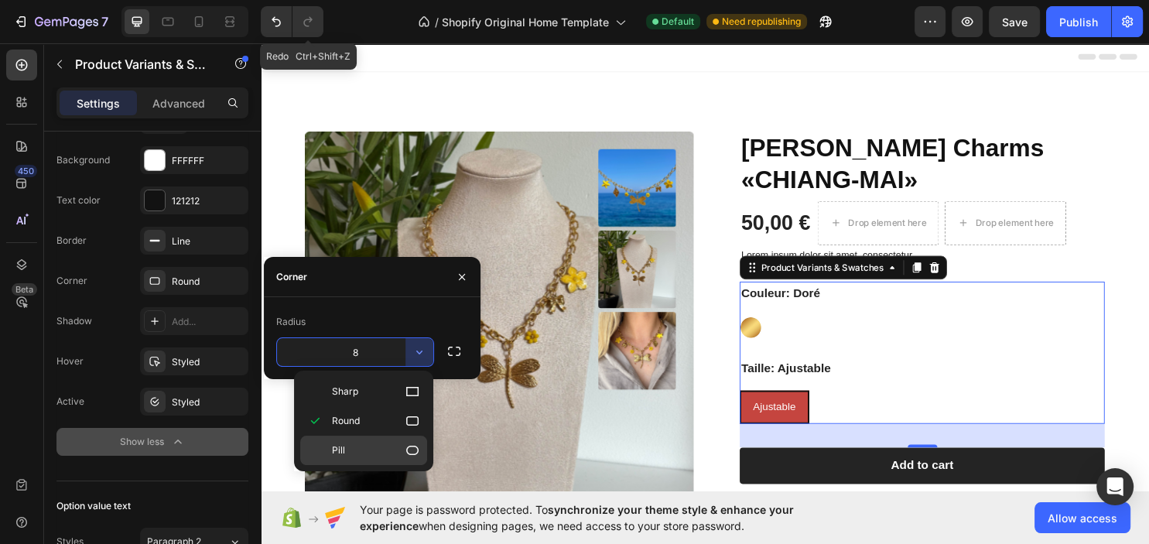
click at [401, 448] on p "Pill" at bounding box center [376, 450] width 88 height 15
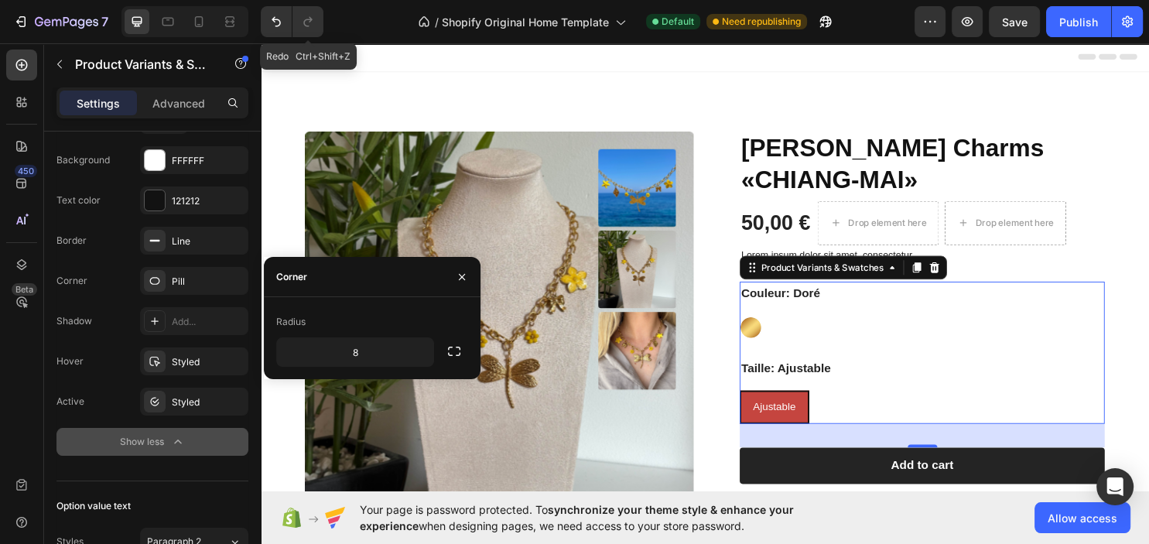
type input "9999"
click at [190, 355] on div "Styled" at bounding box center [194, 362] width 45 height 14
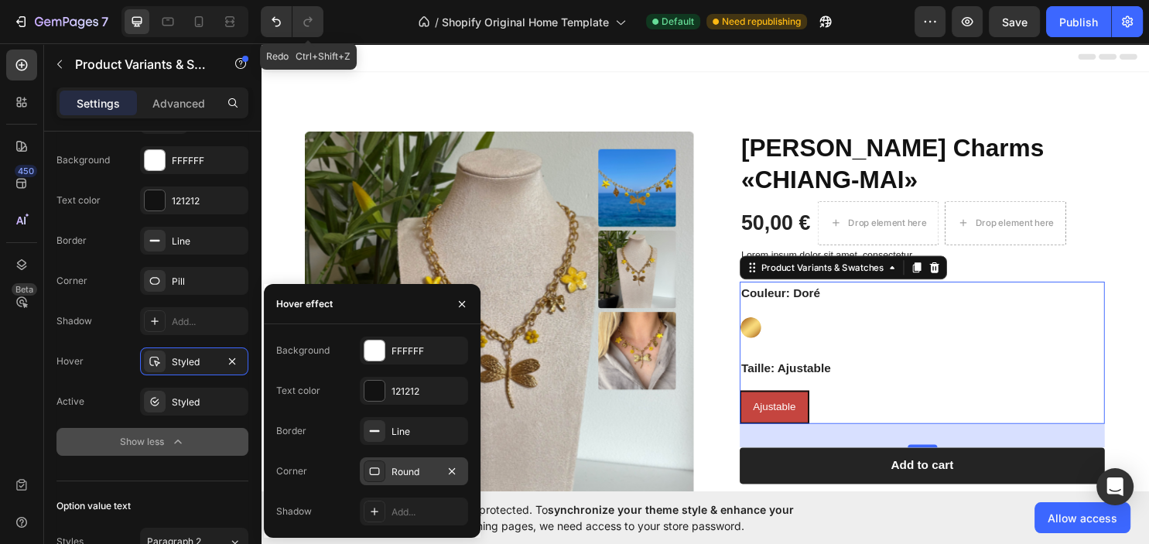
click at [415, 465] on div "Round" at bounding box center [414, 472] width 45 height 14
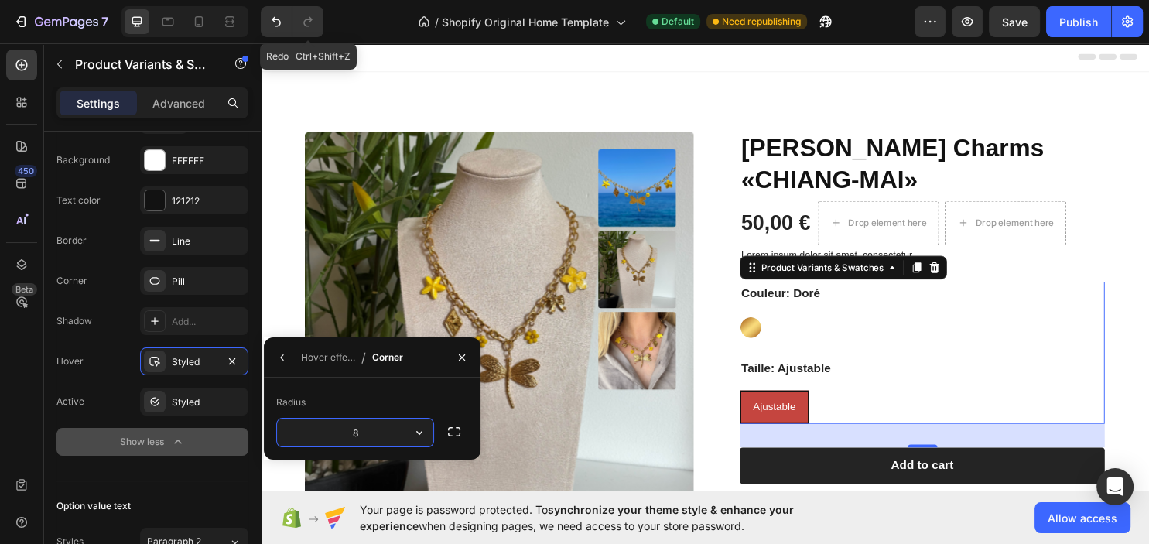
click at [398, 439] on input "8" at bounding box center [355, 433] width 156 height 28
click at [410, 435] on button "button" at bounding box center [419, 433] width 28 height 28
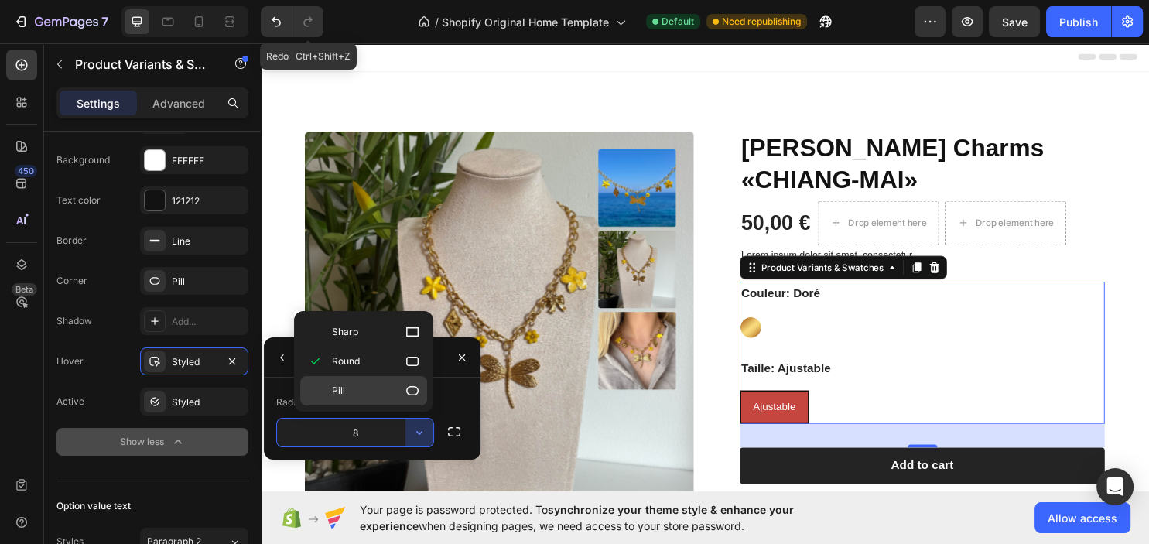
click at [375, 395] on p "Pill" at bounding box center [376, 390] width 88 height 15
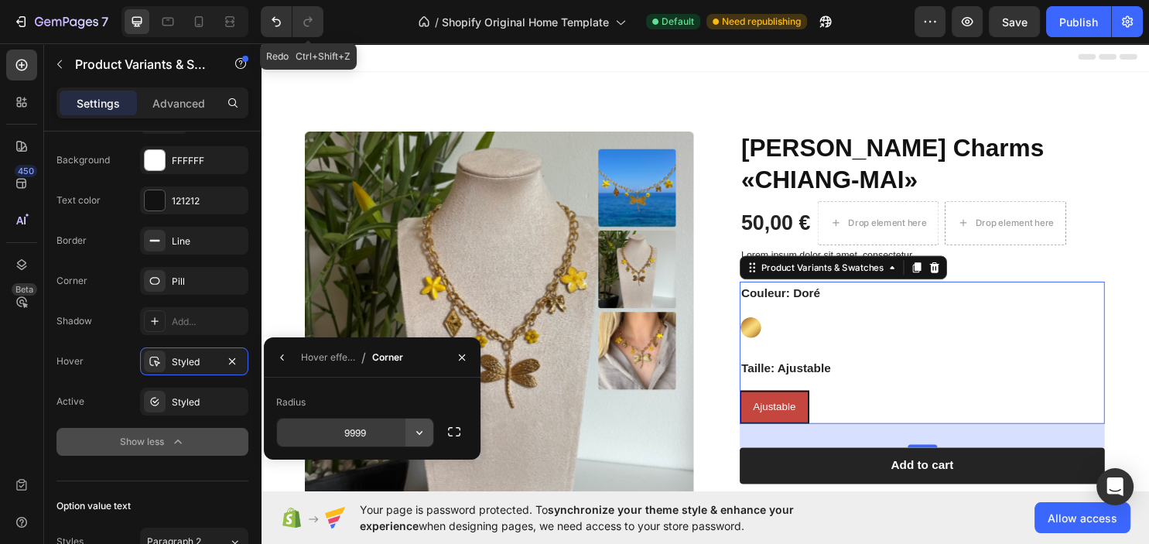
click at [429, 435] on button "button" at bounding box center [419, 433] width 28 height 28
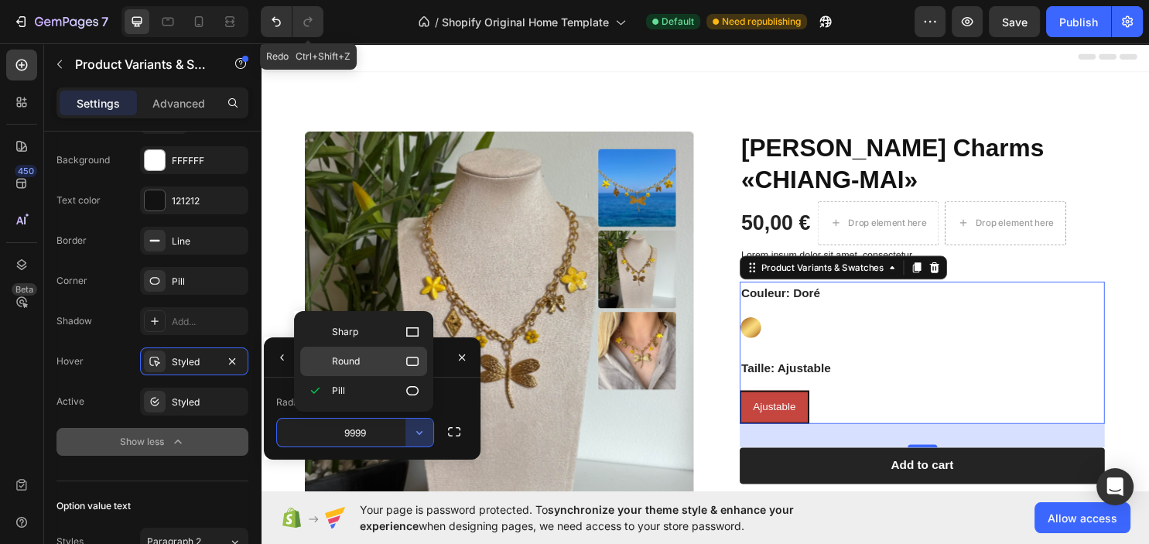
click at [406, 368] on icon at bounding box center [412, 361] width 15 height 15
type input "8"
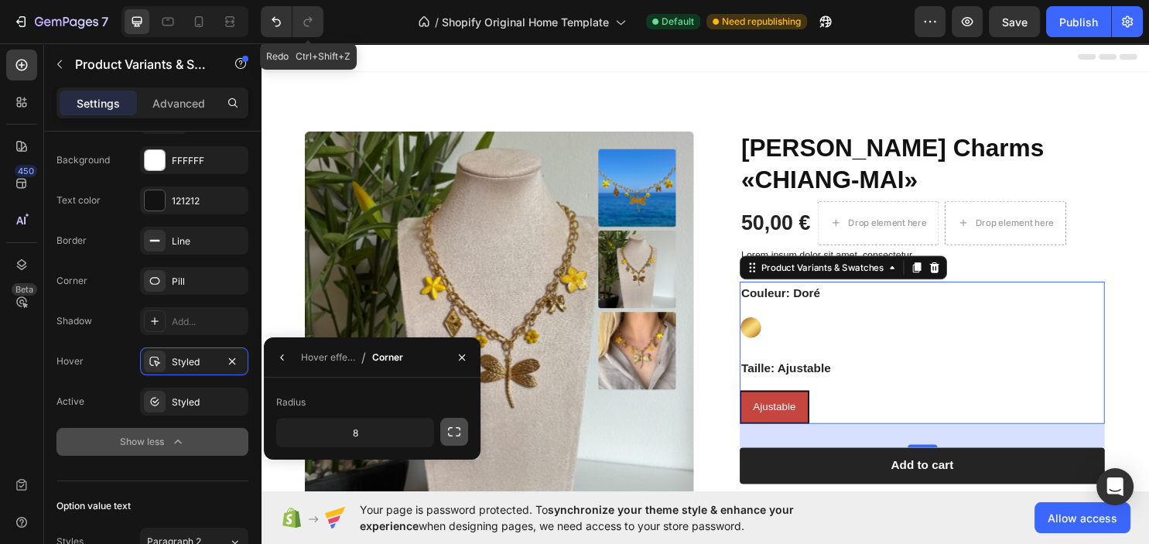
click at [450, 432] on icon "button" at bounding box center [453, 431] width 15 height 15
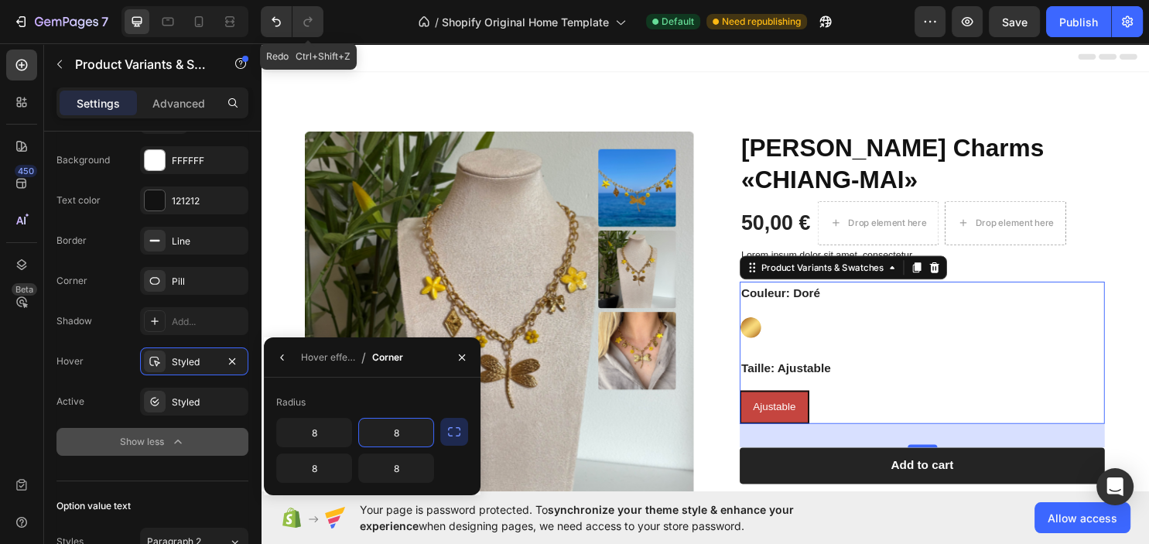
click at [423, 429] on input "8" at bounding box center [396, 433] width 74 height 28
type input "10"
click at [406, 476] on input "8" at bounding box center [396, 468] width 74 height 28
type input "10"
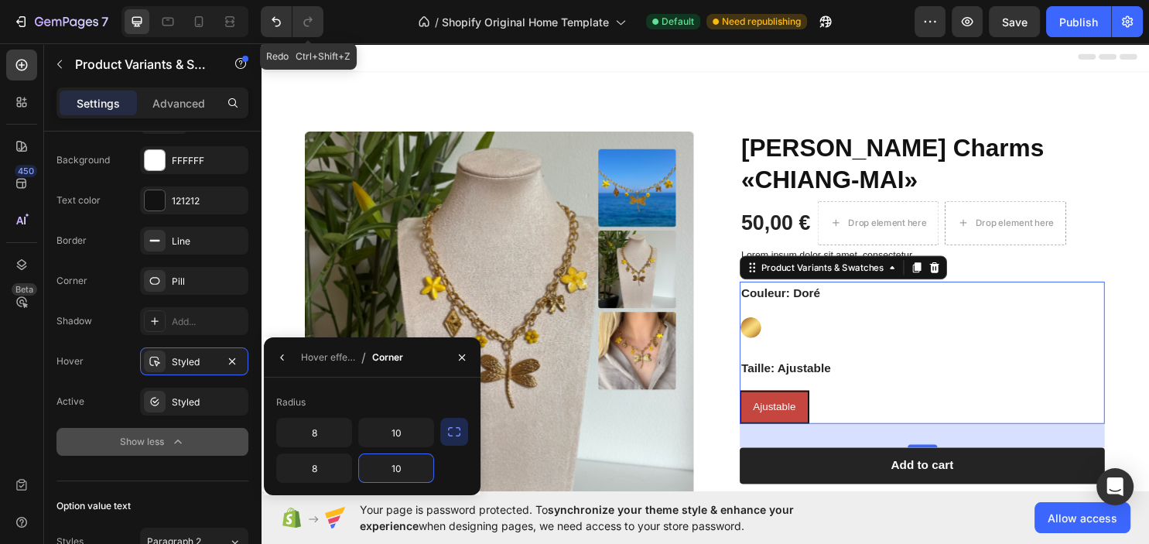
click at [357, 441] on div "8 10 8 10" at bounding box center [355, 450] width 158 height 65
click at [330, 429] on input "8" at bounding box center [314, 433] width 74 height 28
type input "10"
click at [323, 467] on input "8" at bounding box center [314, 468] width 74 height 28
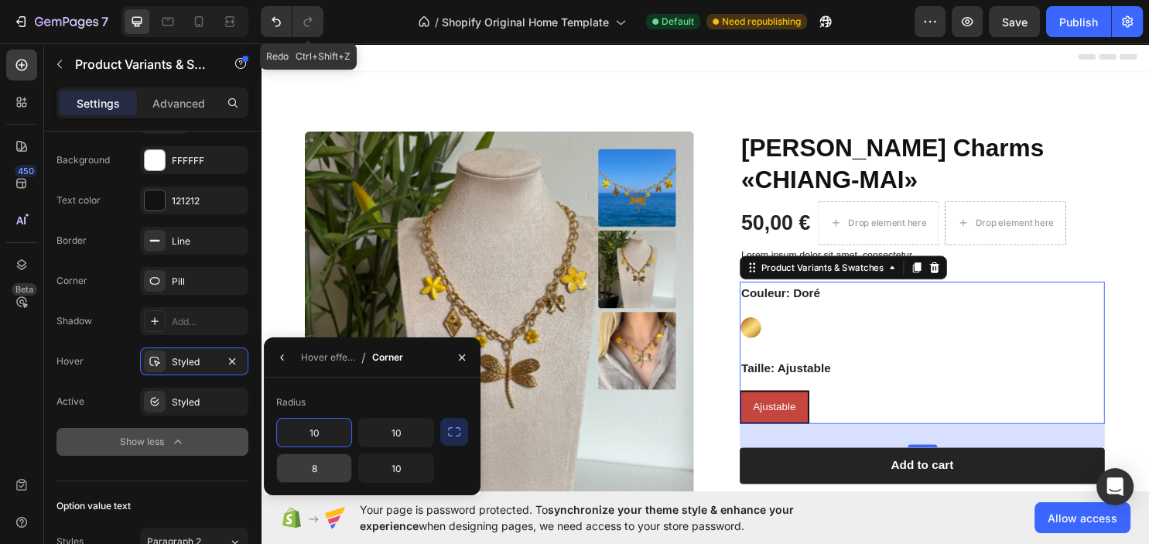
click at [323, 467] on input "8" at bounding box center [314, 468] width 74 height 28
type input "10"
click at [286, 359] on icon "button" at bounding box center [282, 357] width 12 height 12
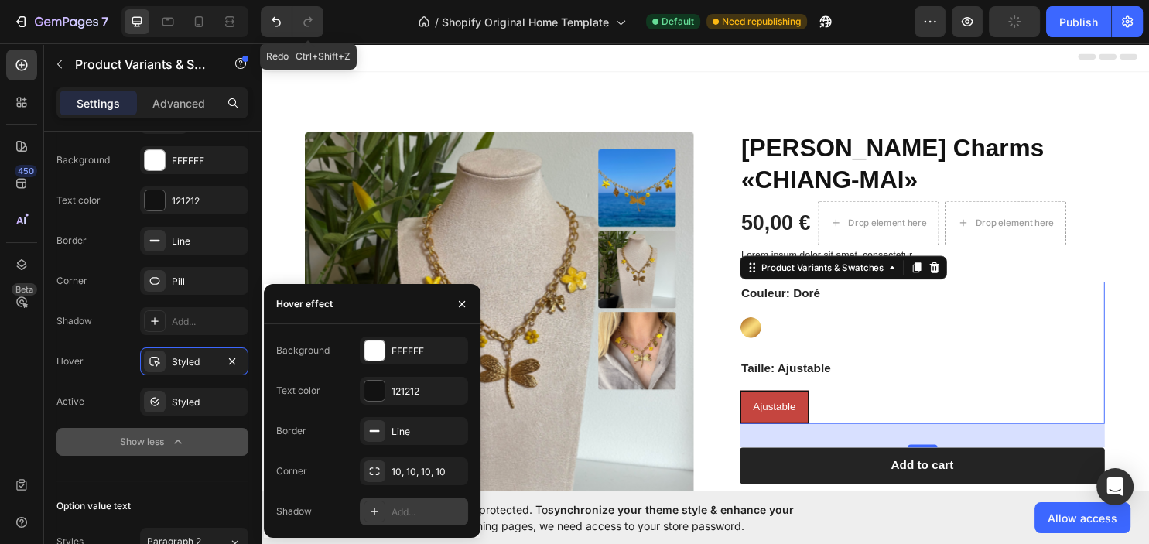
click at [417, 511] on div "Add..." at bounding box center [428, 512] width 73 height 14
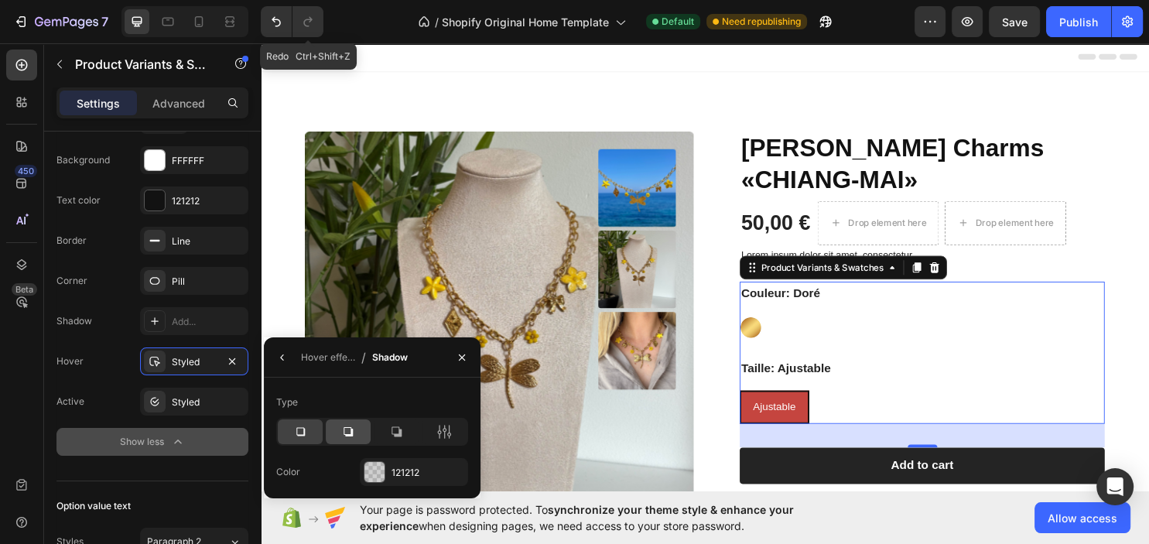
click at [357, 428] on div at bounding box center [348, 431] width 45 height 25
click at [306, 426] on icon at bounding box center [299, 431] width 15 height 15
click at [283, 363] on icon "button" at bounding box center [282, 357] width 12 height 12
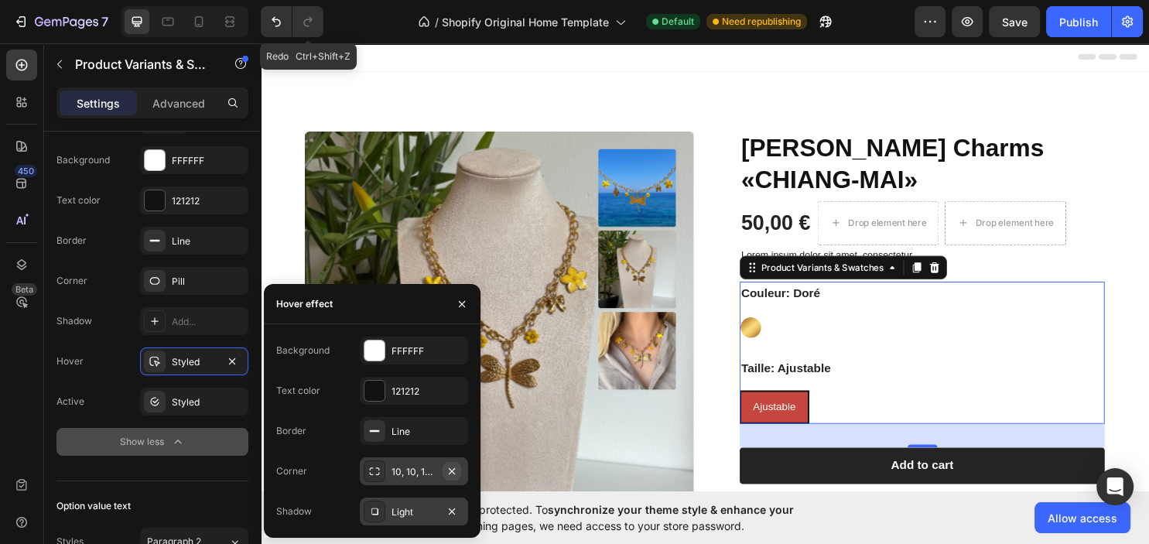
click at [451, 465] on button "button" at bounding box center [452, 471] width 19 height 19
click at [176, 398] on div "Styled" at bounding box center [194, 402] width 45 height 14
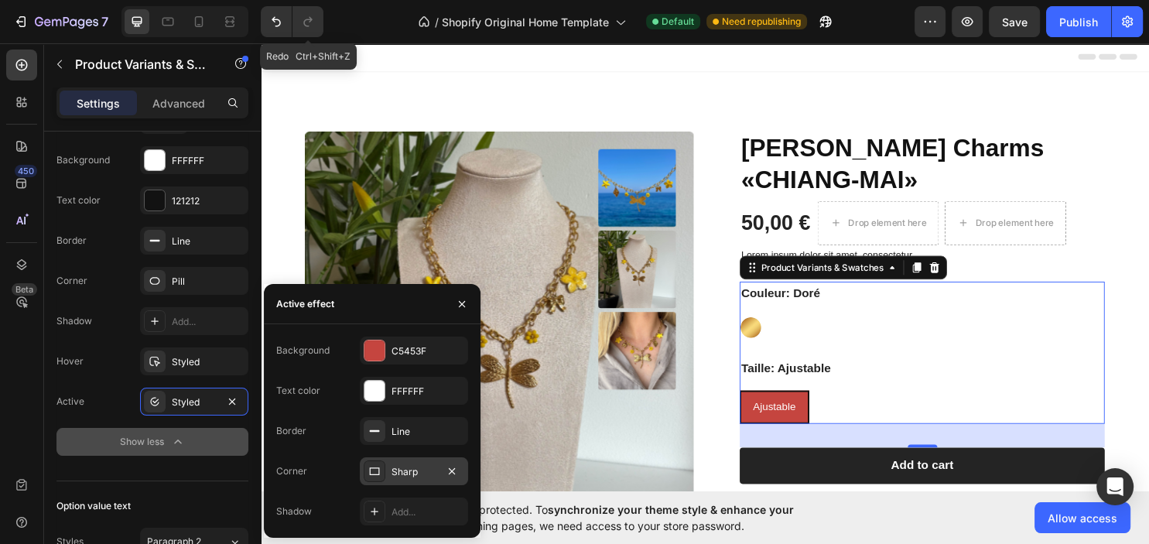
click at [417, 467] on div "Sharp" at bounding box center [414, 472] width 45 height 14
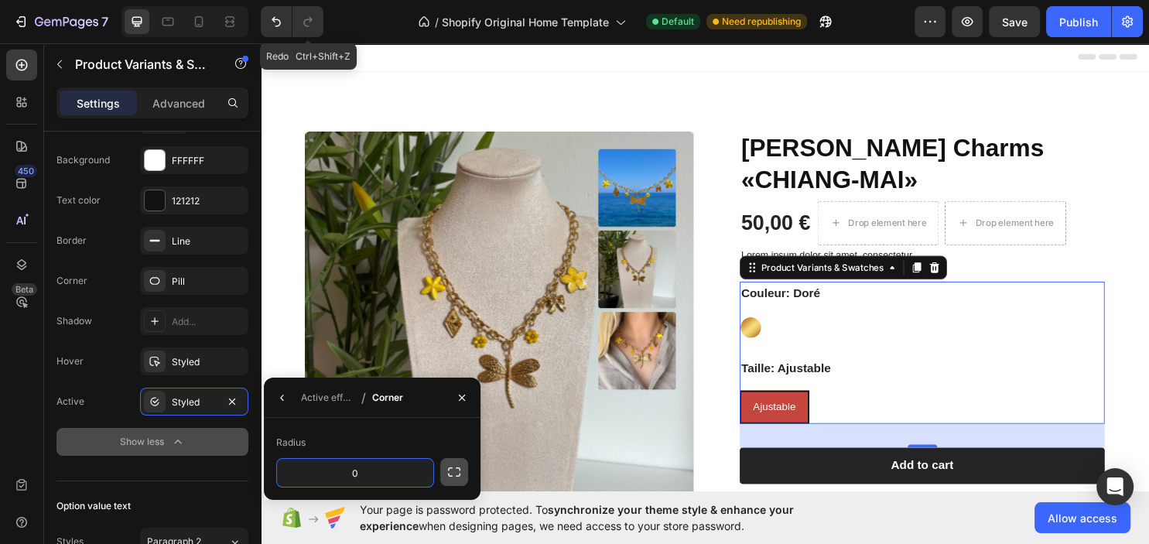
click at [457, 476] on icon "button" at bounding box center [453, 471] width 15 height 15
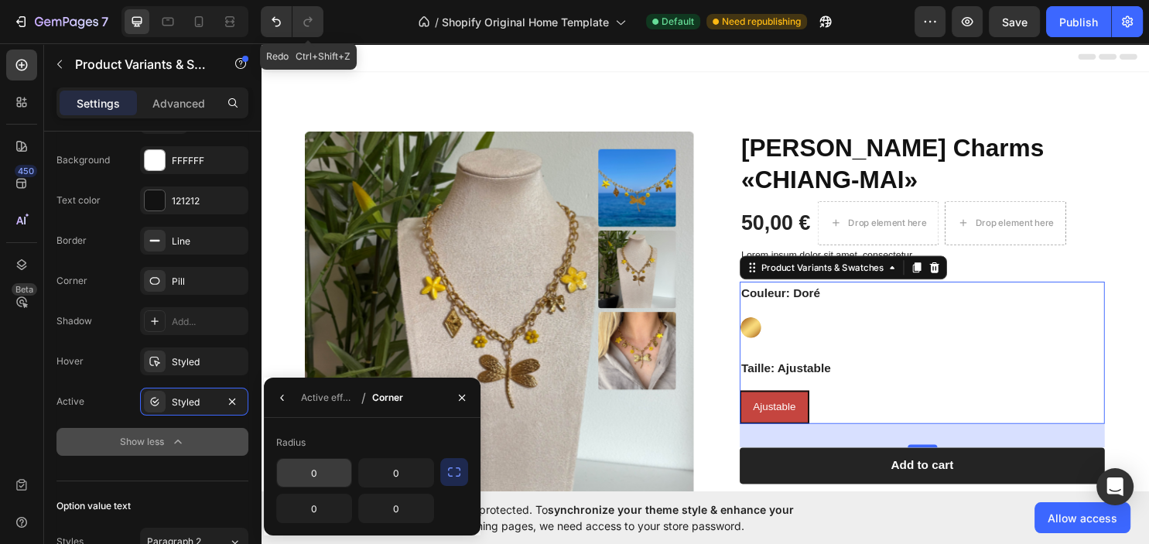
drag, startPoint x: 450, startPoint y: 474, endPoint x: 418, endPoint y: 481, distance: 32.7
click at [450, 473] on icon "button" at bounding box center [453, 471] width 15 height 15
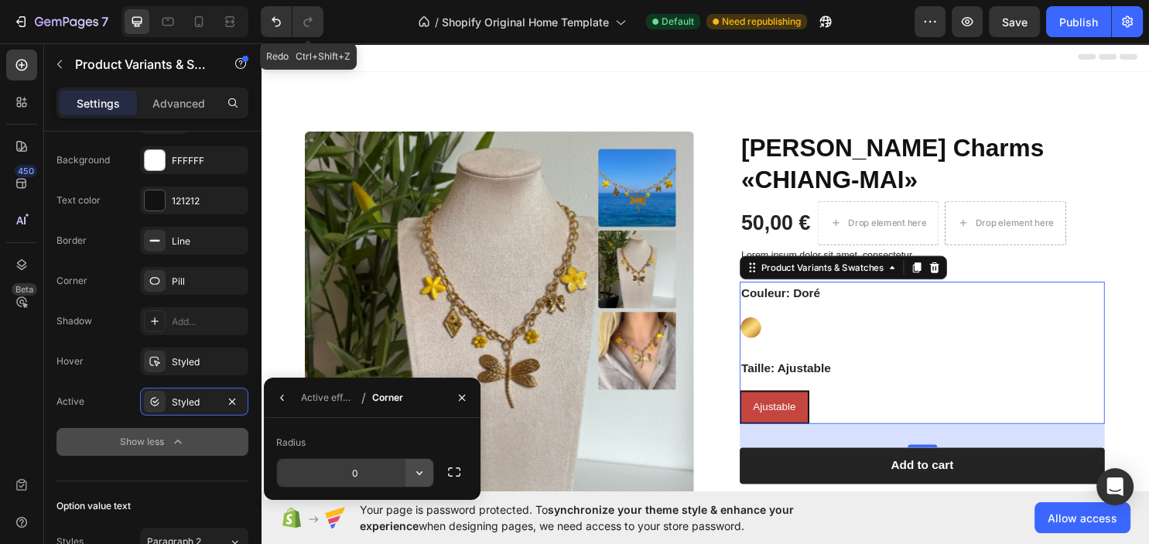
click at [410, 478] on button "button" at bounding box center [419, 473] width 28 height 28
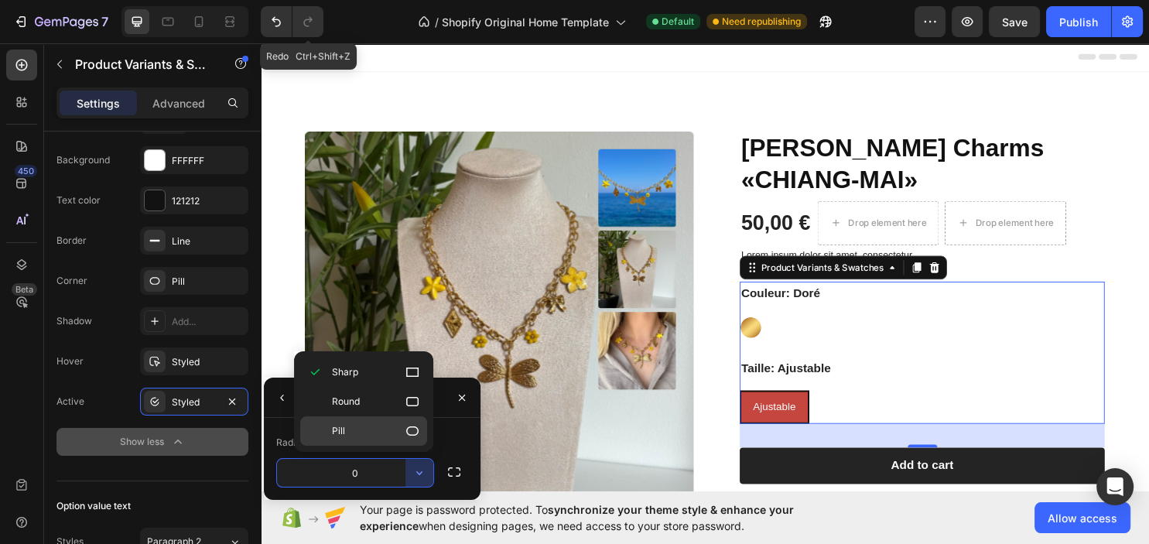
click at [381, 436] on p "Pill" at bounding box center [376, 430] width 88 height 15
type input "9999"
